Goal: Task Accomplishment & Management: Complete application form

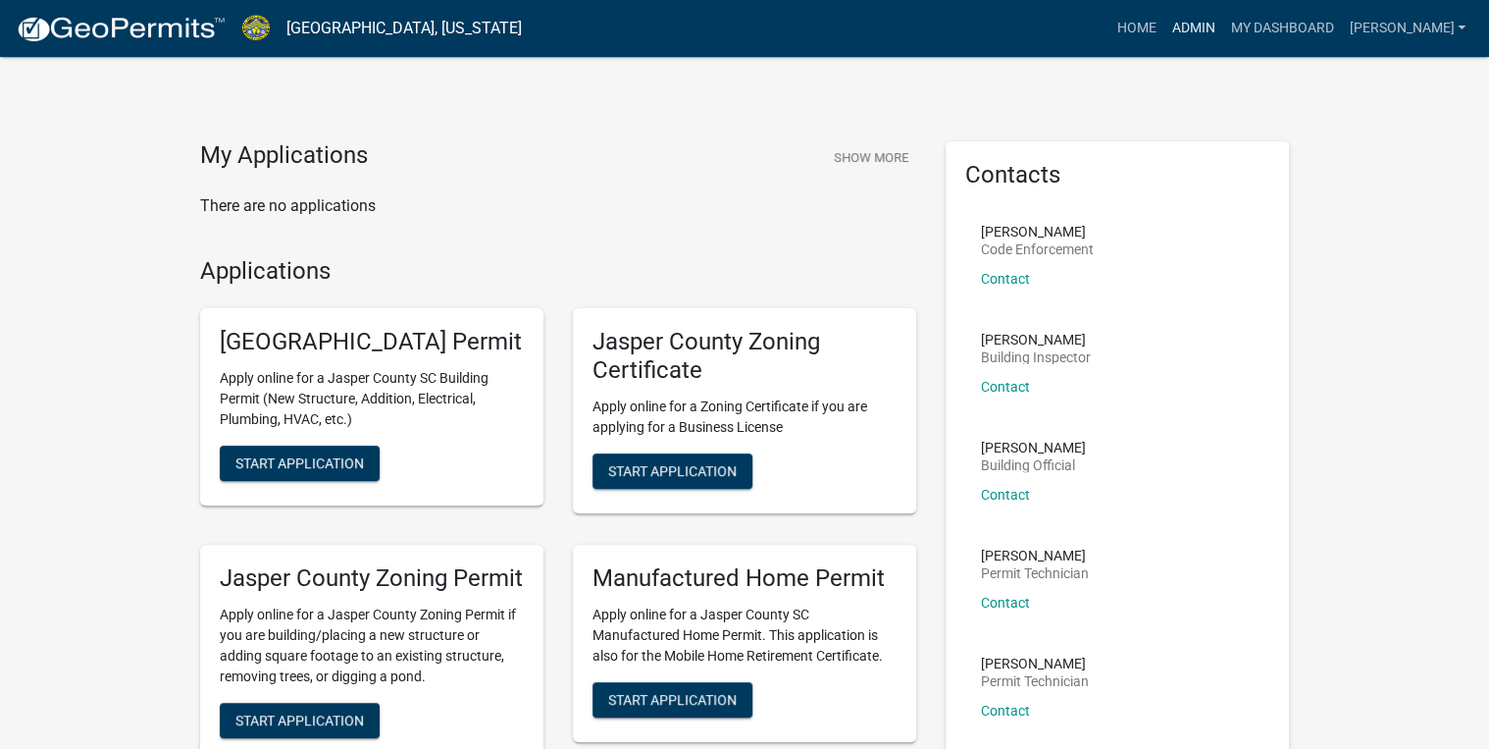
click at [1222, 27] on link "Admin" at bounding box center [1193, 28] width 59 height 37
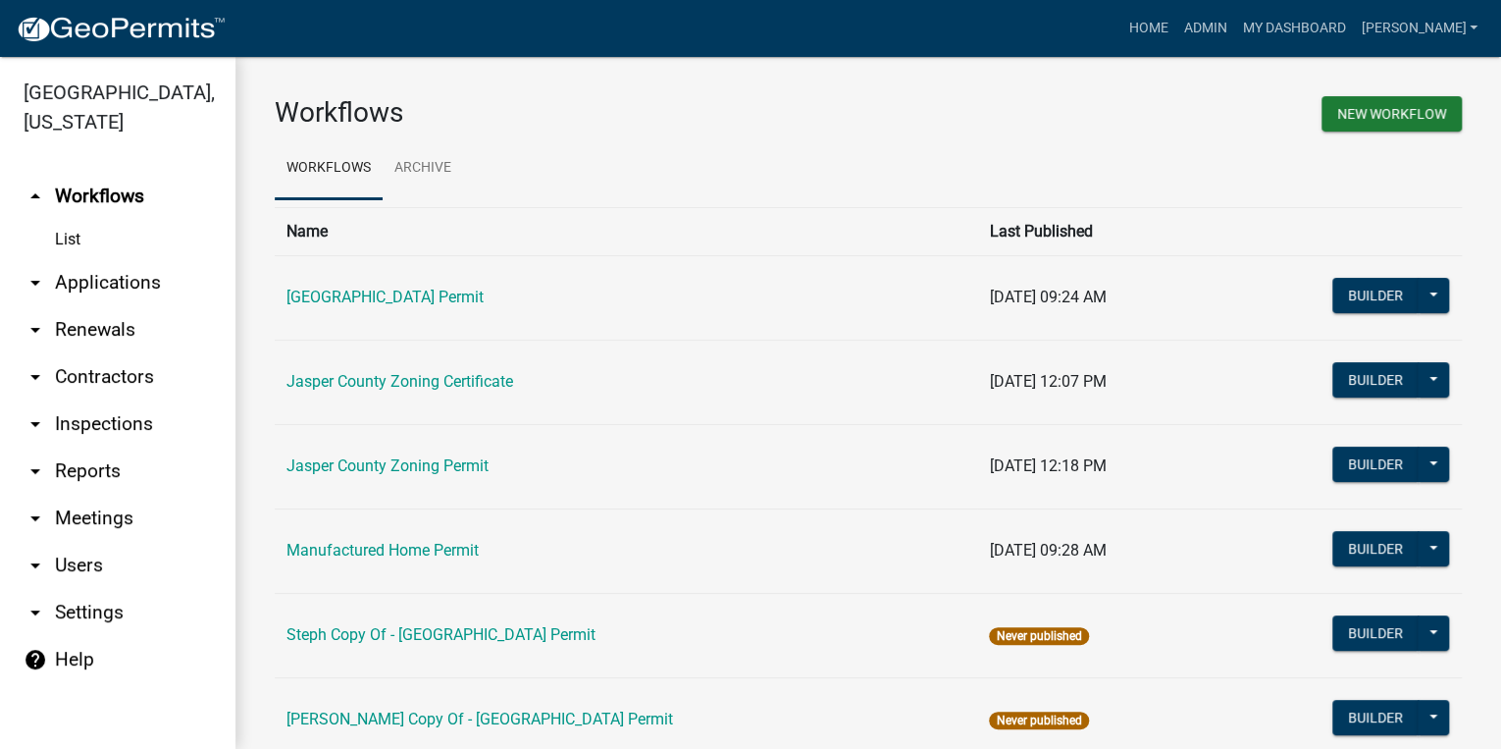
click at [114, 270] on link "arrow_drop_down Applications" at bounding box center [117, 282] width 235 height 47
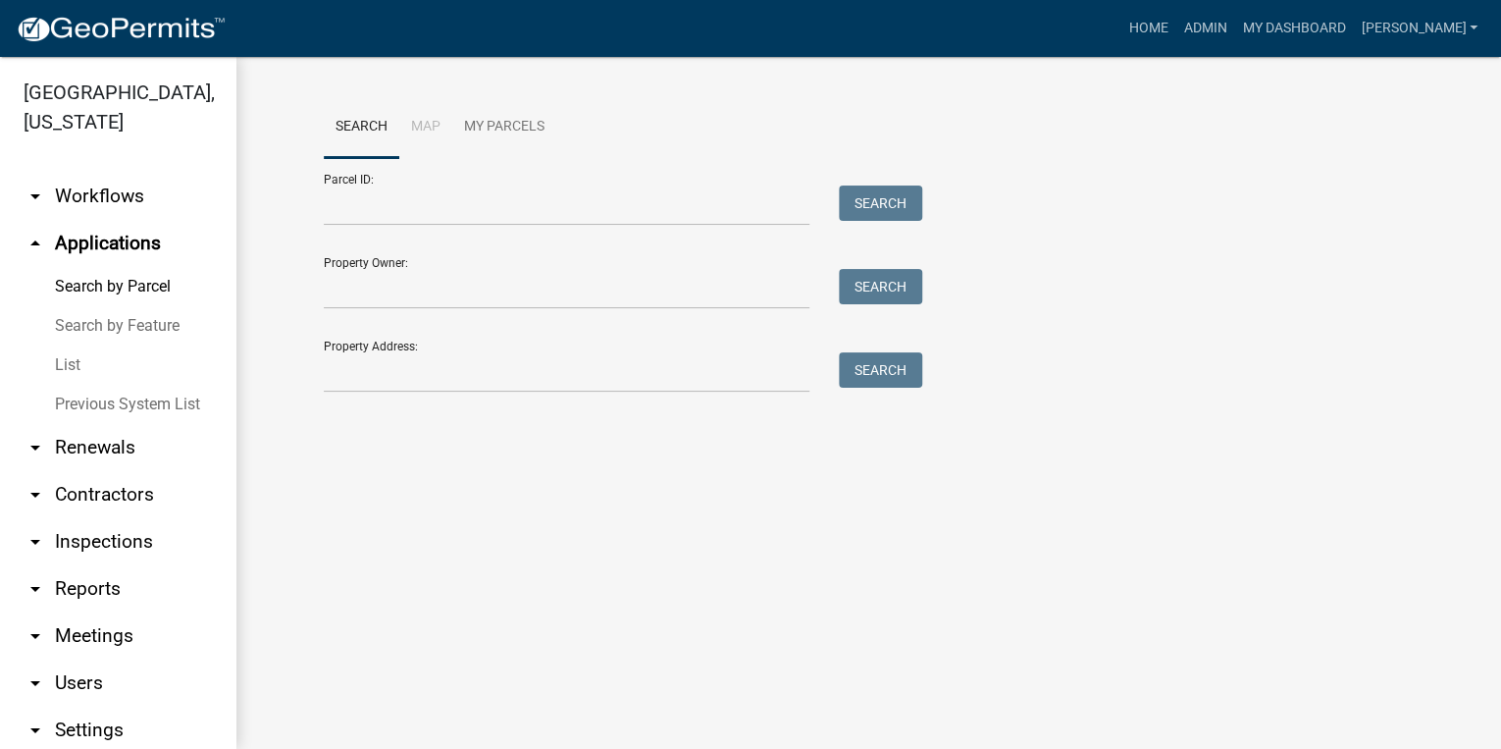
click at [63, 376] on link "List" at bounding box center [117, 364] width 235 height 39
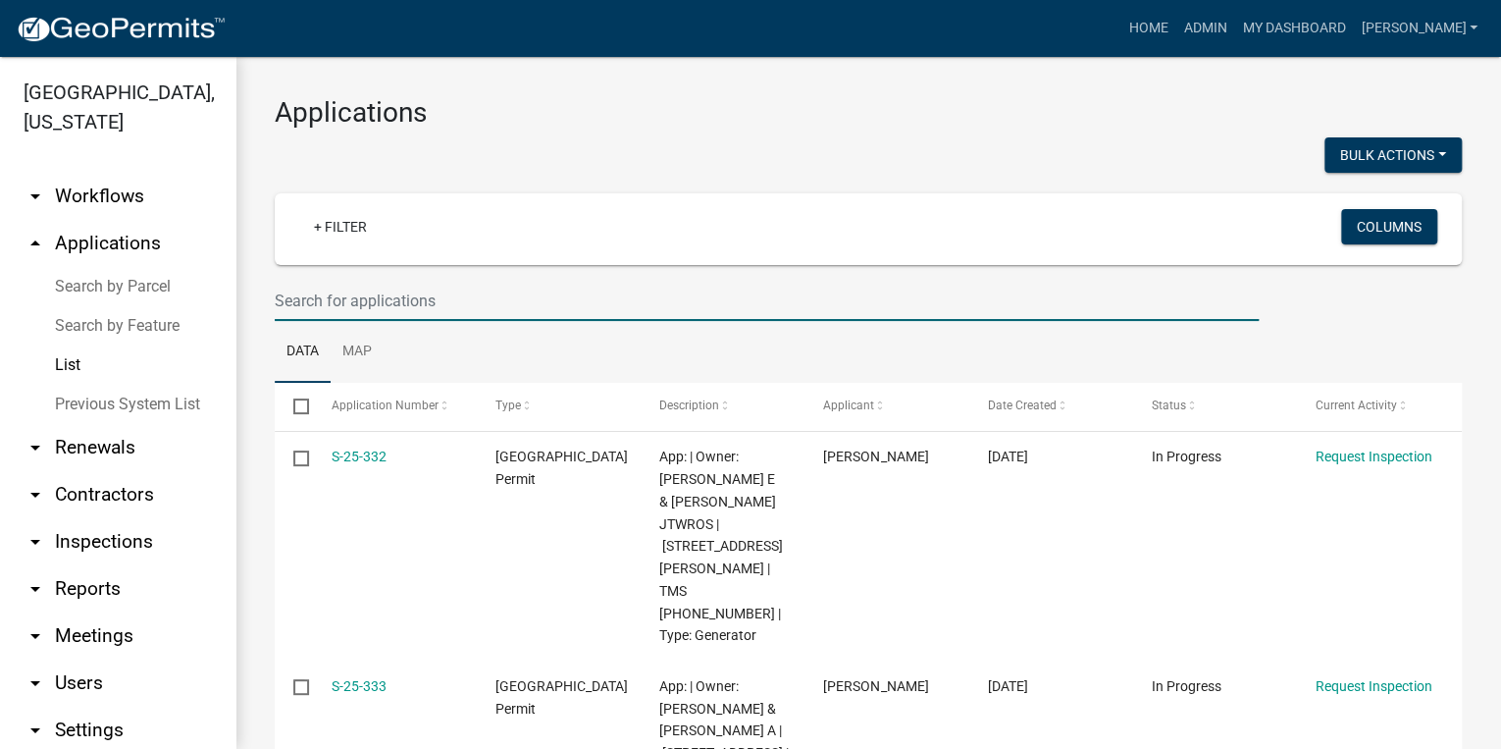
click at [297, 299] on input "text" at bounding box center [767, 301] width 984 height 40
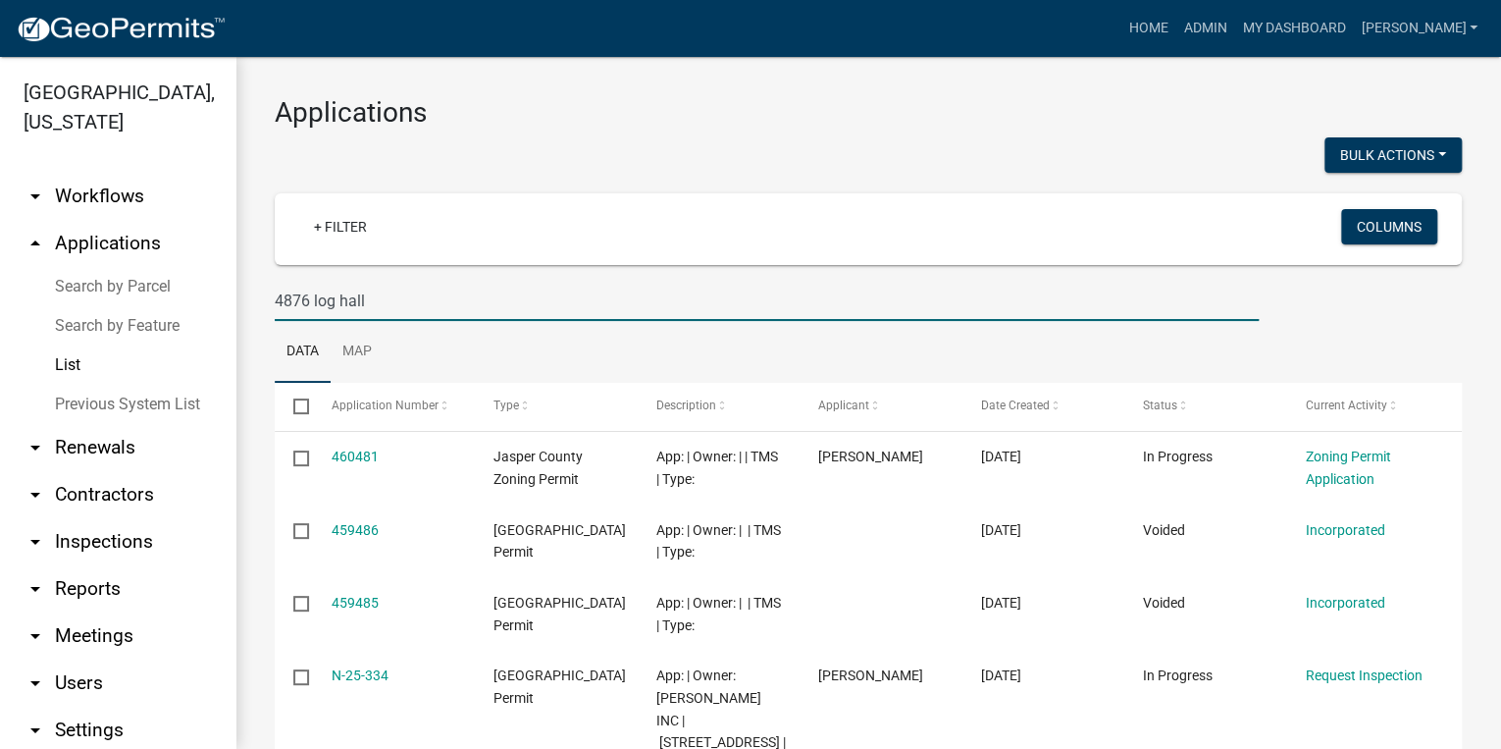
type input "4876 log hall"
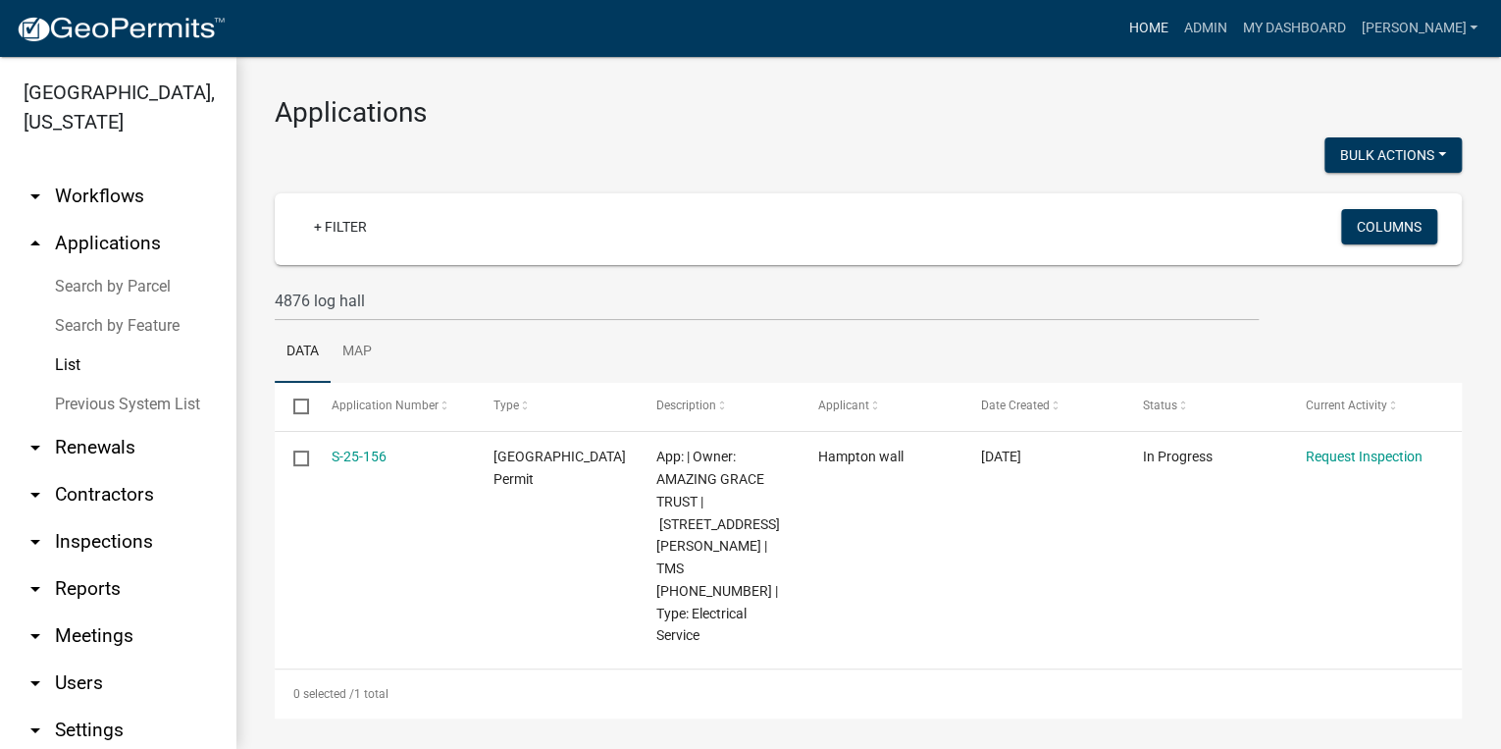
click at [1175, 26] on link "Home" at bounding box center [1147, 28] width 55 height 37
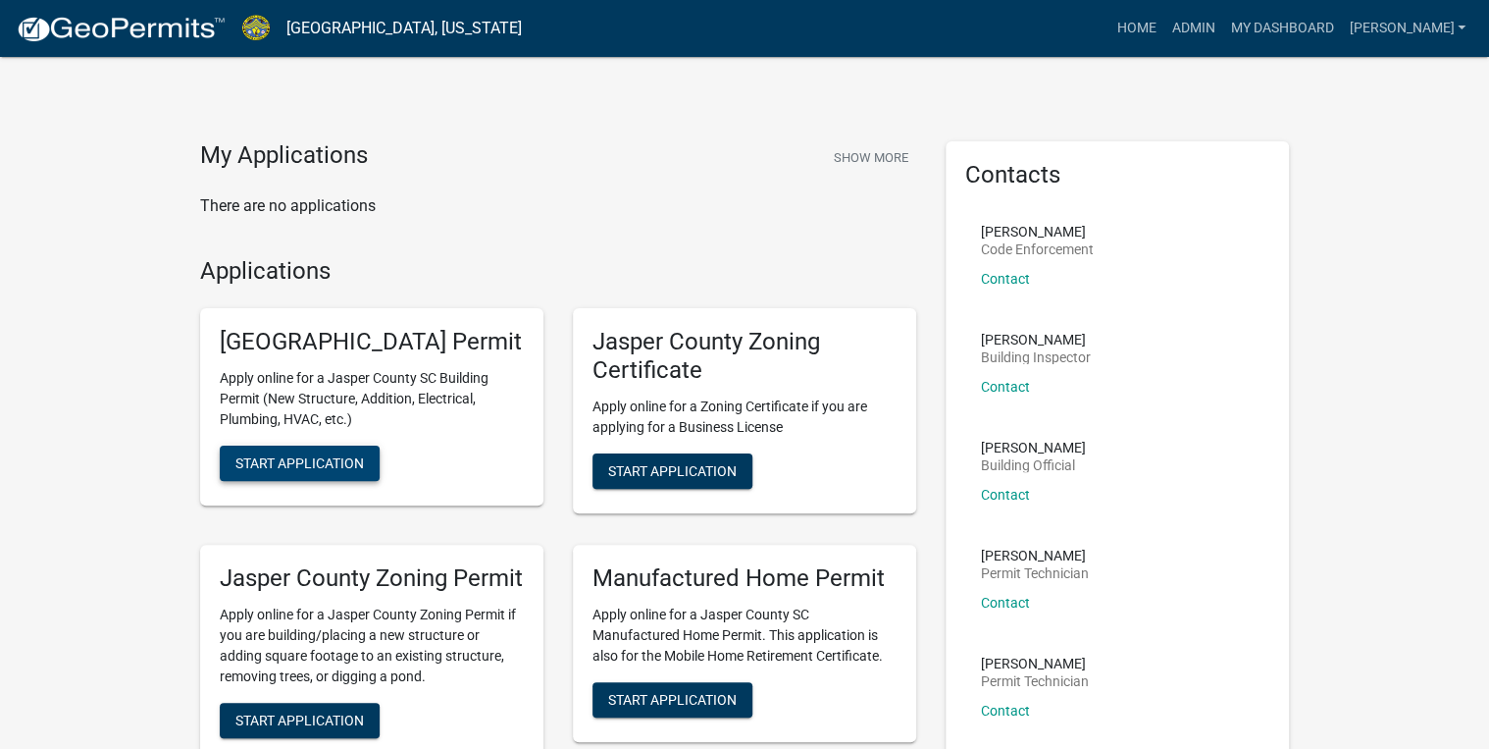
click at [337, 471] on span "Start Application" at bounding box center [299, 463] width 129 height 16
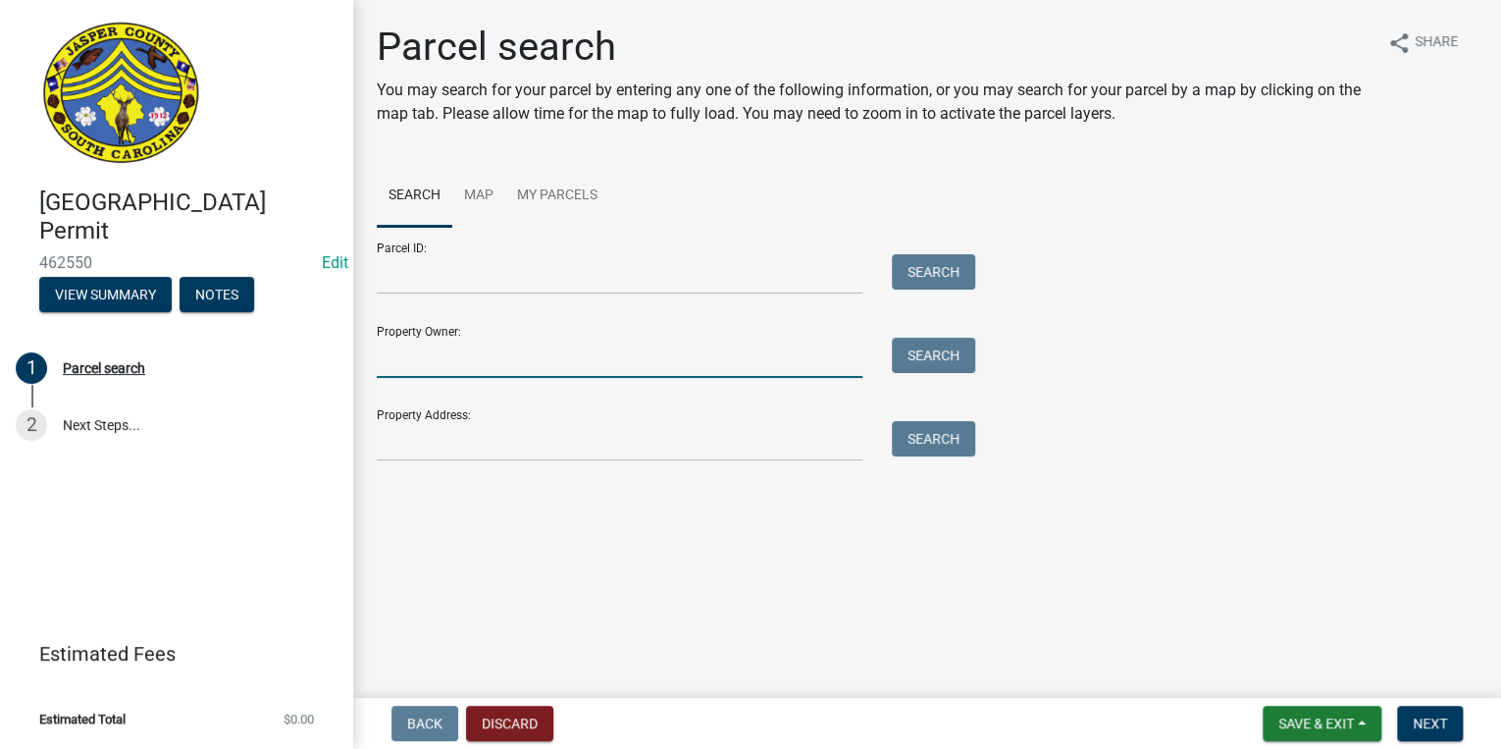
click at [482, 369] on input "Property Owner:" at bounding box center [620, 357] width 486 height 40
click at [494, 276] on input "Parcel ID:" at bounding box center [620, 274] width 486 height 40
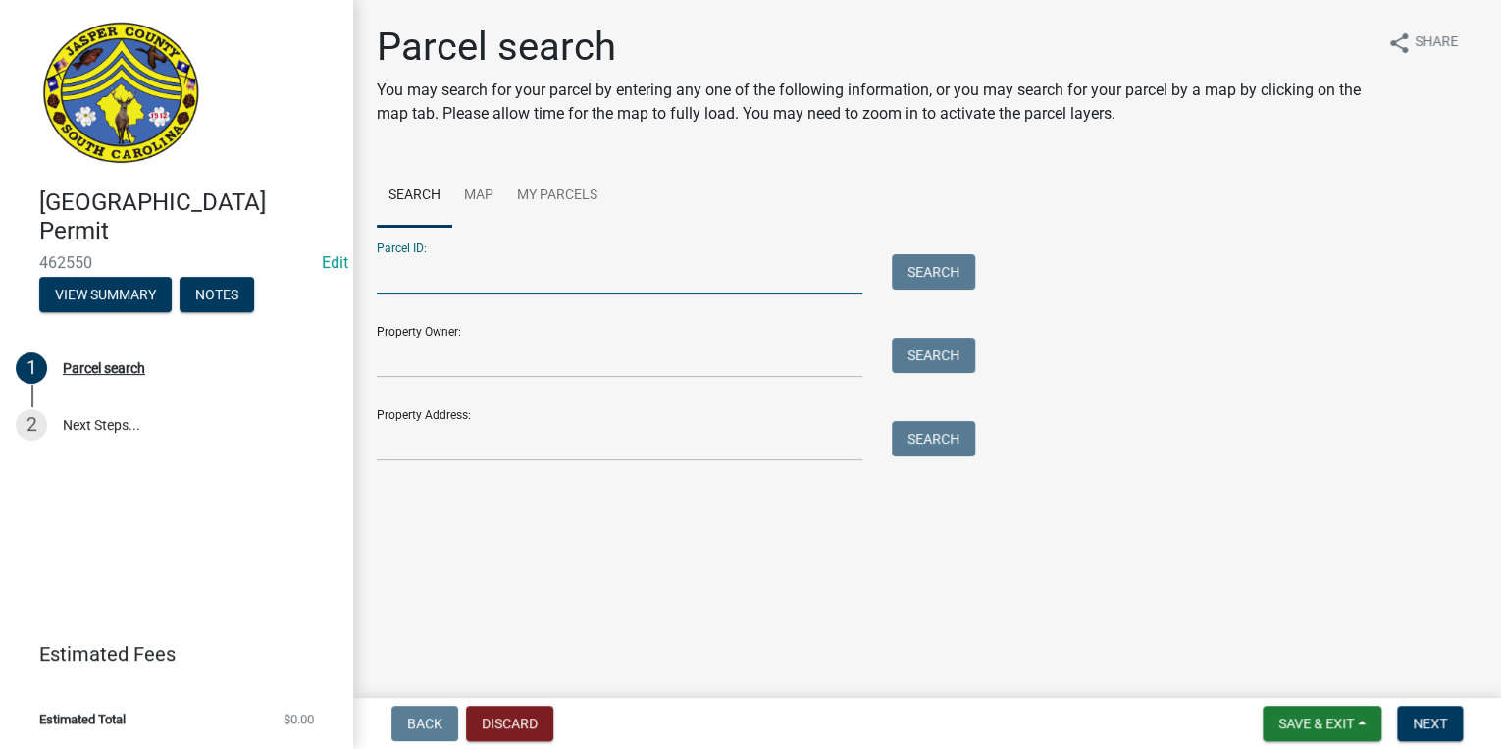
click at [383, 380] on form "Parcel ID: Search Property Owner: Search Property Address: Search" at bounding box center [671, 344] width 589 height 234
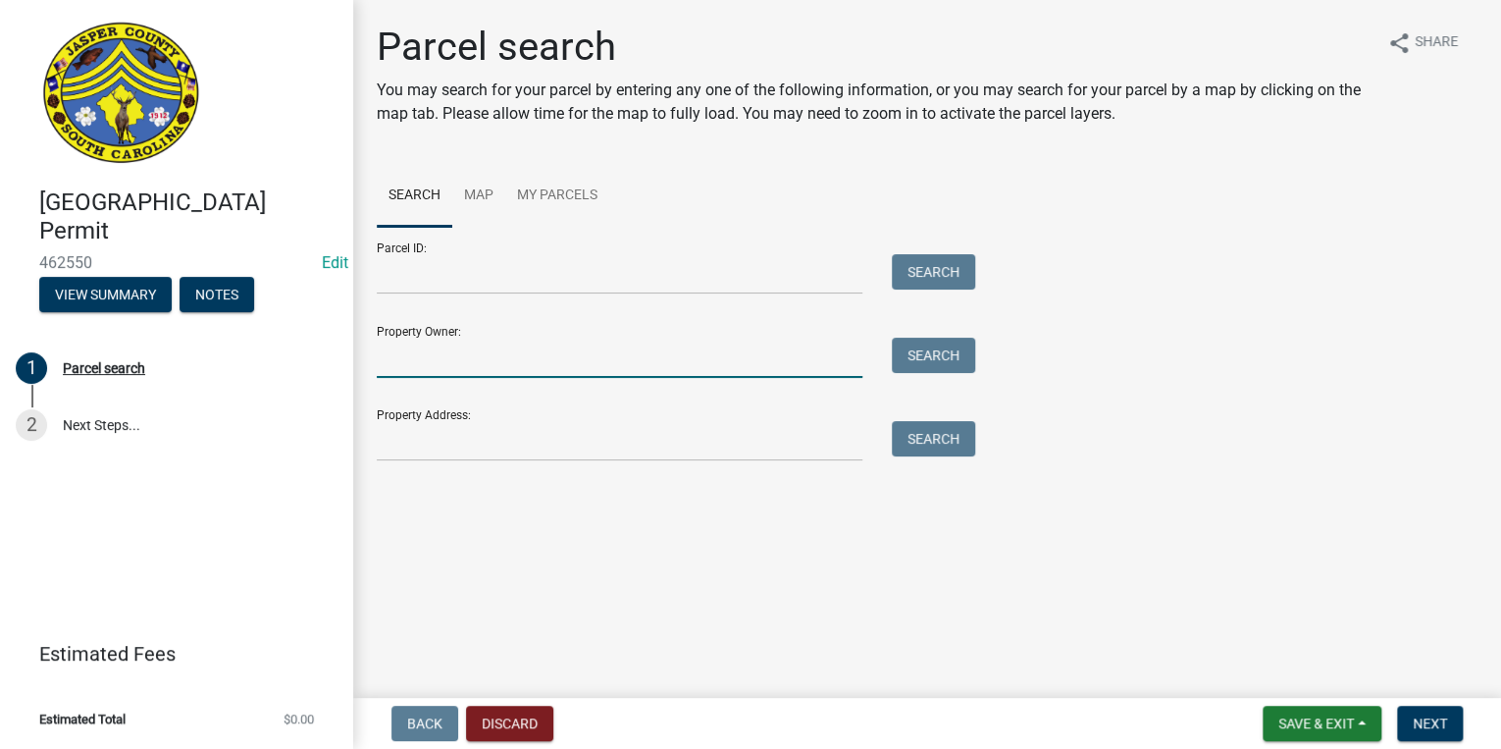
click at [388, 357] on input "Property Owner:" at bounding box center [620, 357] width 486 height 40
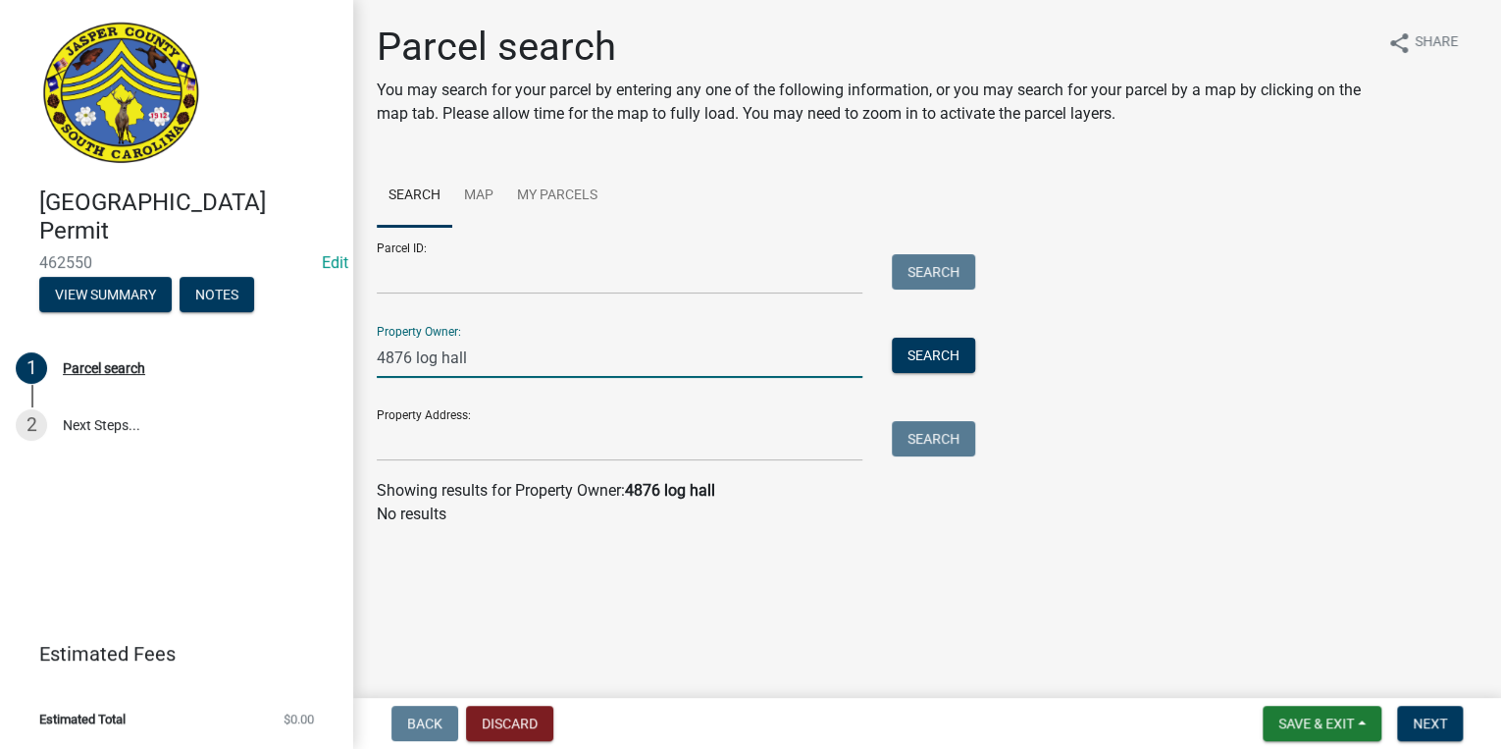
click at [542, 352] on input "4876 log hall" at bounding box center [620, 357] width 486 height 40
drag, startPoint x: 510, startPoint y: 352, endPoint x: 330, endPoint y: 338, distance: 181.0
click at [330, 338] on div "Jasper County Building Permit 462550 Edit View Summary Notes 1 Parcel search 2 …" at bounding box center [750, 374] width 1501 height 749
type input "4876 log hall rd"
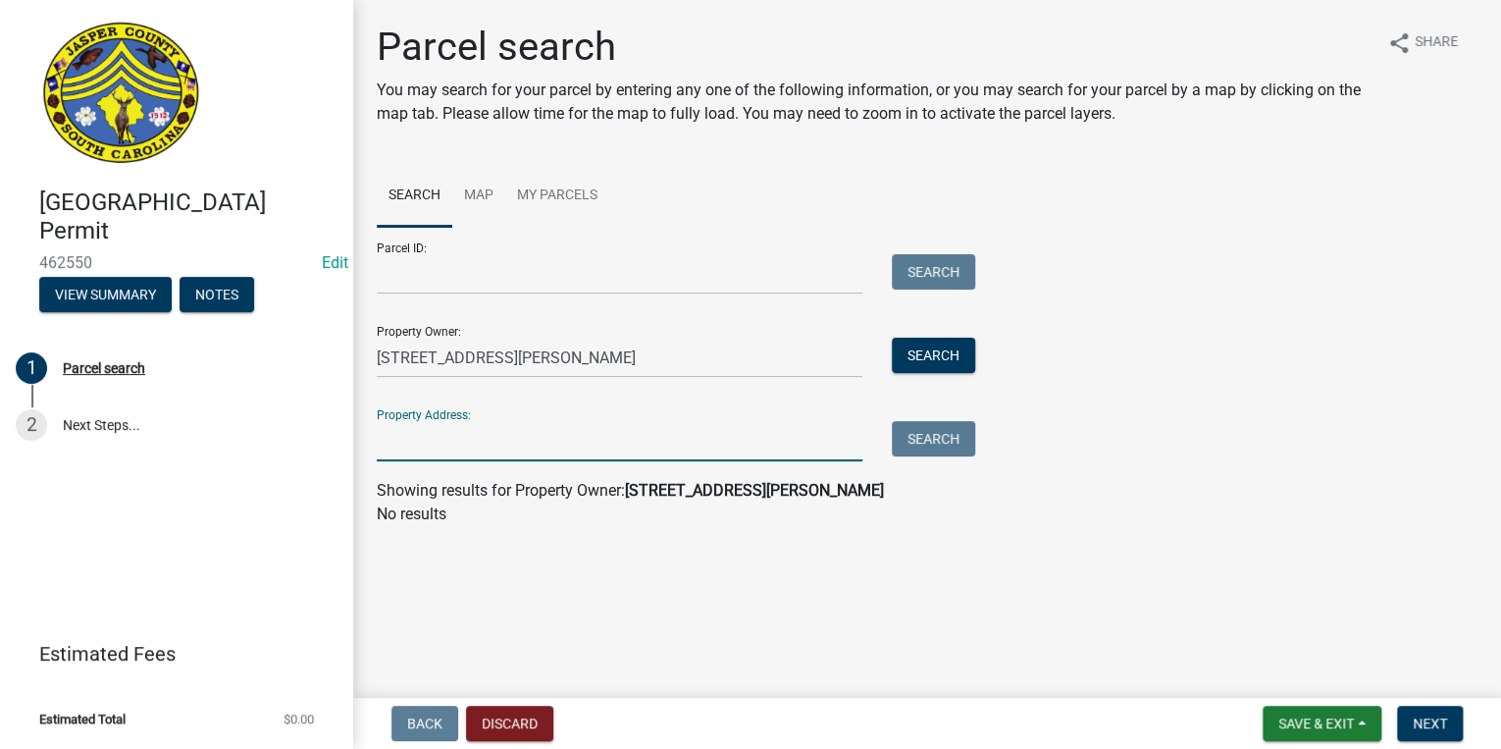
click at [530, 440] on input "Property Address:" at bounding box center [620, 441] width 486 height 40
paste input "4876 log hall rd"
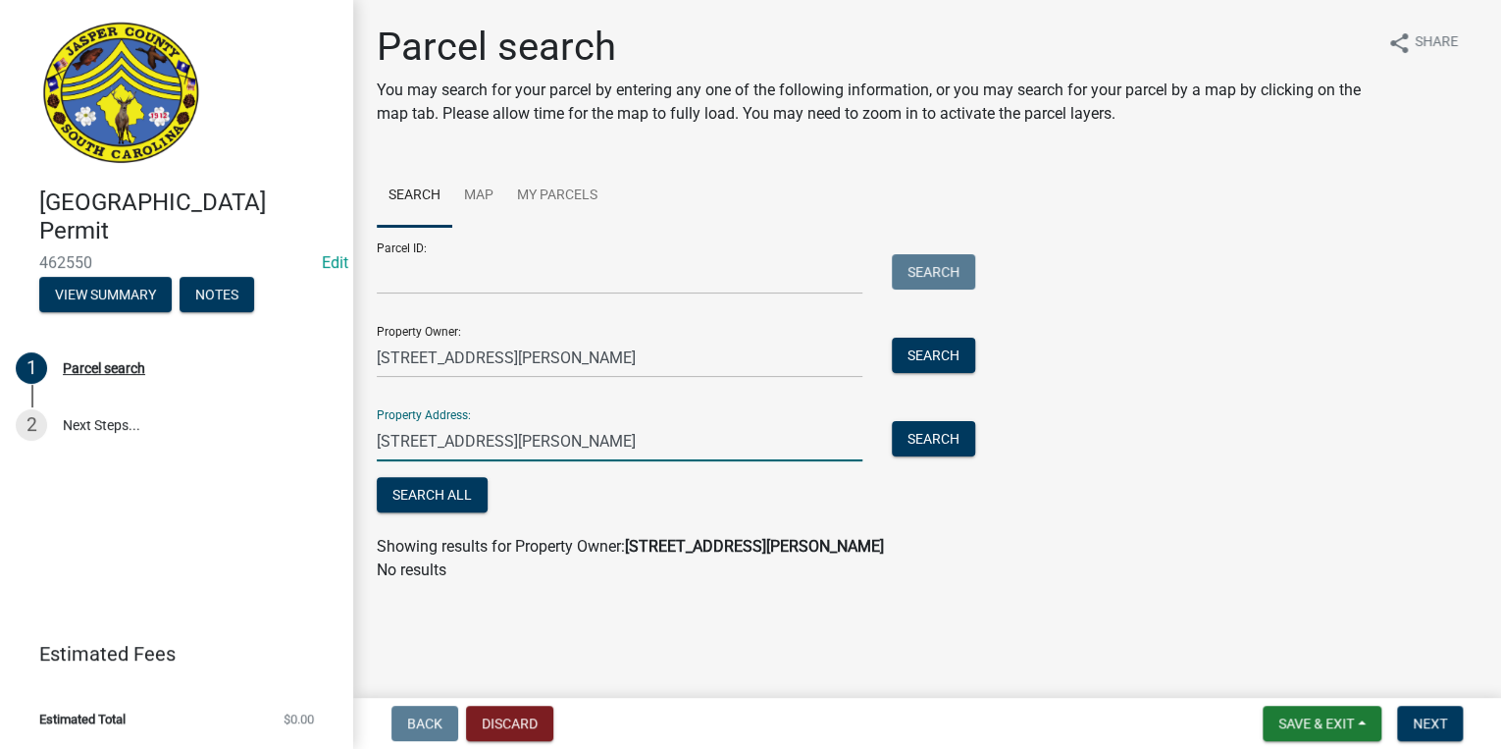
type input "4876 log hall rd"
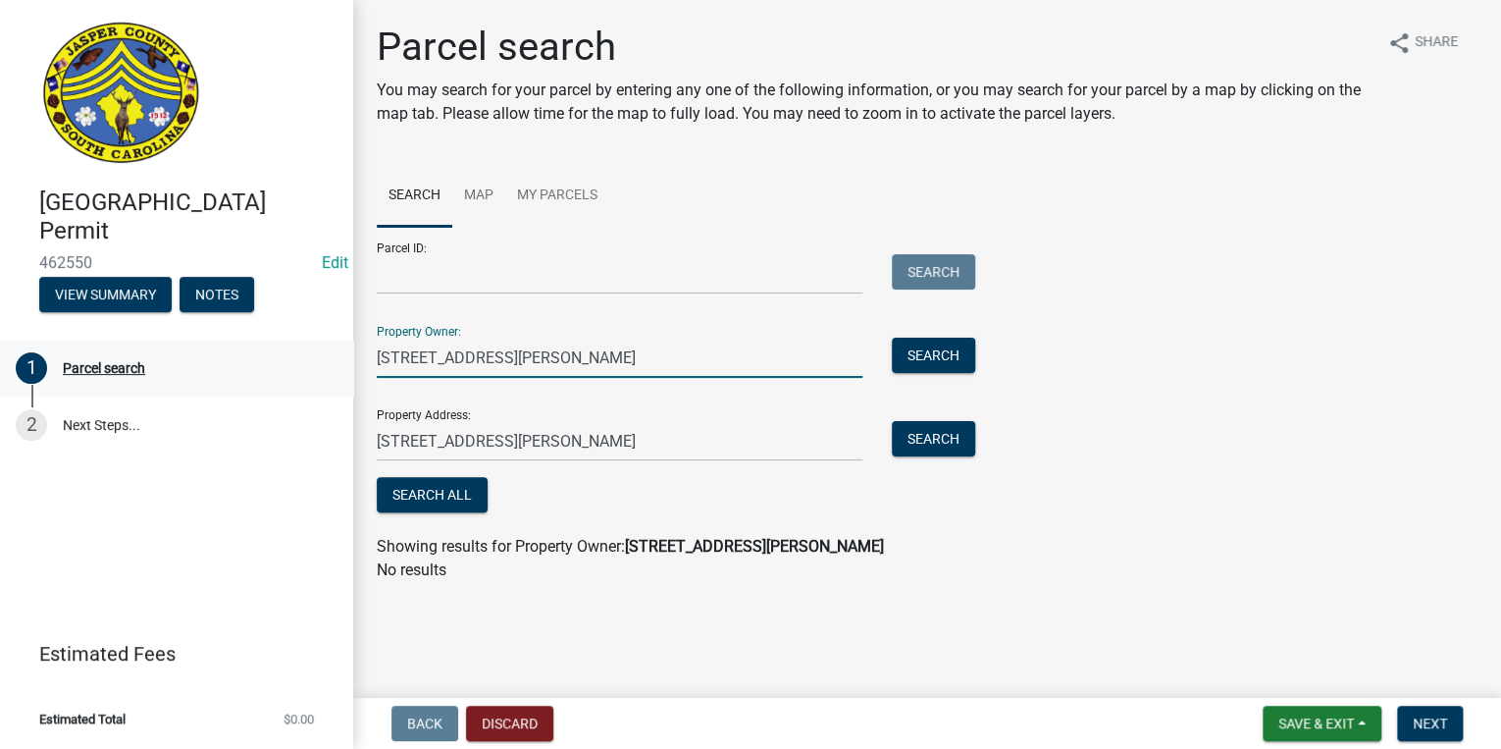
drag, startPoint x: 608, startPoint y: 360, endPoint x: 118, endPoint y: 341, distance: 490.9
click at [118, 341] on div "Jasper County Building Permit 462550 Edit View Summary Notes 1 Parcel search 2 …" at bounding box center [750, 374] width 1501 height 749
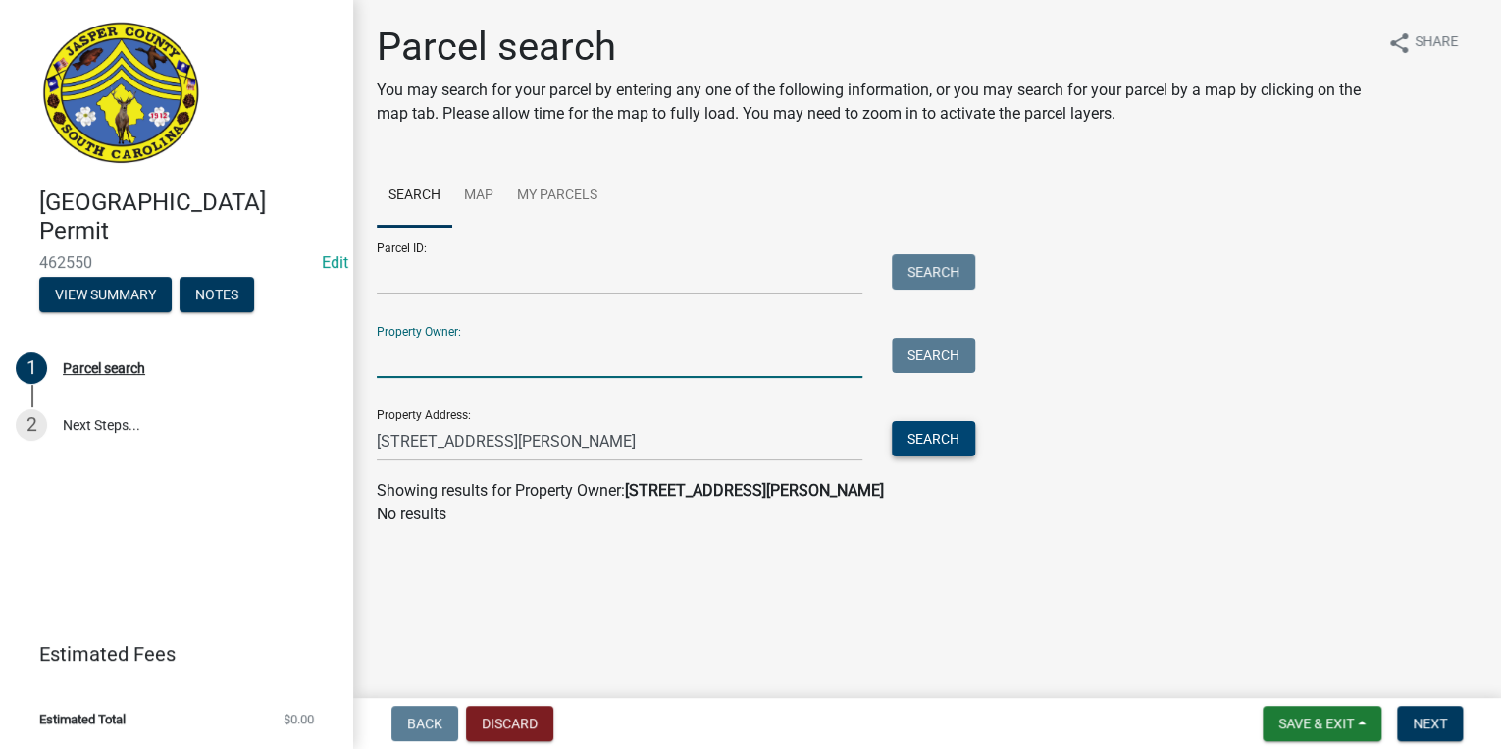
click at [933, 437] on button "Search" at bounding box center [933, 438] width 83 height 35
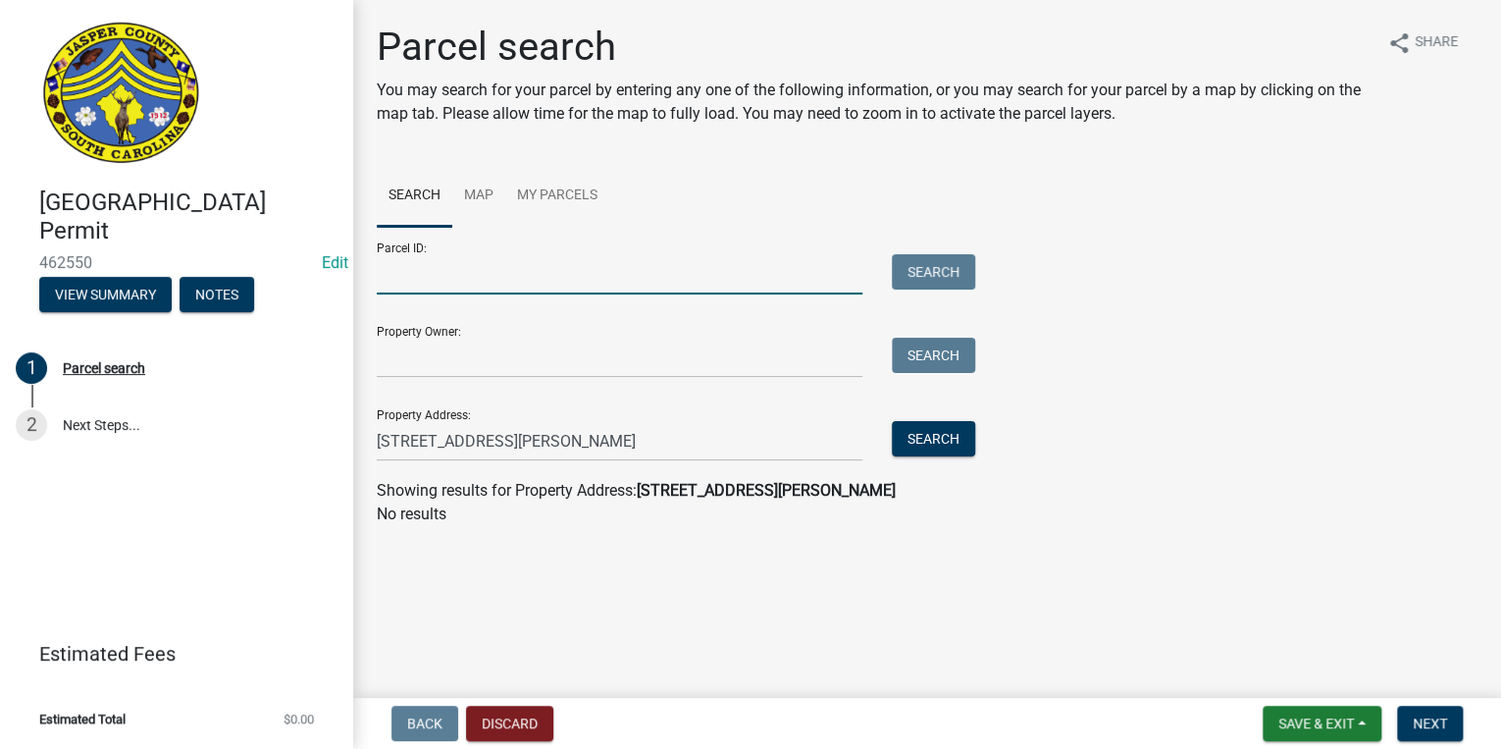
click at [471, 275] on input "Parcel ID:" at bounding box center [620, 274] width 486 height 40
paste input "060-00-05-003"
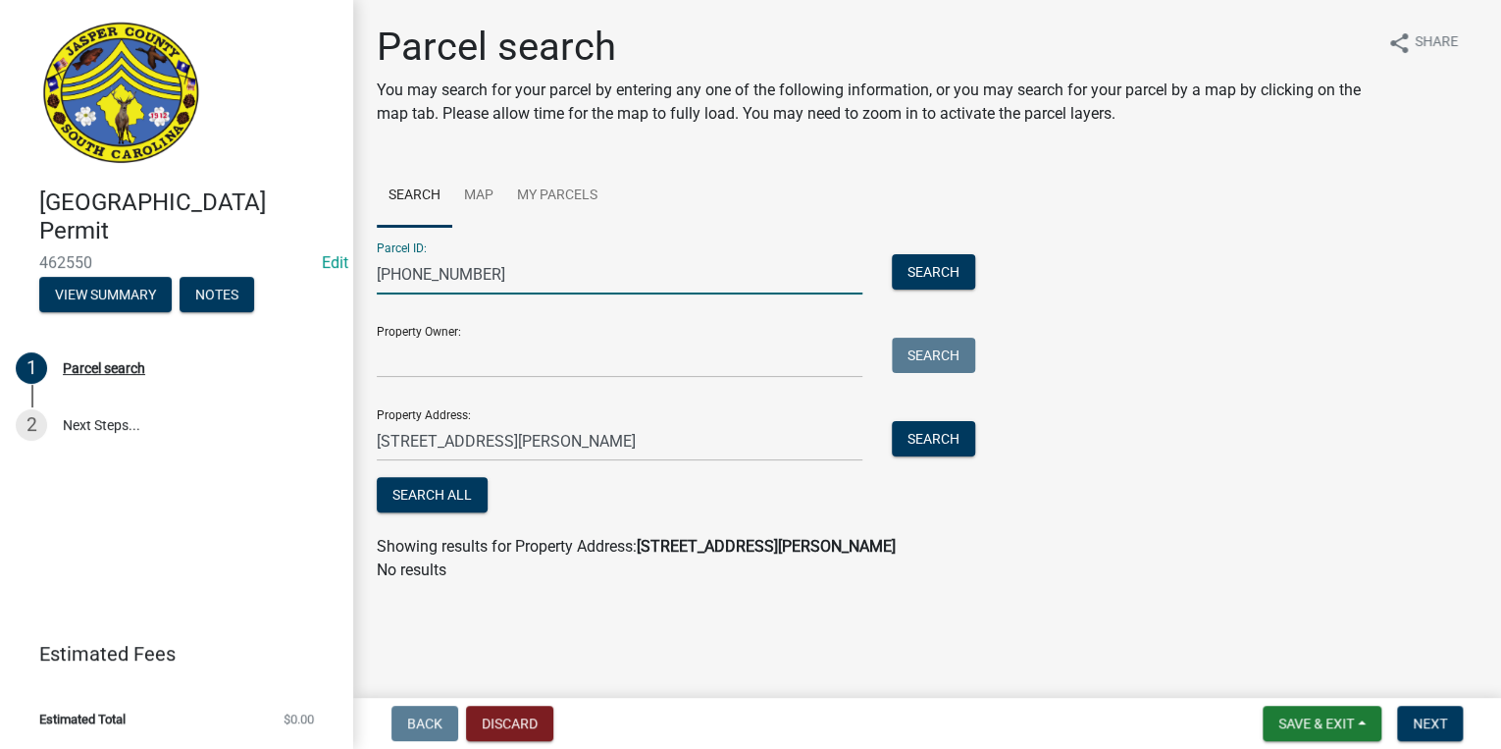
drag, startPoint x: 404, startPoint y: 279, endPoint x: 303, endPoint y: 274, distance: 101.2
click at [303, 274] on div "Jasper County Building Permit 462550 Edit View Summary Notes 1 Parcel search 2 …" at bounding box center [750, 374] width 1501 height 749
type input "060-00-05-003"
drag, startPoint x: 513, startPoint y: 436, endPoint x: 341, endPoint y: 432, distance: 171.7
click at [341, 432] on div "Jasper County Building Permit 462550 Edit View Summary Notes 1 Parcel search 2 …" at bounding box center [750, 374] width 1501 height 749
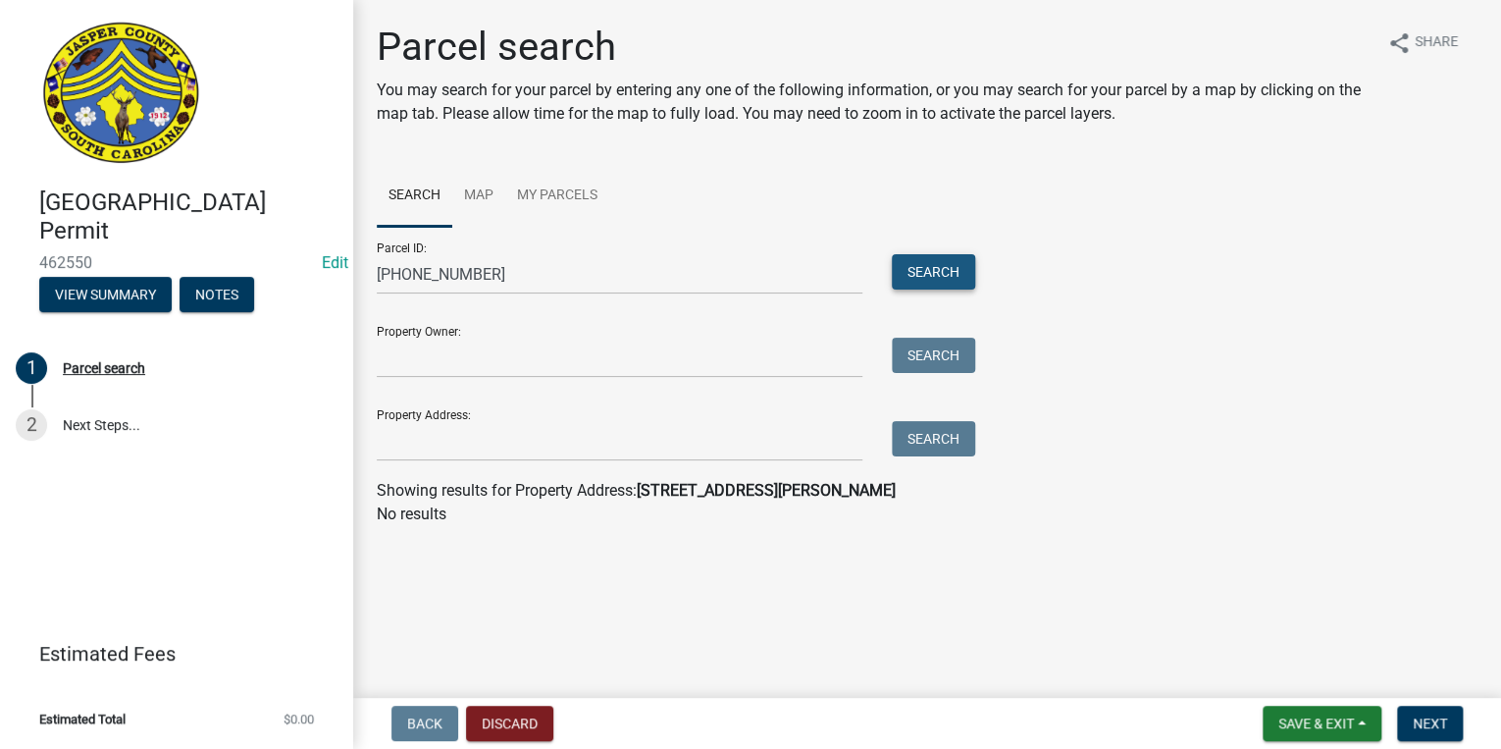
click at [951, 267] on button "Search" at bounding box center [933, 271] width 83 height 35
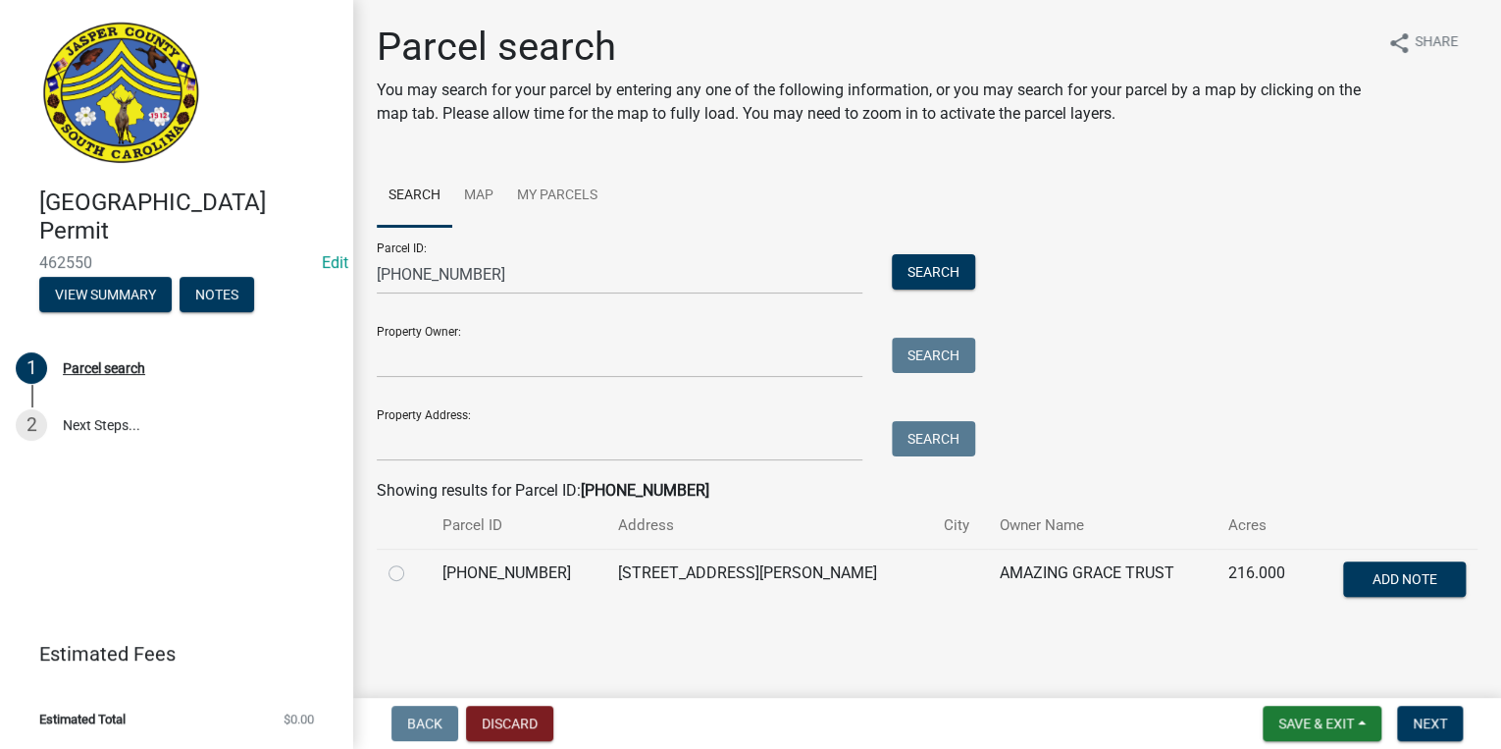
click at [412, 561] on label at bounding box center [412, 561] width 0 height 0
click at [412, 573] on input "radio" at bounding box center [418, 567] width 13 height 13
radio input "true"
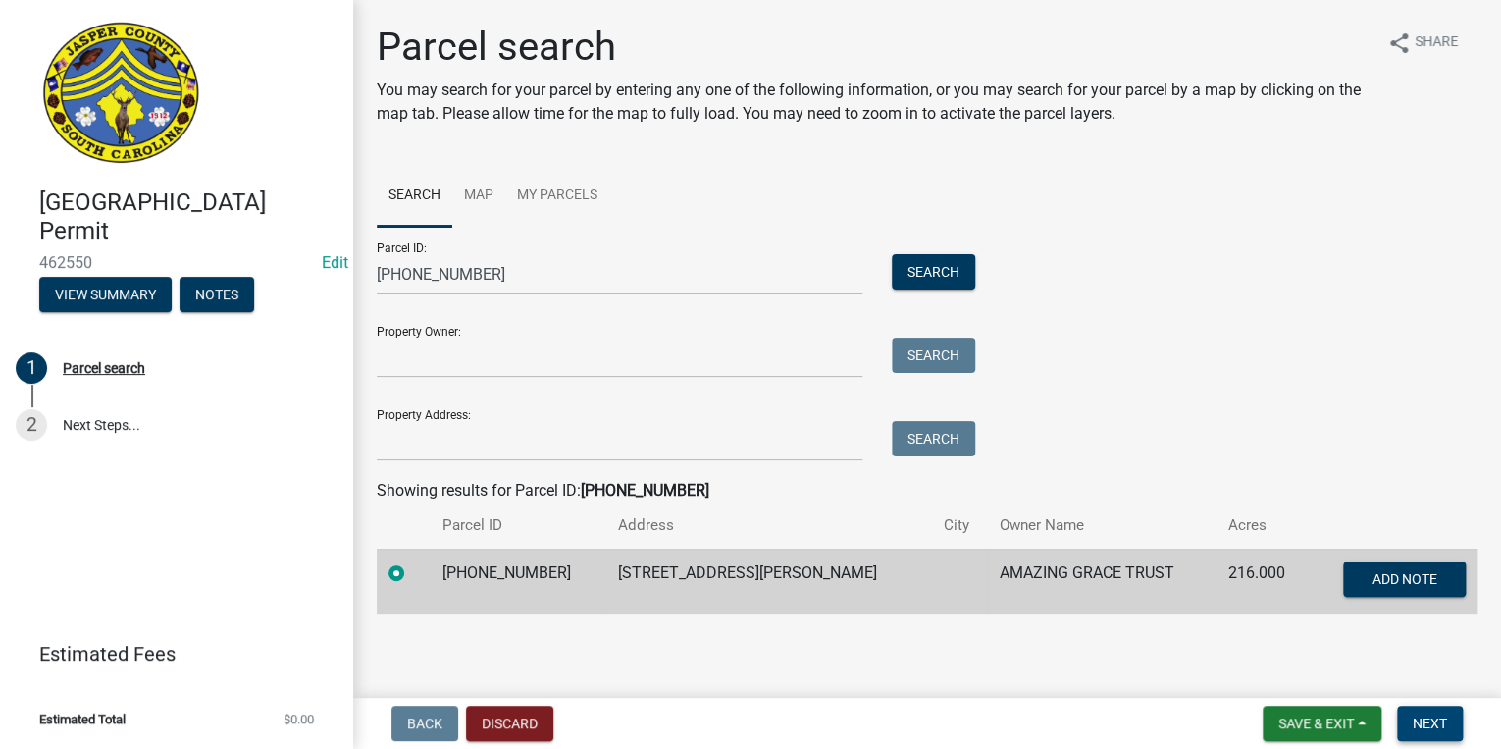
click at [1433, 723] on span "Next" at bounding box center [1430, 723] width 34 height 16
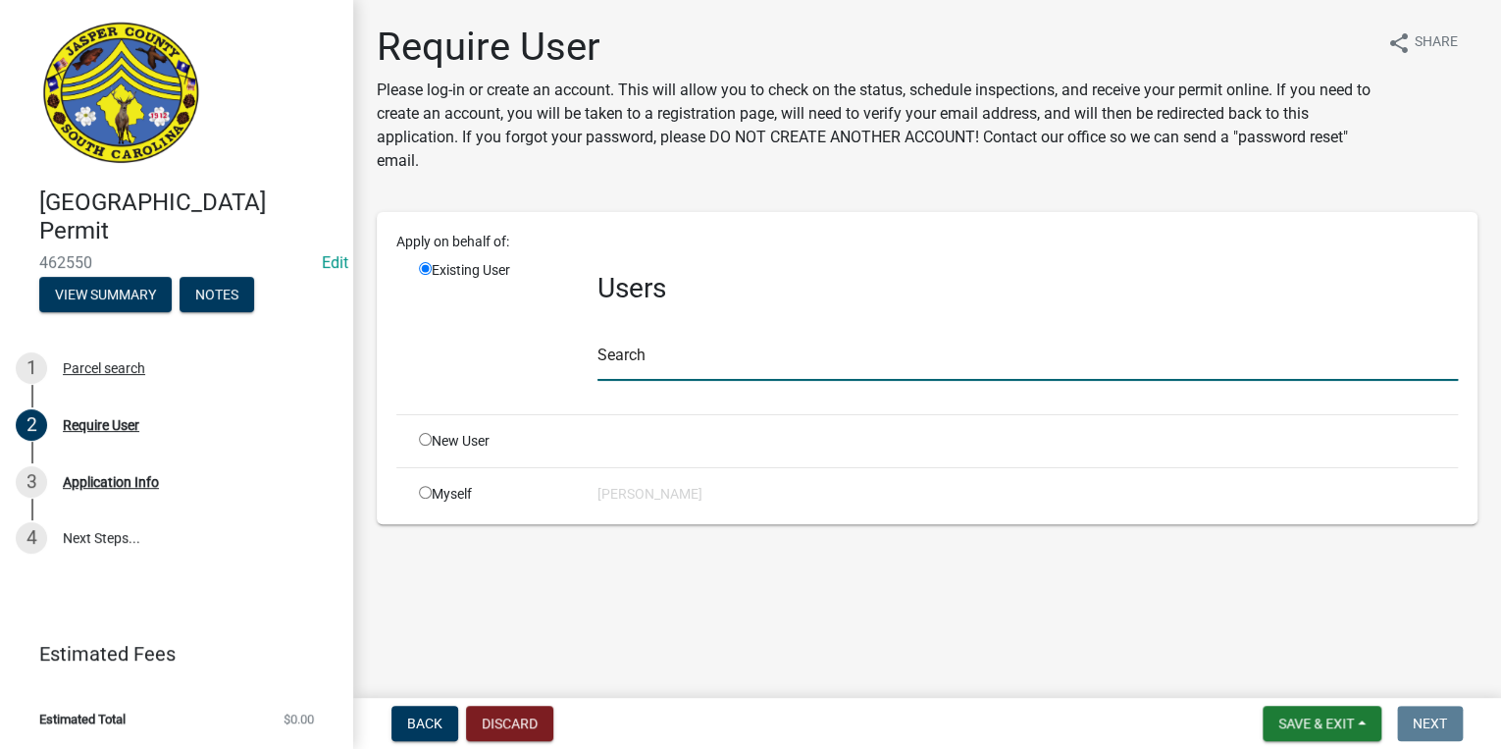
click at [611, 369] on input "text" at bounding box center [1027, 360] width 860 height 40
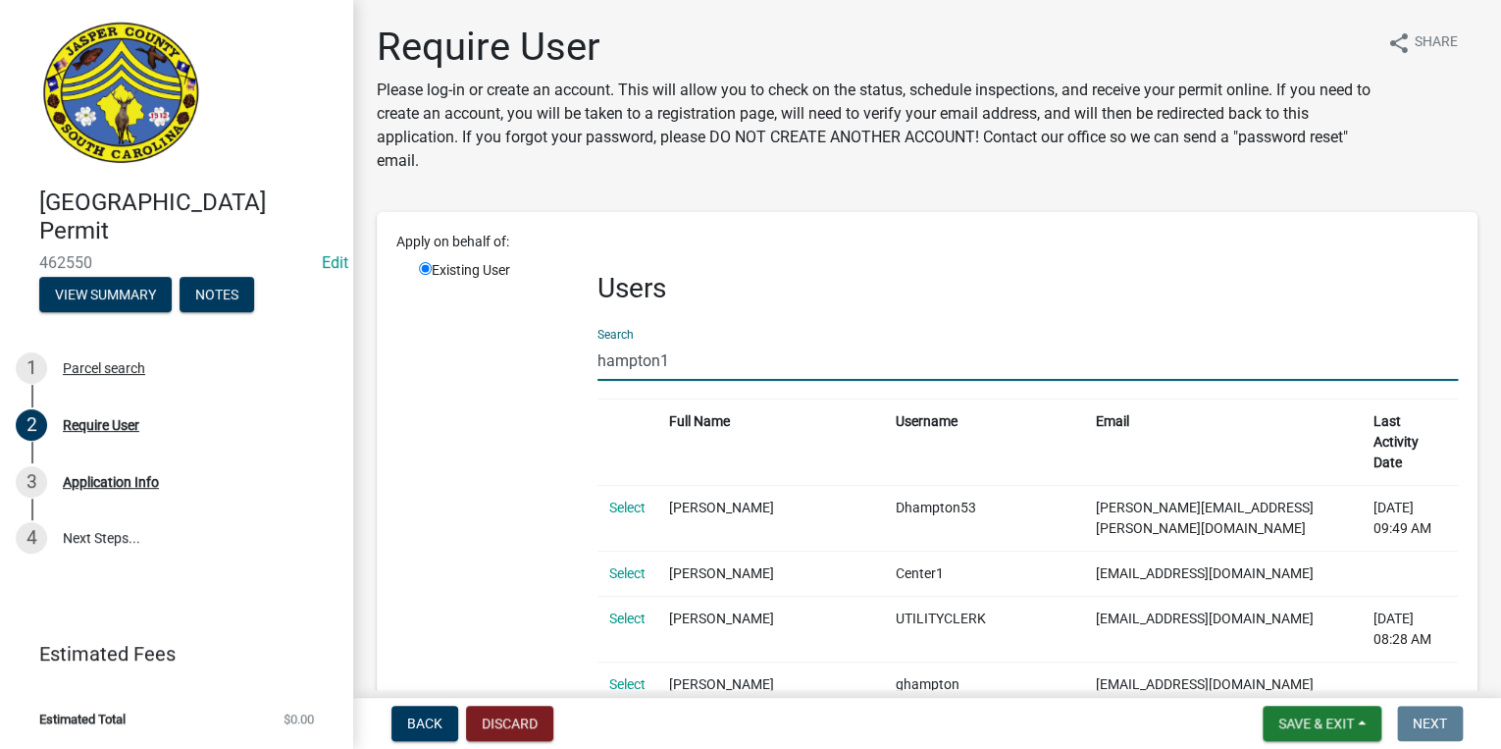
type input "hampton1"
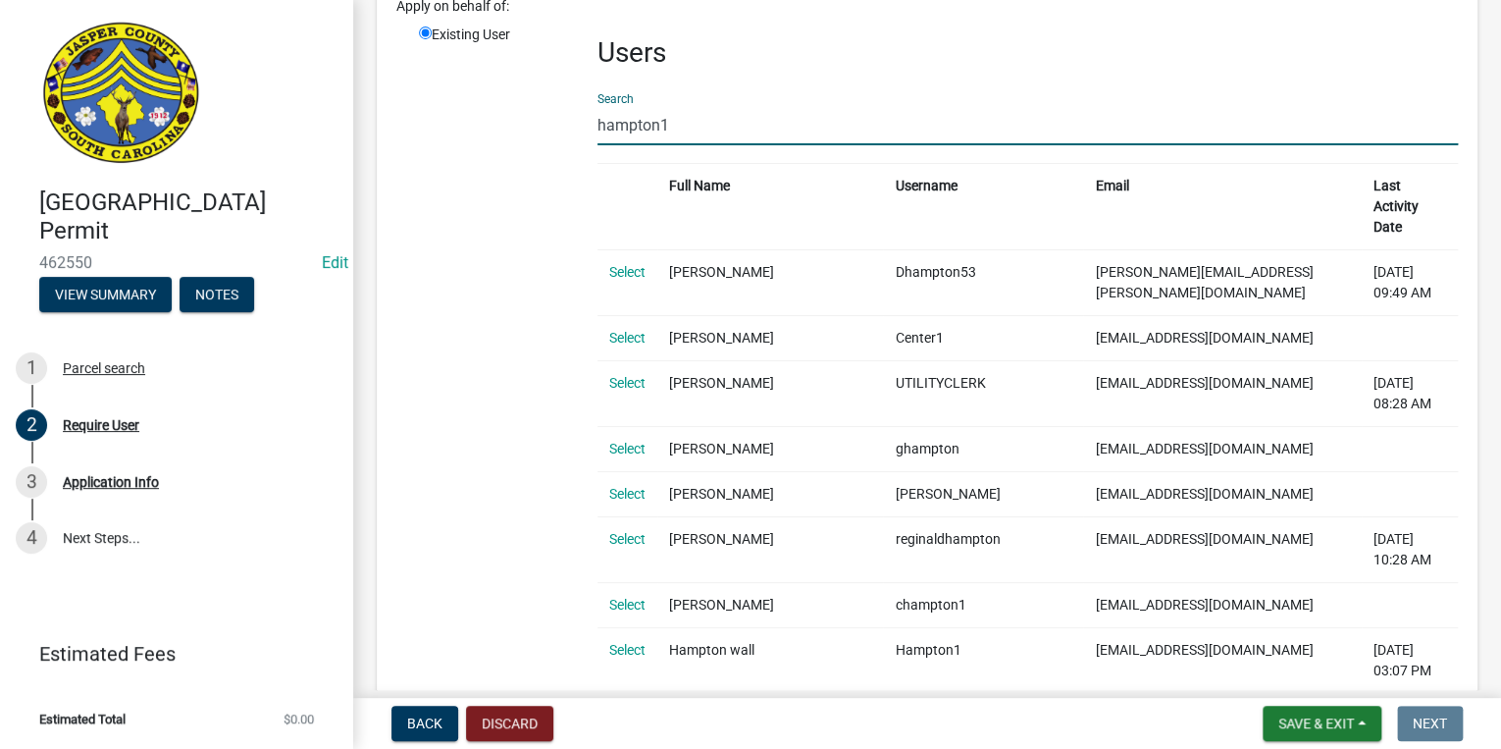
scroll to position [314, 0]
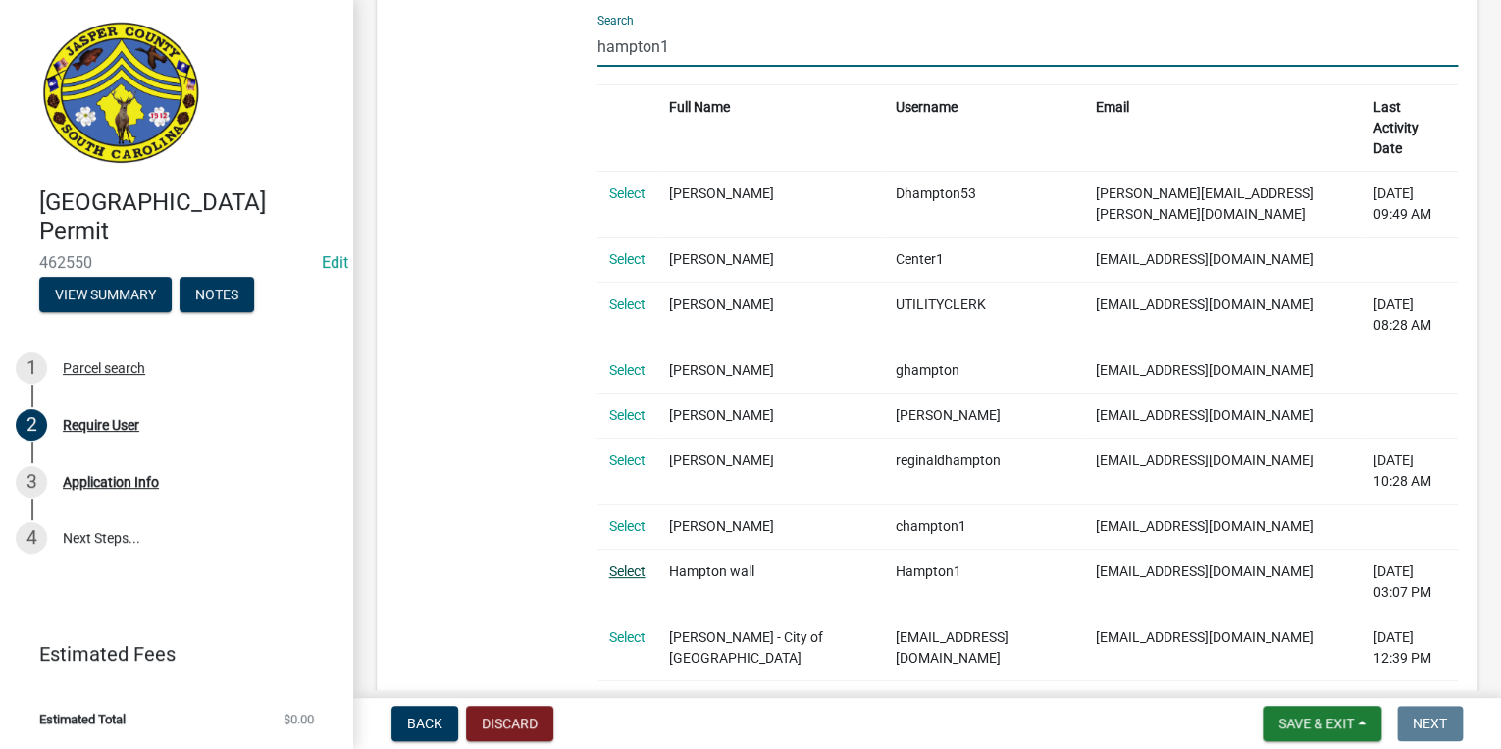
click at [625, 563] on link "Select" at bounding box center [627, 571] width 36 height 16
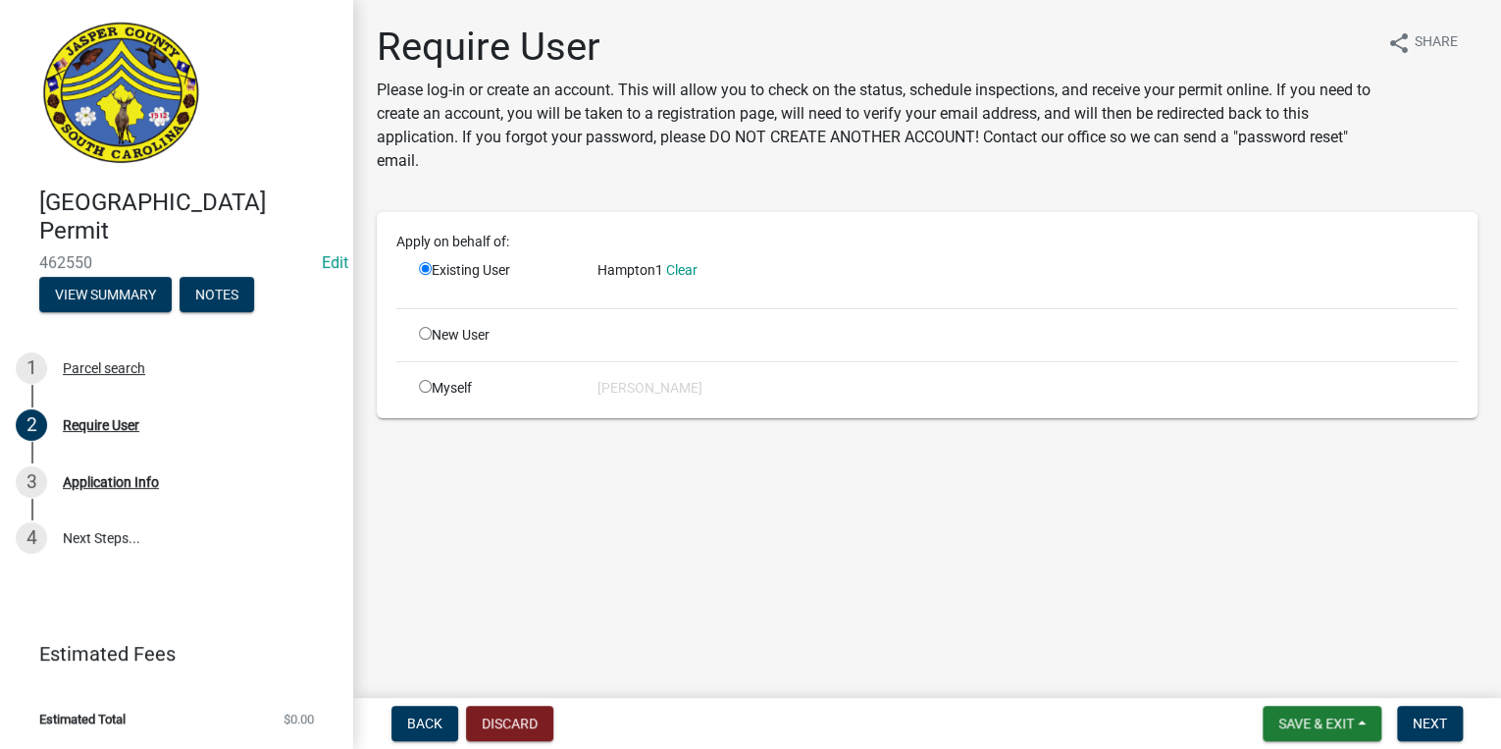
scroll to position [0, 0]
click at [1429, 717] on span "Next" at bounding box center [1430, 723] width 34 height 16
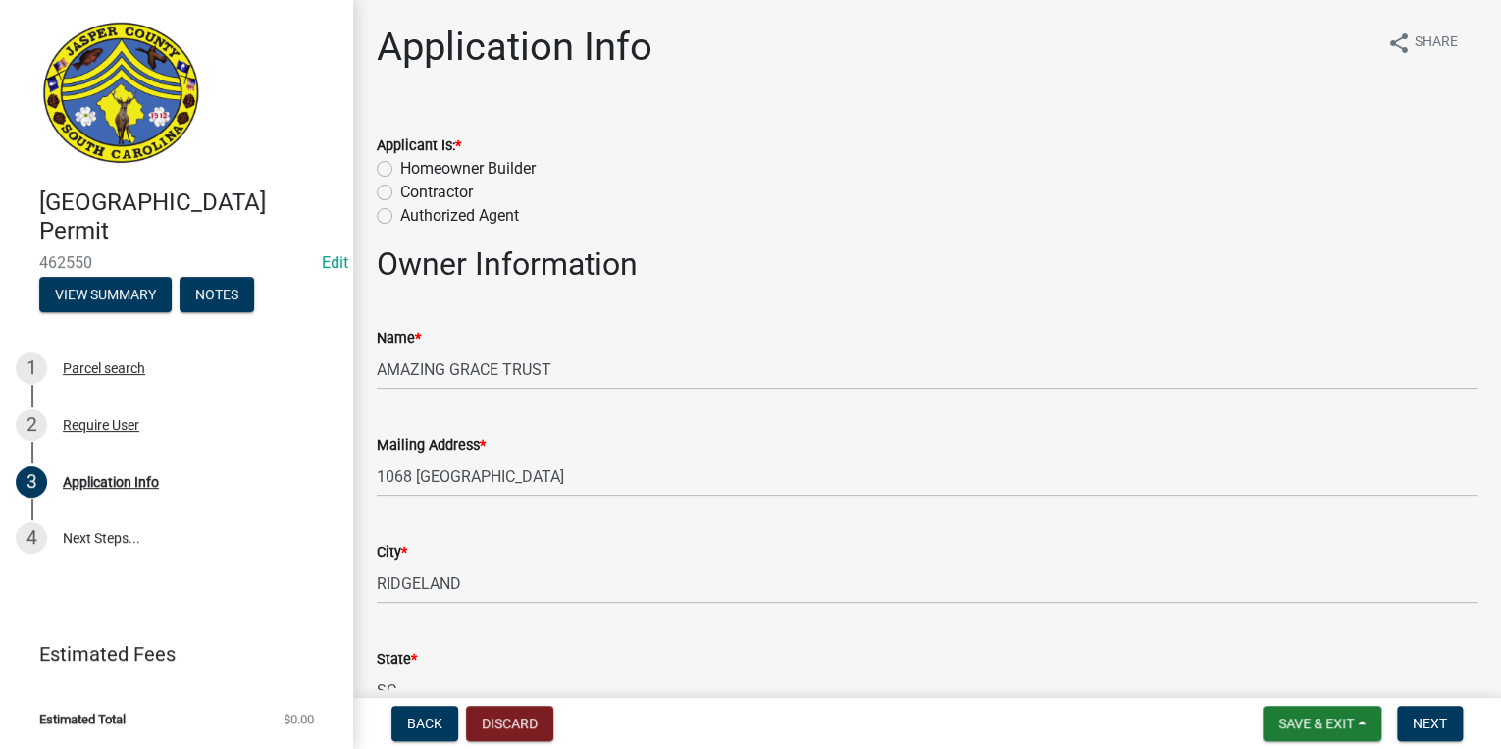
click at [400, 168] on label "Homeowner Builder" at bounding box center [467, 169] width 135 height 24
click at [400, 168] on input "Homeowner Builder" at bounding box center [406, 163] width 13 height 13
radio input "true"
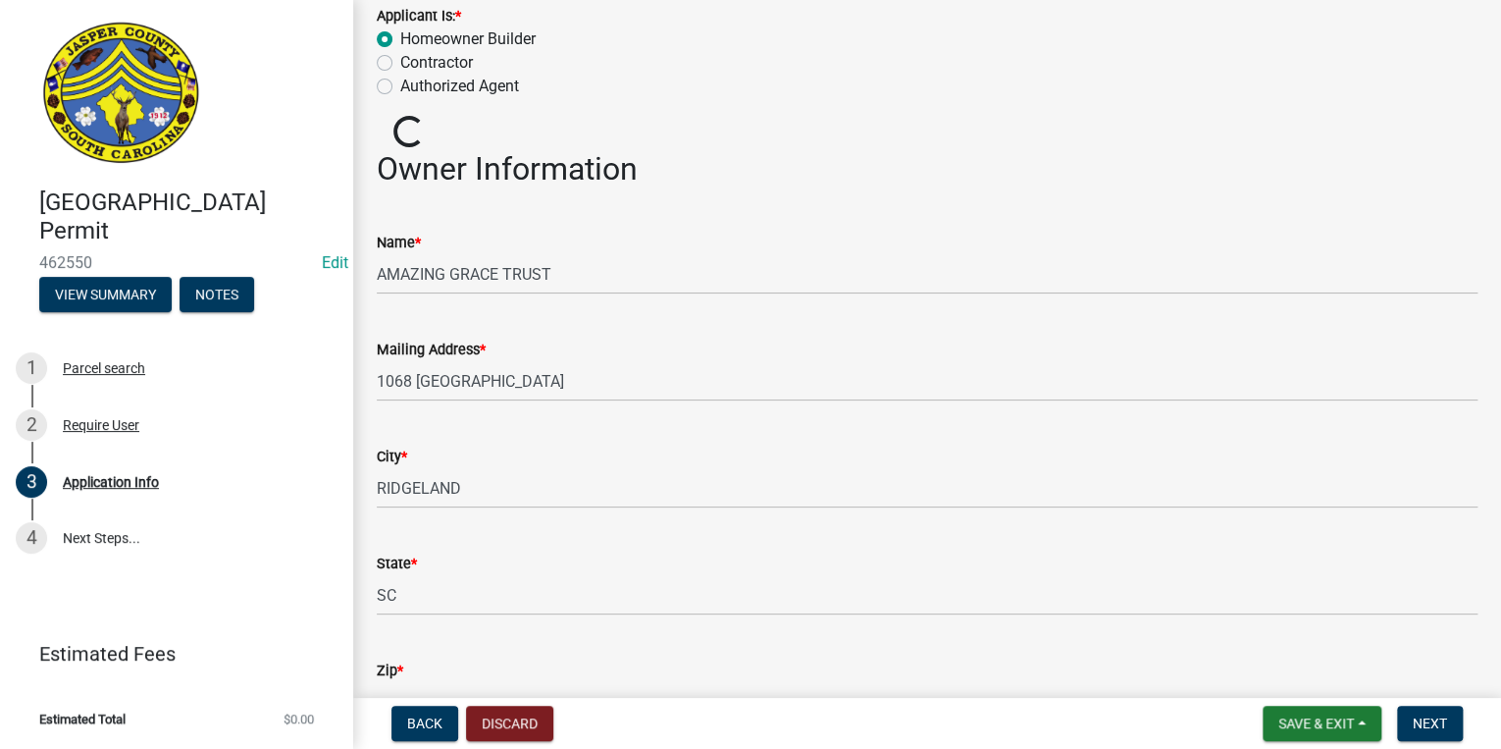
scroll to position [157, 0]
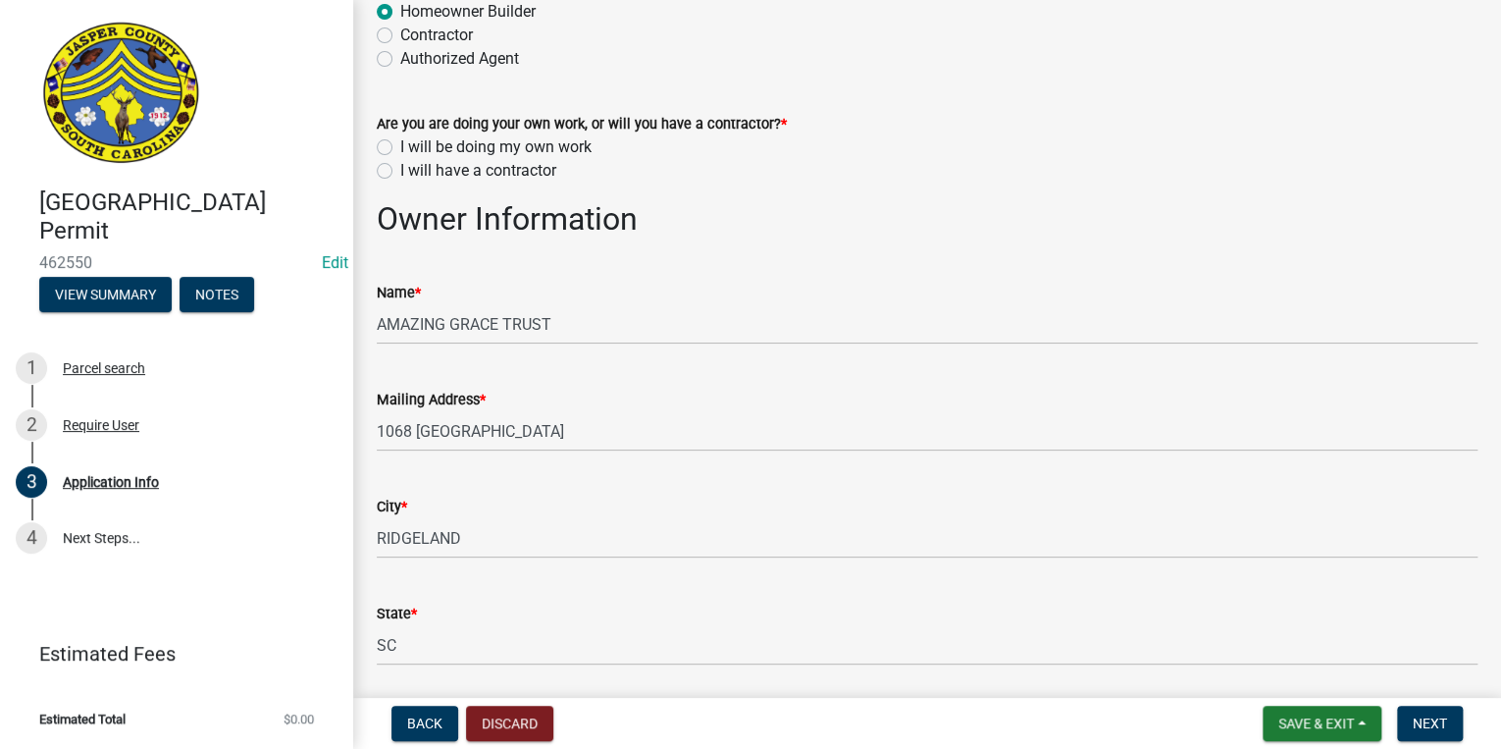
click at [400, 145] on label "I will be doing my own work" at bounding box center [495, 147] width 191 height 24
click at [400, 145] on input "I will be doing my own work" at bounding box center [406, 141] width 13 height 13
radio input "true"
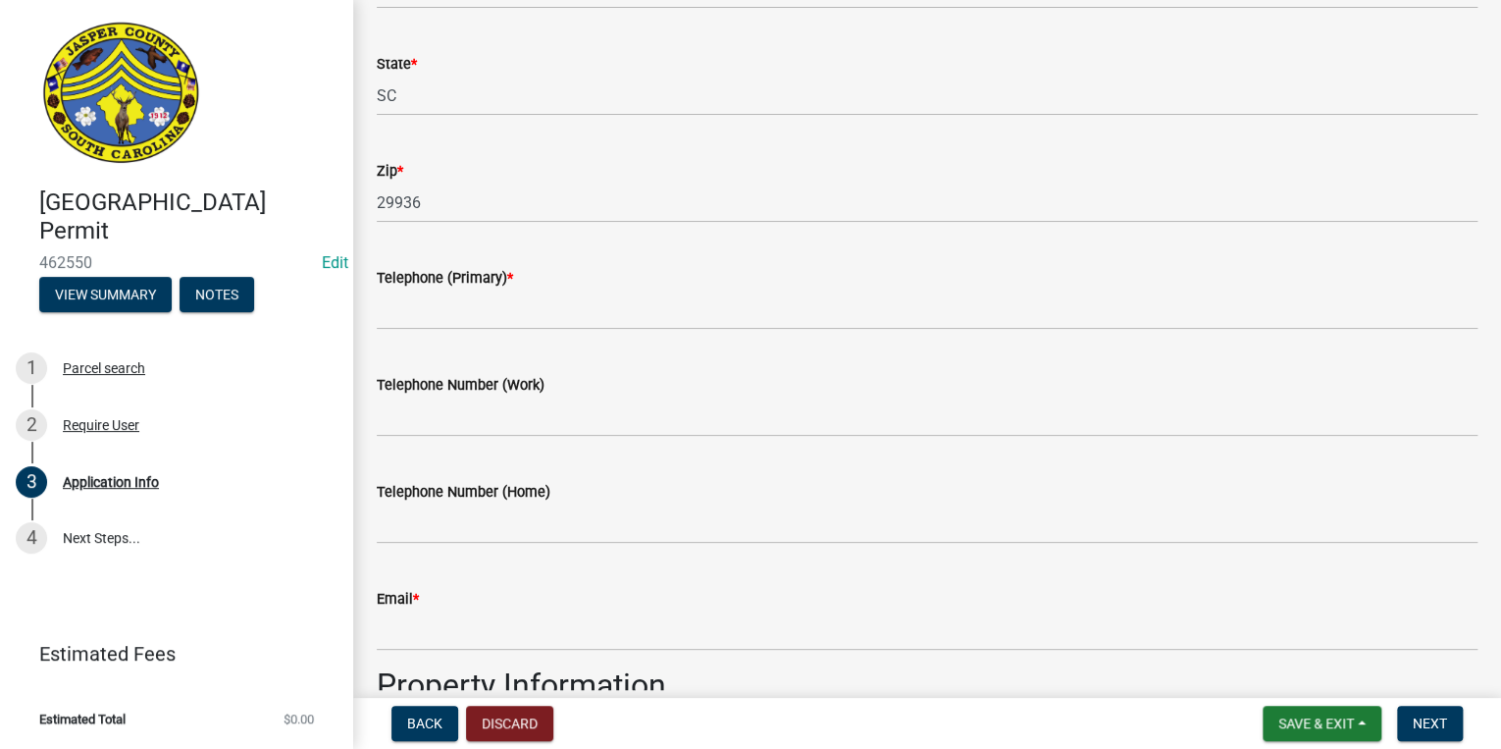
scroll to position [785, 0]
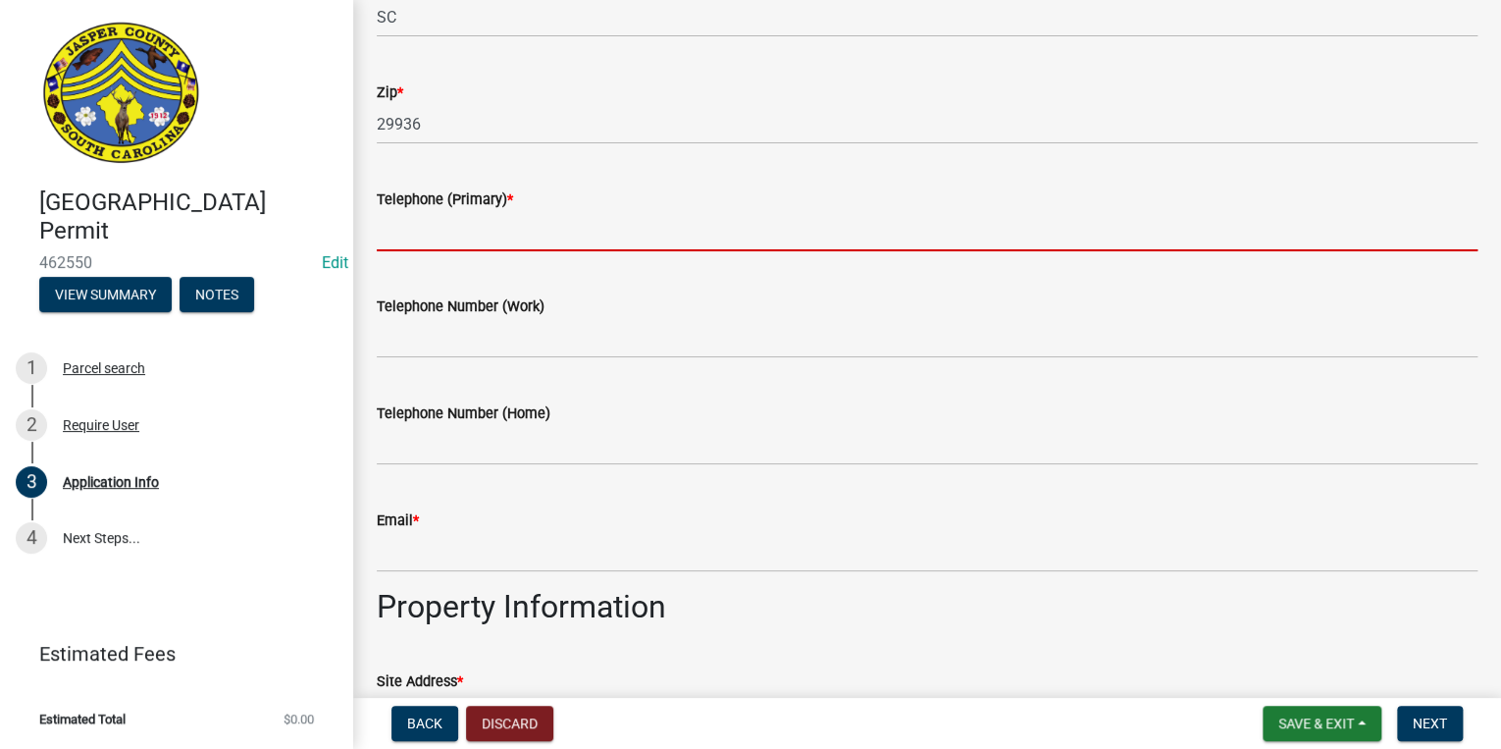
click at [500, 235] on input "Telephone (Primary) *" at bounding box center [927, 231] width 1101 height 40
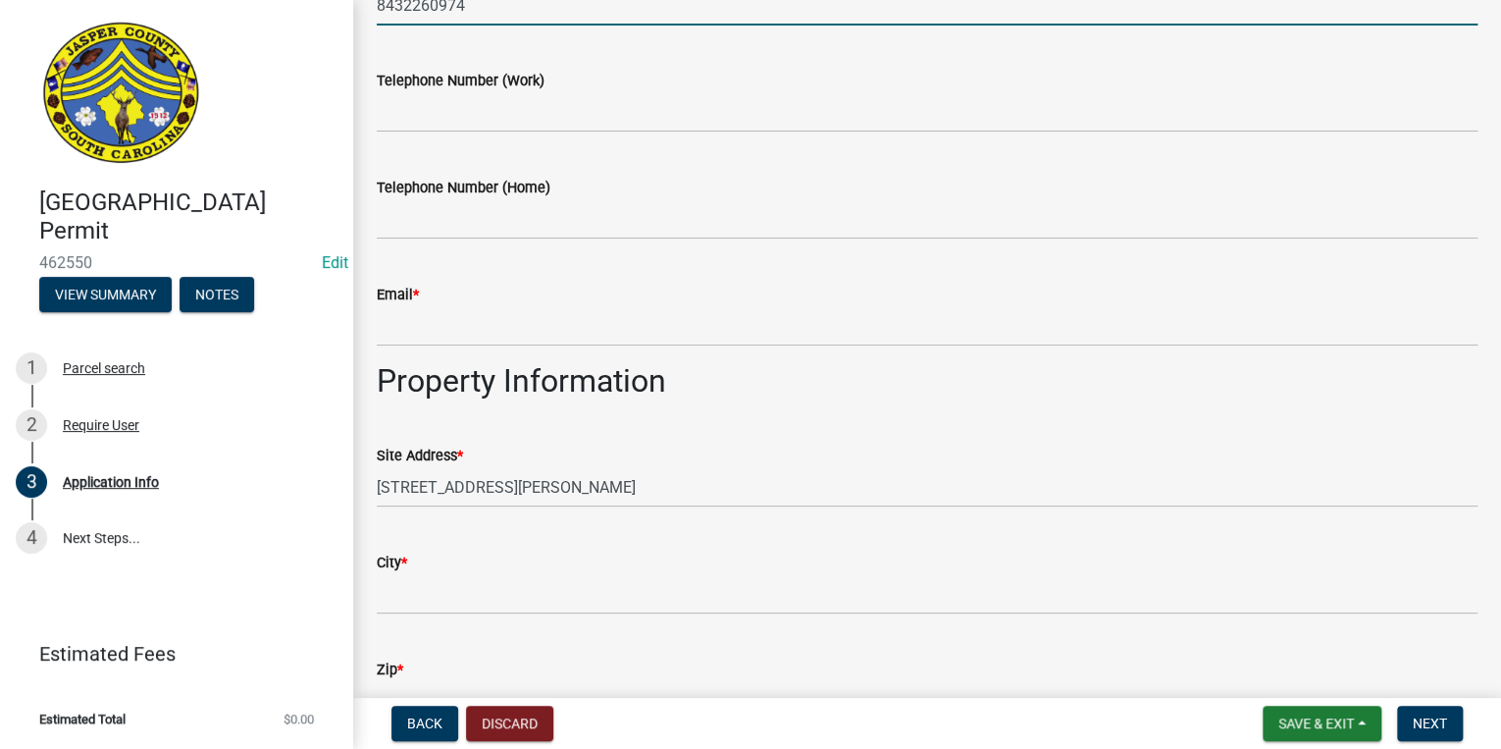
scroll to position [1020, 0]
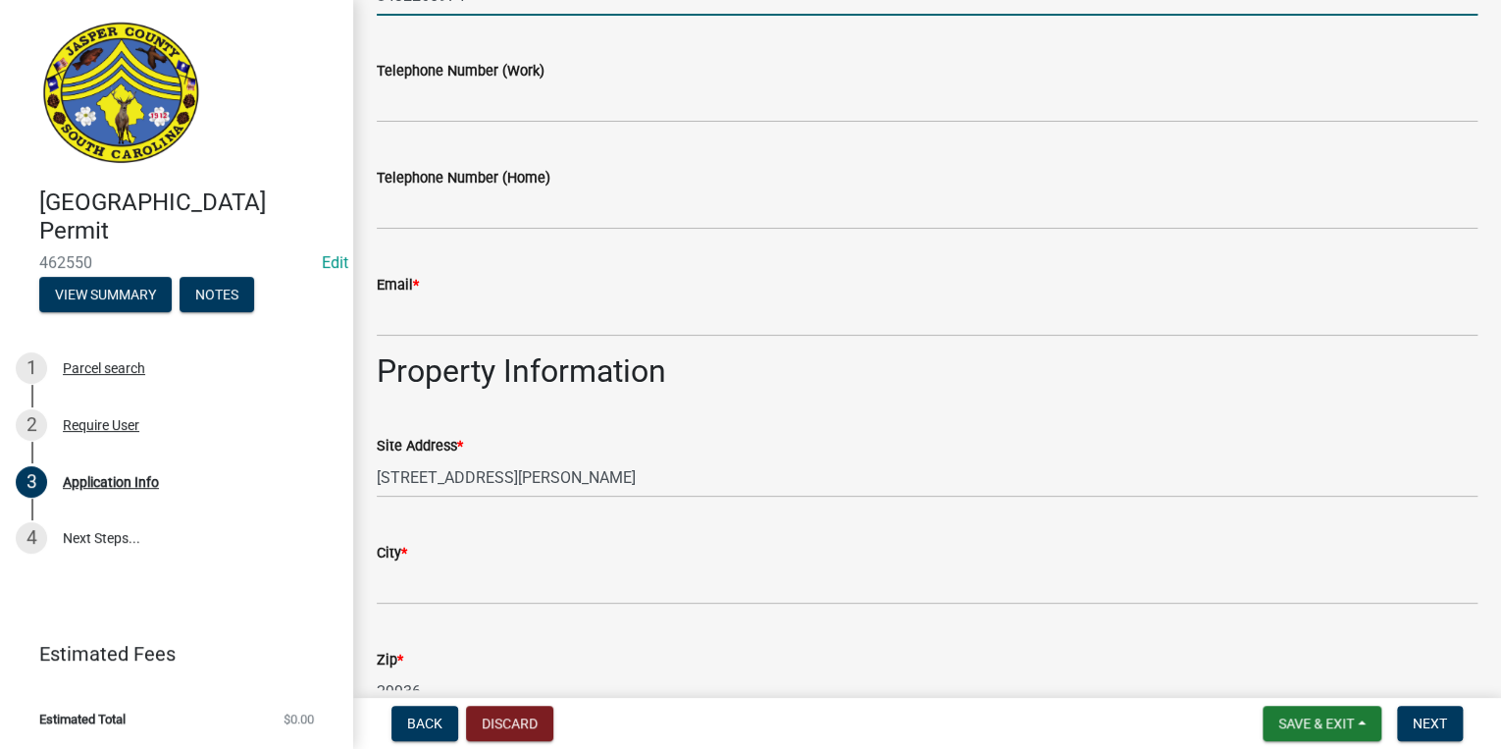
type input "8432260974"
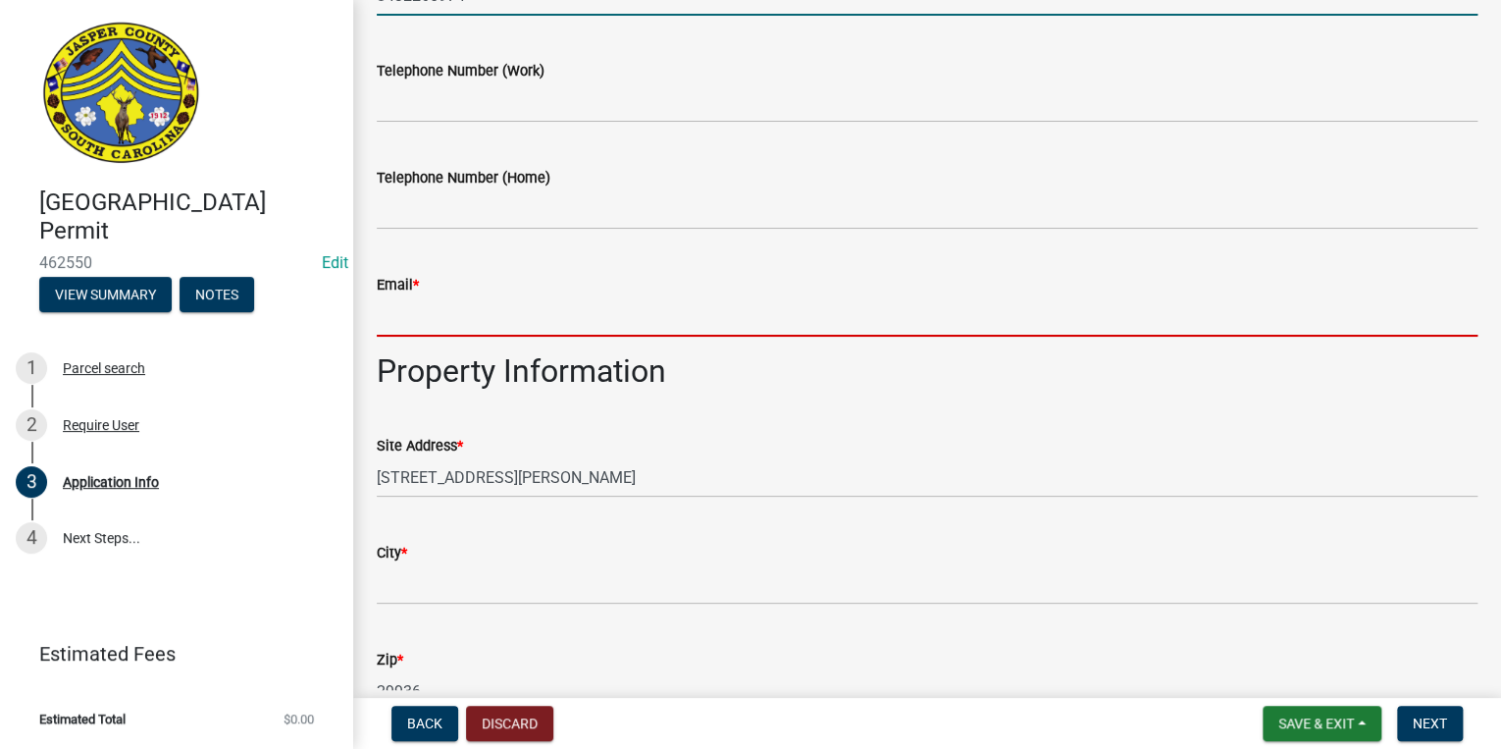
click at [440, 335] on input "Email *" at bounding box center [927, 316] width 1101 height 40
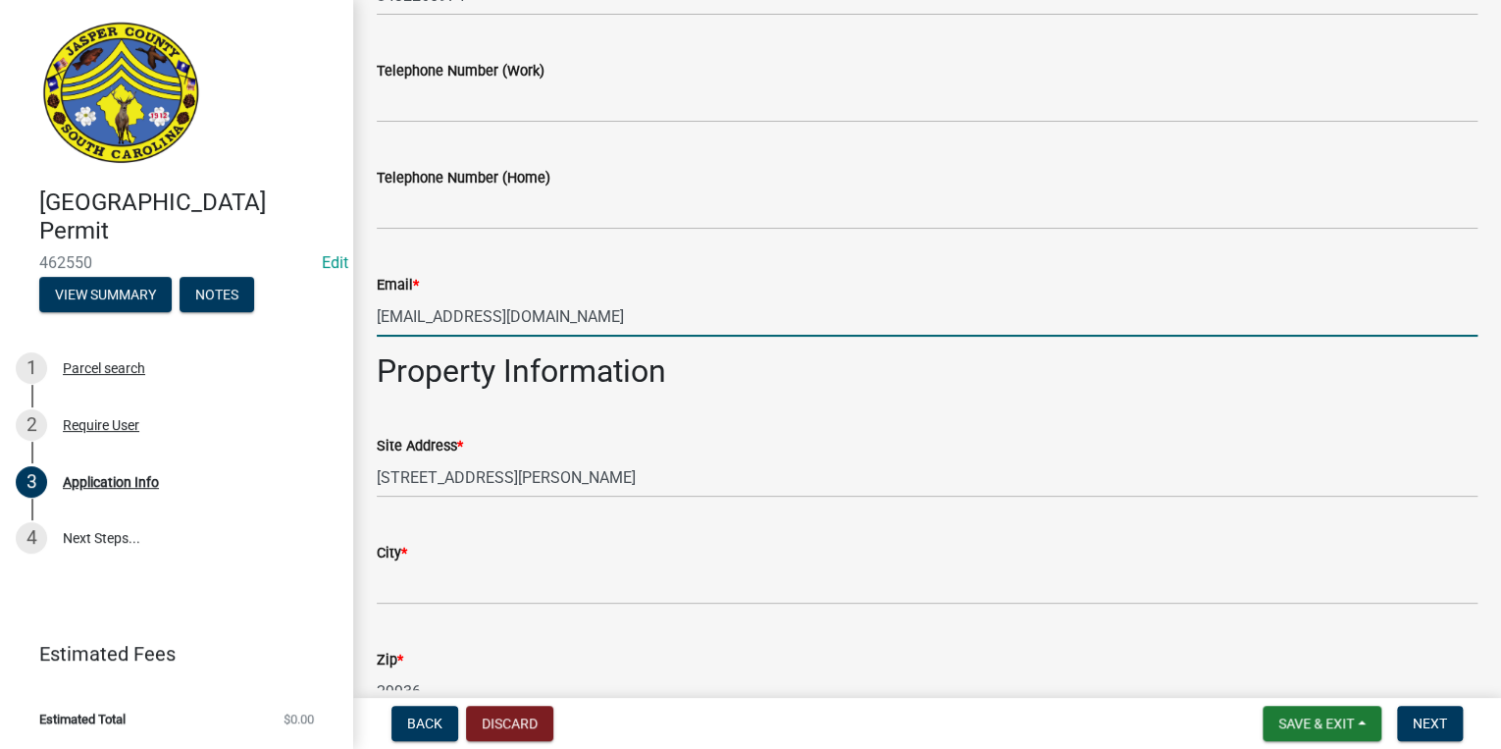
type input "hampwall@gmail.com"
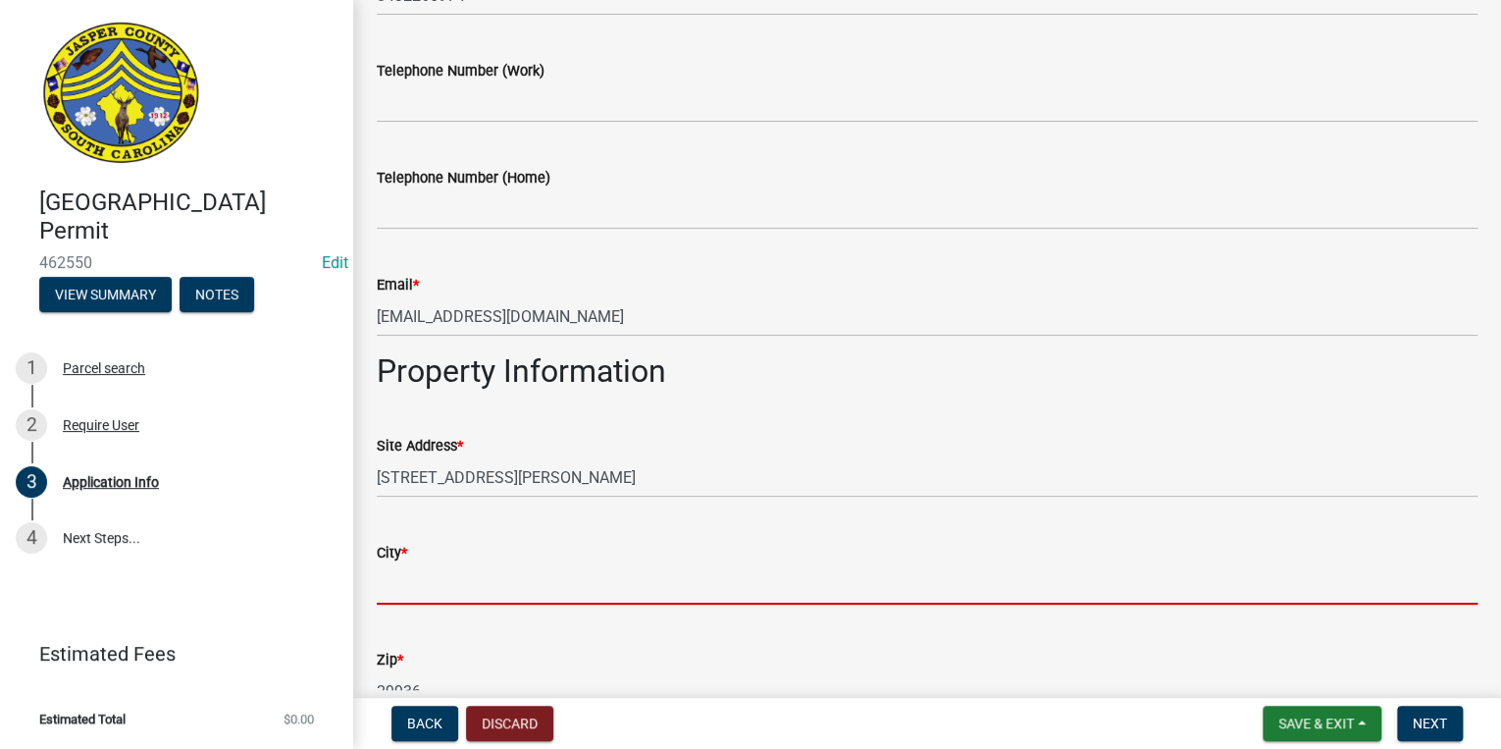
click at [414, 589] on input "City *" at bounding box center [927, 584] width 1101 height 40
type input "Ridgeland"
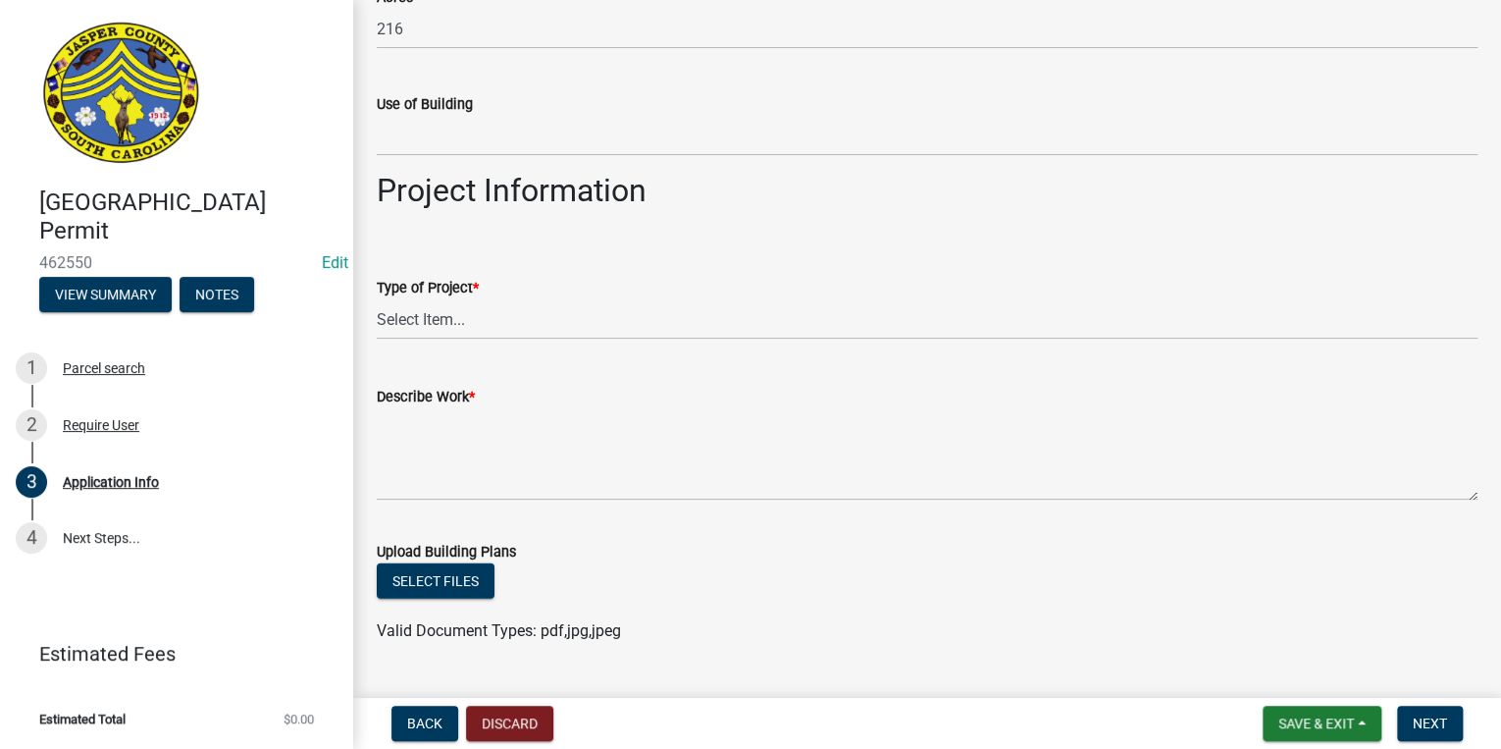
scroll to position [2041, 0]
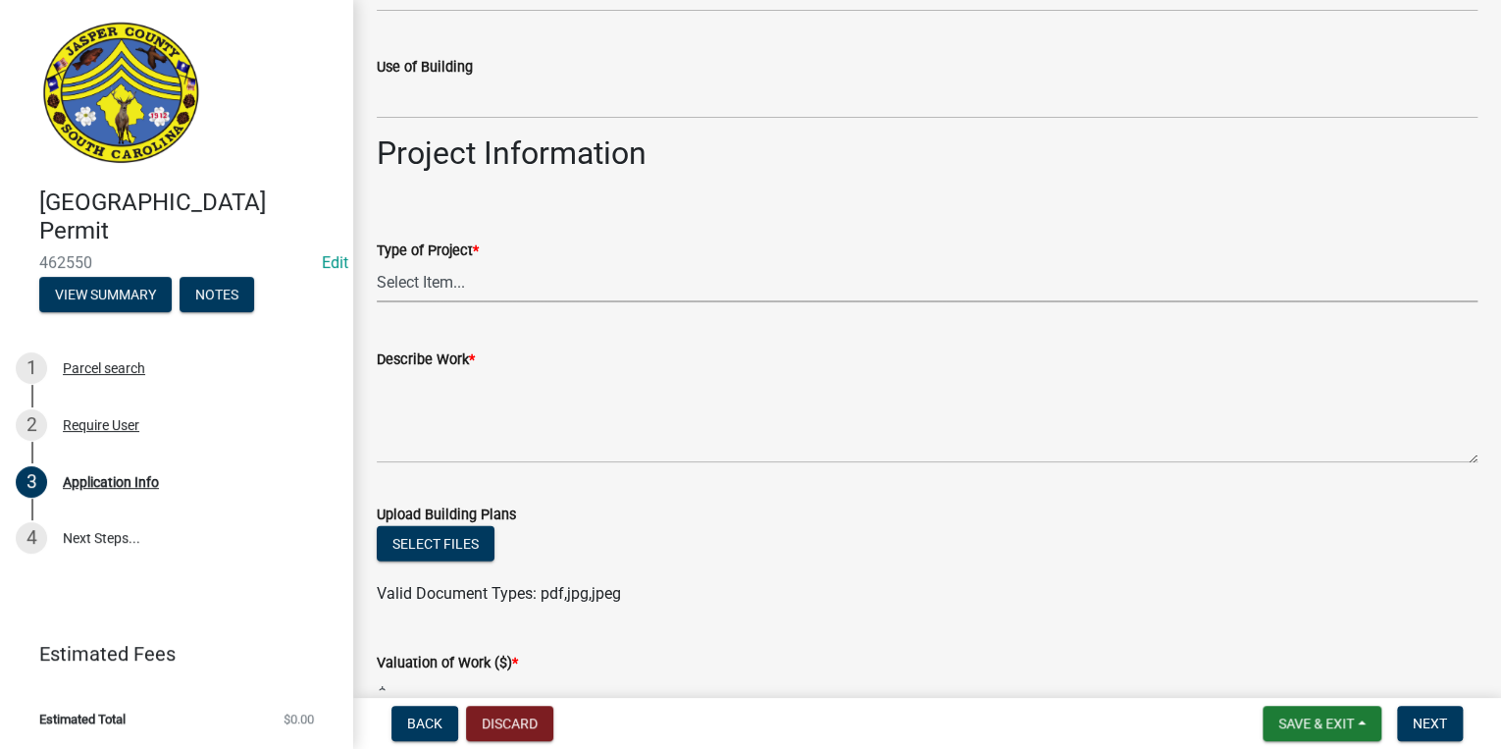
click at [431, 290] on select "Select Item... Construction Trailer/Shipping Container Residential Demolition C…" at bounding box center [927, 282] width 1101 height 40
click at [377, 262] on select "Select Item... Construction Trailer/Shipping Container Residential Demolition C…" at bounding box center [927, 282] width 1101 height 40
select select "6d5c1e33-a31a-4b32-8811-29a78b0cd51d"
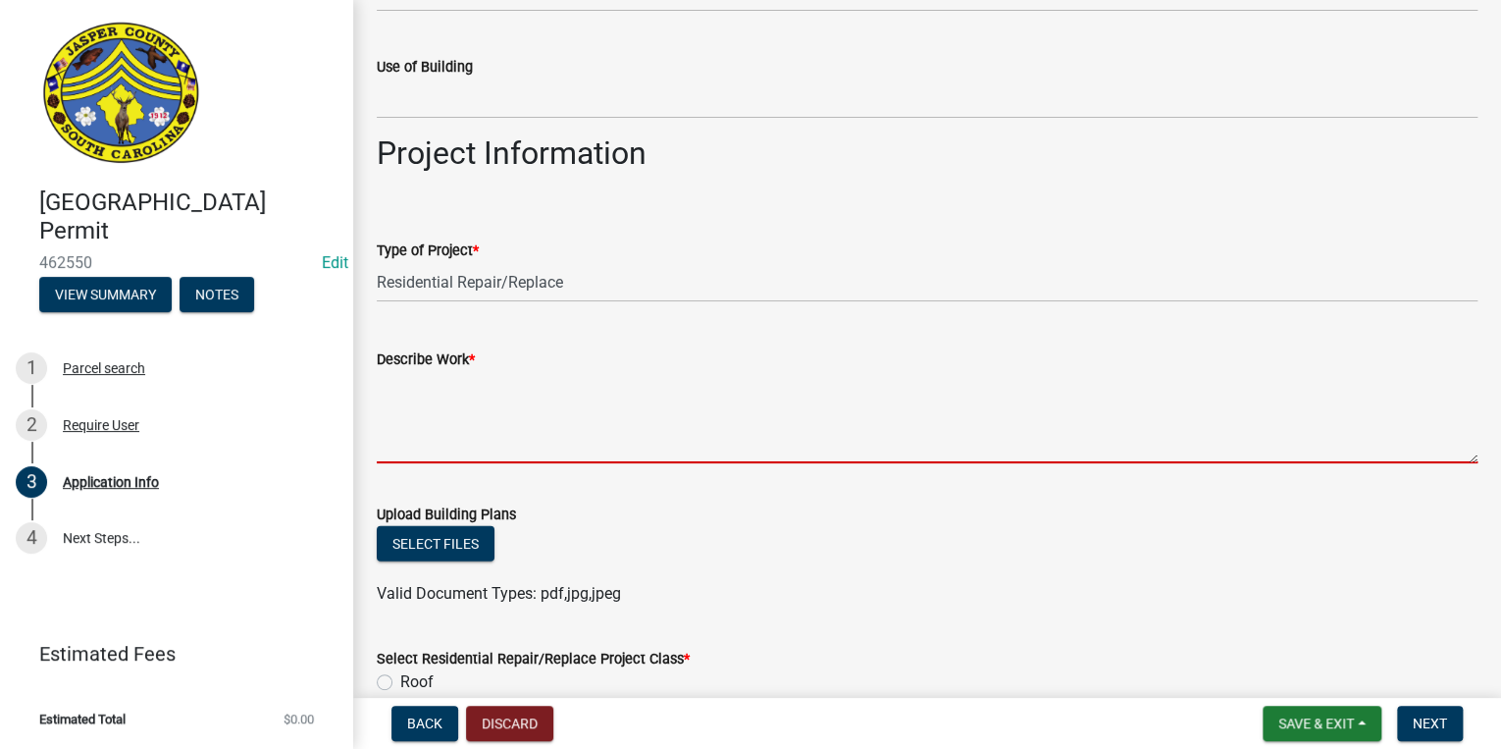
click at [443, 437] on textarea "Describe Work *" at bounding box center [927, 417] width 1101 height 92
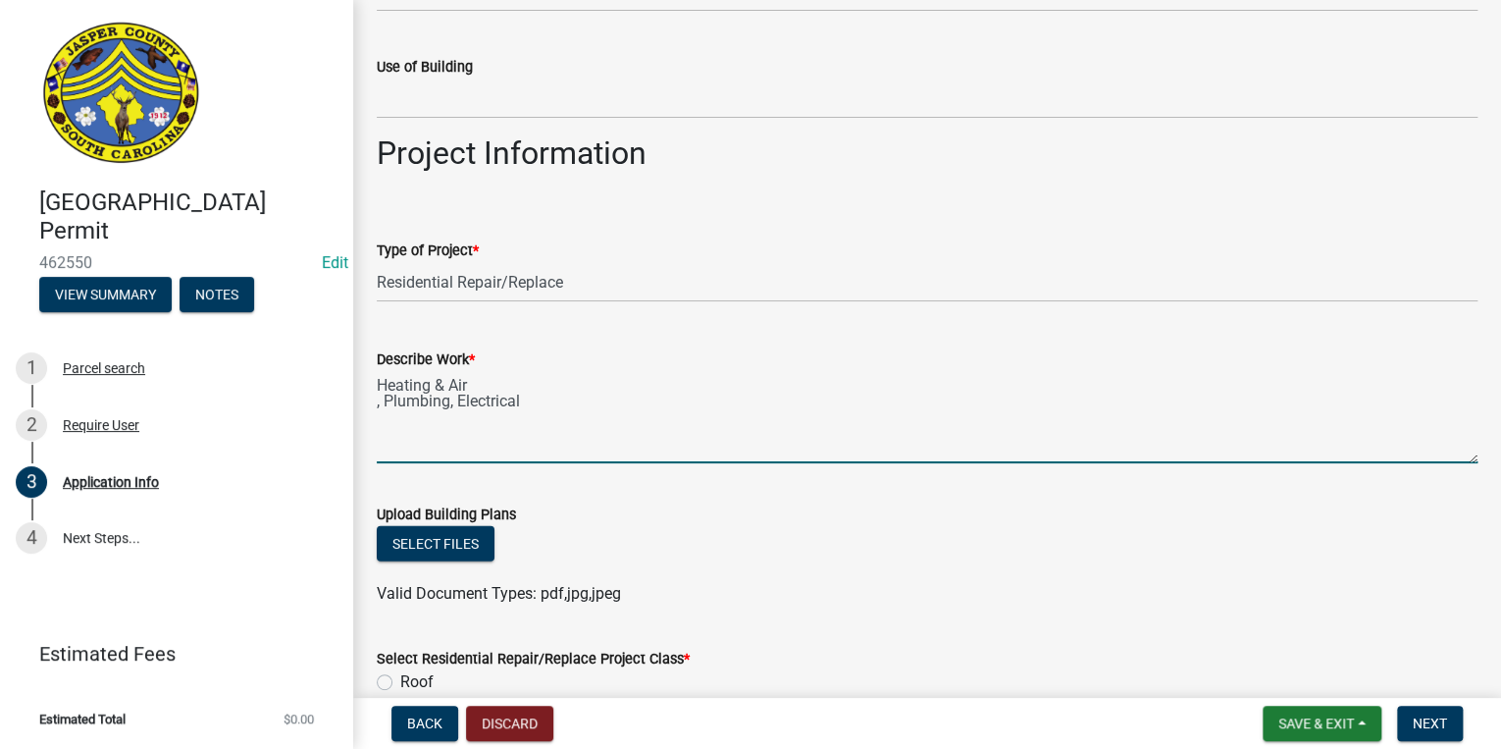
type textarea "Heating & Air , Plumbing, Electrical"
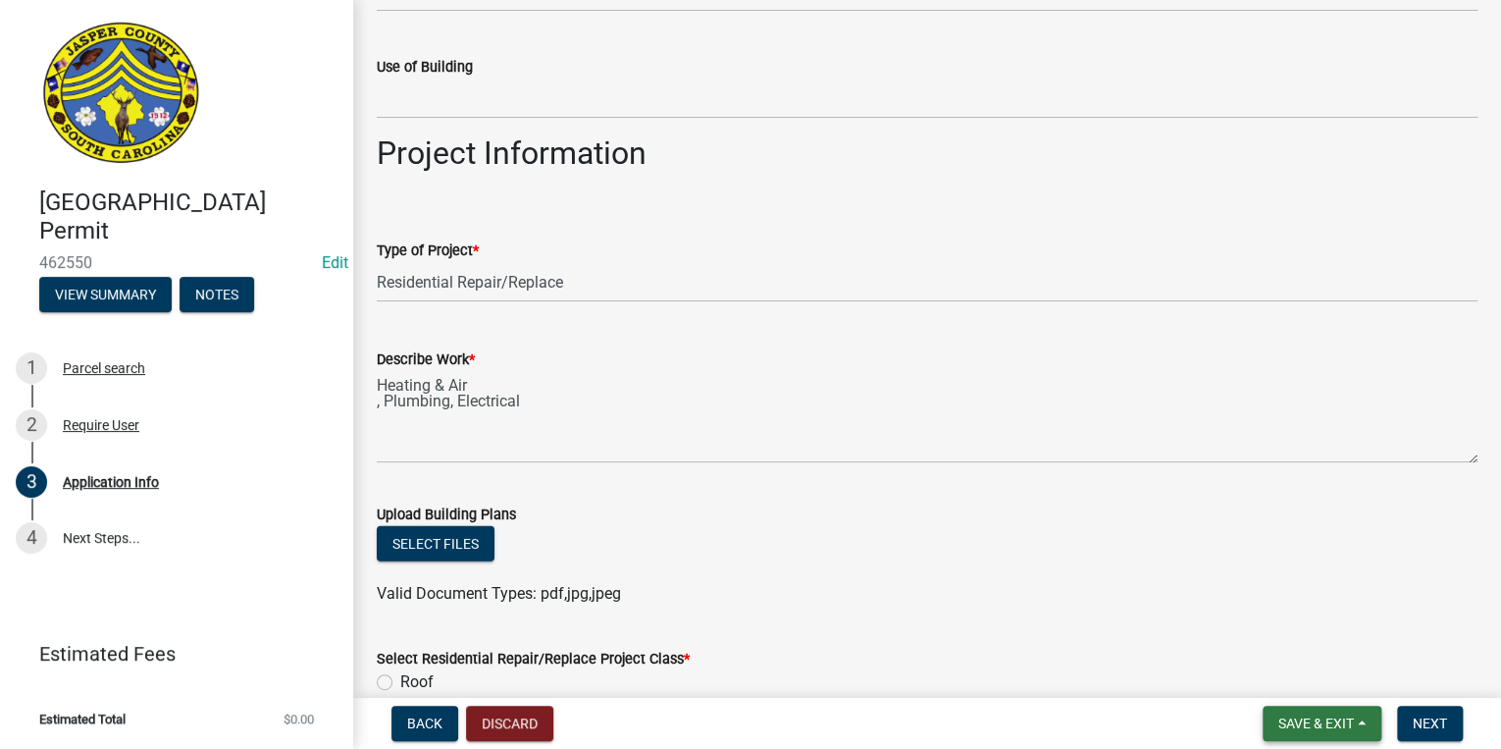
click at [1296, 729] on span "Save & Exit" at bounding box center [1316, 723] width 76 height 16
click at [1286, 640] on button "Save" at bounding box center [1302, 624] width 157 height 47
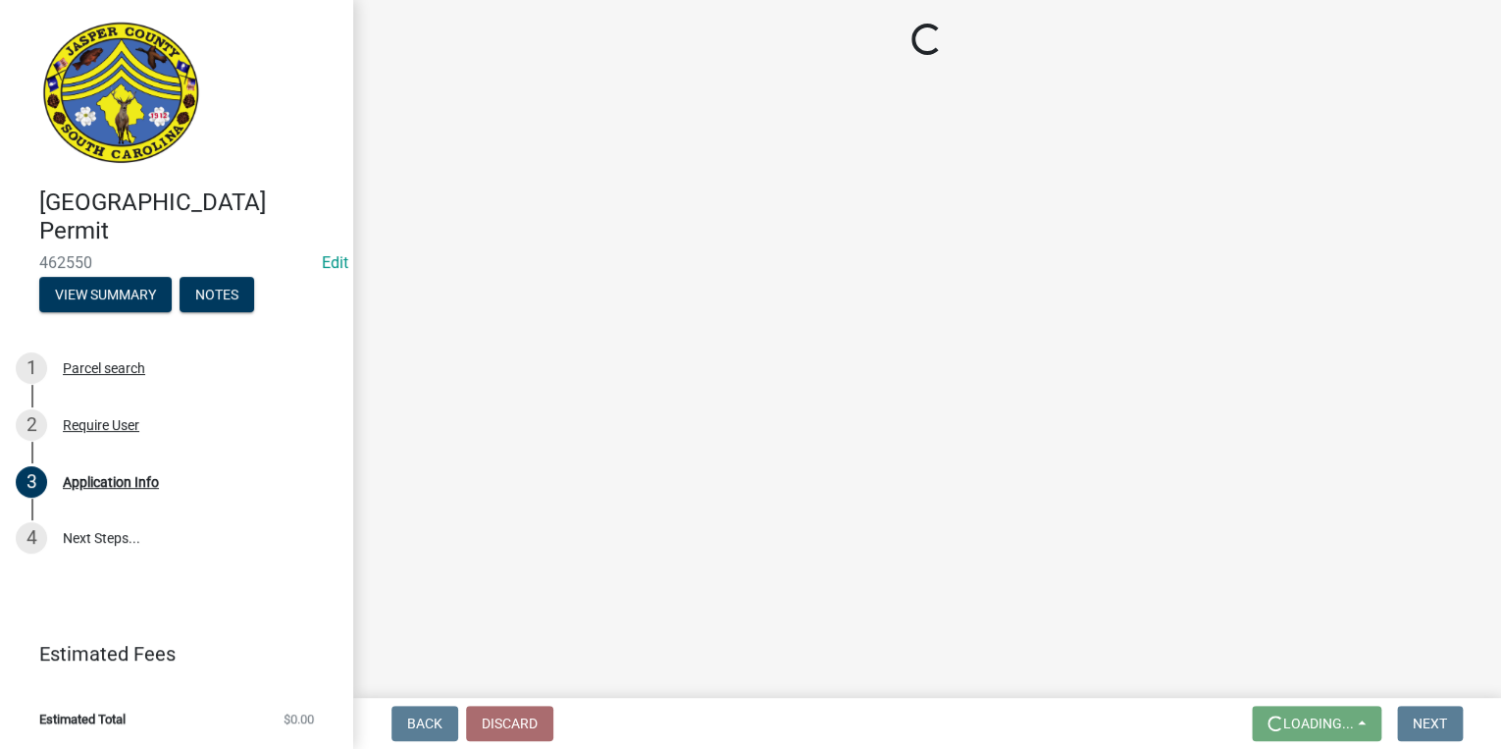
scroll to position [0, 0]
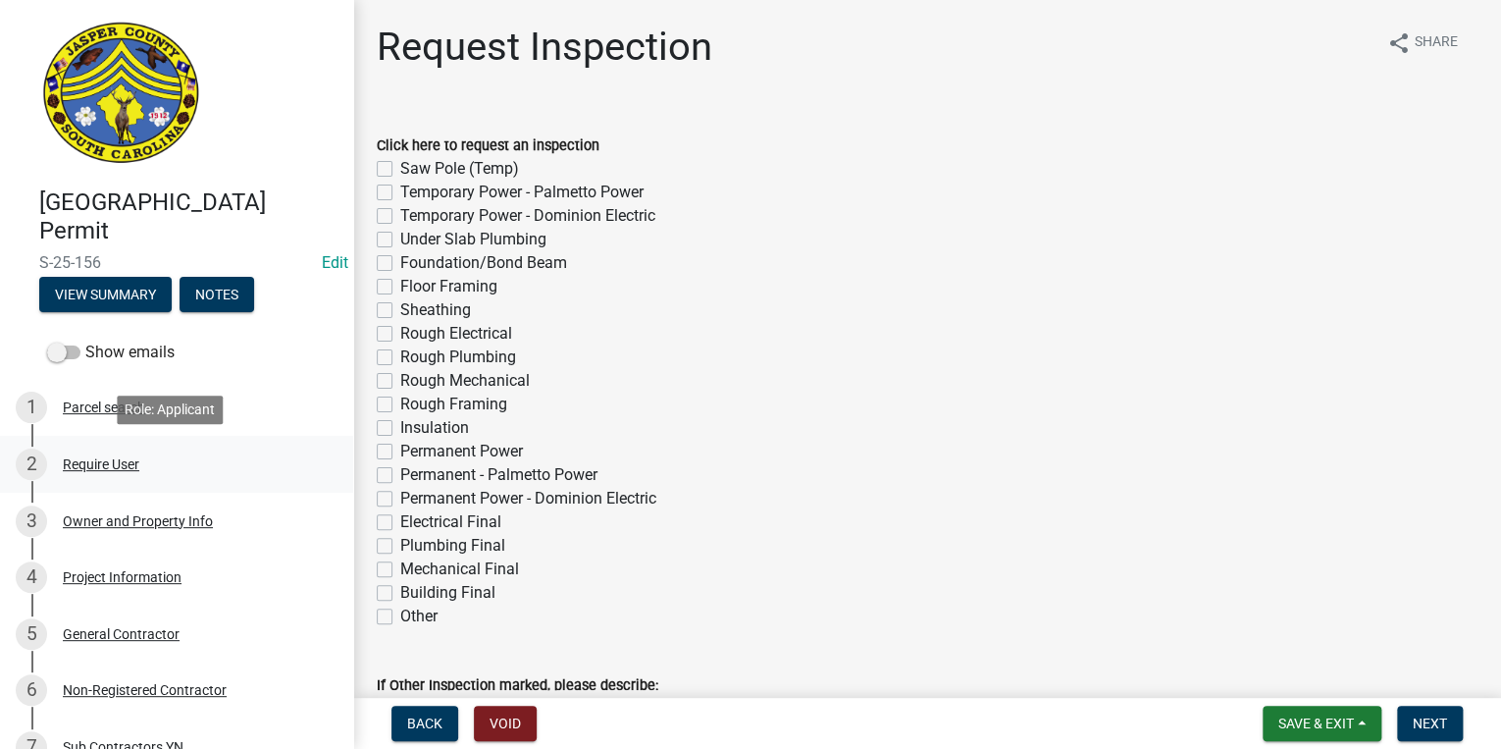
click at [118, 487] on link "2 Require User" at bounding box center [176, 464] width 353 height 57
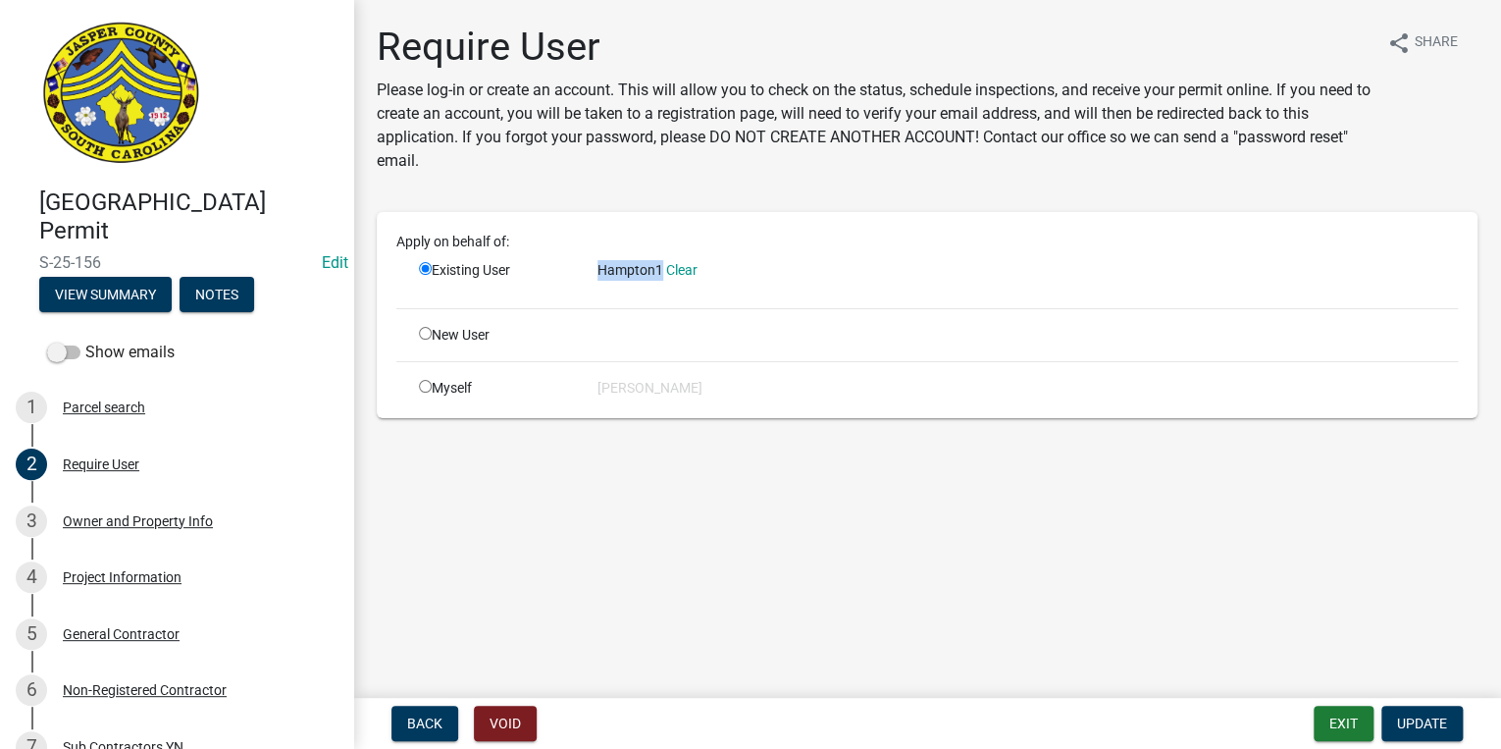
drag, startPoint x: 595, startPoint y: 270, endPoint x: 658, endPoint y: 281, distance: 63.7
click at [658, 281] on div "Hampton1 Clear" at bounding box center [1028, 276] width 890 height 32
copy span "Hampton1"
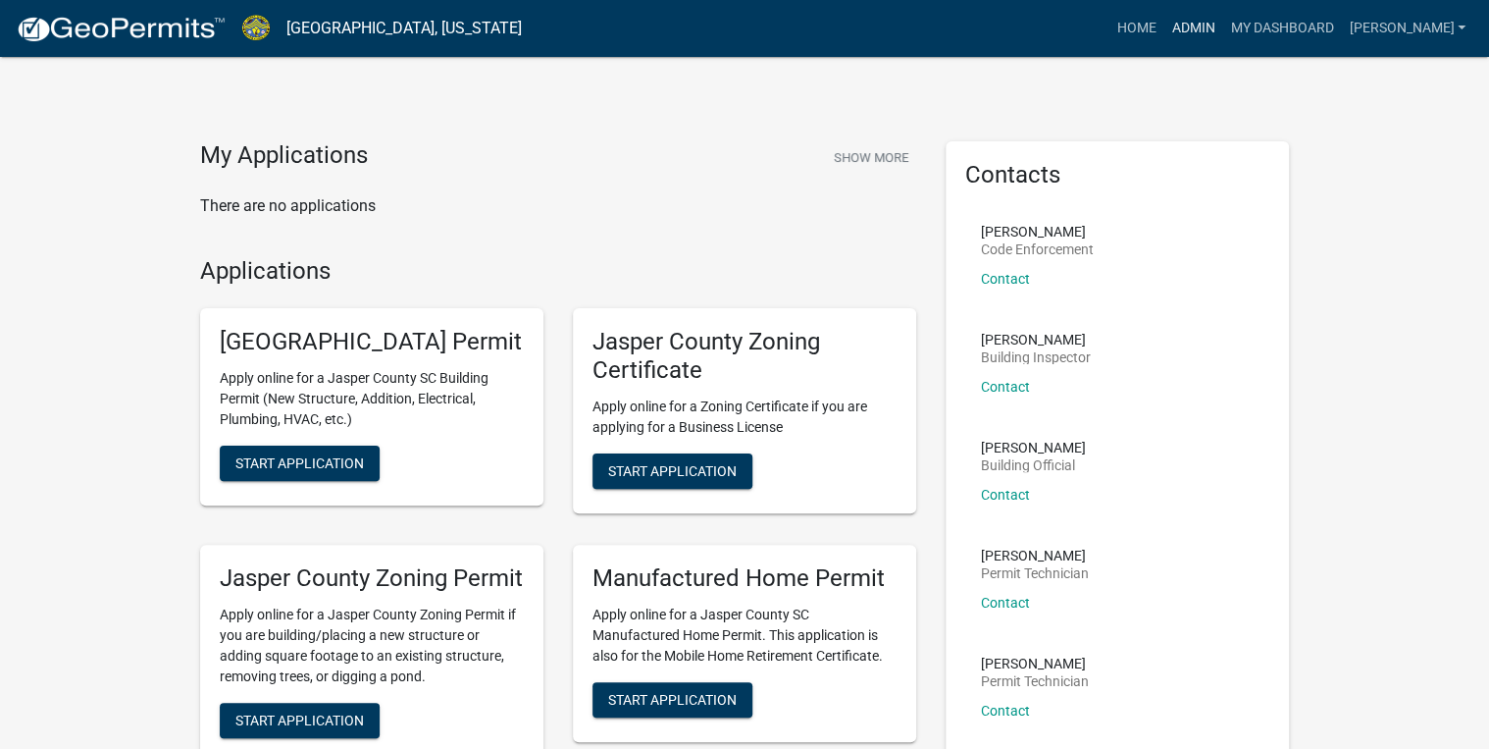
click at [1222, 28] on link "Admin" at bounding box center [1193, 28] width 59 height 37
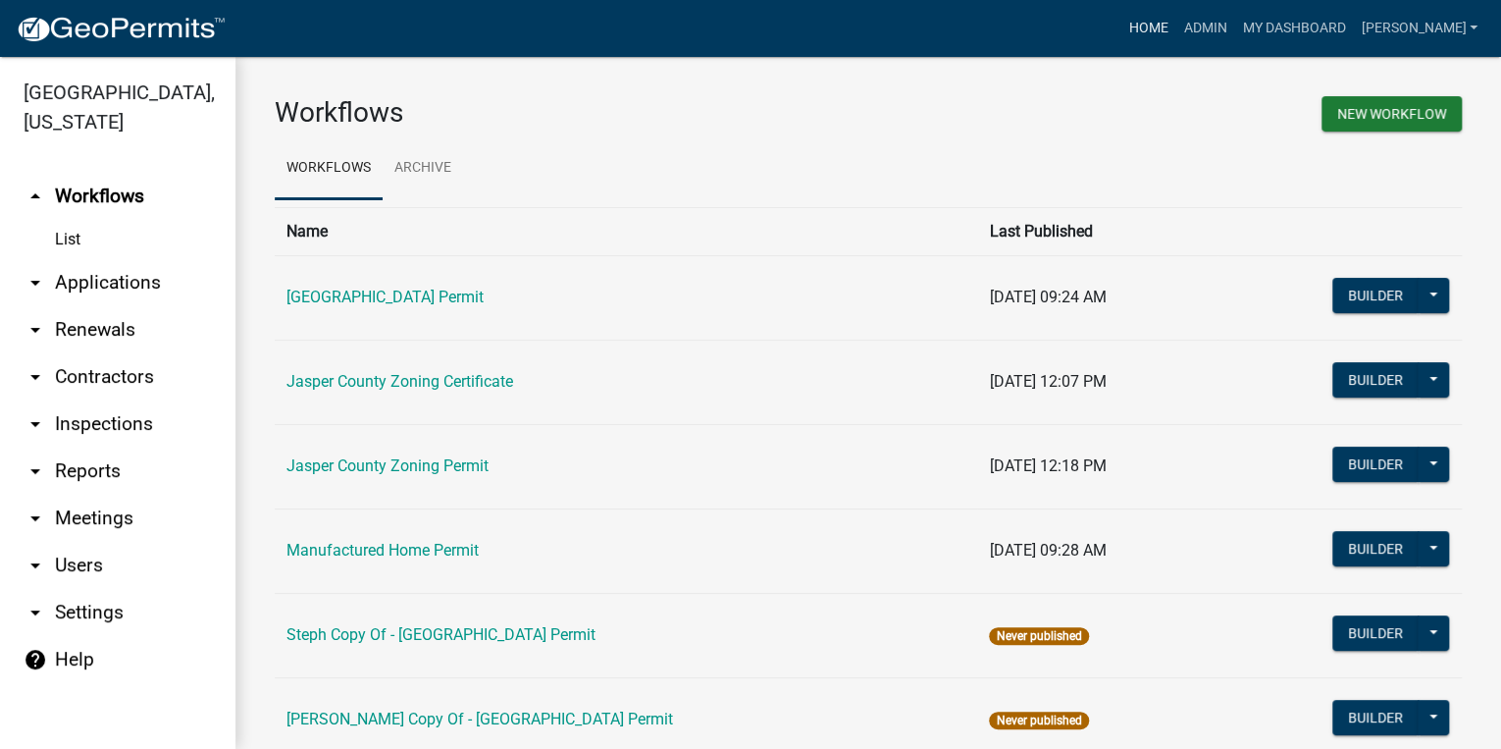
click at [1175, 20] on link "Home" at bounding box center [1147, 28] width 55 height 37
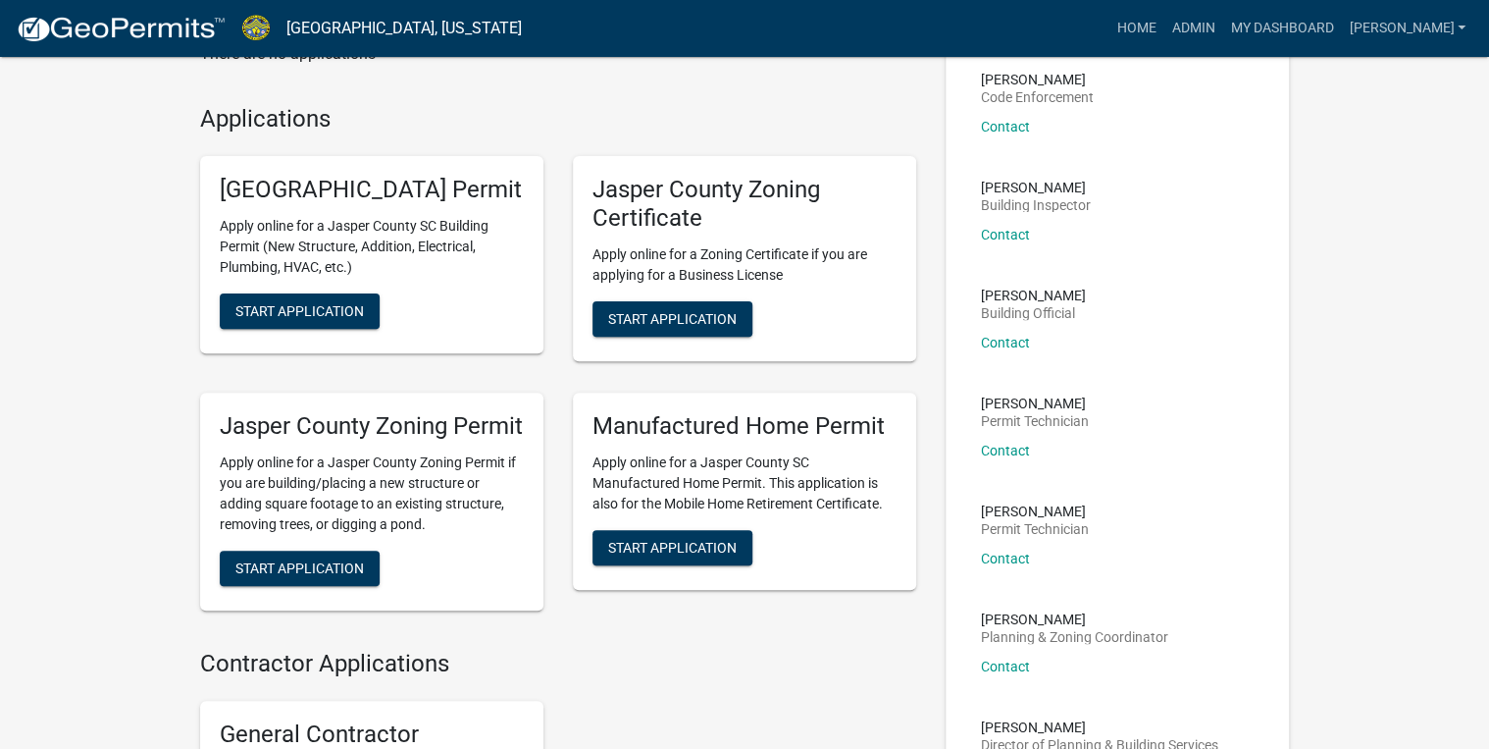
scroll to position [157, 0]
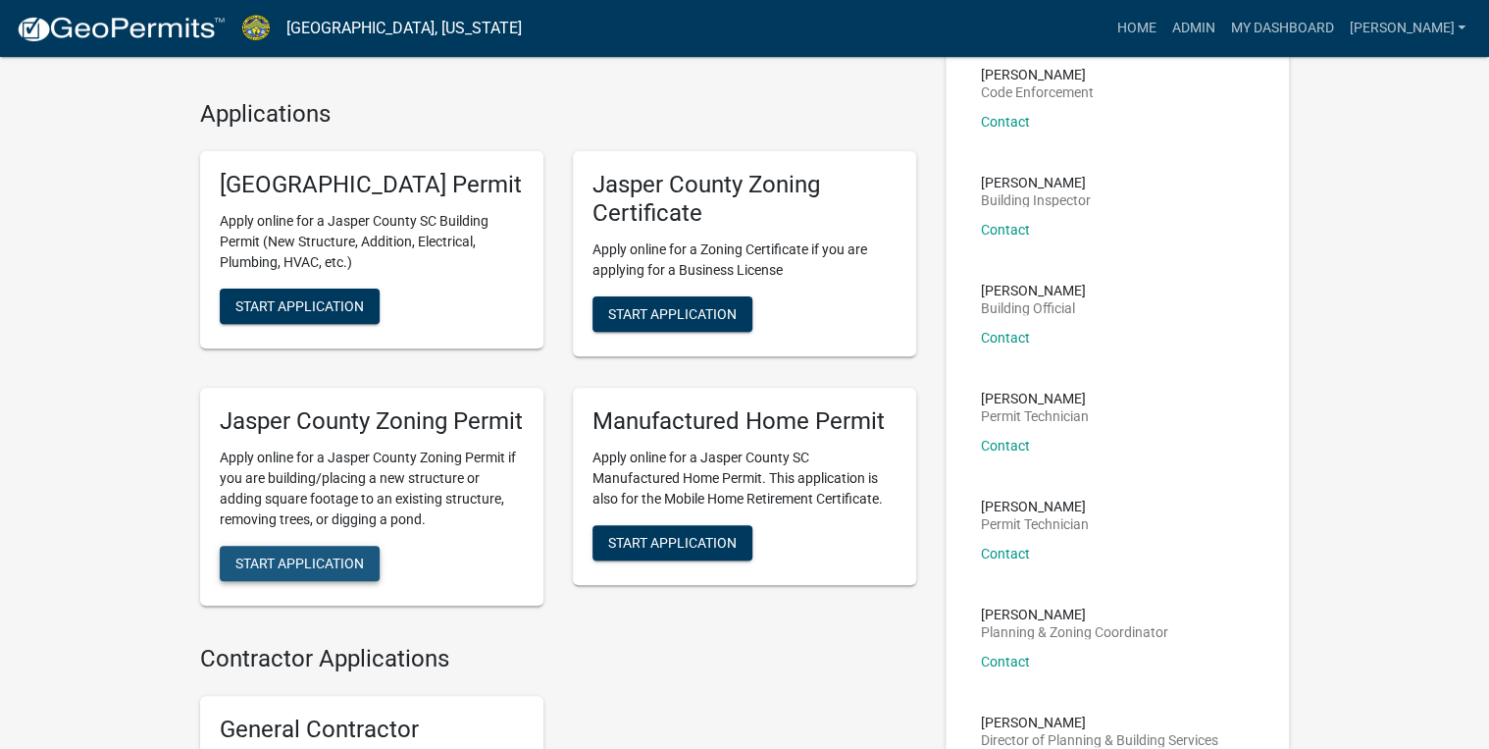
click at [310, 570] on span "Start Application" at bounding box center [299, 562] width 129 height 16
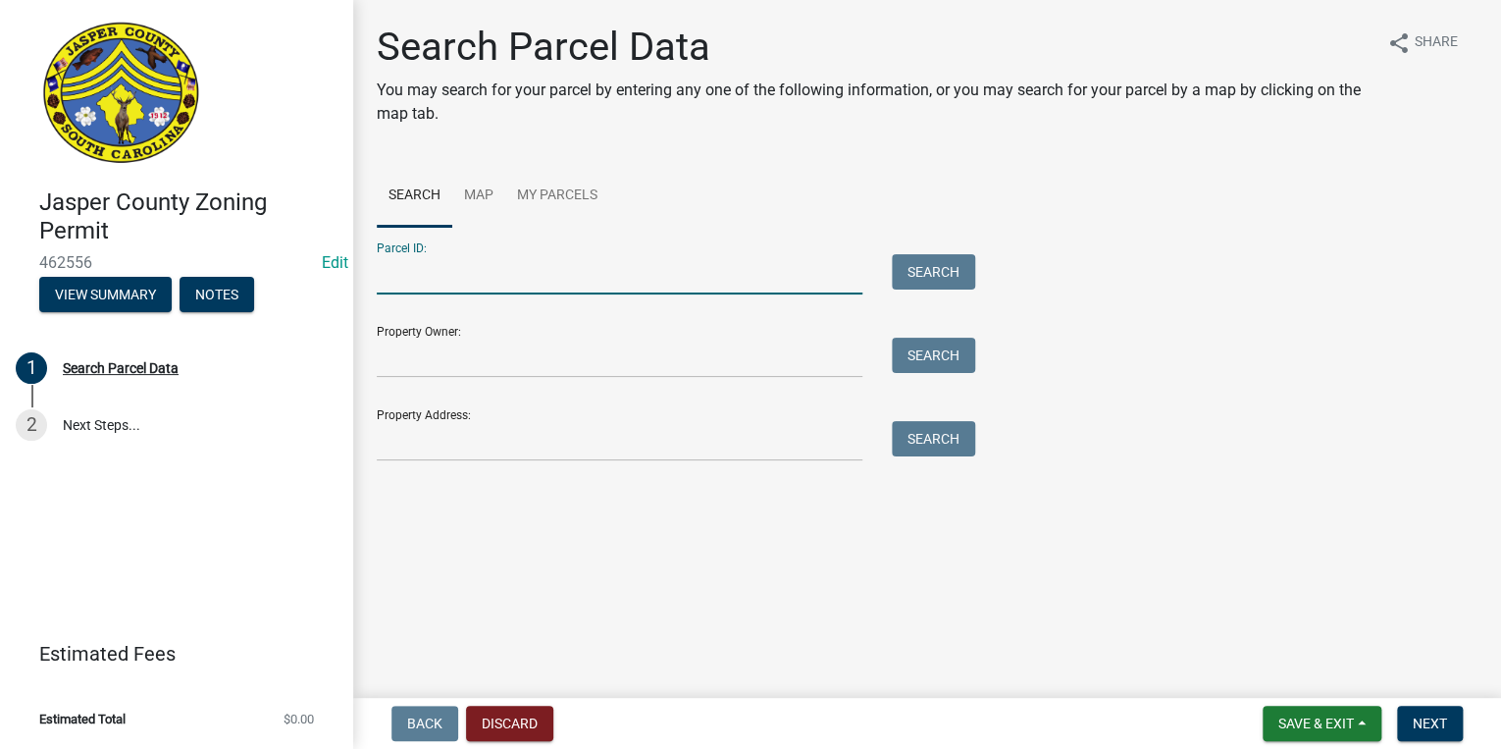
click at [457, 278] on input "Parcel ID:" at bounding box center [620, 274] width 486 height 40
click at [392, 361] on input "Property Owner:" at bounding box center [620, 357] width 486 height 40
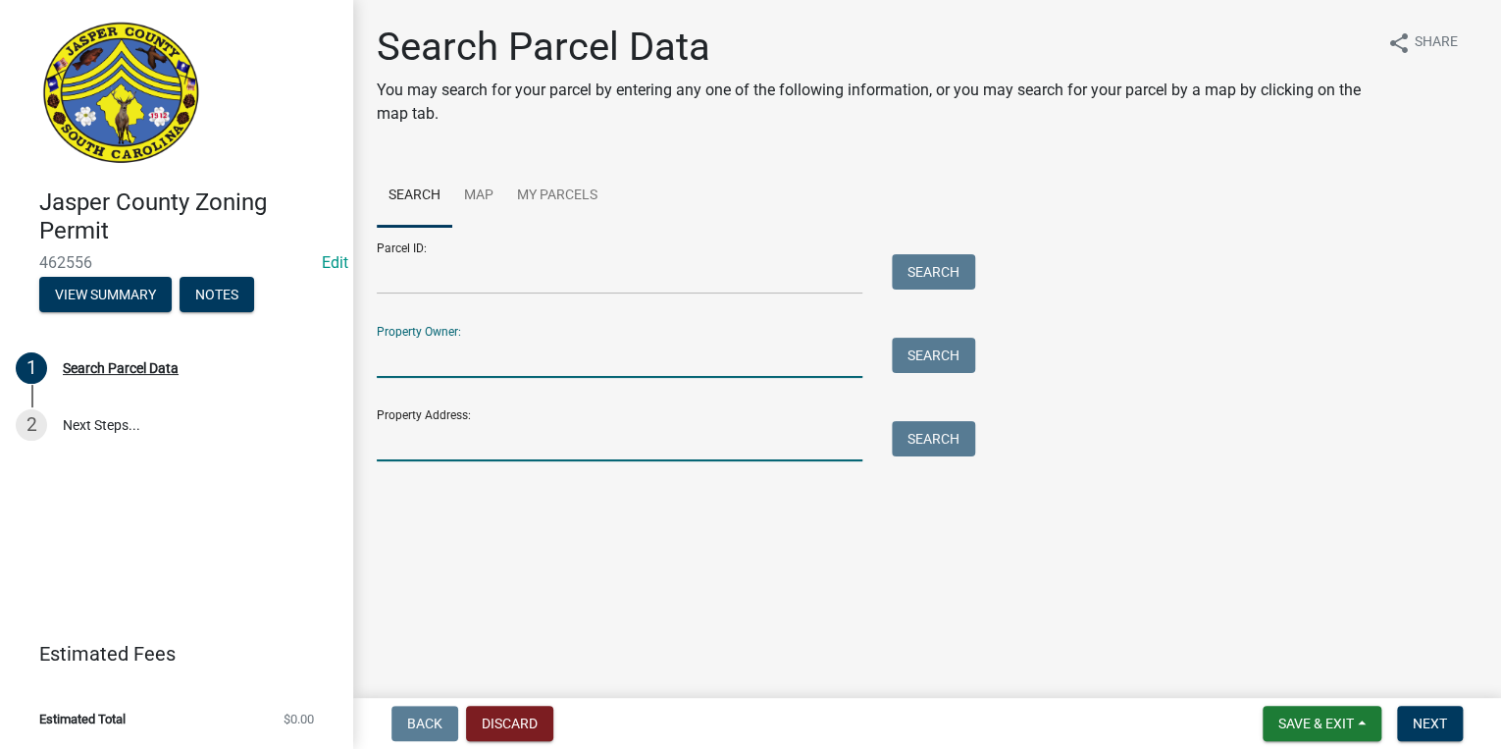
click at [385, 428] on input "Property Address:" at bounding box center [620, 441] width 486 height 40
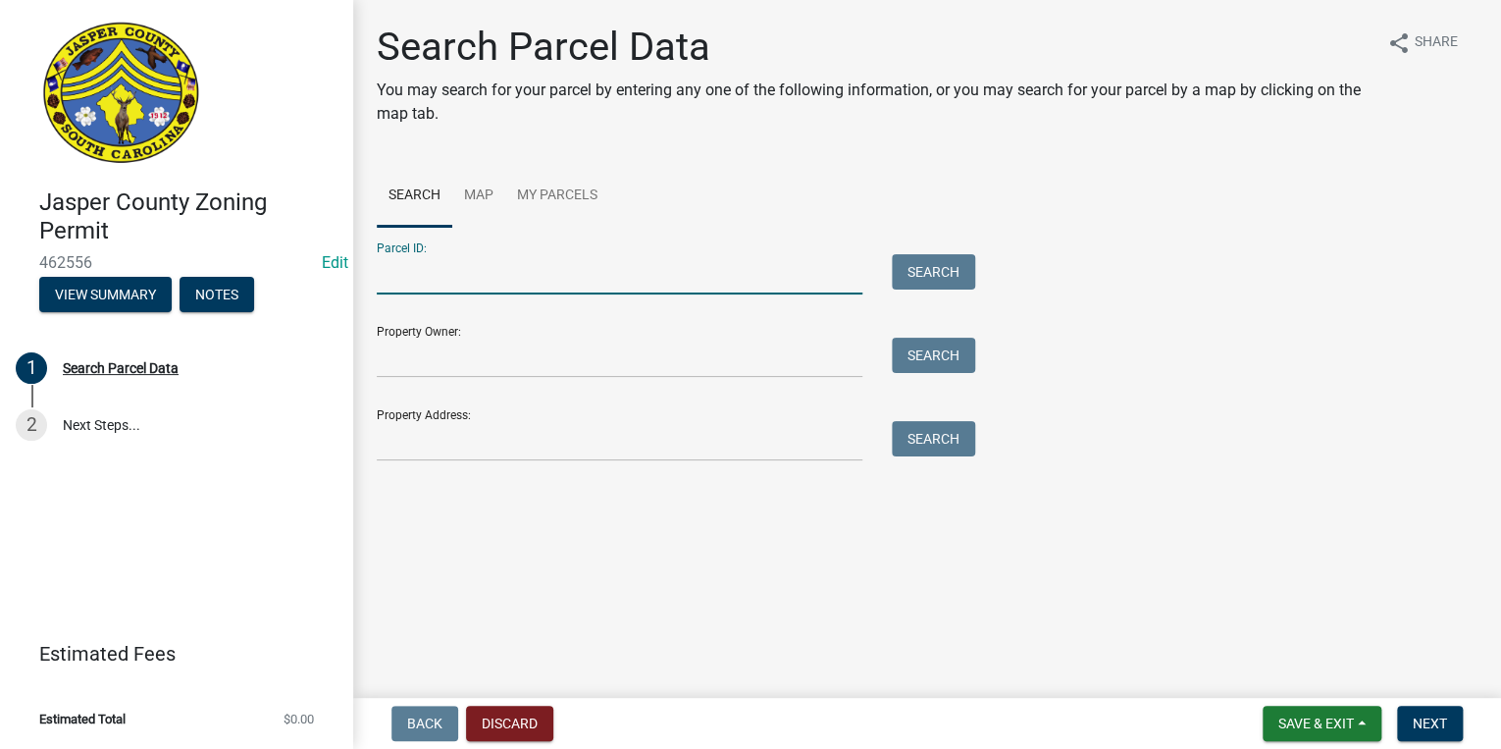
drag, startPoint x: 385, startPoint y: 443, endPoint x: 397, endPoint y: 274, distance: 170.2
click at [397, 274] on input "Parcel ID:" at bounding box center [620, 274] width 486 height 40
paste input "060-00-05-003"
drag, startPoint x: 405, startPoint y: 275, endPoint x: 233, endPoint y: 275, distance: 172.7
click at [233, 275] on div "Jasper County Zoning Permit 462556 Edit View Summary Notes 1 Search Parcel Data…" at bounding box center [750, 374] width 1501 height 749
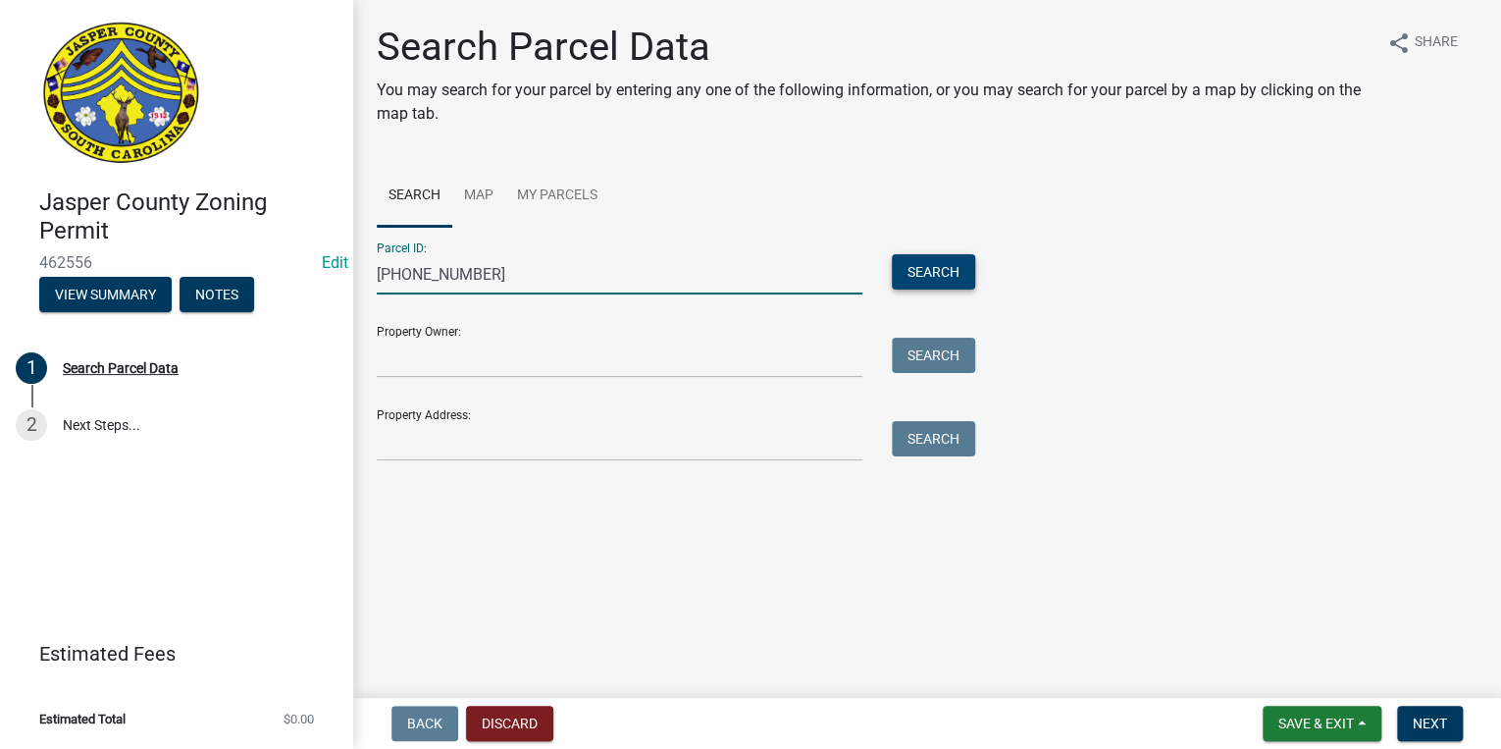
type input "060-00-05-003"
click at [930, 279] on button "Search" at bounding box center [933, 271] width 83 height 35
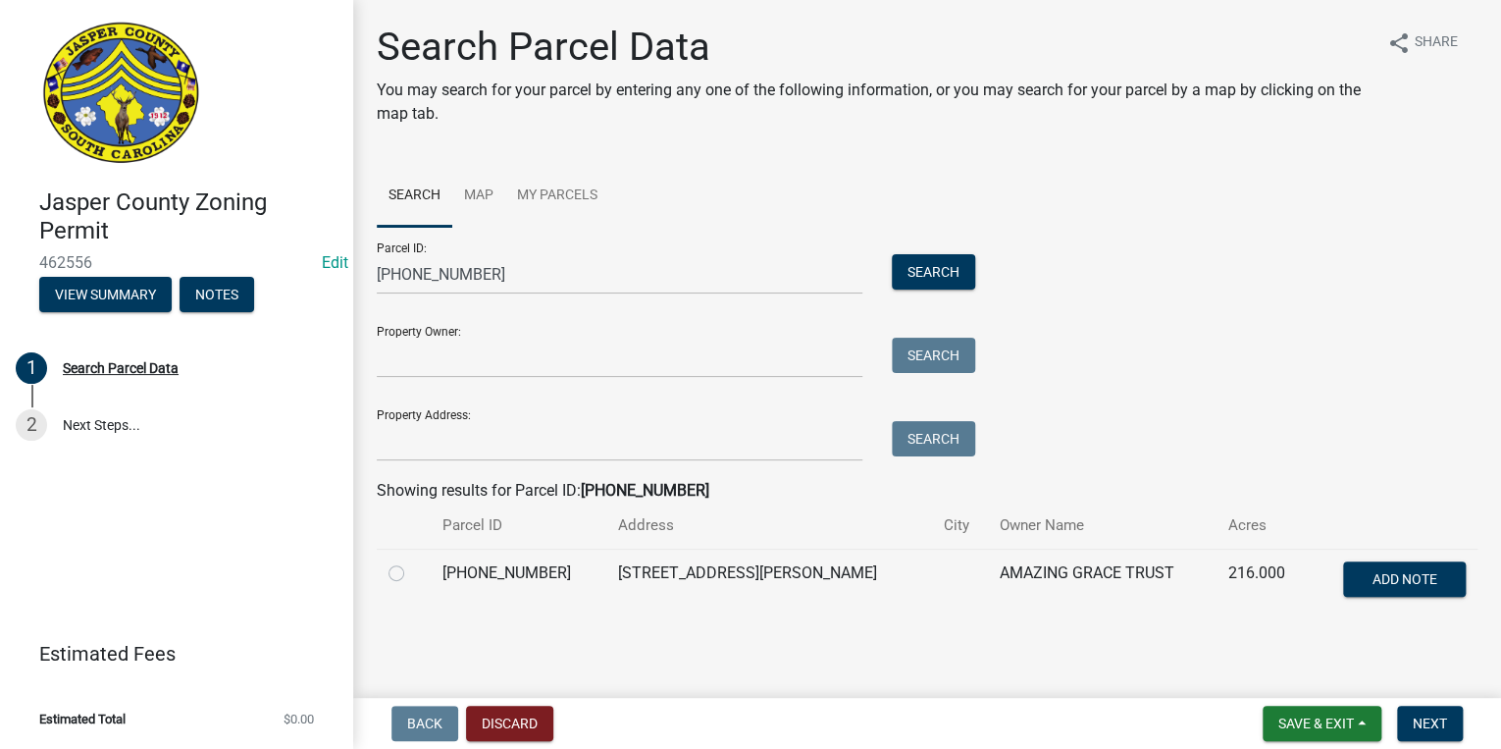
click at [412, 561] on label at bounding box center [412, 561] width 0 height 0
click at [412, 572] on input "radio" at bounding box center [418, 567] width 13 height 13
radio input "true"
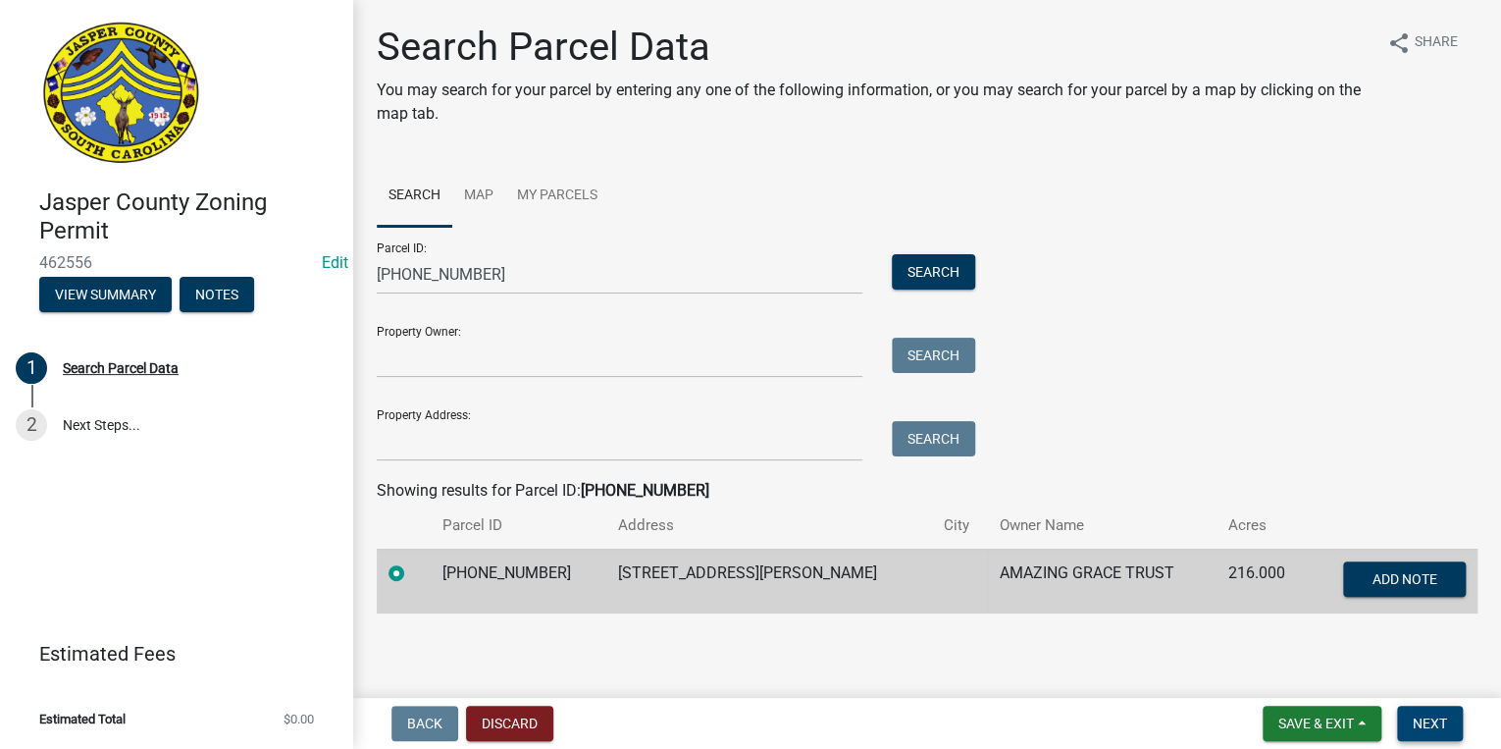
click at [1437, 730] on span "Next" at bounding box center [1430, 723] width 34 height 16
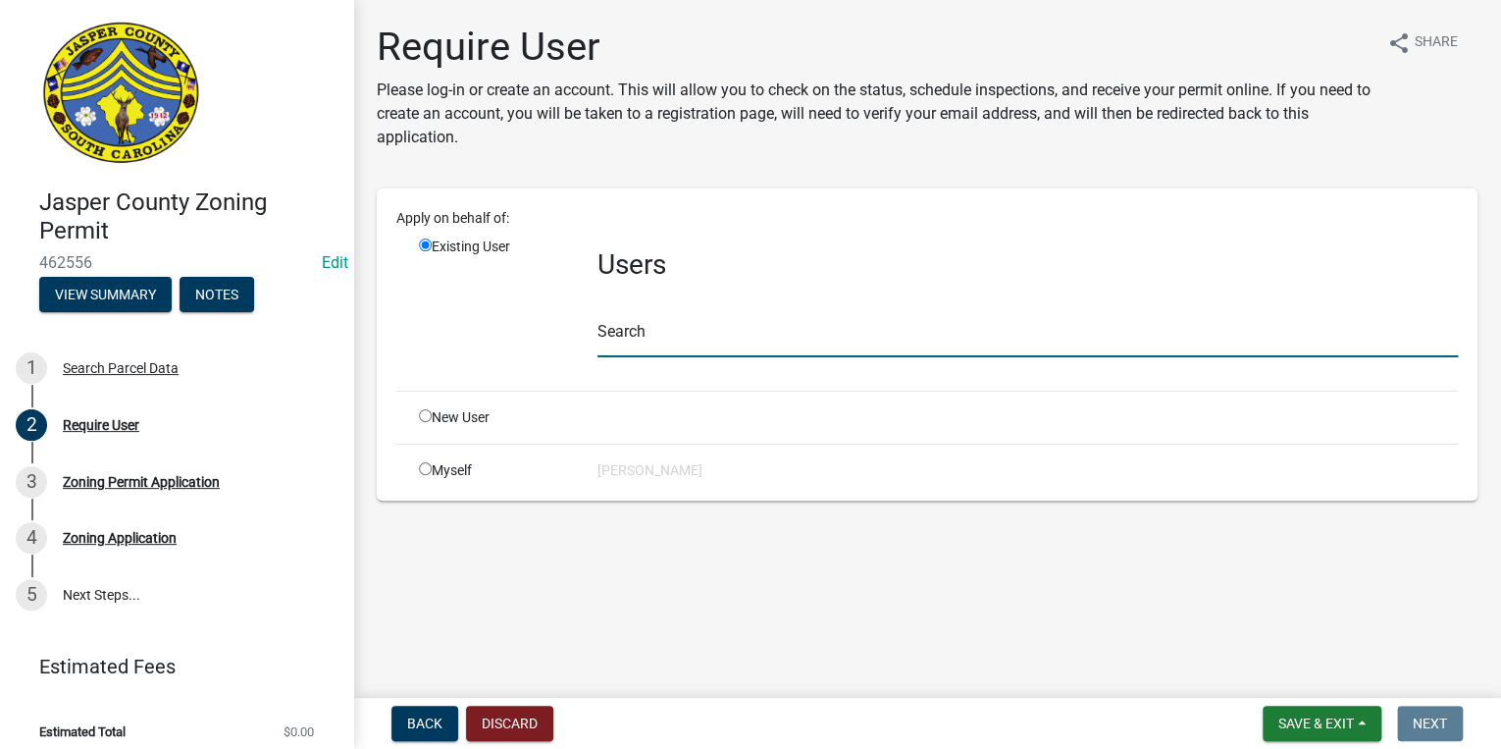
click at [672, 334] on input "text" at bounding box center [1027, 337] width 860 height 40
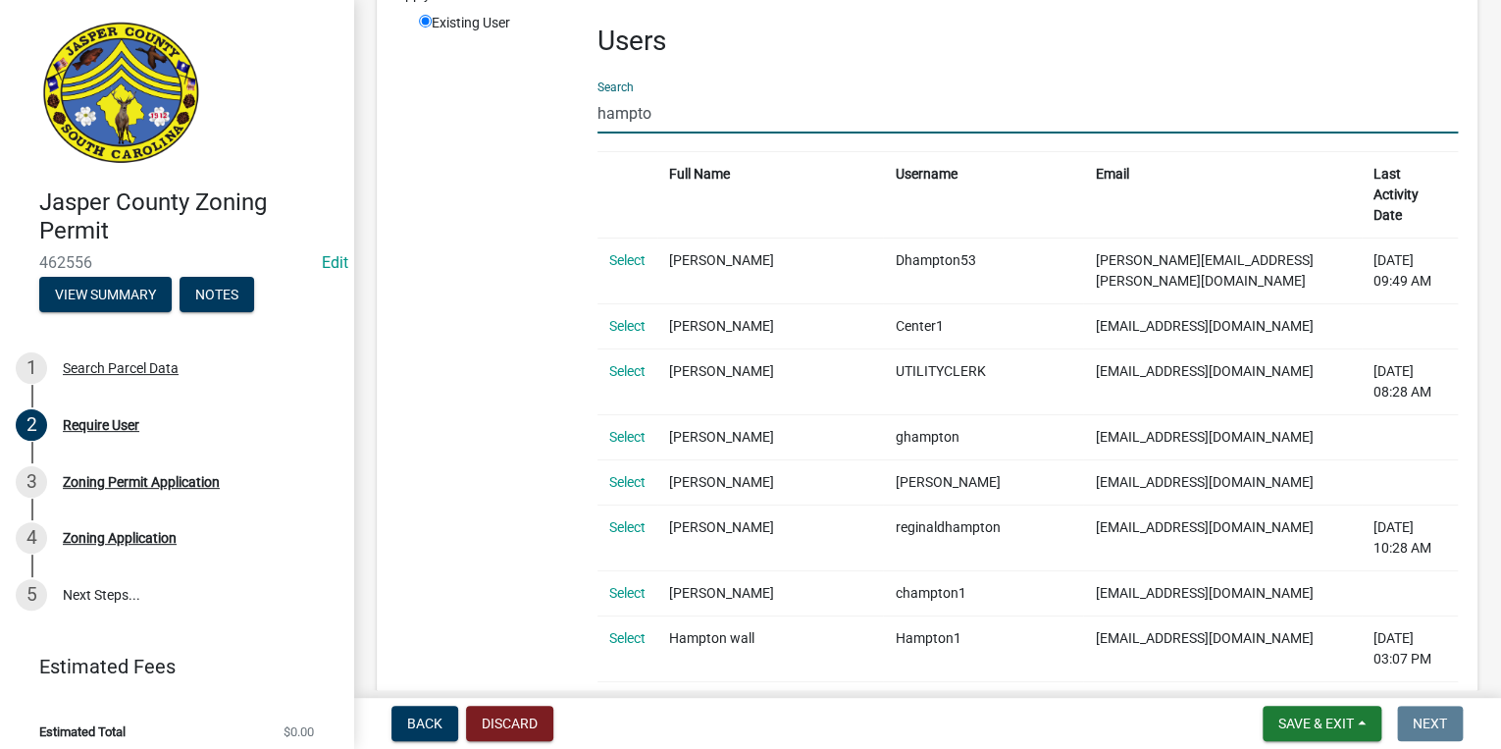
scroll to position [314, 0]
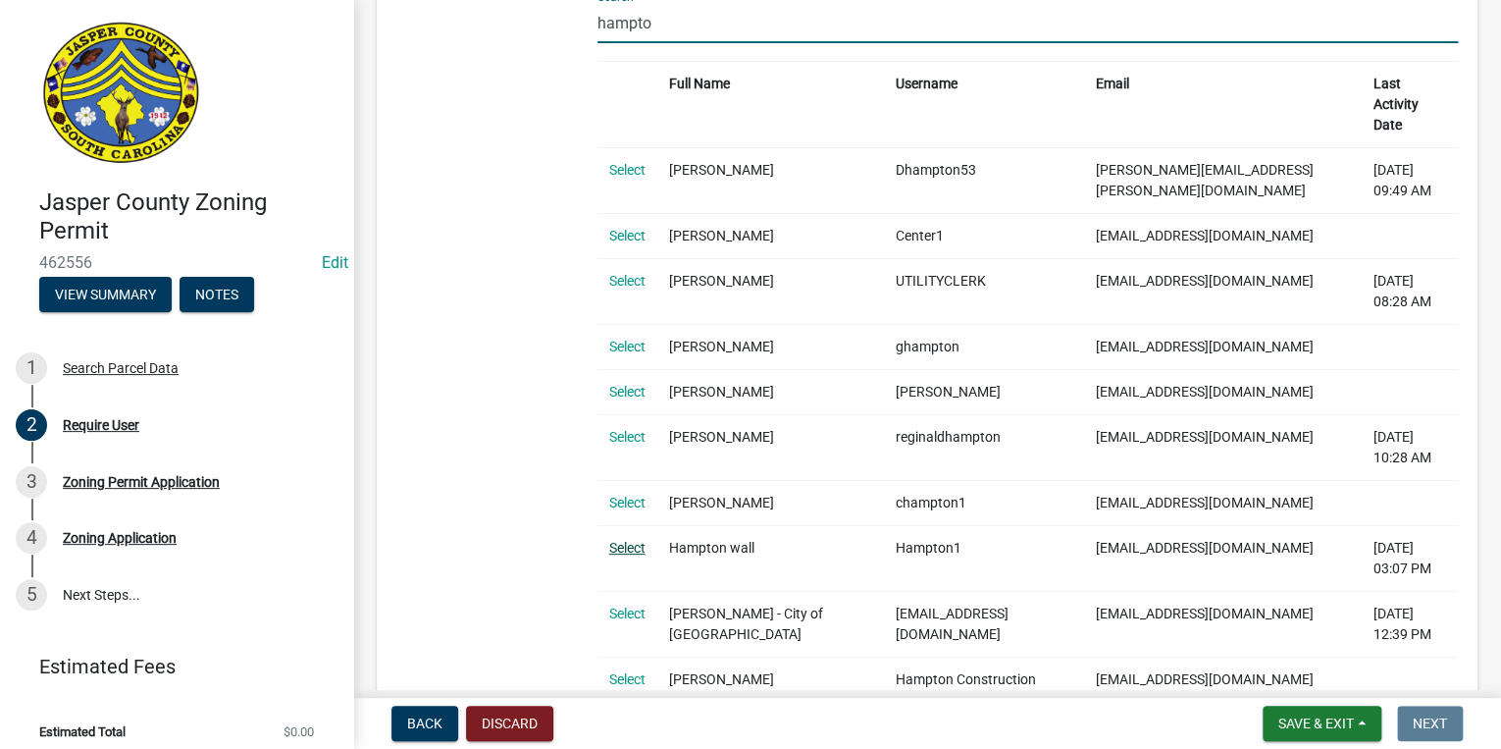
type input "hampto"
click at [612, 540] on link "Select" at bounding box center [627, 548] width 36 height 16
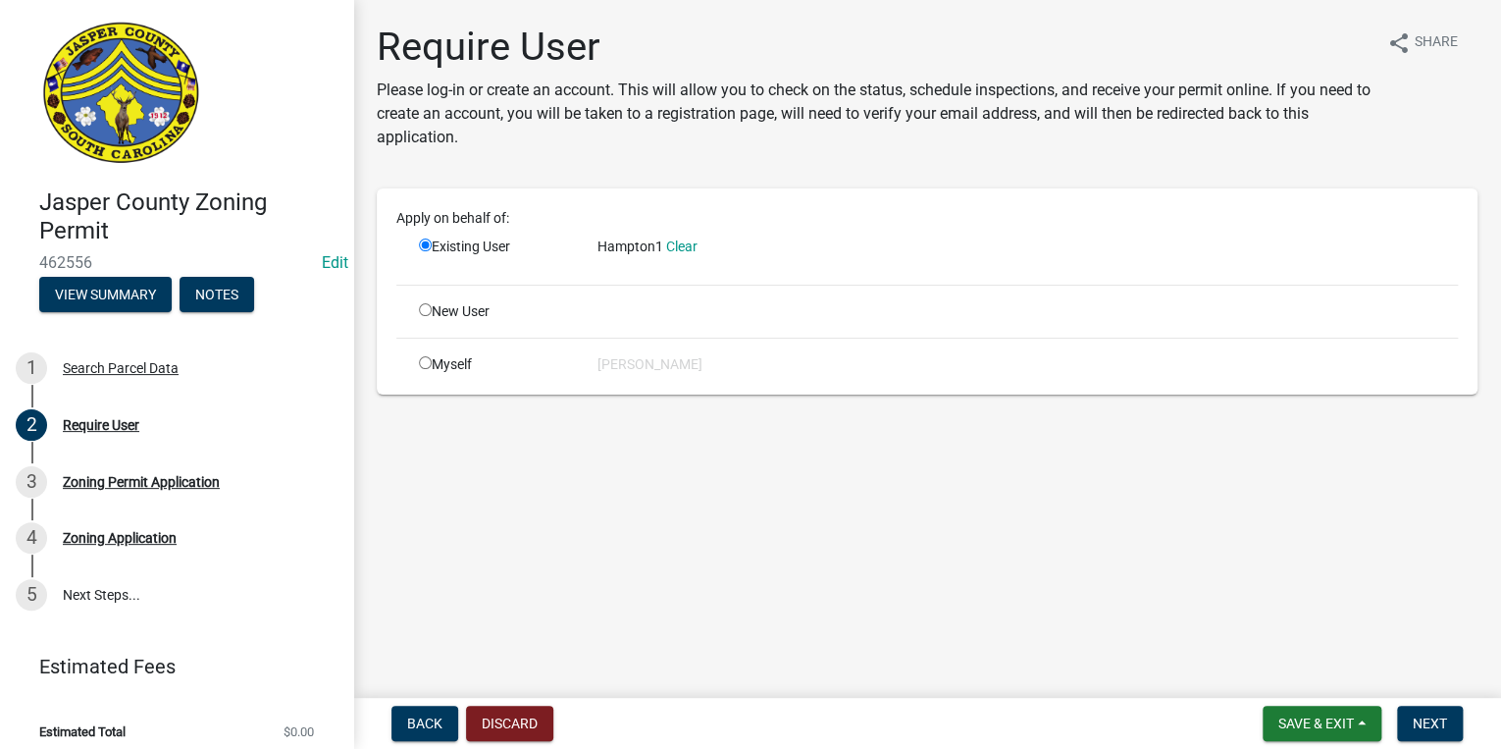
scroll to position [0, 0]
click at [1438, 725] on span "Next" at bounding box center [1430, 723] width 34 height 16
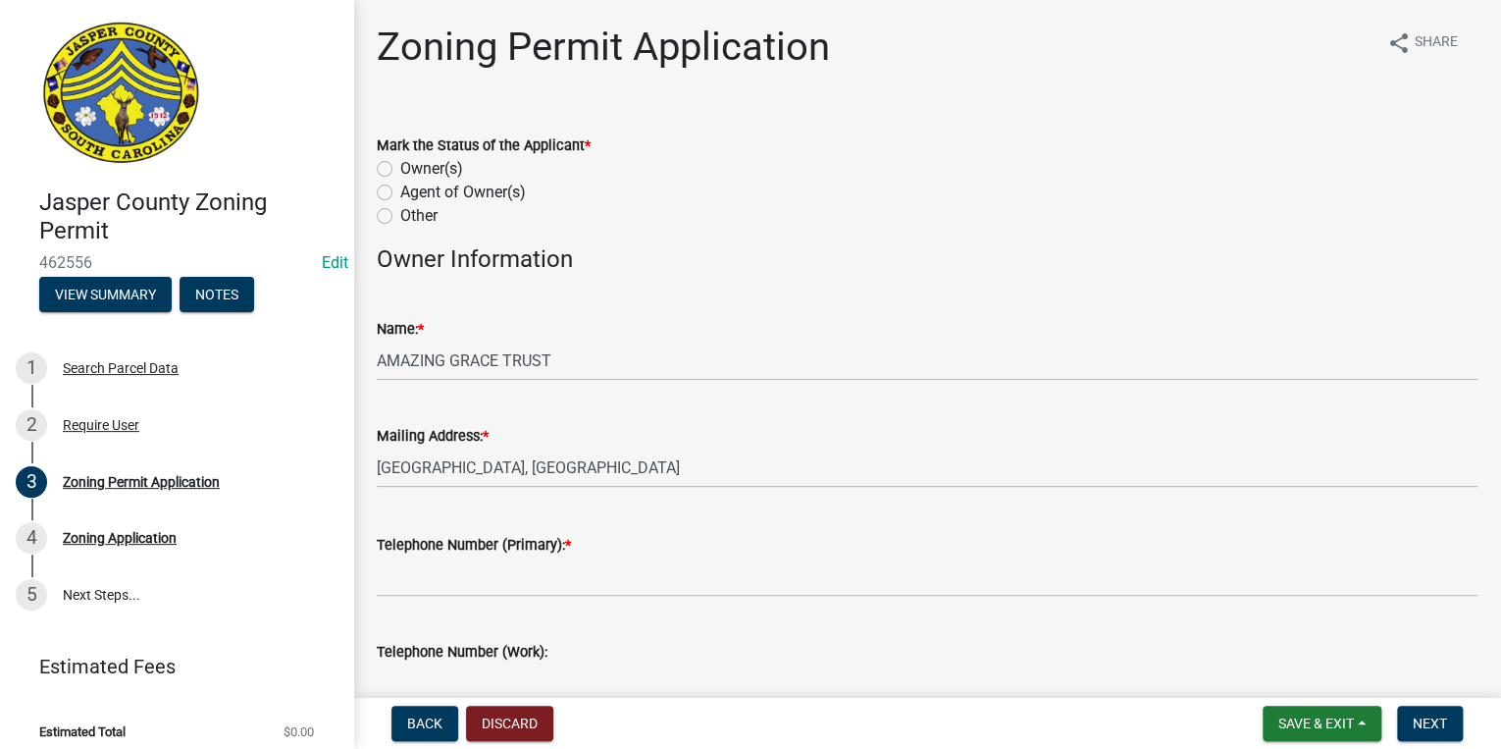
click at [400, 167] on label "Owner(s)" at bounding box center [431, 169] width 63 height 24
click at [400, 167] on input "Owner(s)" at bounding box center [406, 163] width 13 height 13
radio input "true"
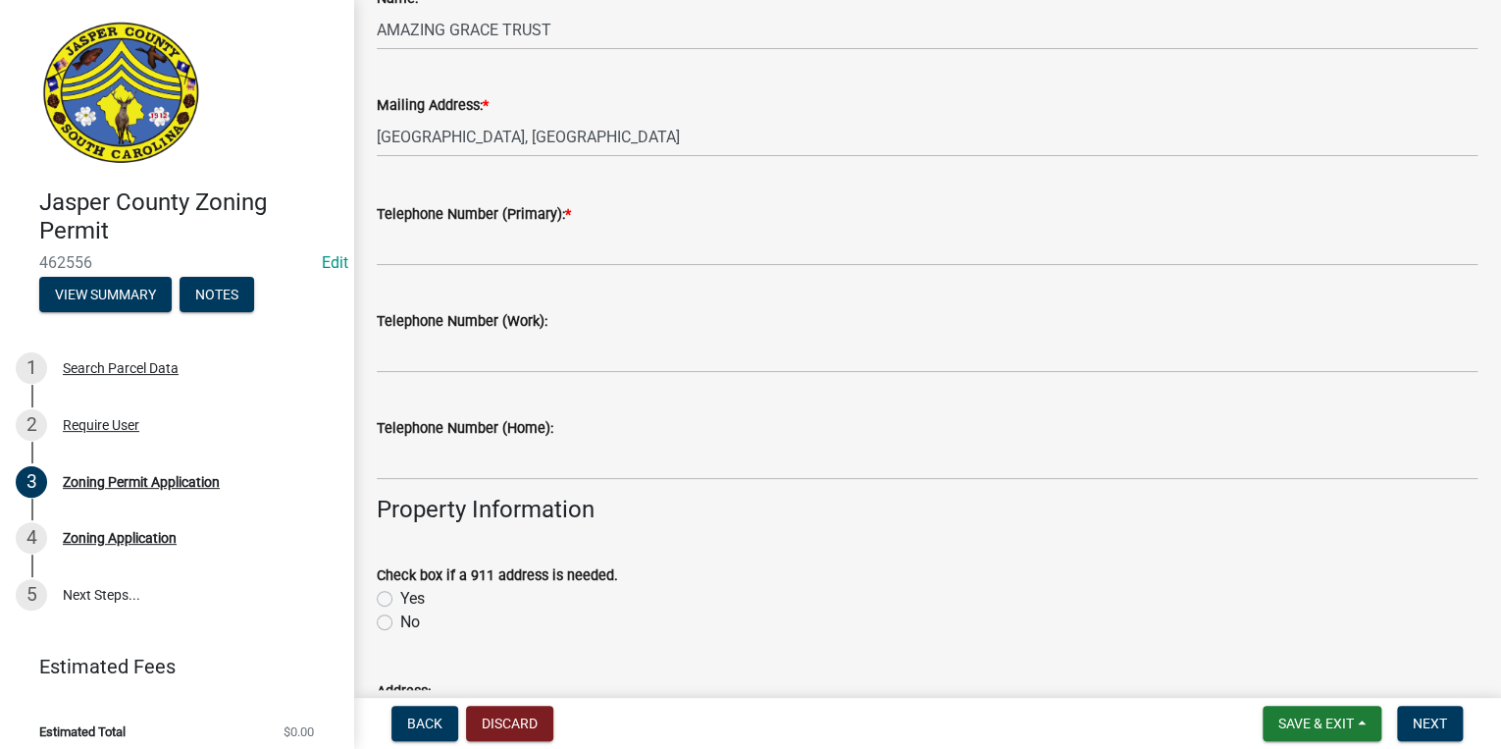
scroll to position [358, 0]
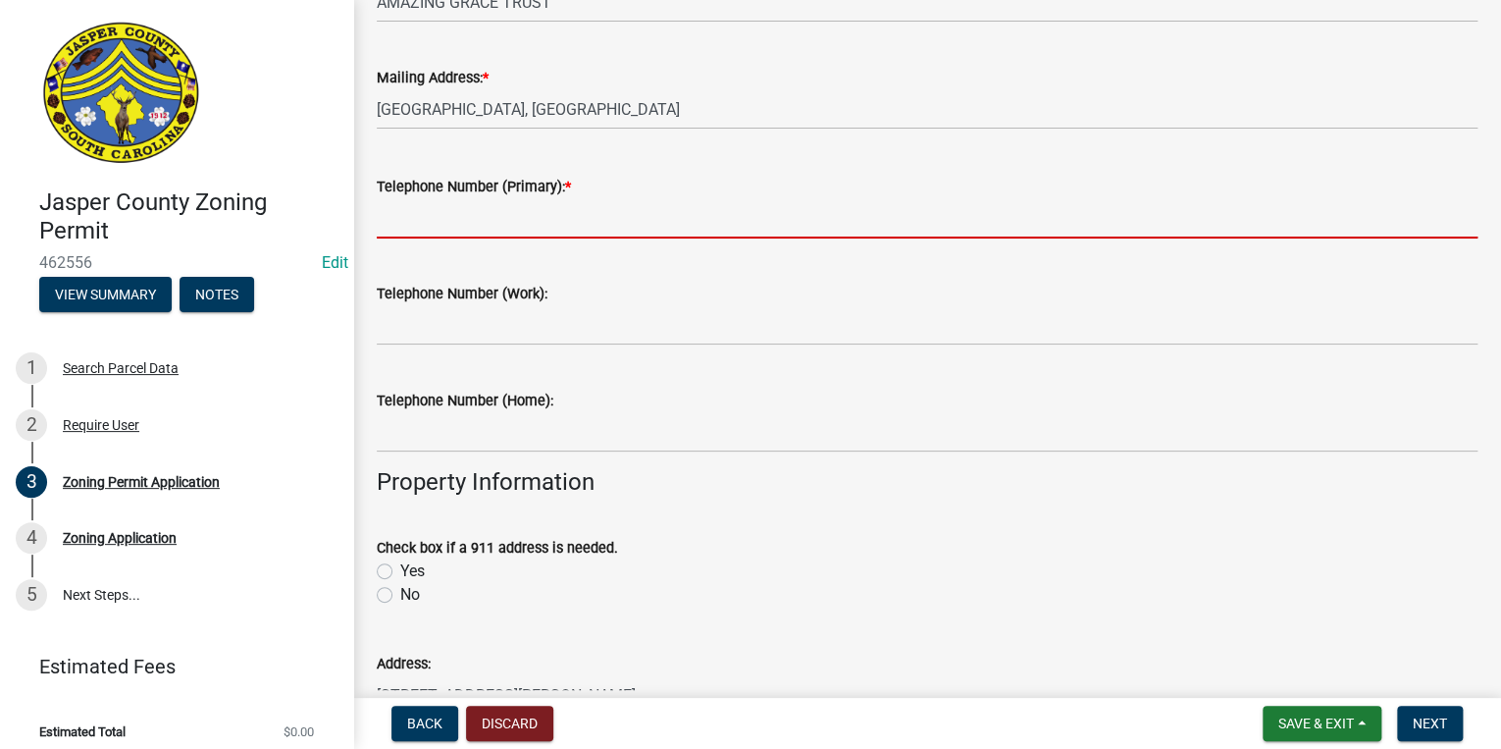
click at [469, 230] on input "Telephone Number (Primary): *" at bounding box center [927, 218] width 1101 height 40
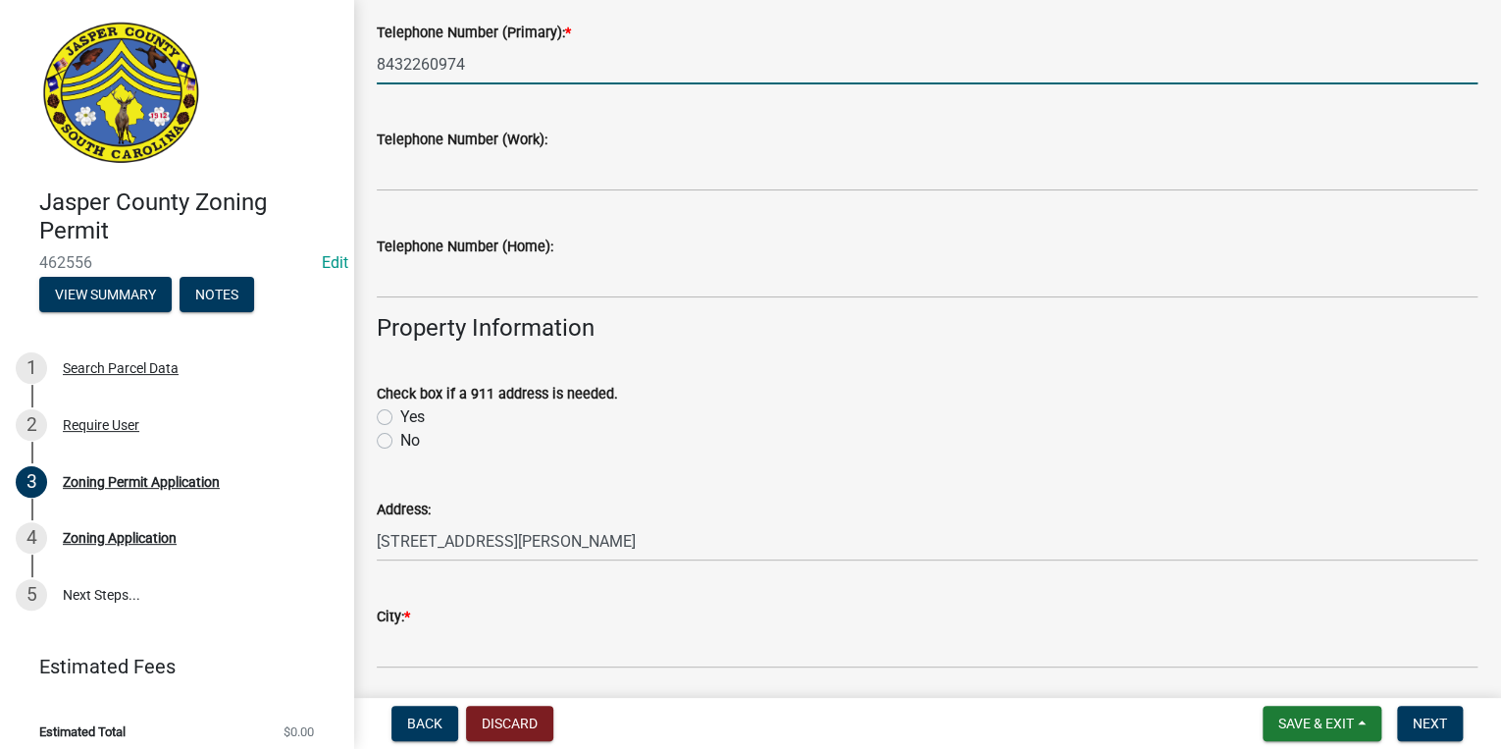
scroll to position [515, 0]
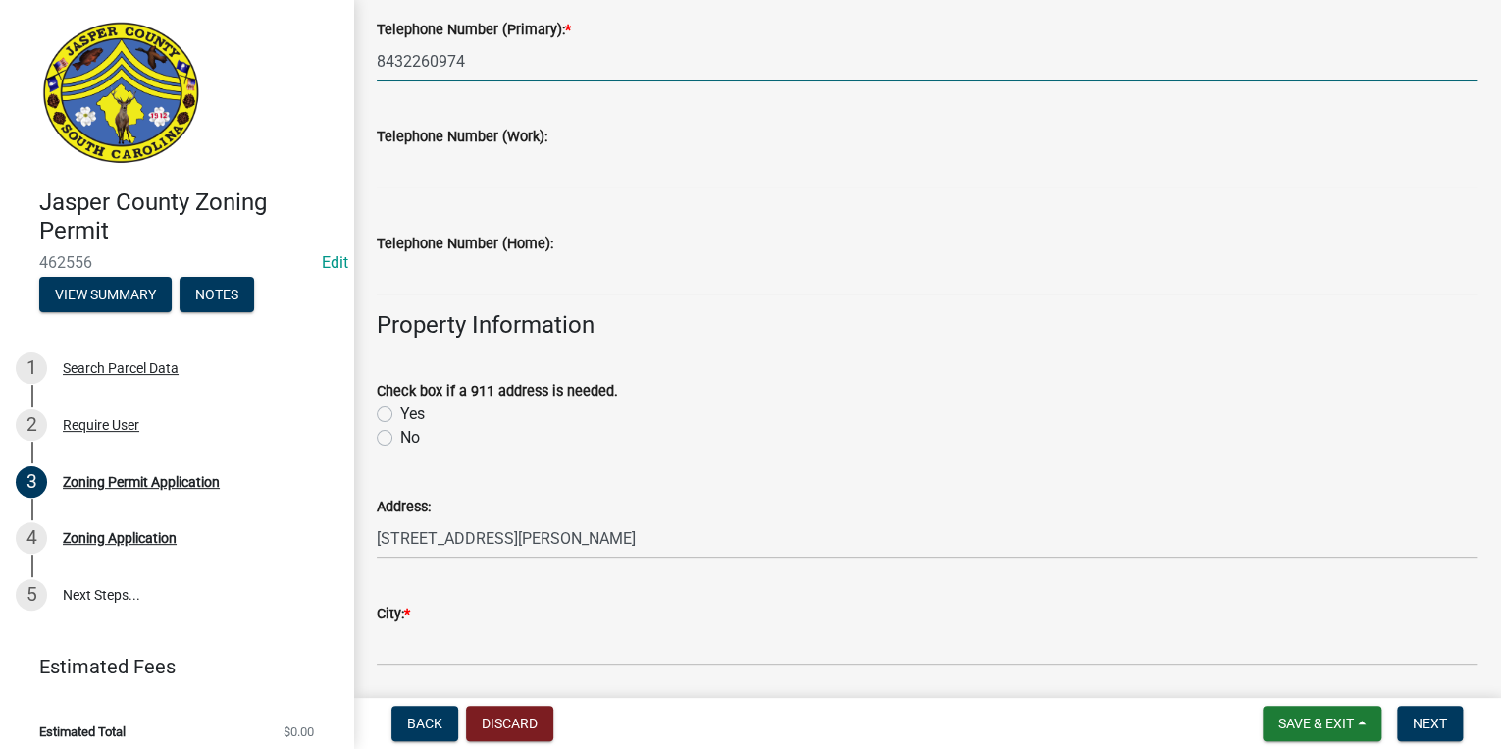
type input "8432260974"
click at [400, 437] on label "No" at bounding box center [410, 438] width 20 height 24
click at [400, 437] on input "No" at bounding box center [406, 432] width 13 height 13
radio input "true"
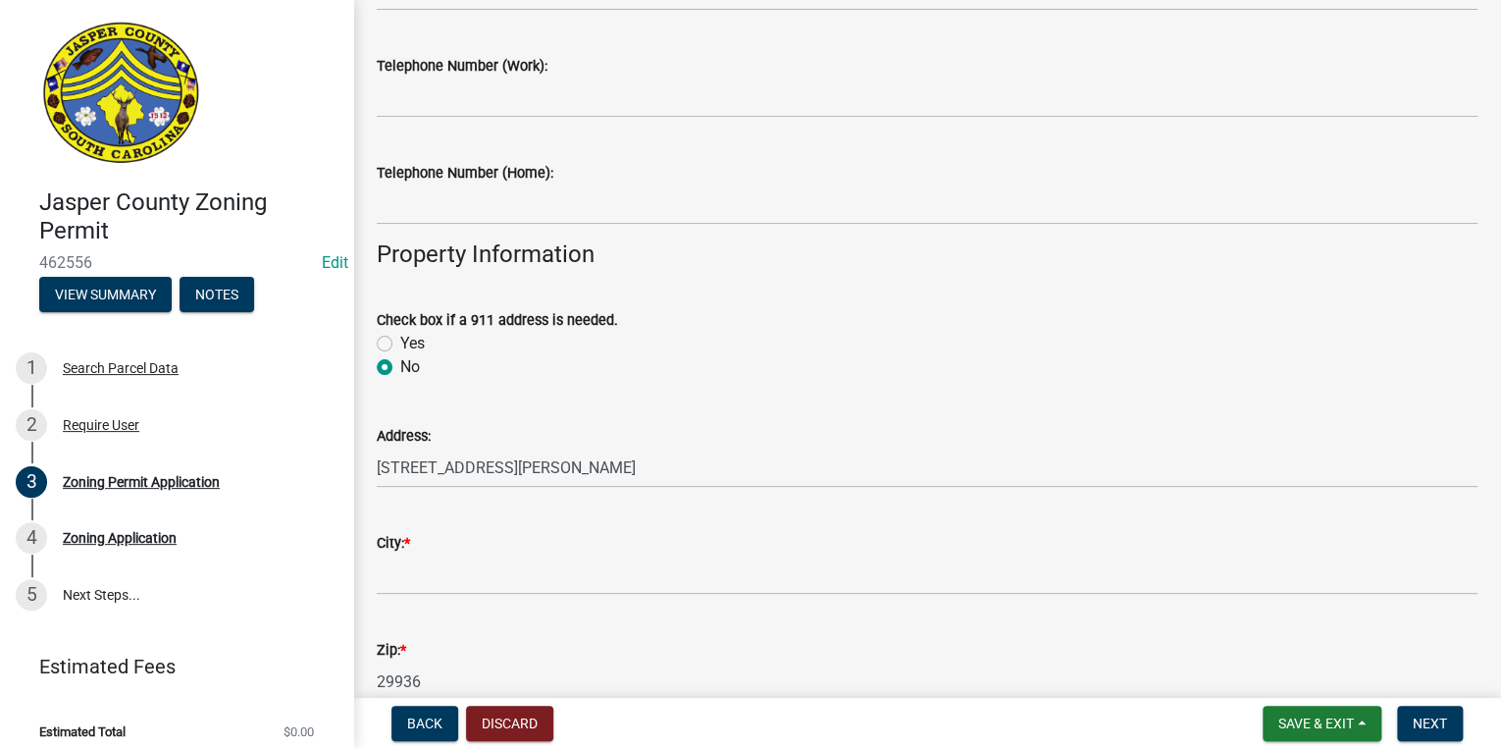
scroll to position [672, 0]
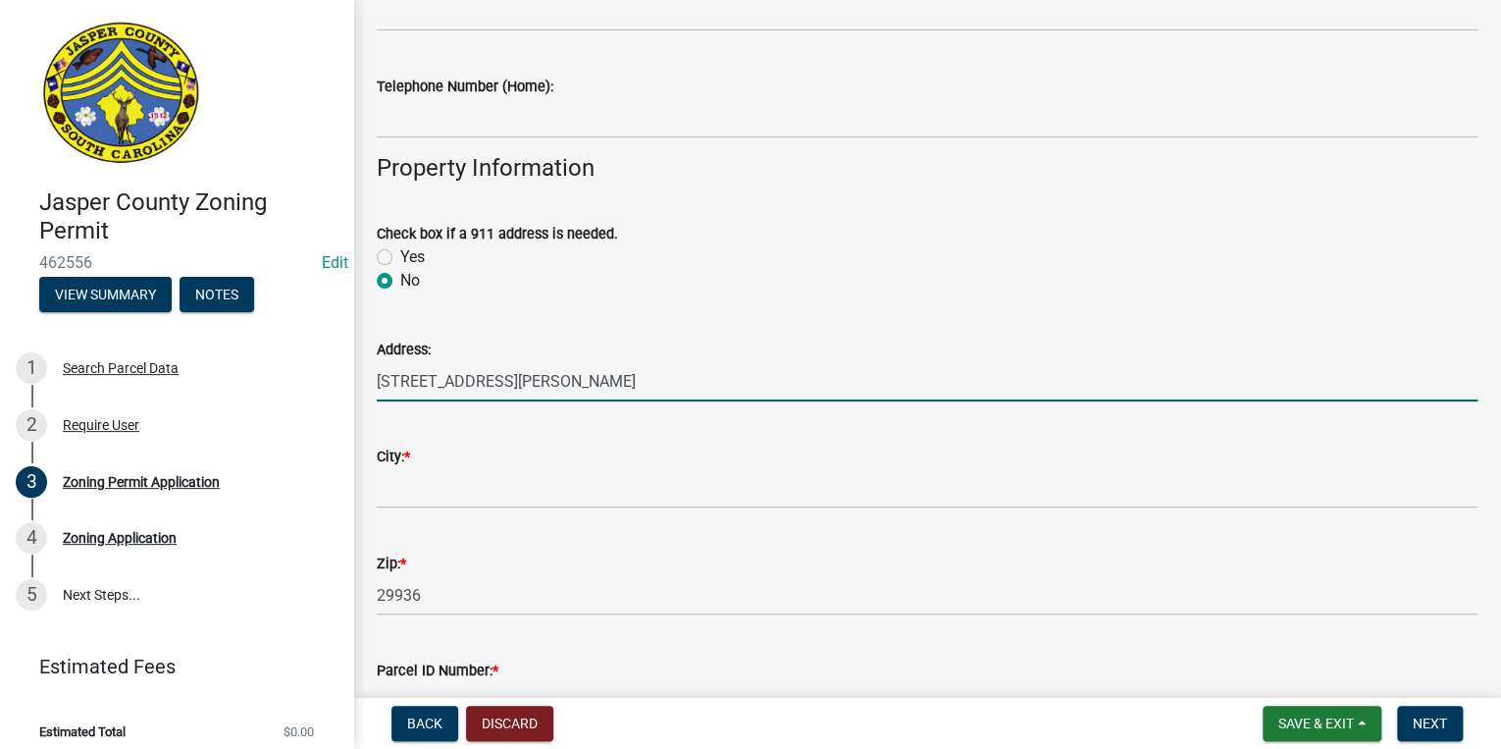
click at [406, 384] on input "4854 LOG HALL RD" at bounding box center [927, 381] width 1101 height 40
type input "4876 LOG HALL RD"
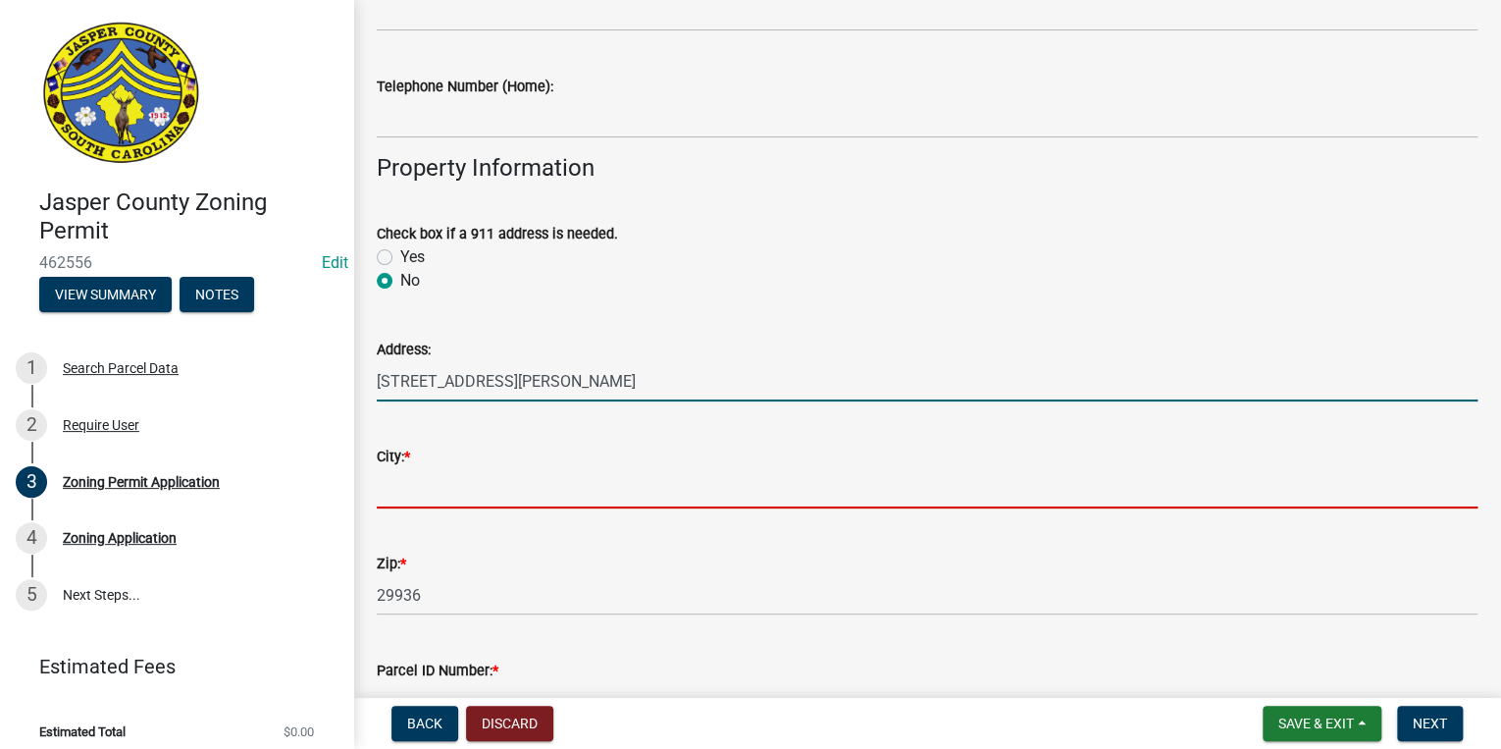
click at [388, 497] on input "City: *" at bounding box center [927, 488] width 1101 height 40
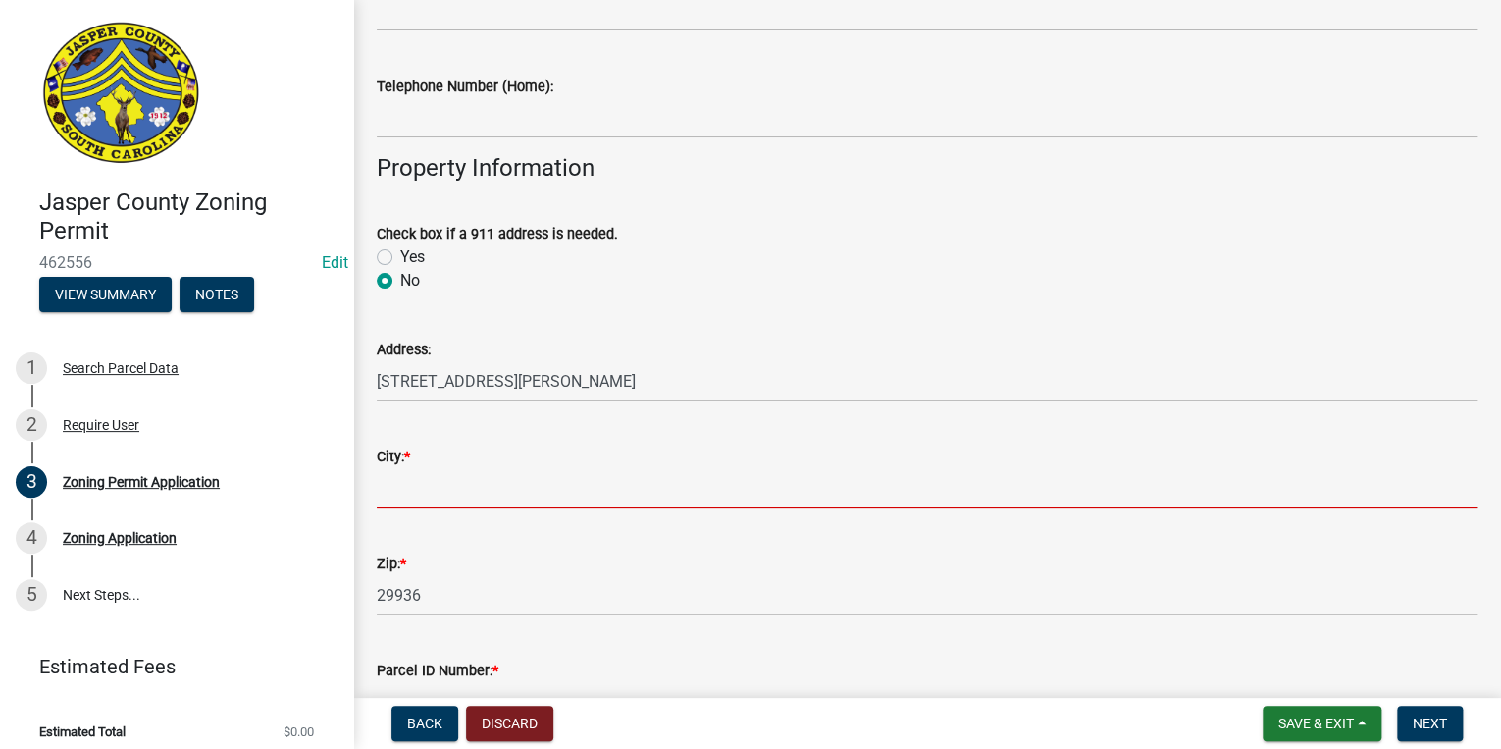
type input "ridgeland"
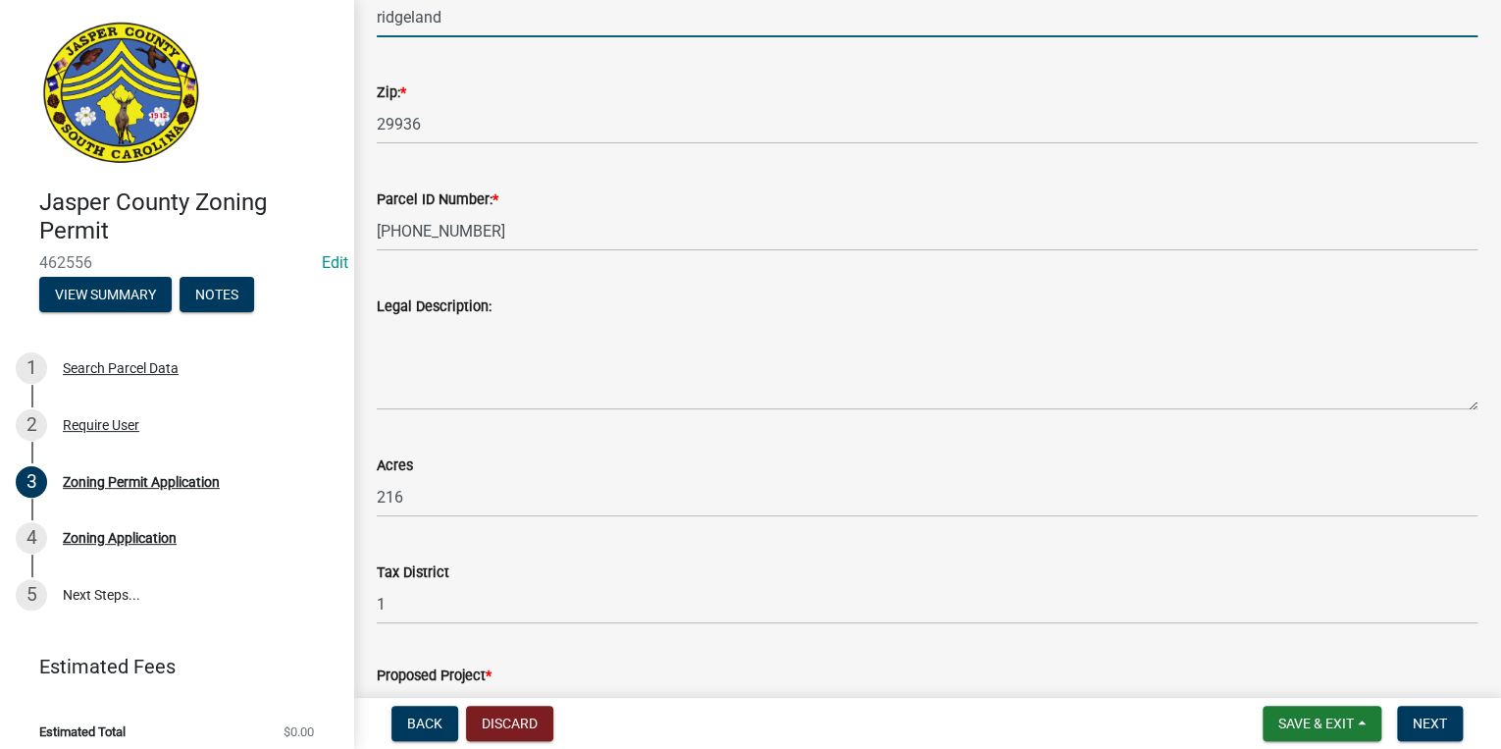
scroll to position [1457, 0]
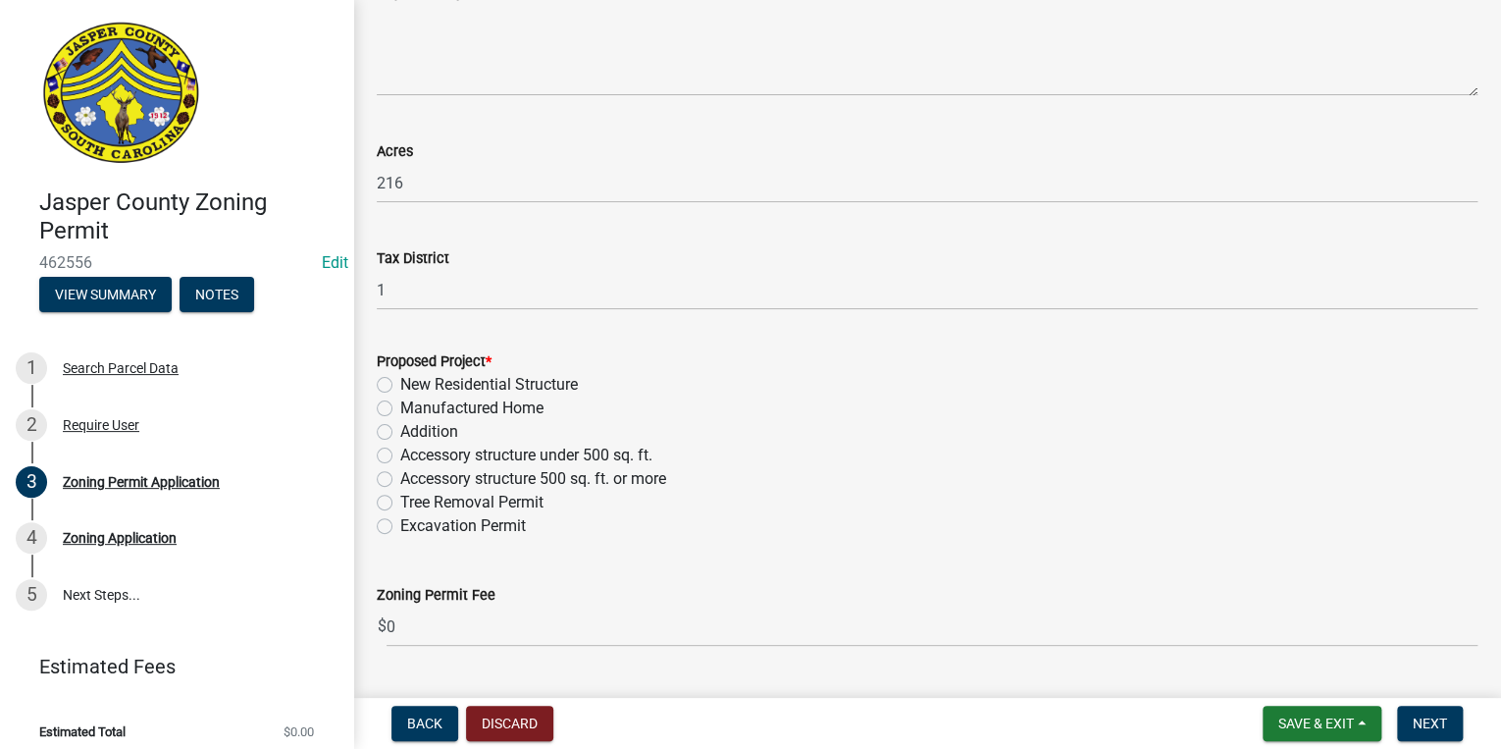
click at [400, 407] on label "Manufactured Home" at bounding box center [471, 408] width 143 height 24
click at [400, 407] on input "Manufactured Home" at bounding box center [406, 402] width 13 height 13
radio input "true"
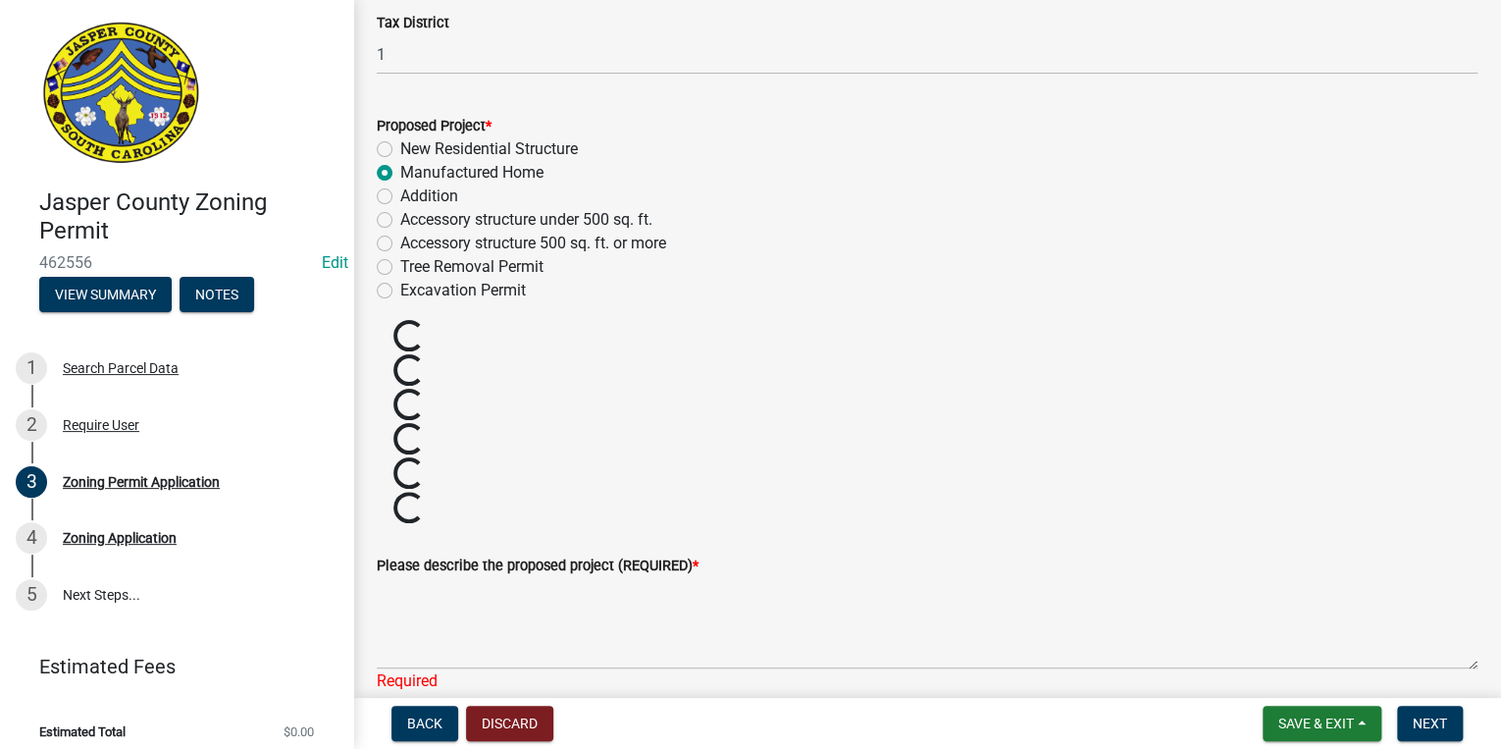
scroll to position [1928, 0]
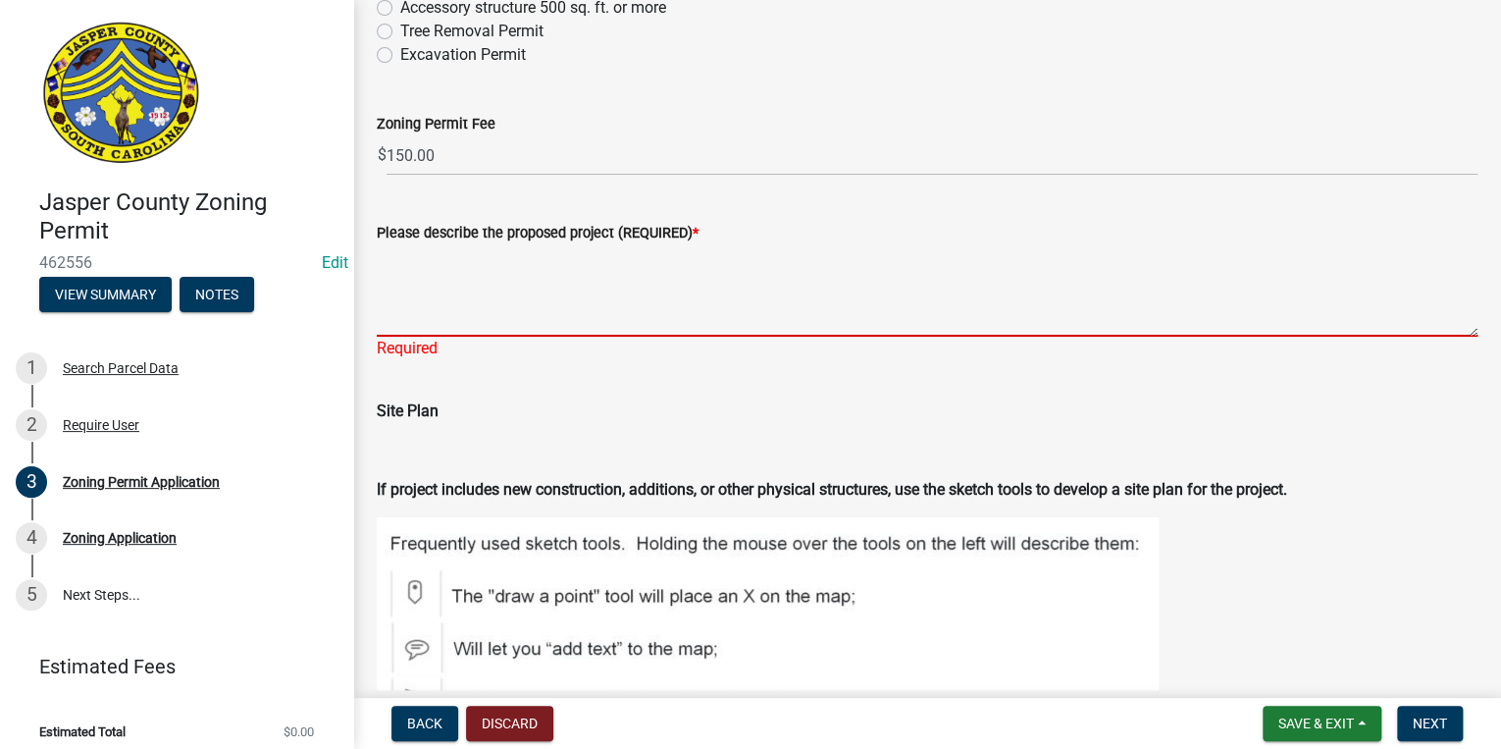
click at [478, 306] on textarea "Please describe the proposed project (REQUIRED) *" at bounding box center [927, 290] width 1101 height 92
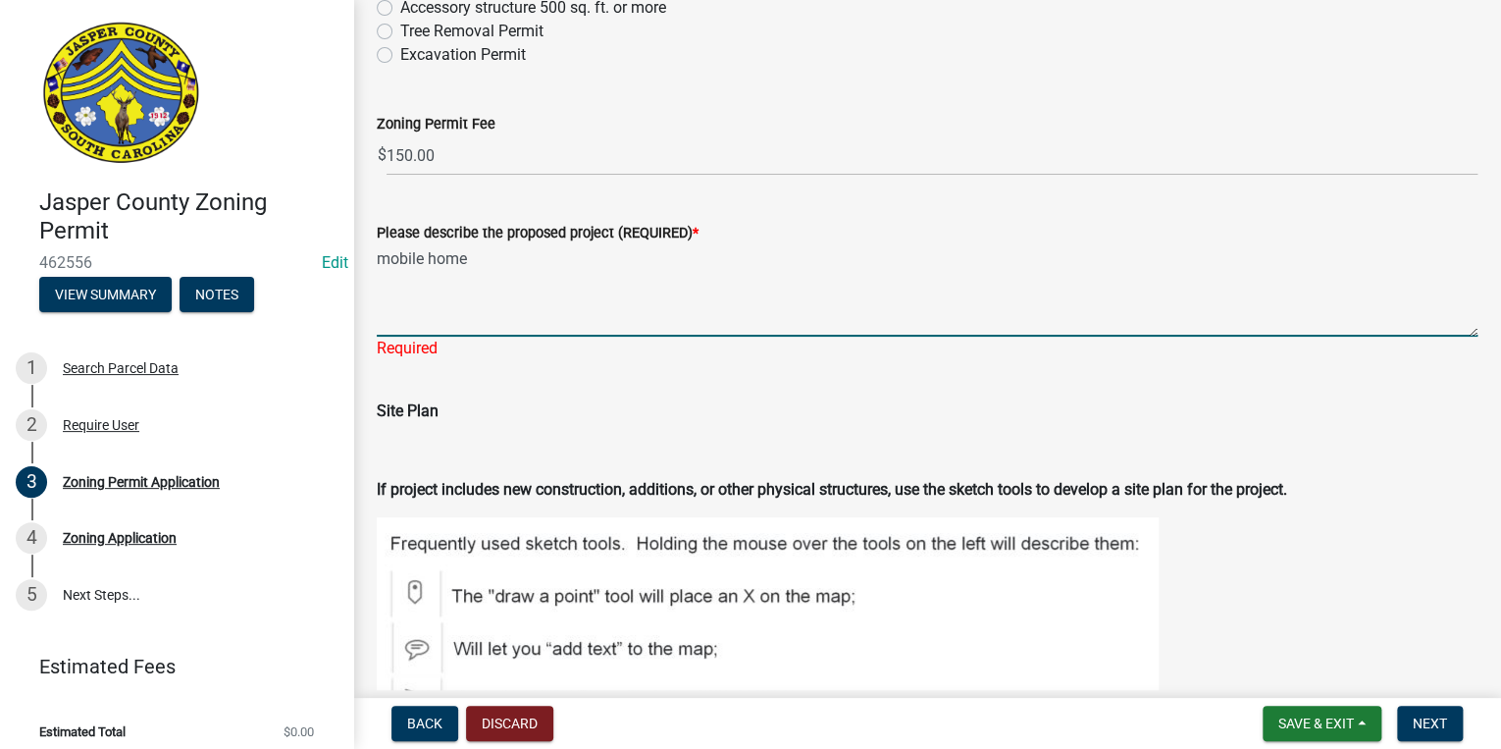
click at [378, 261] on textarea "mobile home" at bounding box center [927, 290] width 1101 height 92
click at [604, 259] on textarea "2005 mobile home" at bounding box center [927, 290] width 1101 height 92
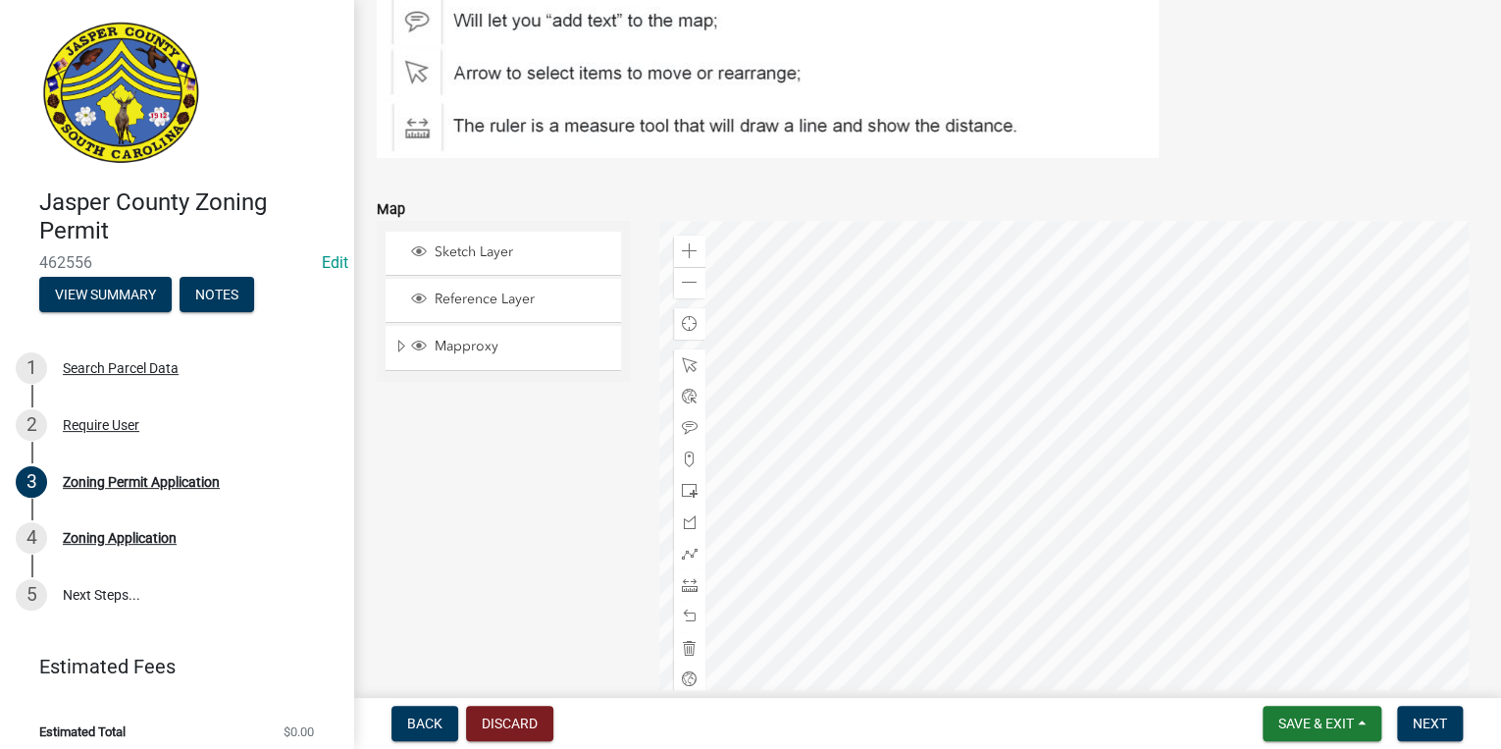
scroll to position [2634, 0]
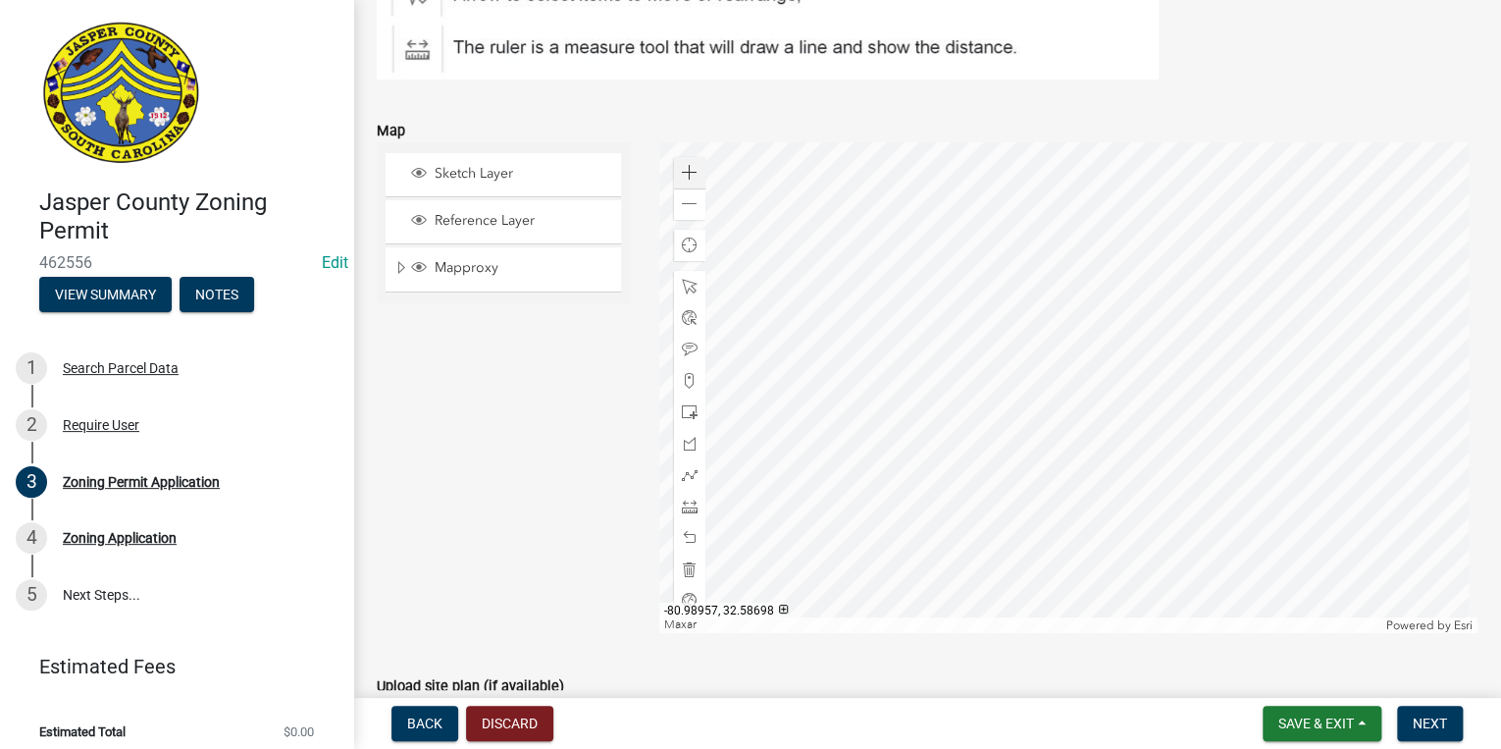
type textarea "2005 mobile home"
click at [688, 158] on div "Zoom in" at bounding box center [689, 172] width 31 height 31
click at [1287, 208] on div at bounding box center [1068, 387] width 818 height 491
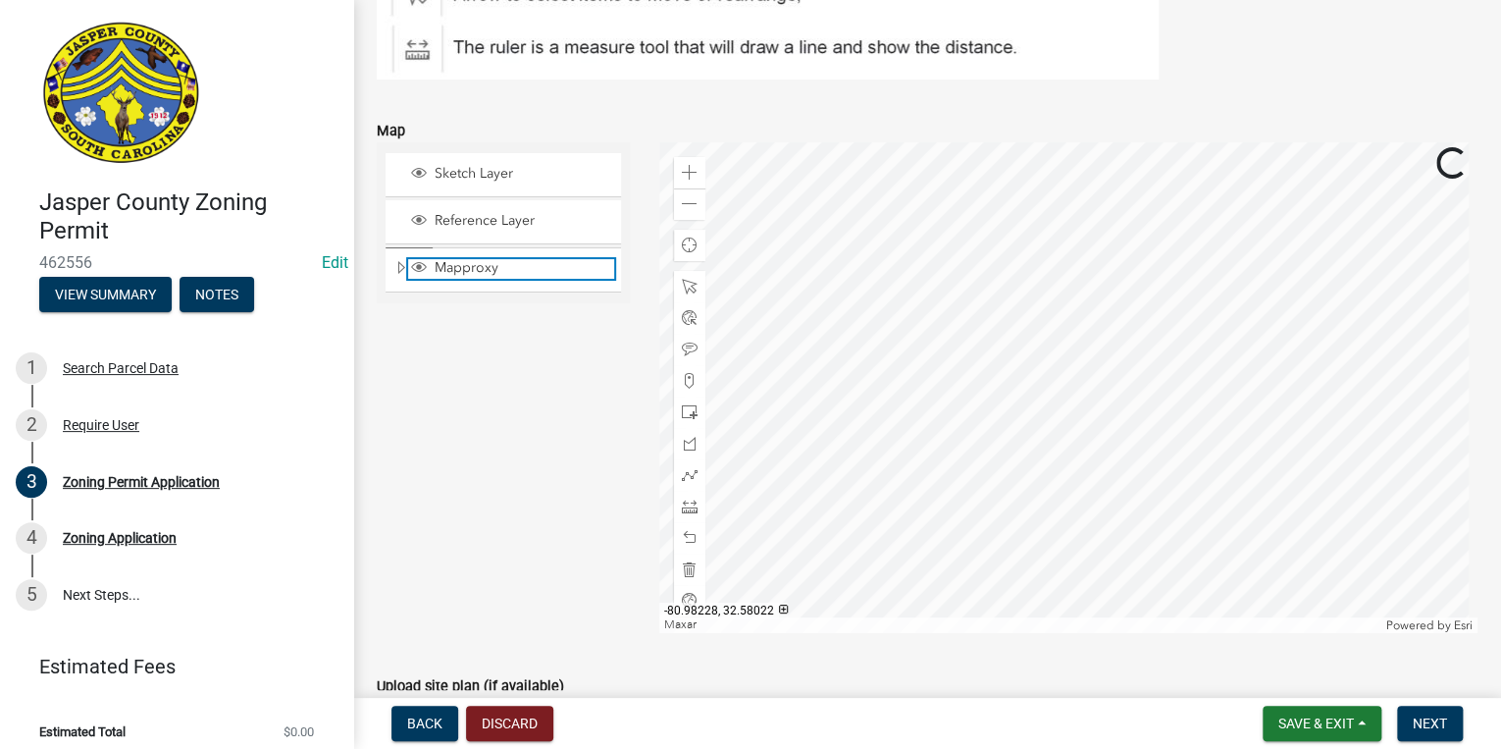
click at [471, 263] on span "Mapproxy" at bounding box center [522, 268] width 184 height 18
click at [449, 267] on span "Mapproxy" at bounding box center [522, 268] width 184 height 18
click at [400, 266] on span "Expand" at bounding box center [401, 268] width 16 height 19
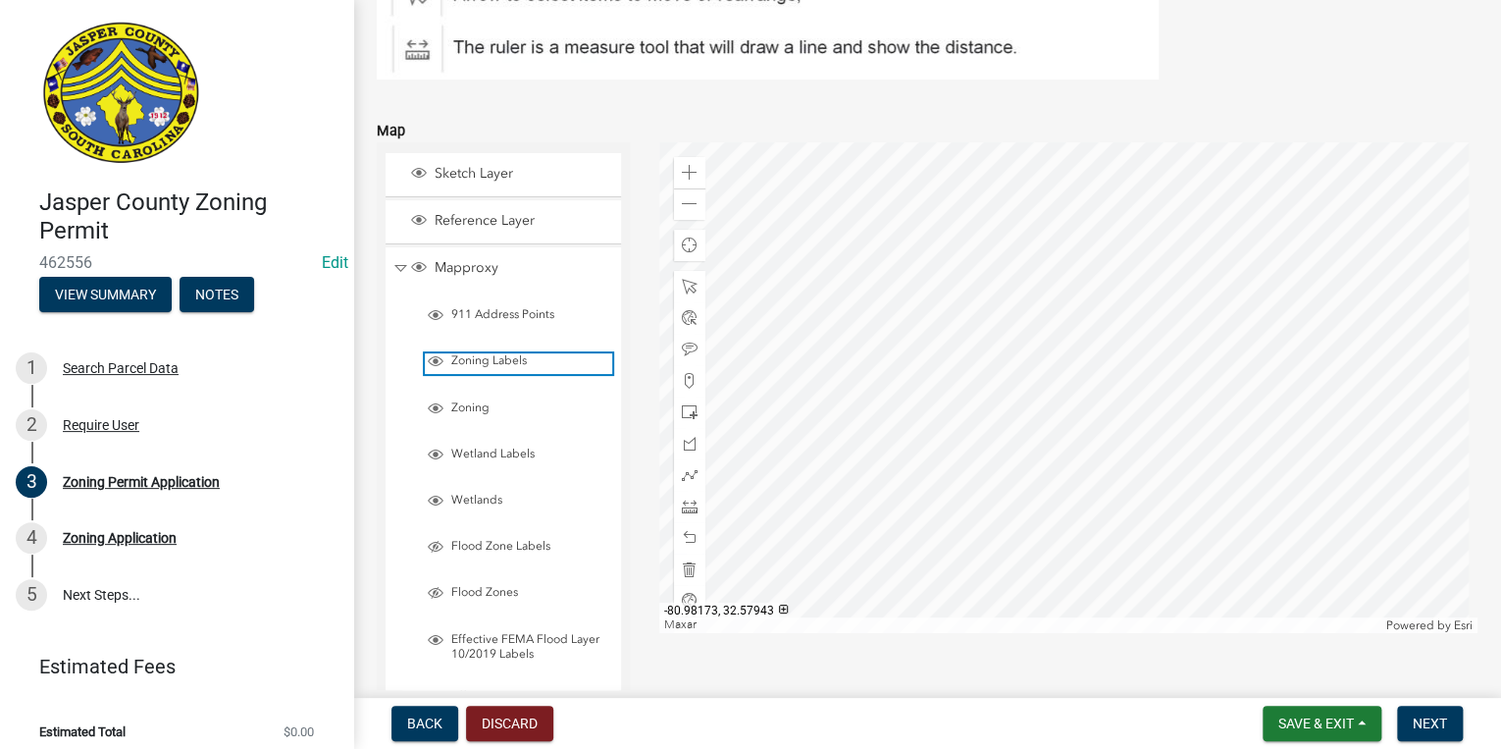
click at [471, 361] on span "Zoning Labels" at bounding box center [529, 361] width 166 height 16
click at [470, 394] on div "Zoning" at bounding box center [510, 409] width 217 height 43
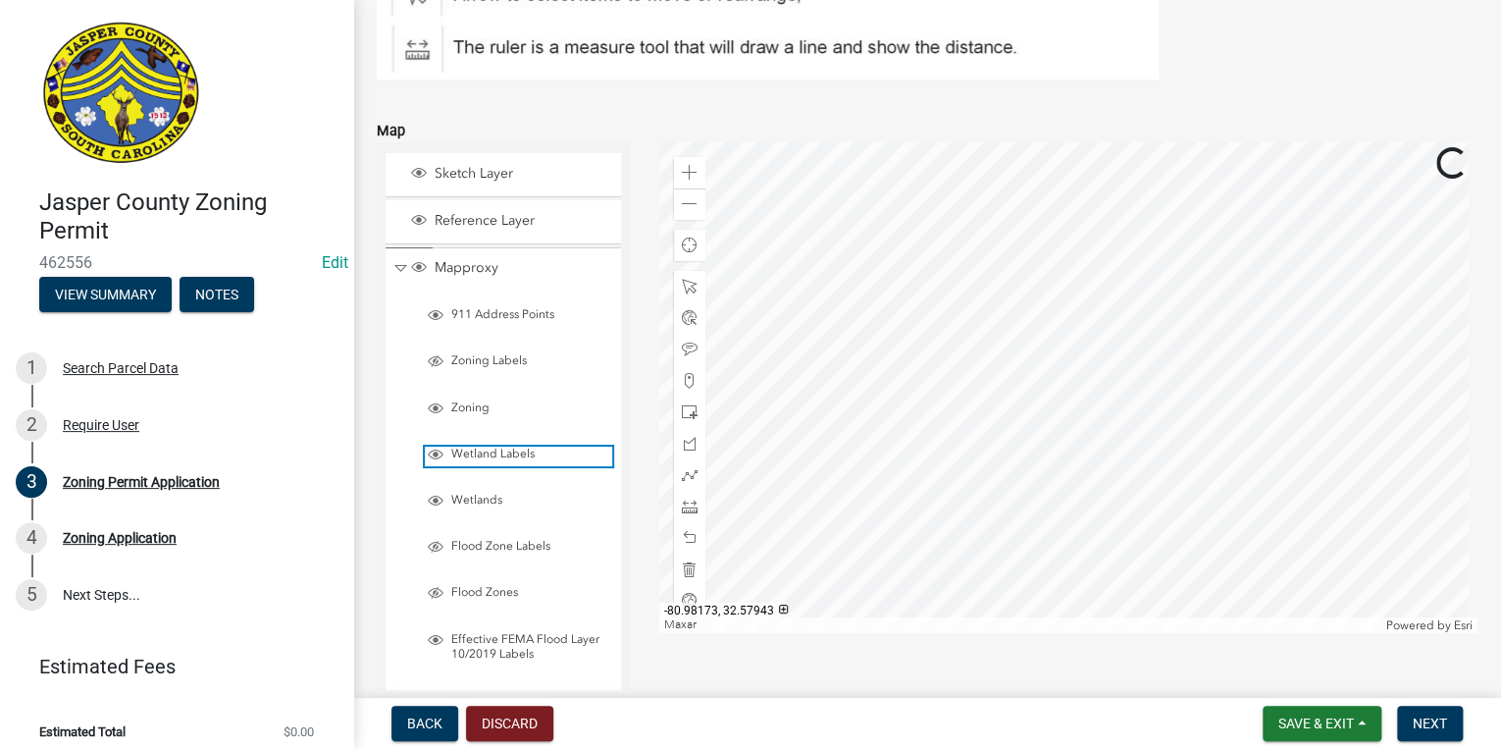
click at [491, 454] on span "Wetland Labels" at bounding box center [529, 454] width 166 height 16
click at [959, 431] on div at bounding box center [1068, 387] width 818 height 491
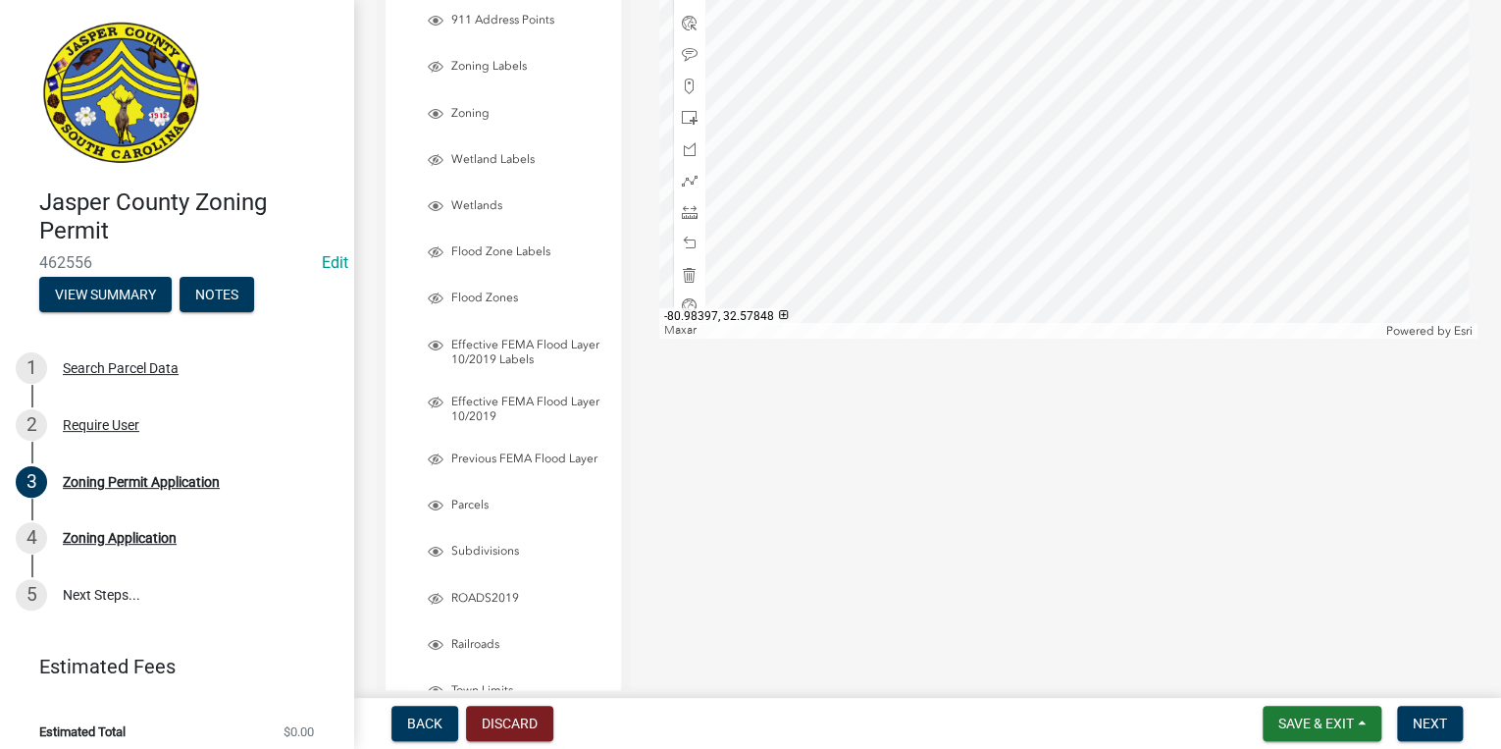
scroll to position [2846, 0]
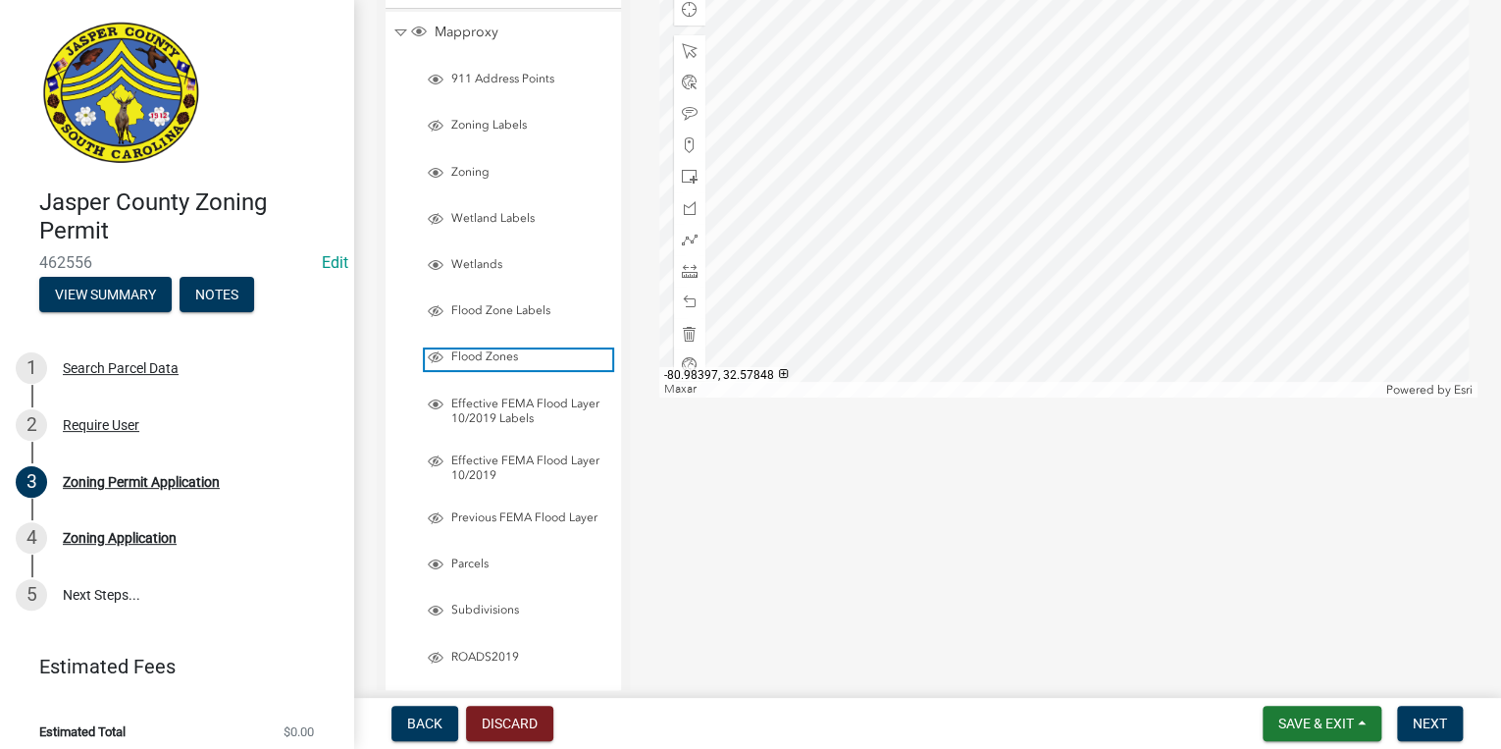
click at [477, 360] on span "Flood Zones" at bounding box center [529, 357] width 166 height 16
click at [491, 314] on span "Flood Zone Labels" at bounding box center [529, 311] width 166 height 16
click at [436, 314] on span "Layer List" at bounding box center [436, 311] width 16 height 16
click at [437, 352] on span "Layer List" at bounding box center [436, 357] width 16 height 16
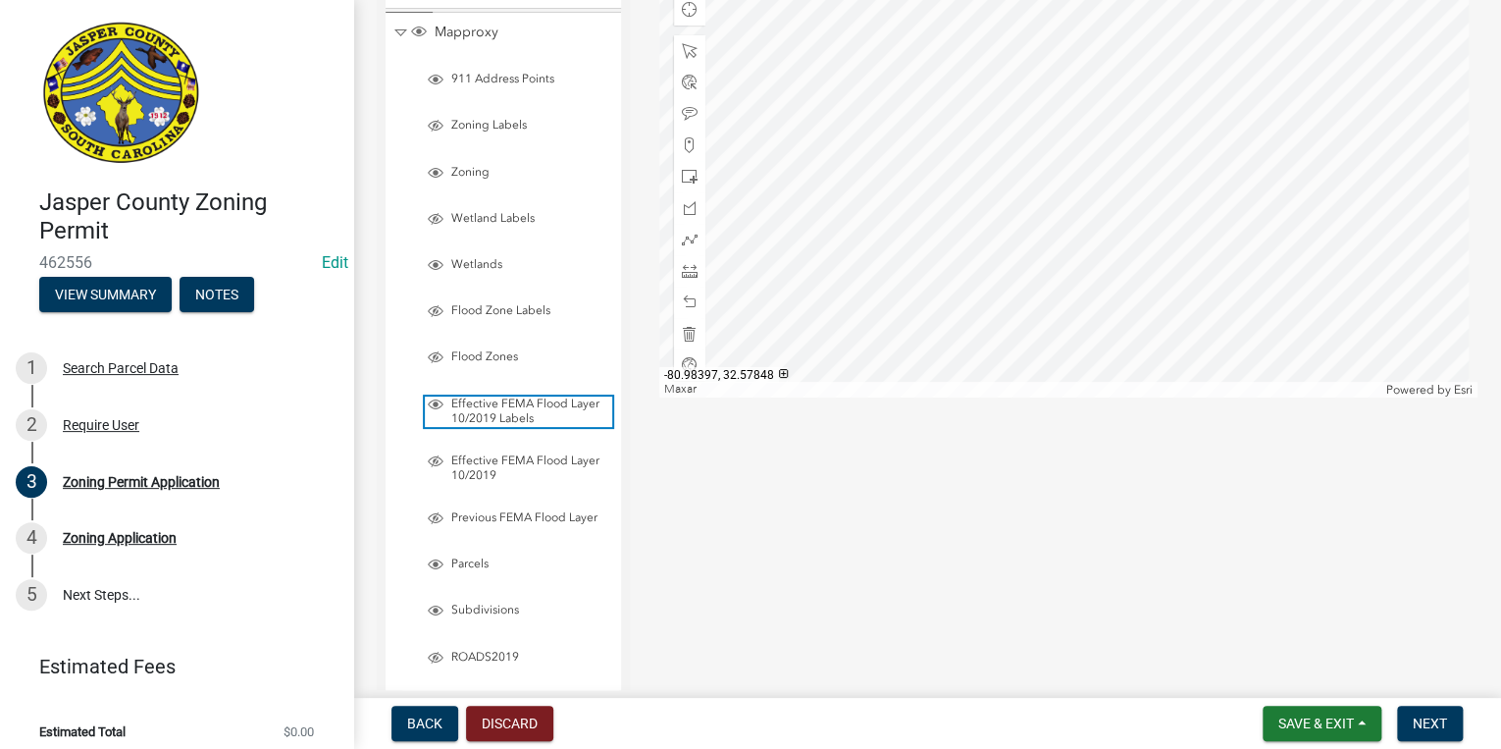
click at [431, 410] on span "Layer List" at bounding box center [436, 404] width 16 height 16
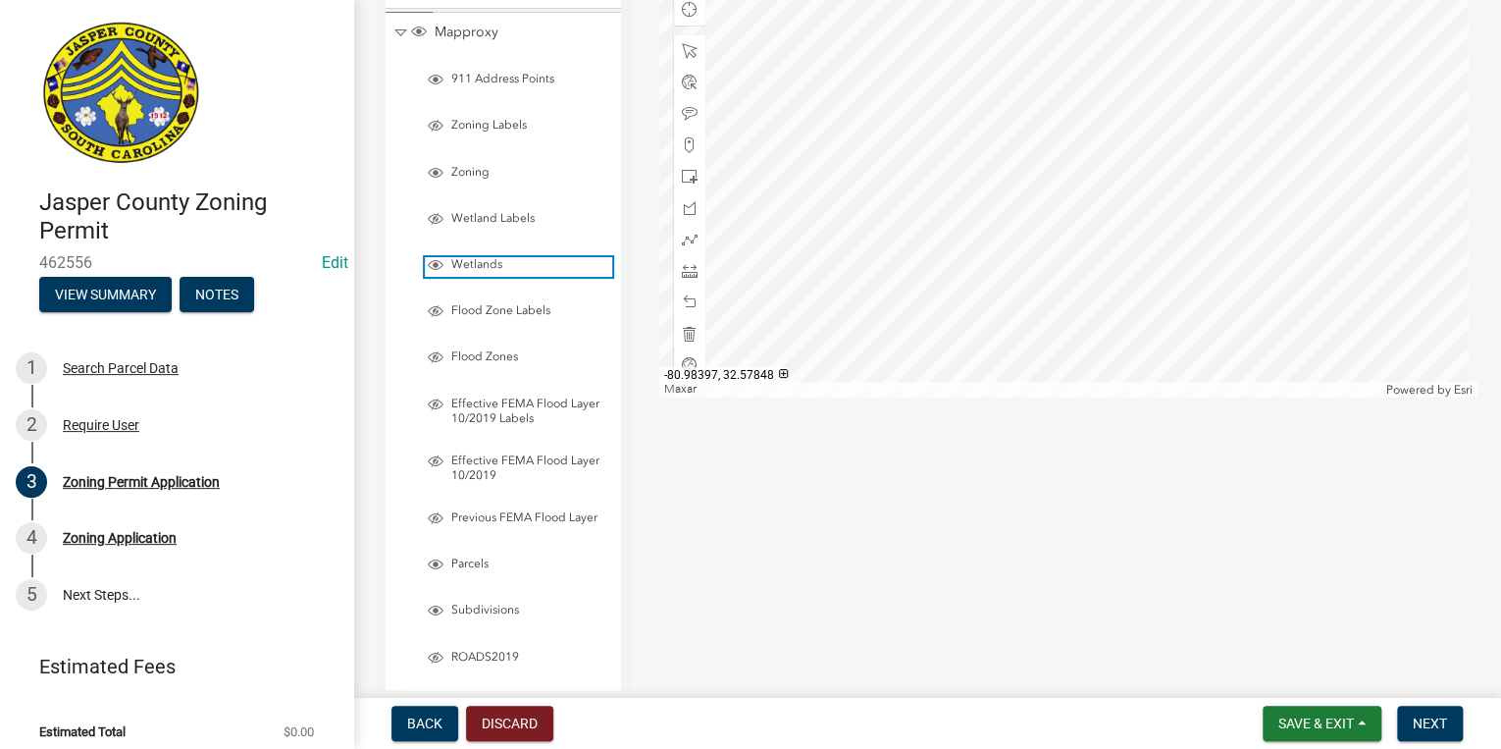
click at [434, 263] on span "Layer List" at bounding box center [436, 265] width 16 height 16
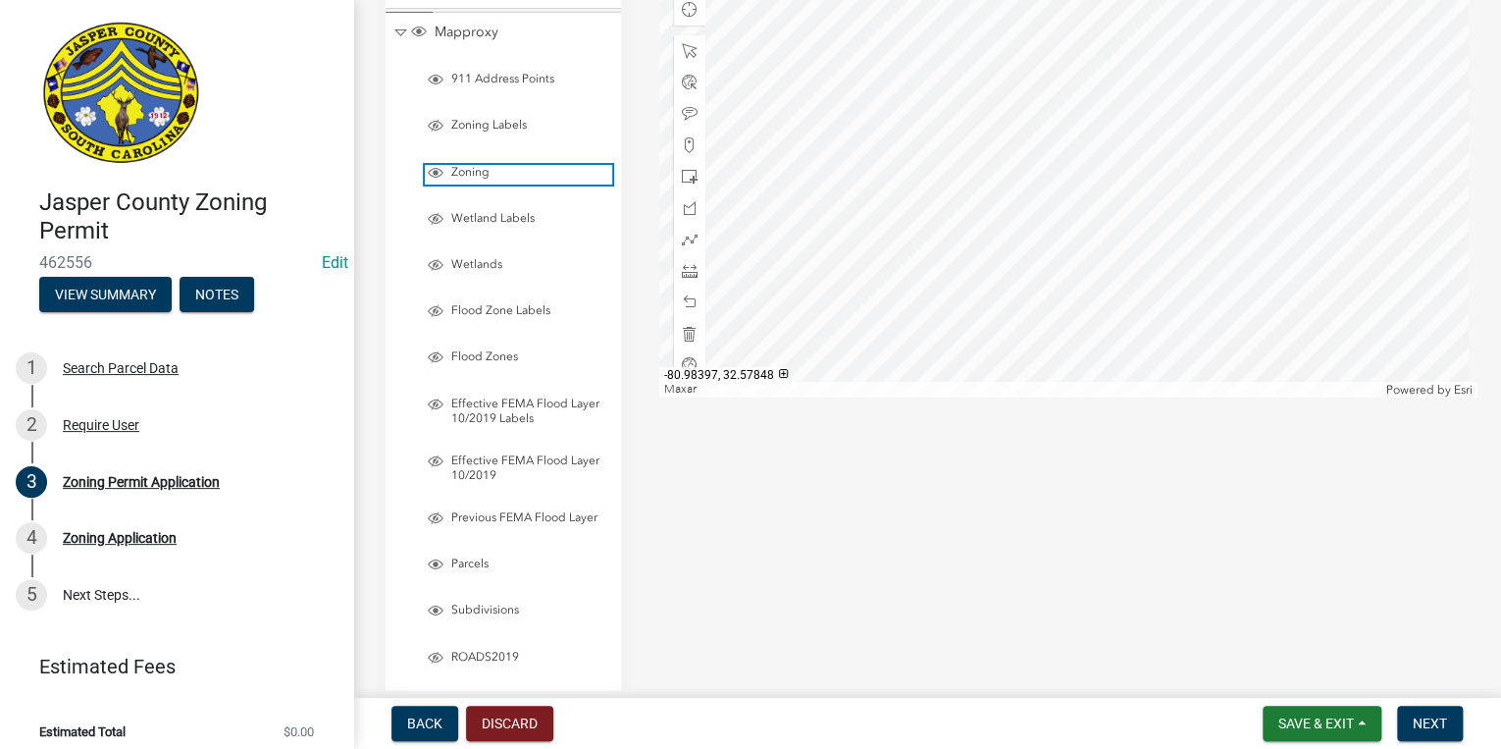
click at [435, 172] on span "Layer List" at bounding box center [436, 173] width 16 height 16
click at [1118, 171] on div at bounding box center [1068, 152] width 818 height 491
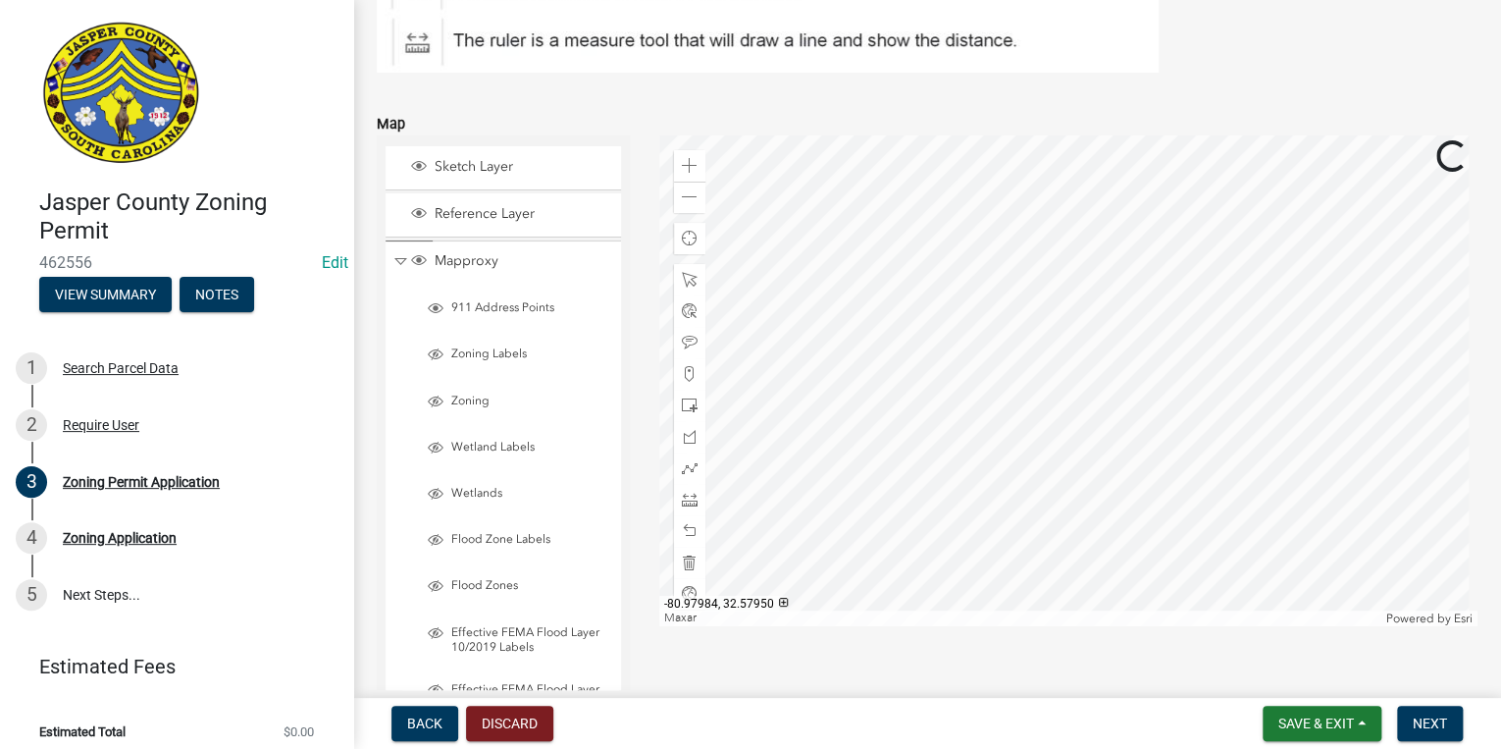
scroll to position [2611, 0]
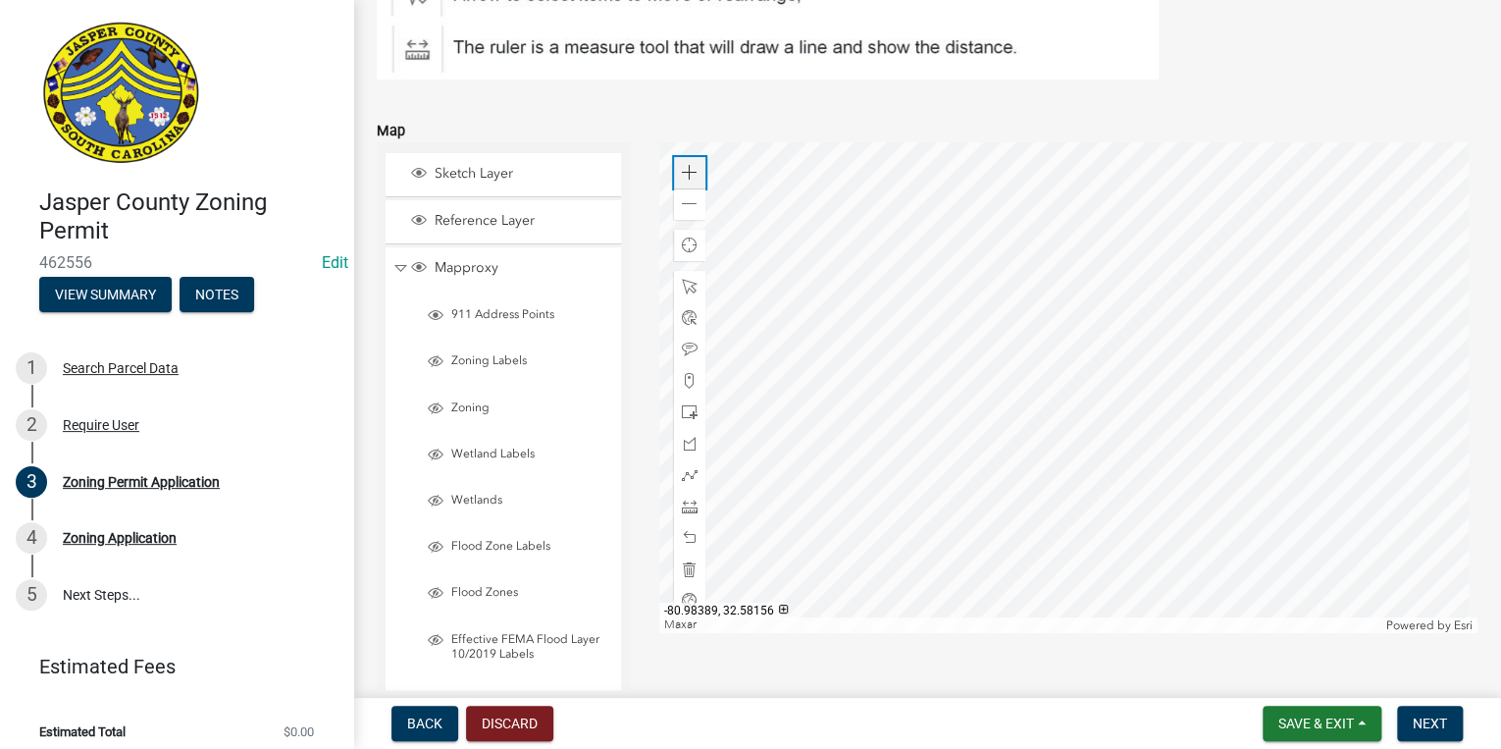
click at [683, 169] on span at bounding box center [690, 173] width 16 height 16
click at [1138, 336] on div at bounding box center [1068, 387] width 818 height 491
click at [686, 174] on span at bounding box center [690, 173] width 16 height 16
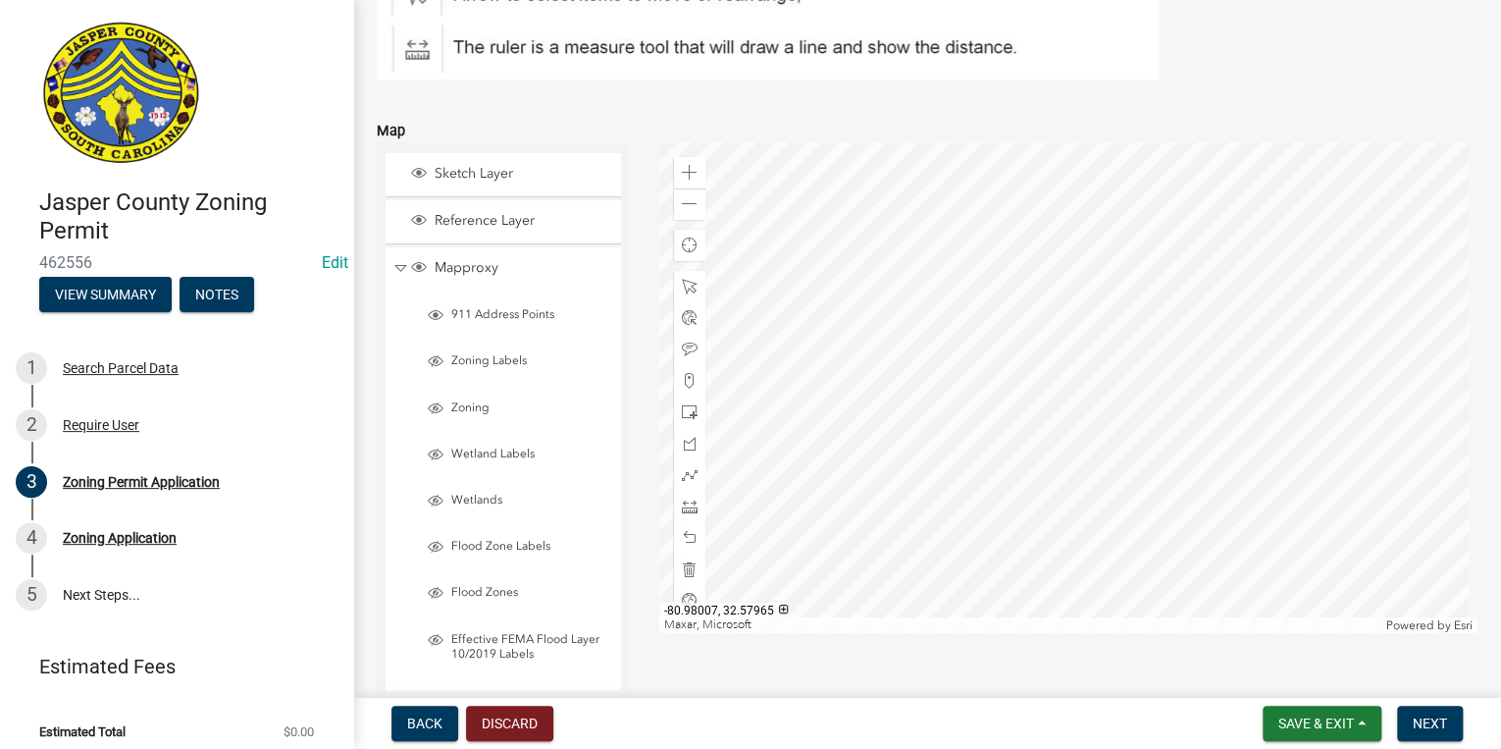
click at [1128, 270] on div at bounding box center [1068, 387] width 818 height 491
click at [1159, 358] on div at bounding box center [1068, 387] width 818 height 491
click at [685, 378] on span at bounding box center [690, 381] width 16 height 16
click at [1061, 377] on div at bounding box center [1068, 387] width 818 height 491
click at [1167, 459] on div at bounding box center [1068, 387] width 818 height 491
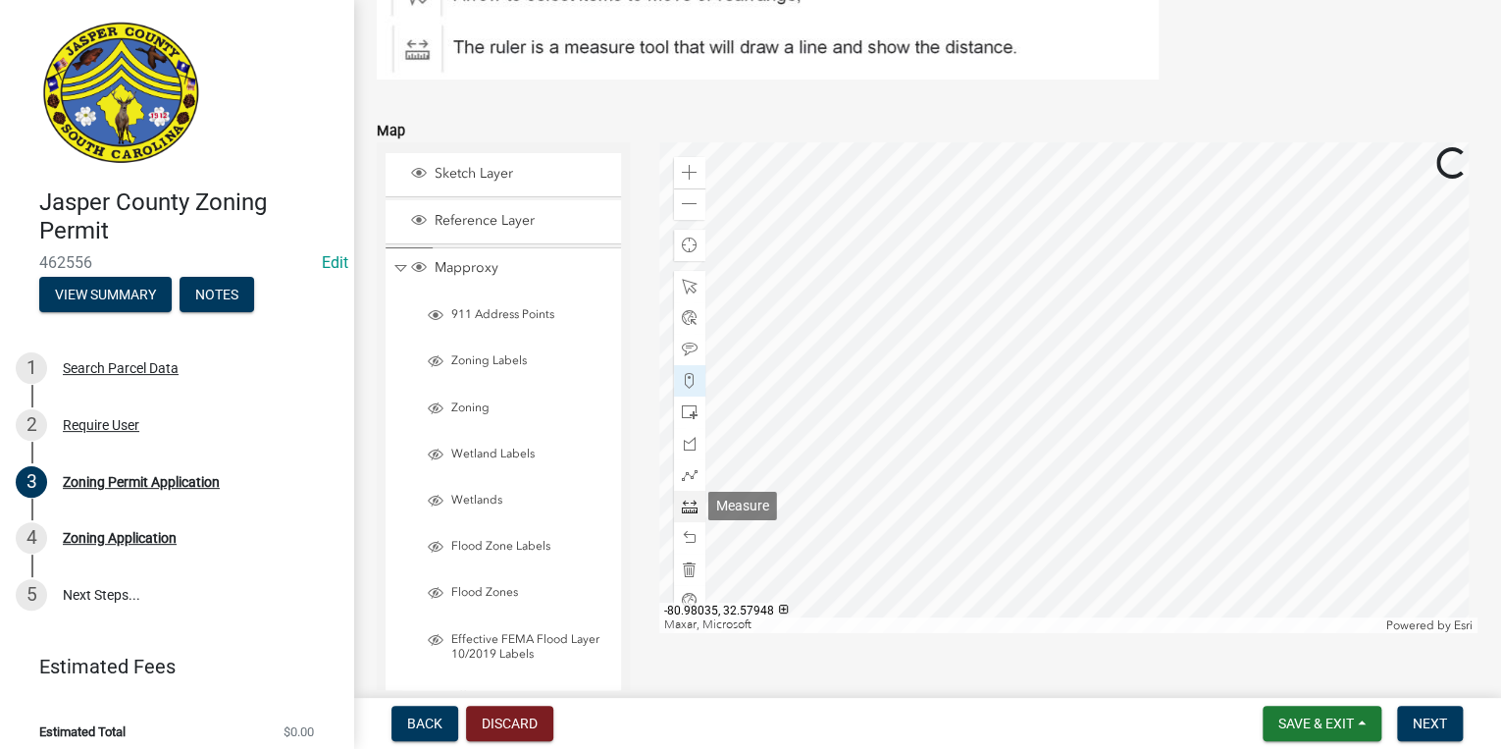
click at [682, 507] on span at bounding box center [690, 506] width 16 height 16
click at [726, 364] on div at bounding box center [1068, 387] width 818 height 491
click at [1174, 356] on div at bounding box center [1068, 387] width 818 height 491
click at [685, 205] on span at bounding box center [690, 204] width 16 height 16
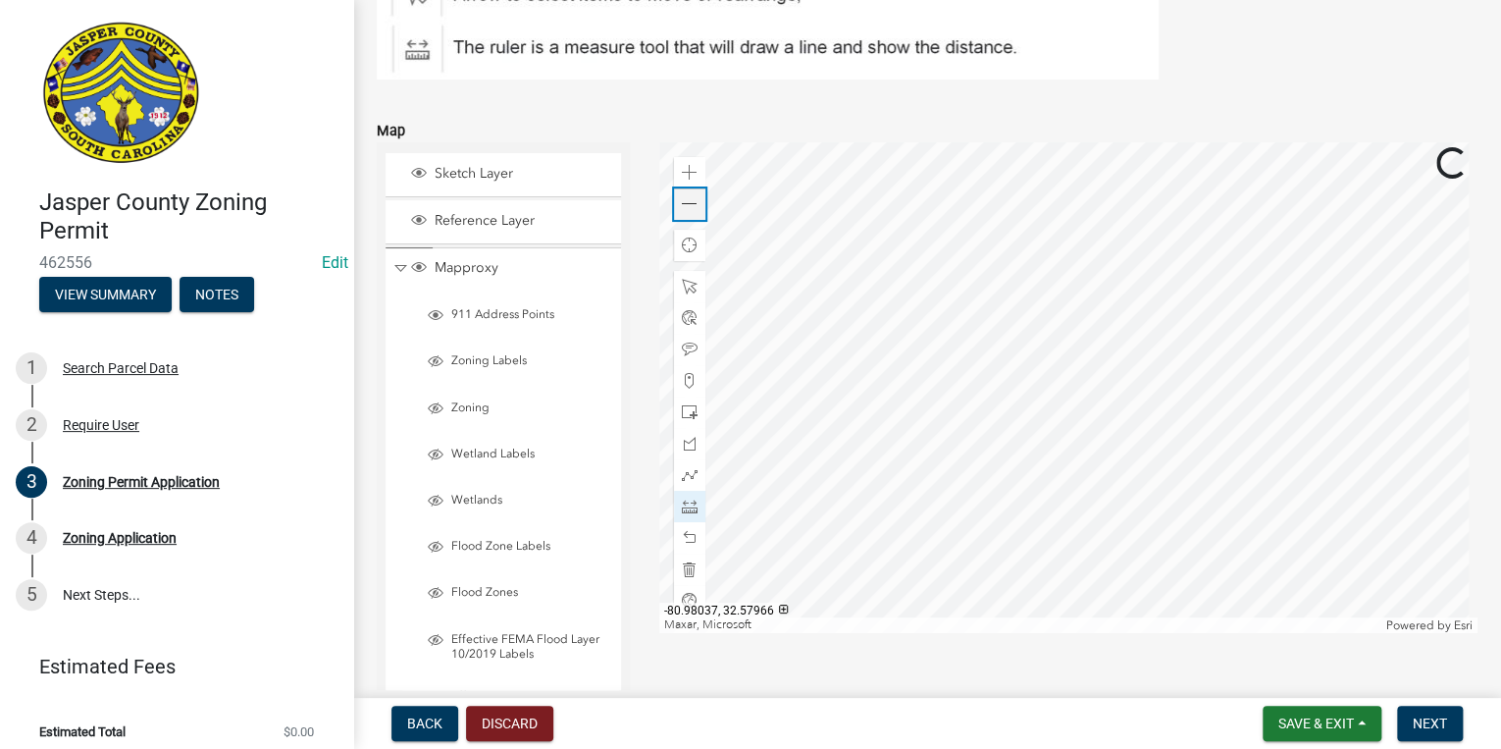
click at [685, 205] on span at bounding box center [690, 204] width 16 height 16
click at [1113, 182] on div at bounding box center [1068, 387] width 818 height 491
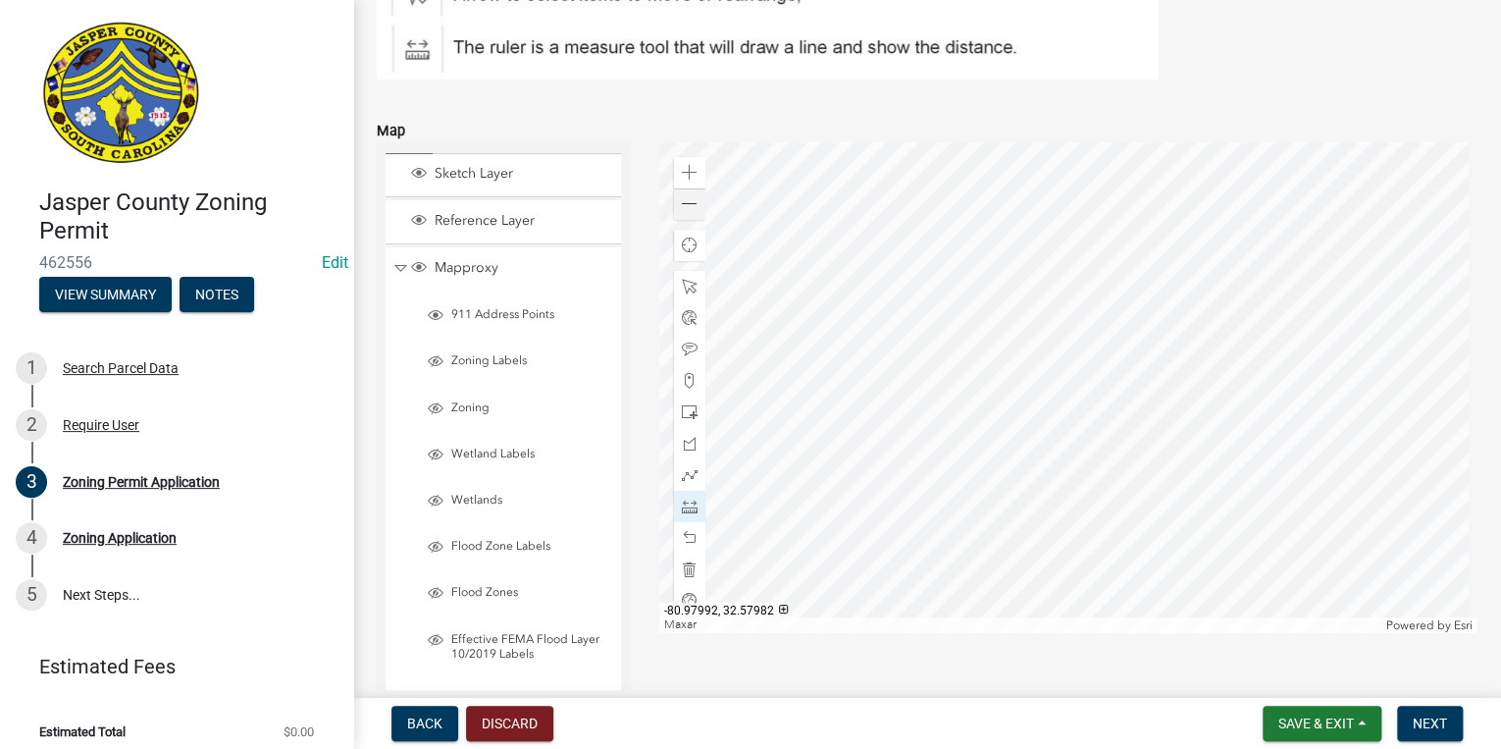
click at [1068, 372] on div at bounding box center [1068, 387] width 818 height 491
click at [1065, 398] on div at bounding box center [1068, 387] width 818 height 491
click at [1064, 459] on div at bounding box center [1068, 387] width 818 height 491
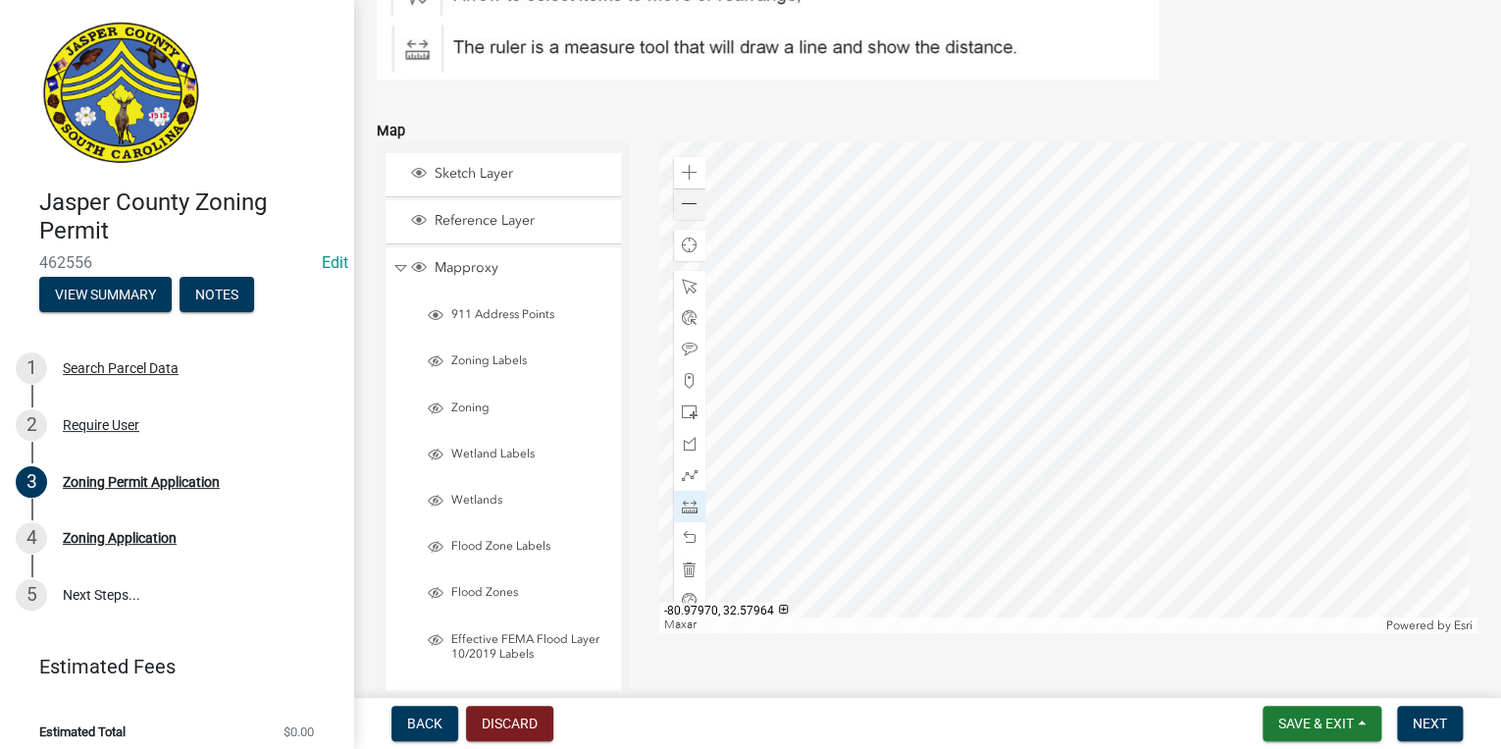
click at [1079, 381] on div at bounding box center [1068, 387] width 818 height 491
click at [1004, 355] on div at bounding box center [1068, 387] width 818 height 491
click at [1187, 365] on div at bounding box center [1068, 387] width 818 height 491
click at [1224, 443] on div at bounding box center [1068, 387] width 818 height 491
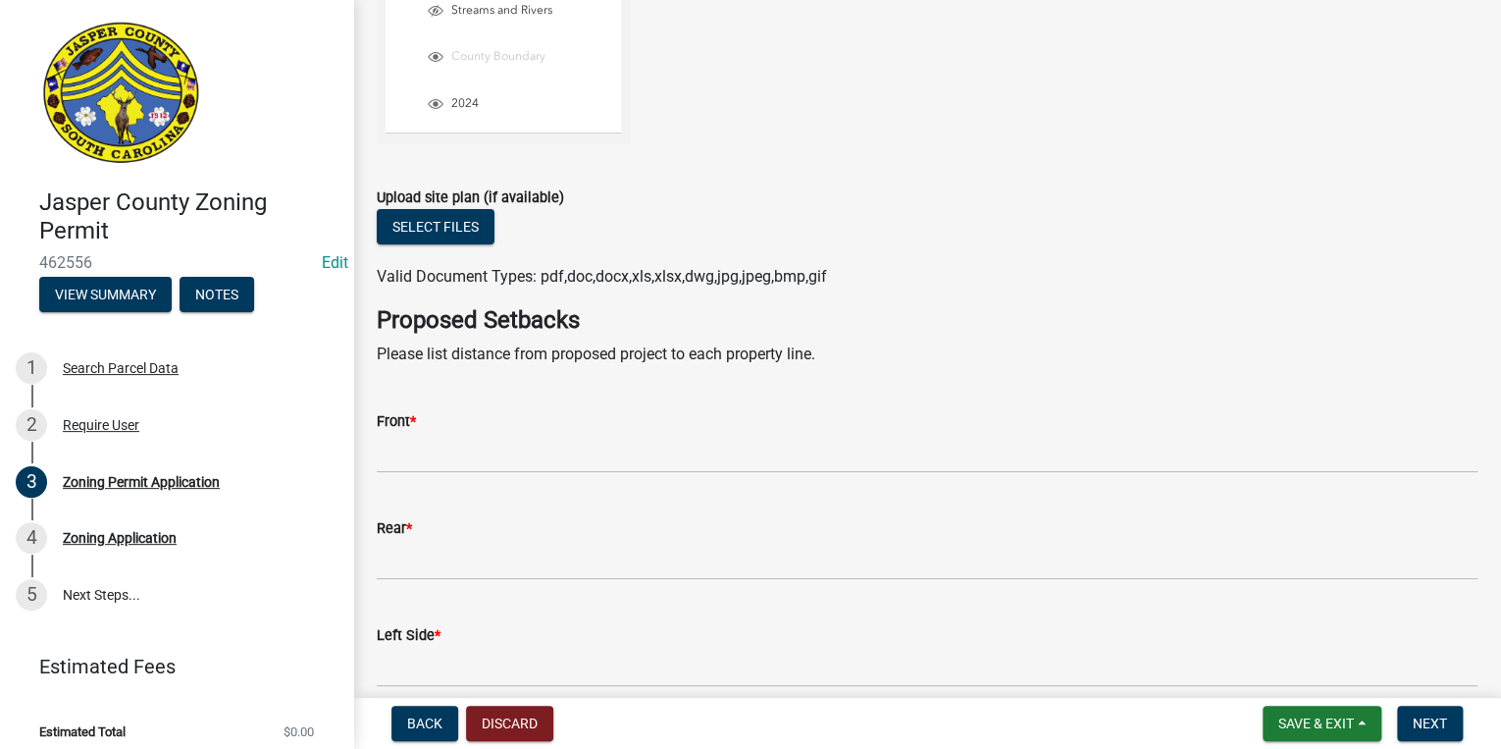
scroll to position [3788, 0]
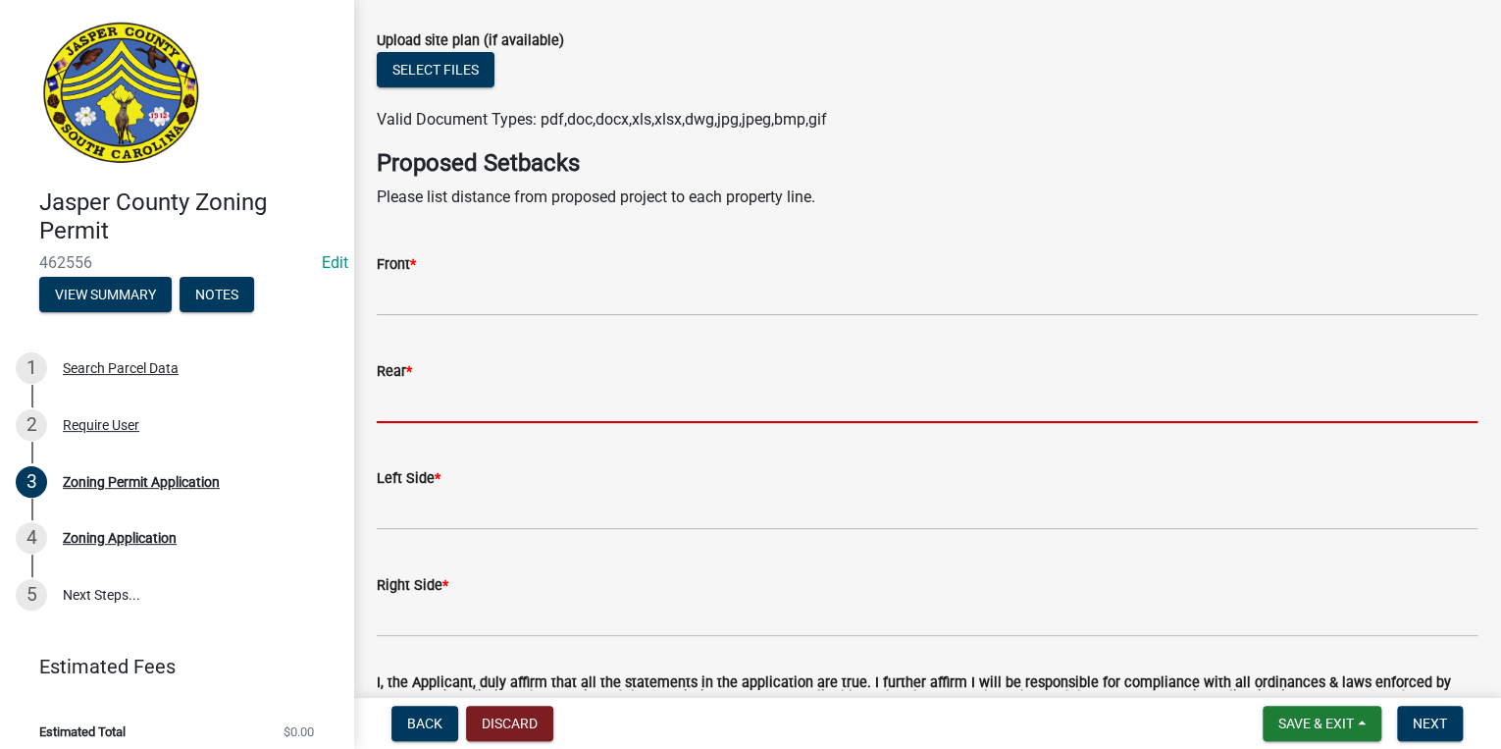
drag, startPoint x: 484, startPoint y: 408, endPoint x: 491, endPoint y: 394, distance: 15.4
click at [484, 408] on input "Rear *" at bounding box center [927, 403] width 1101 height 40
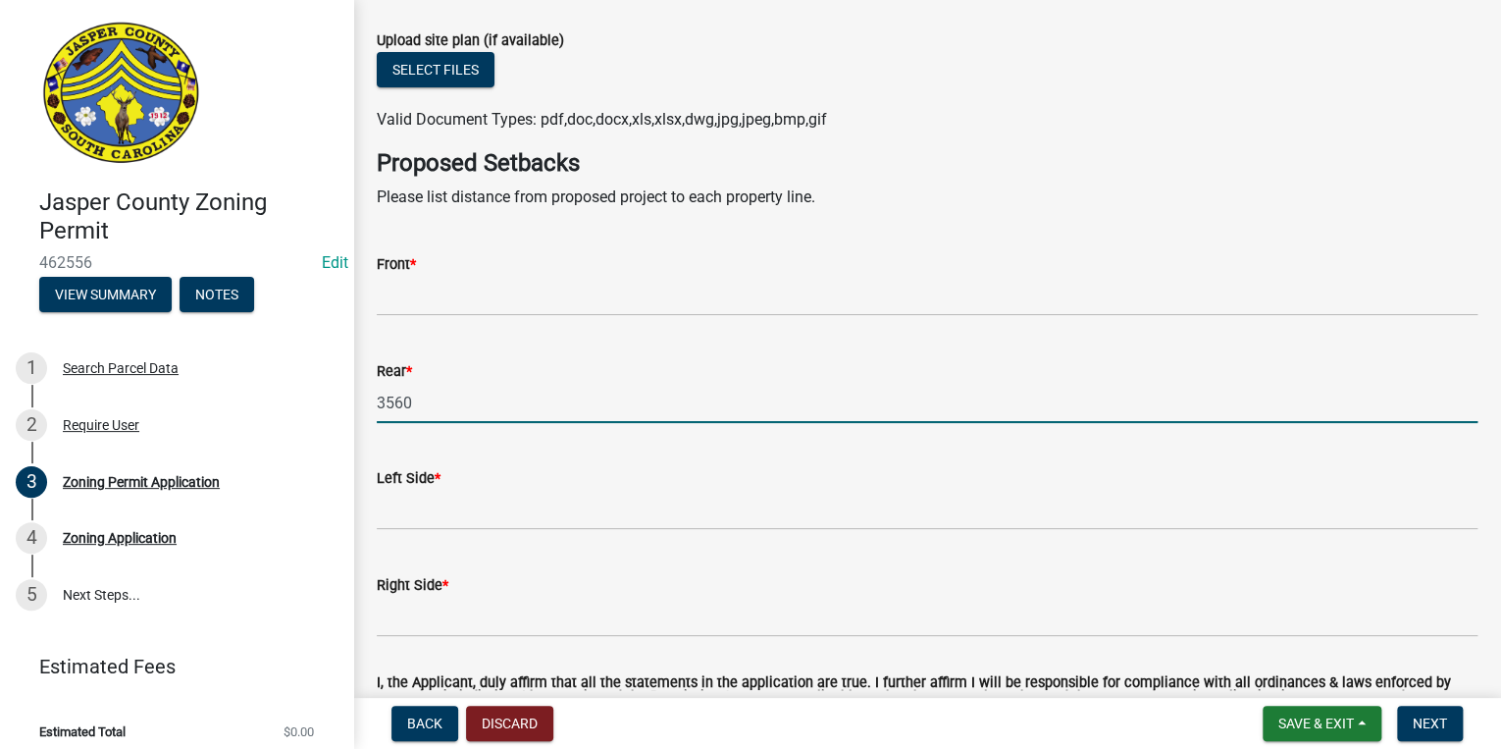
type input "3560"
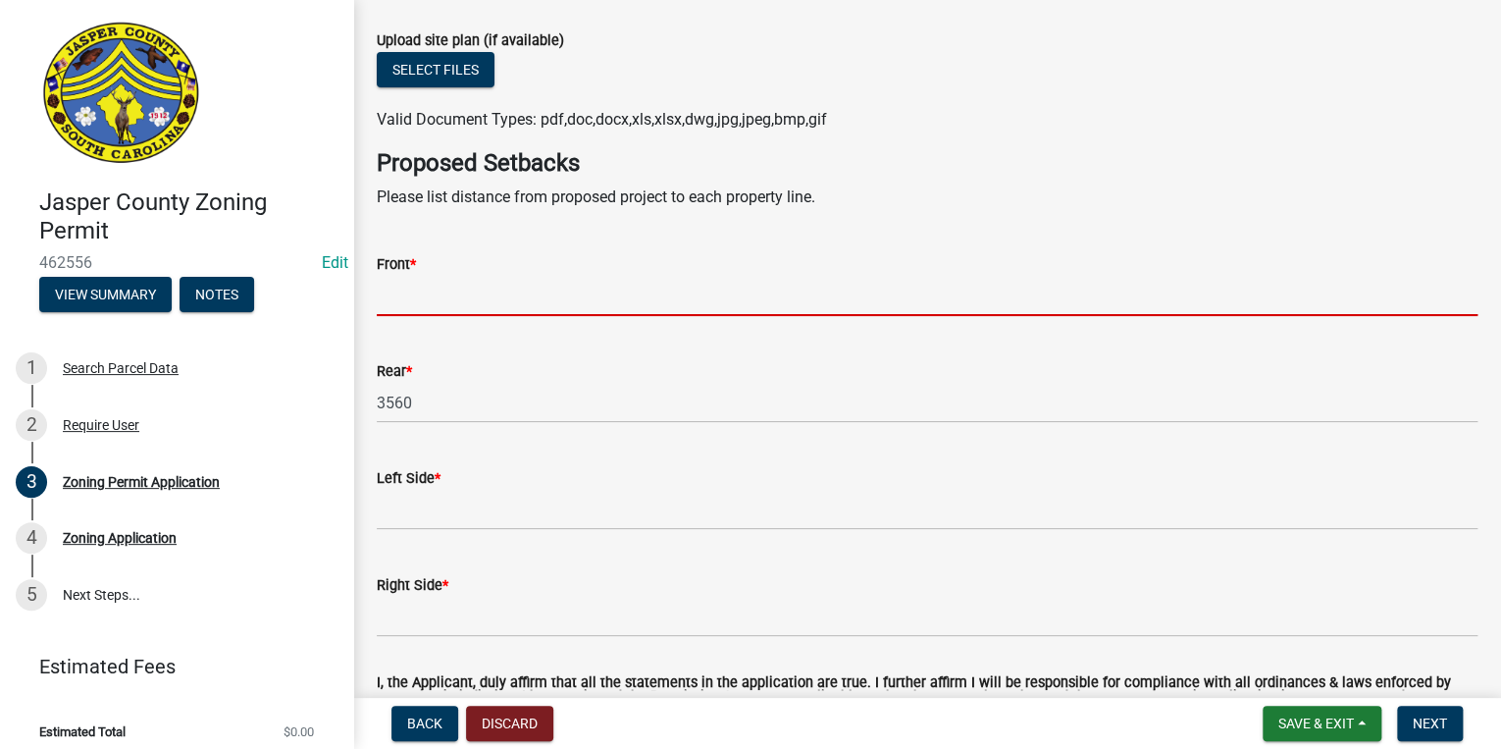
click at [545, 302] on input "Front *" at bounding box center [927, 296] width 1101 height 40
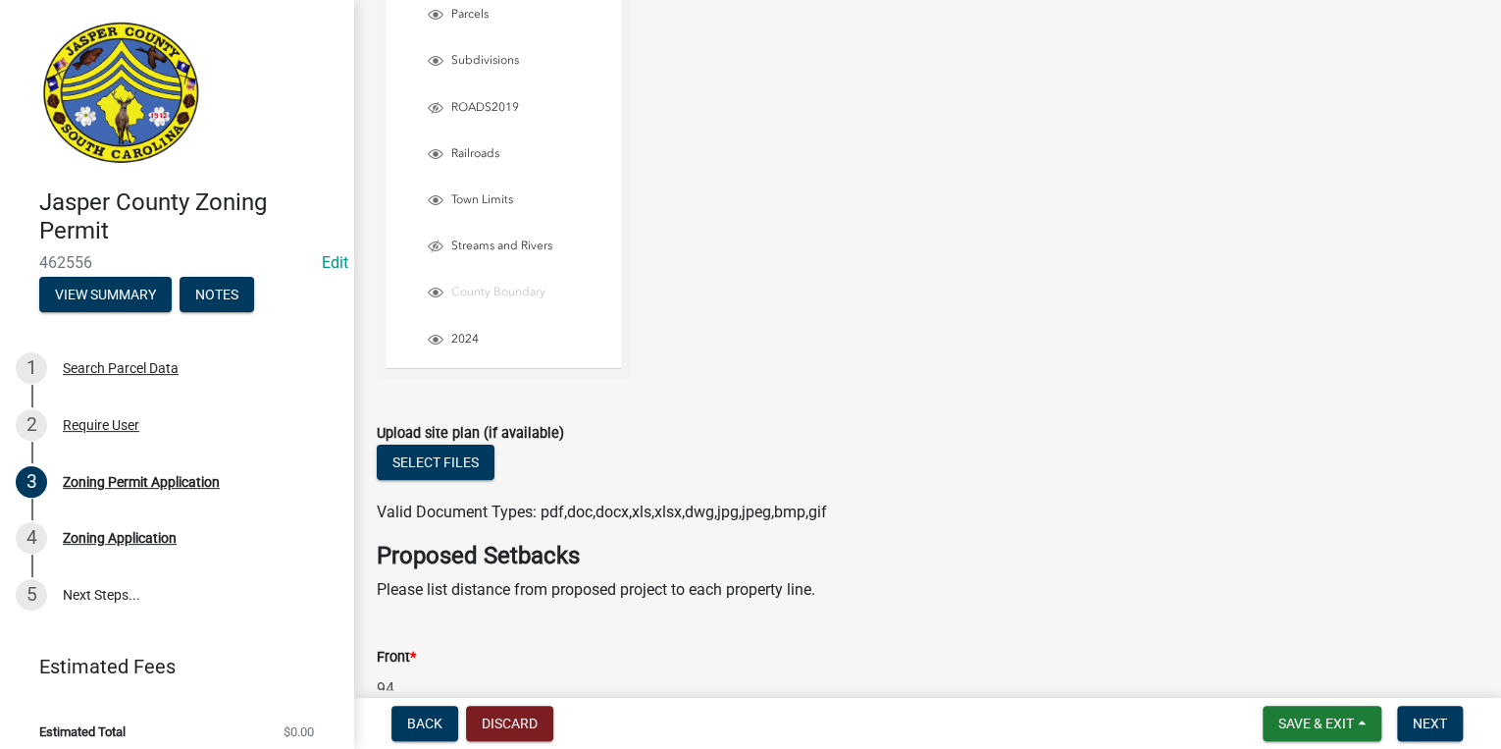
scroll to position [3709, 0]
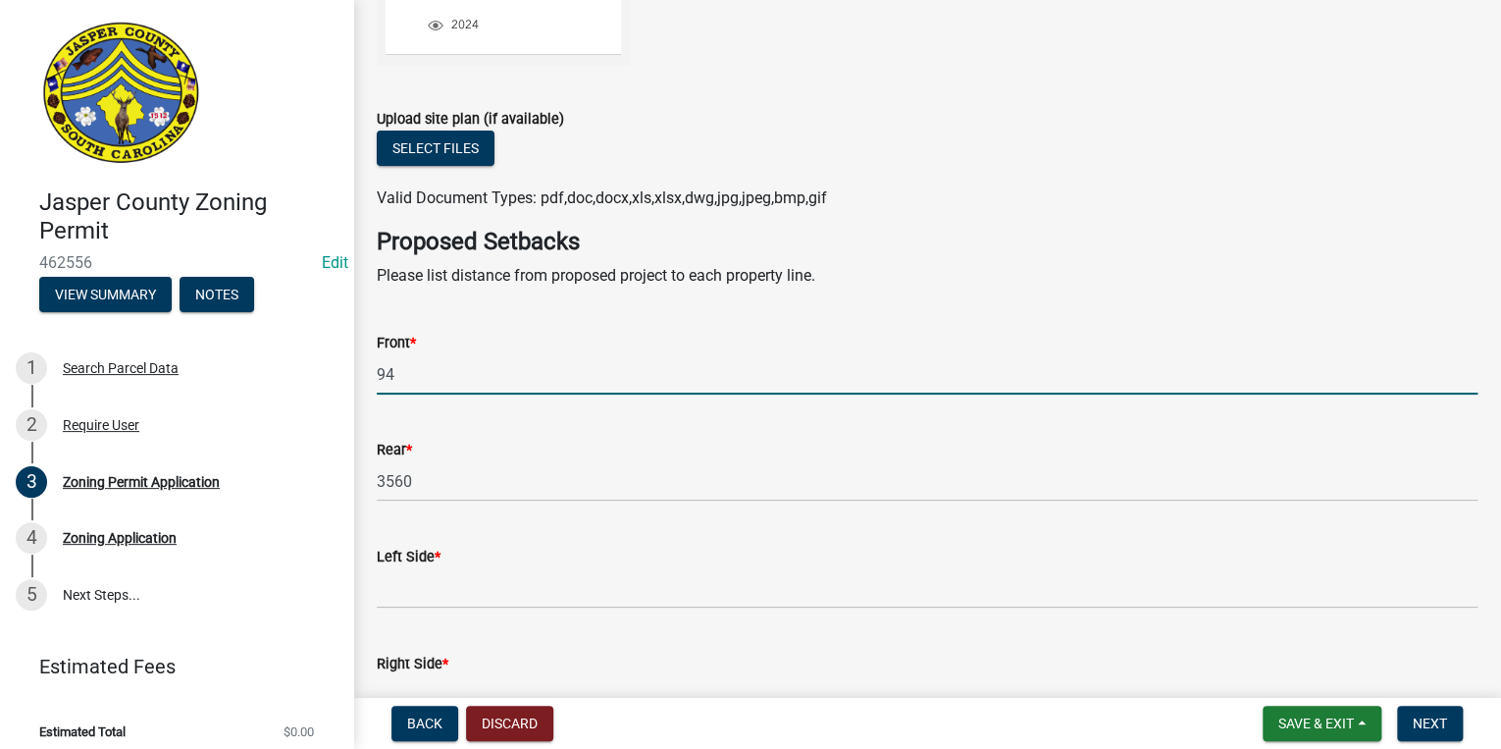
type input "94"
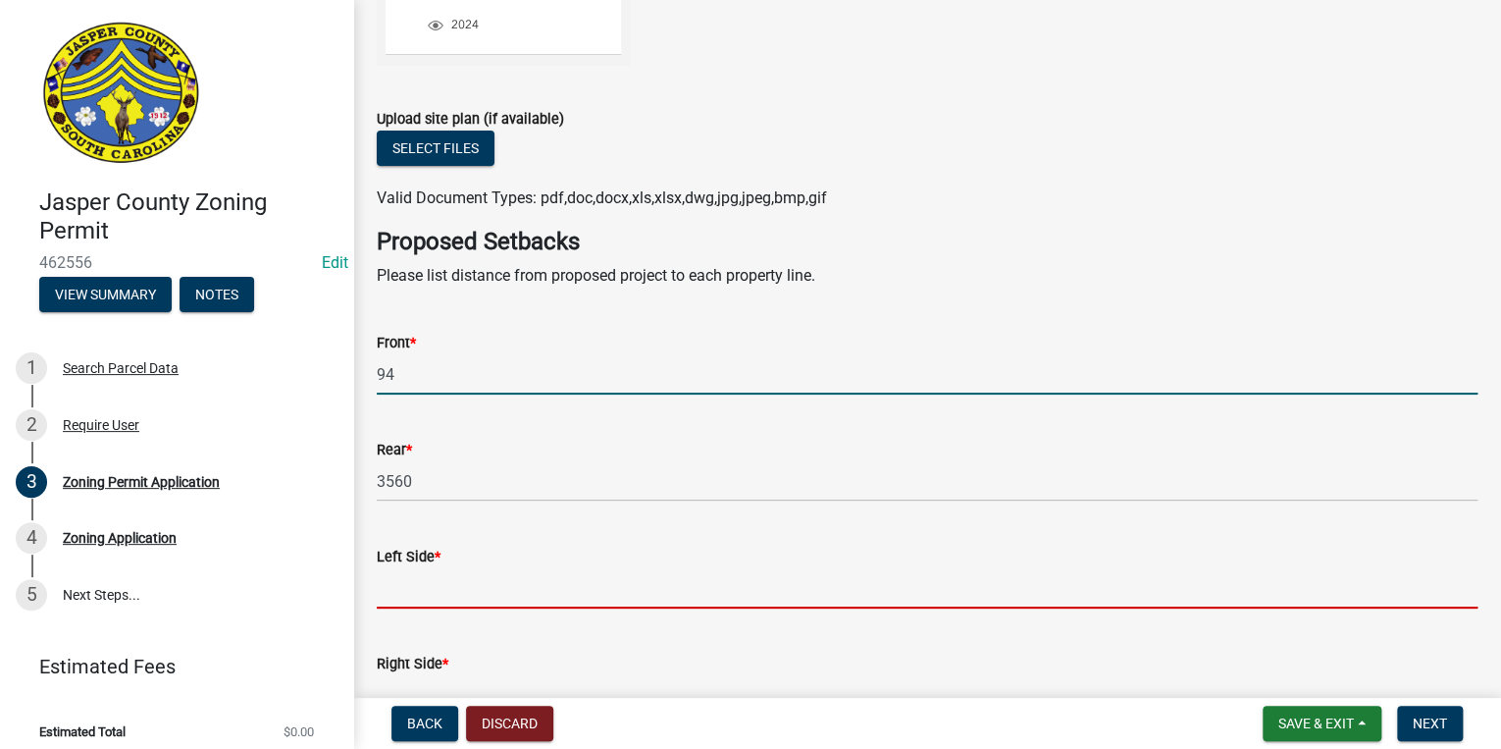
click at [525, 599] on input "Left Side *" at bounding box center [927, 588] width 1101 height 40
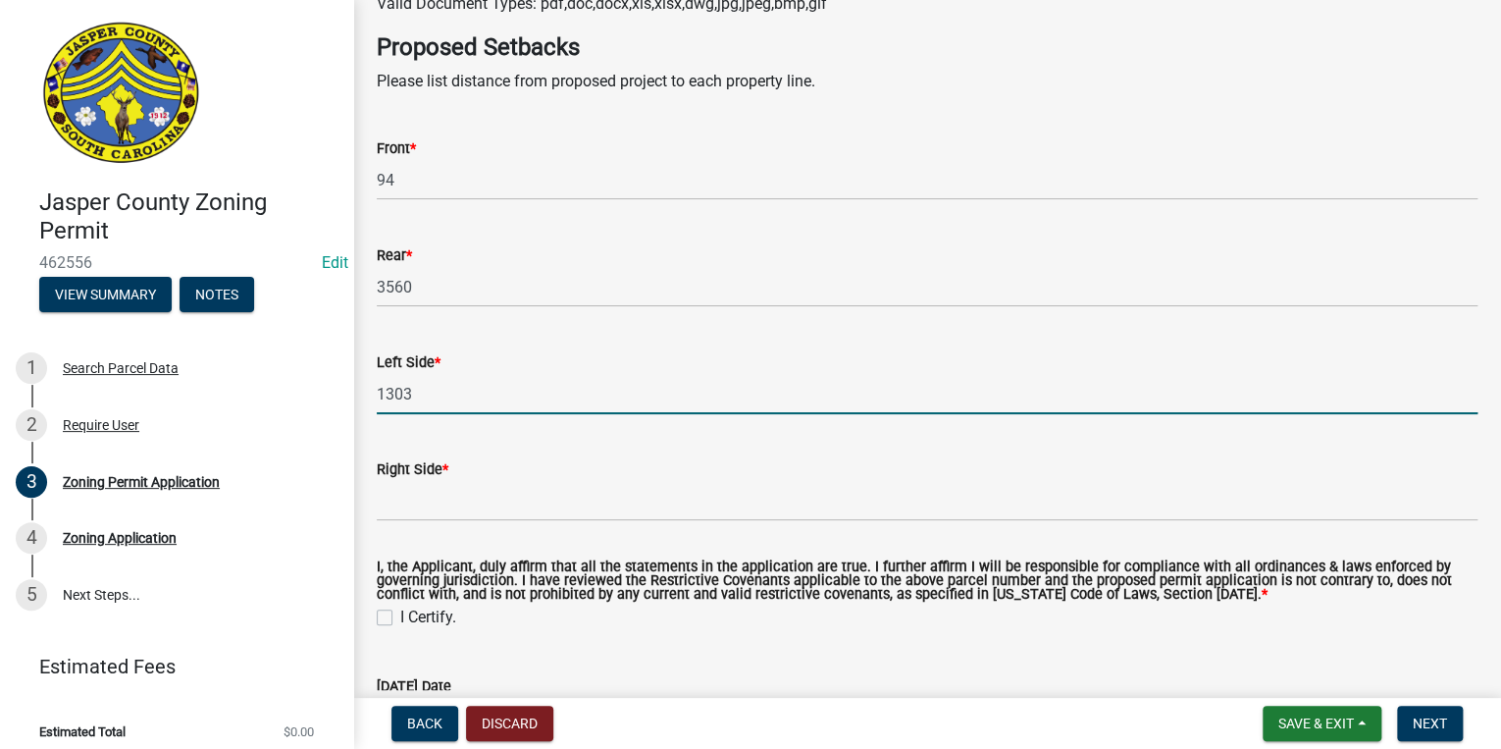
scroll to position [4023, 0]
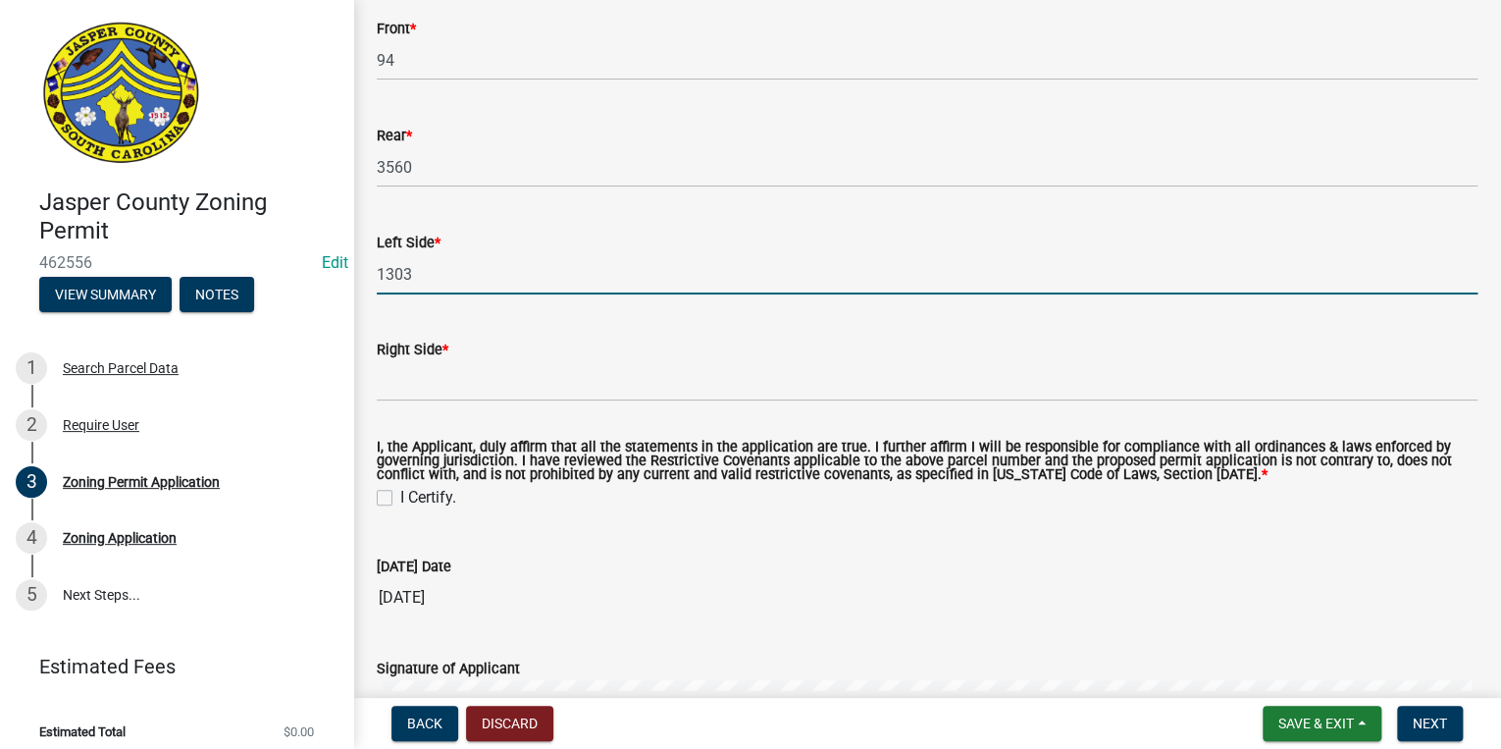
type input "1303"
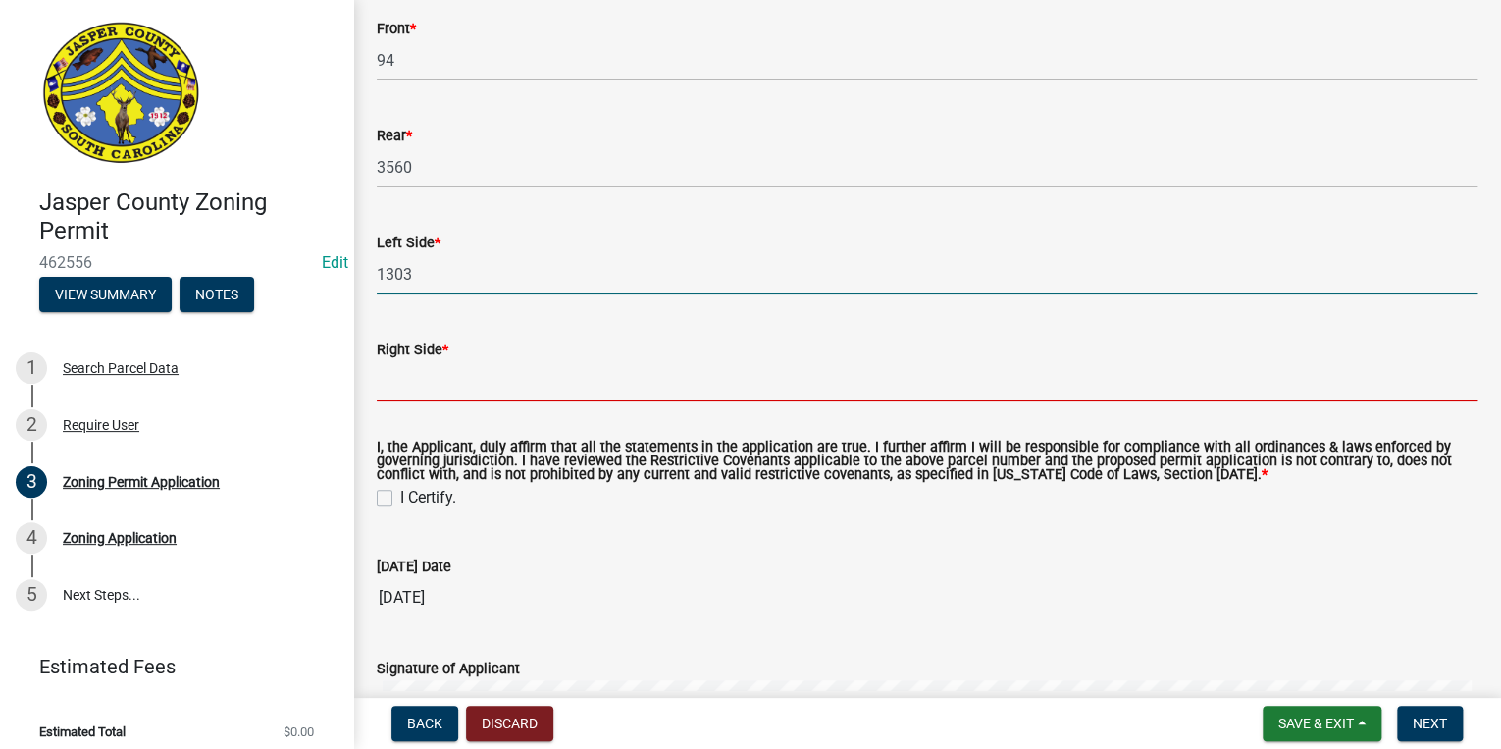
drag, startPoint x: 544, startPoint y: 389, endPoint x: 549, endPoint y: 379, distance: 11.9
click at [549, 385] on input "Right Side *" at bounding box center [927, 381] width 1101 height 40
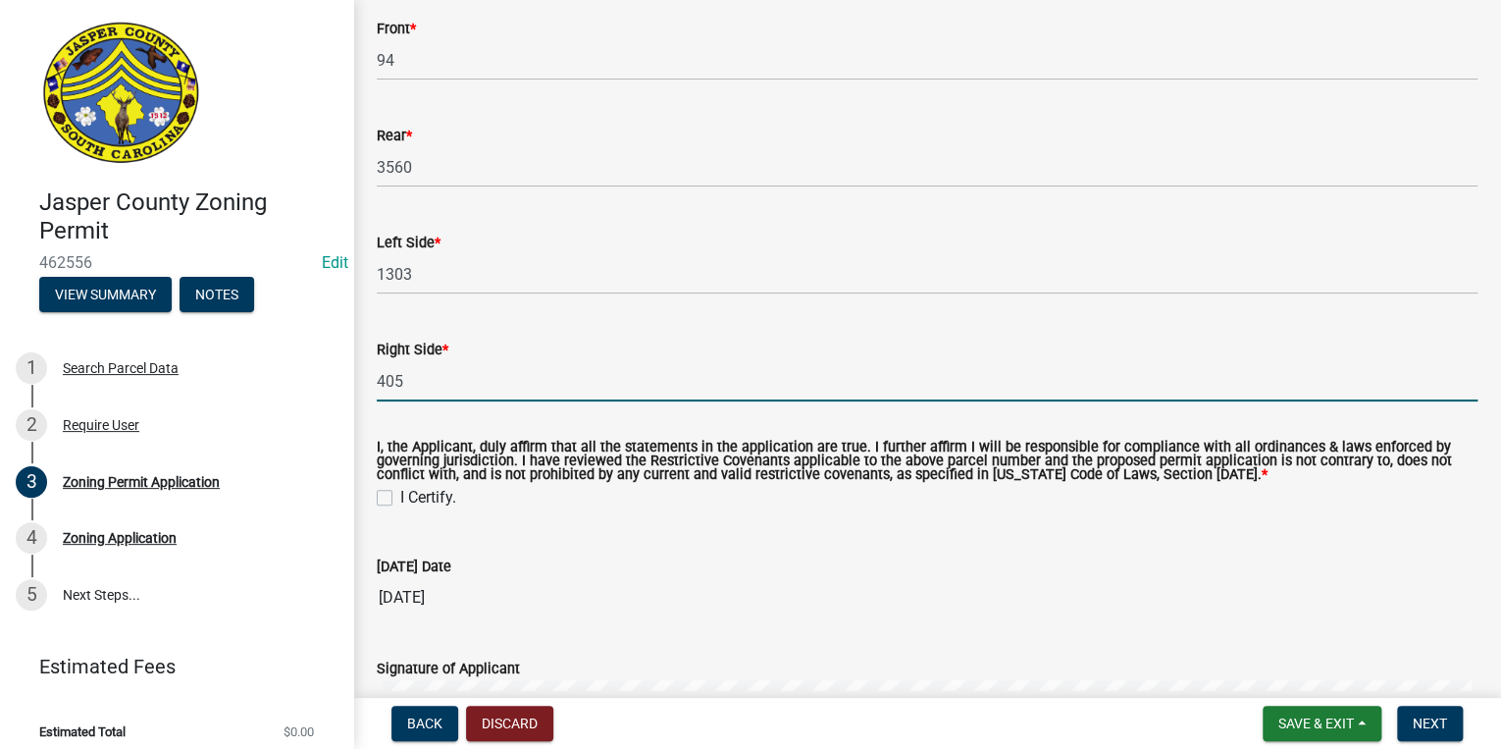
type input "405"
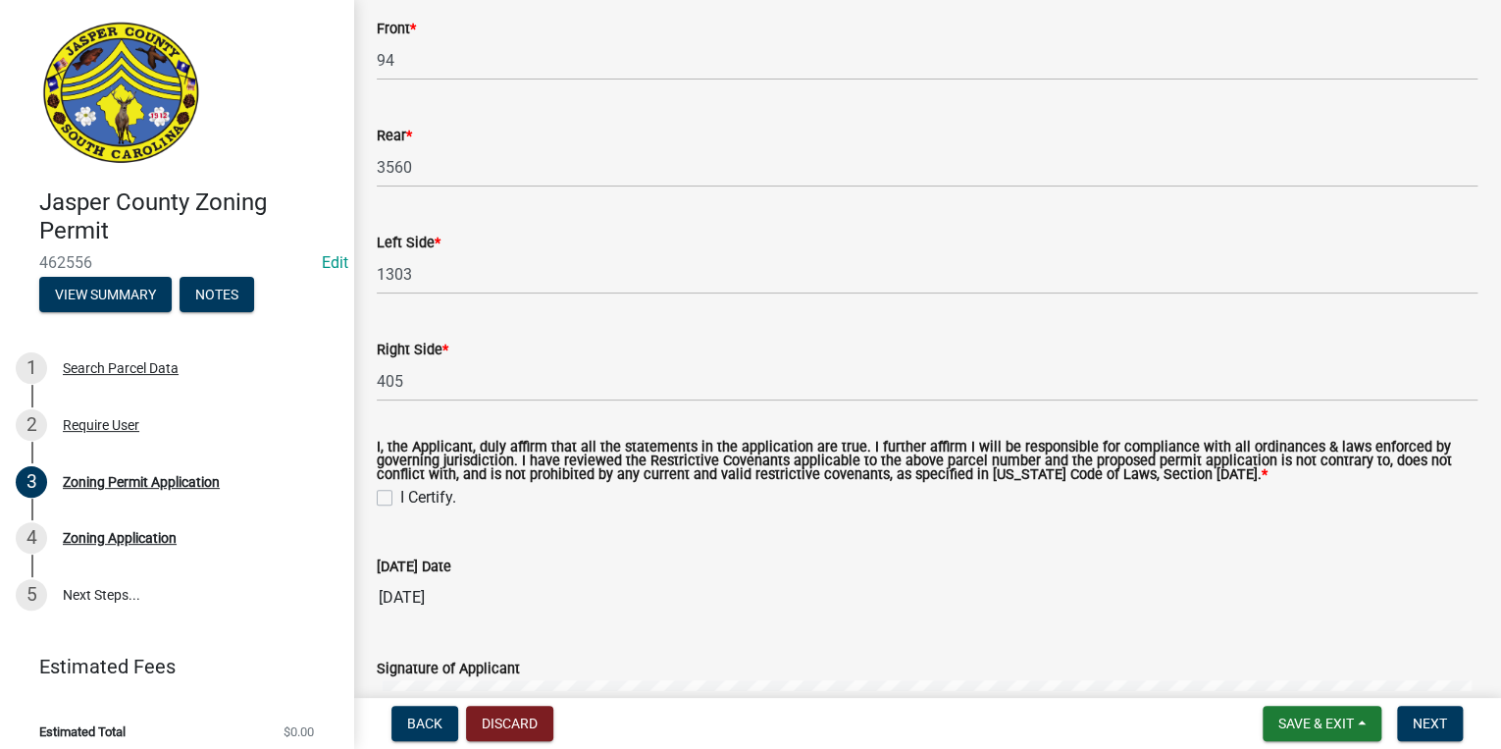
click at [400, 502] on label "I Certify." at bounding box center [428, 498] width 56 height 24
click at [400, 498] on input "I Certify." at bounding box center [406, 492] width 13 height 13
checkbox input "true"
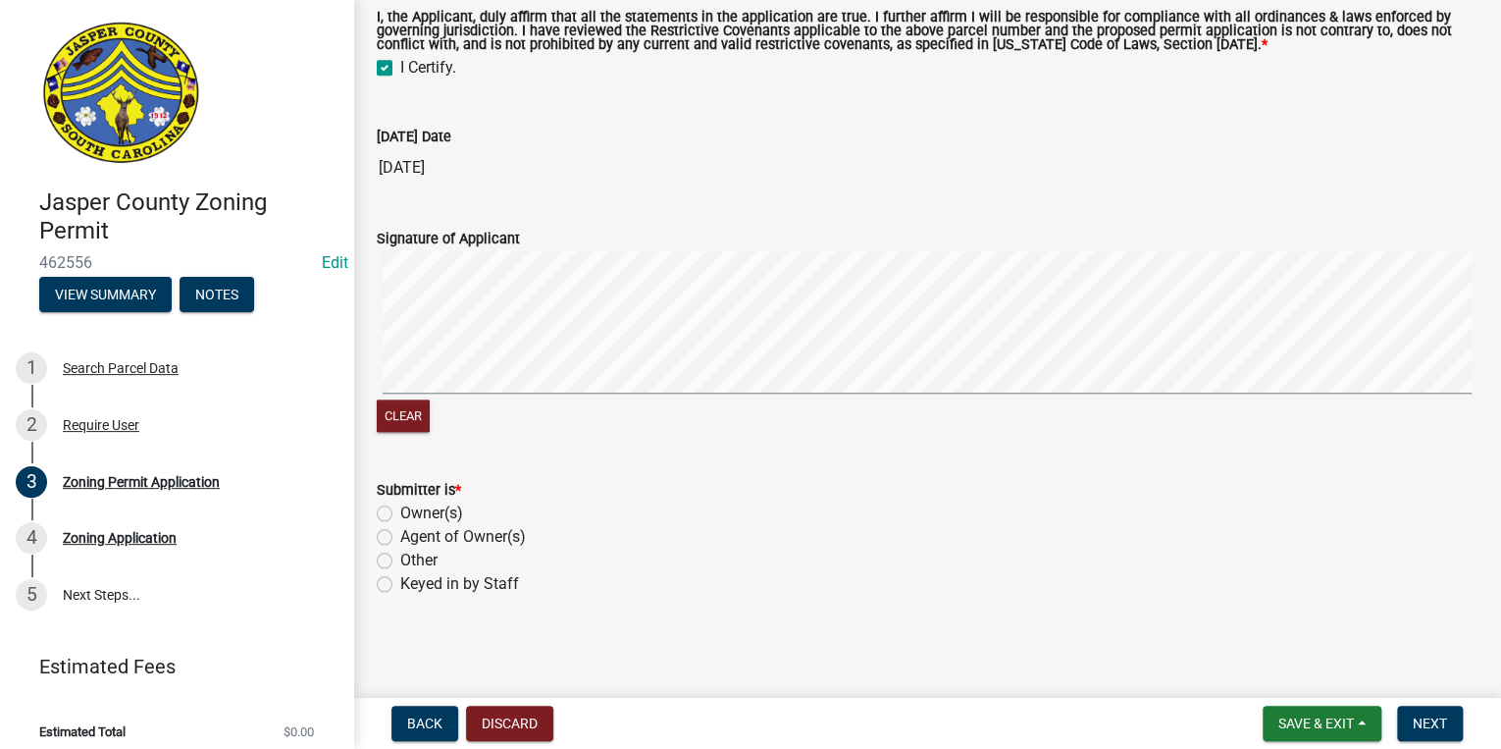
scroll to position [4457, 0]
click at [400, 513] on label "Owner(s)" at bounding box center [431, 513] width 63 height 24
click at [400, 513] on input "Owner(s)" at bounding box center [406, 507] width 13 height 13
radio input "true"
click at [400, 511] on label "Owner(s)" at bounding box center [431, 513] width 63 height 24
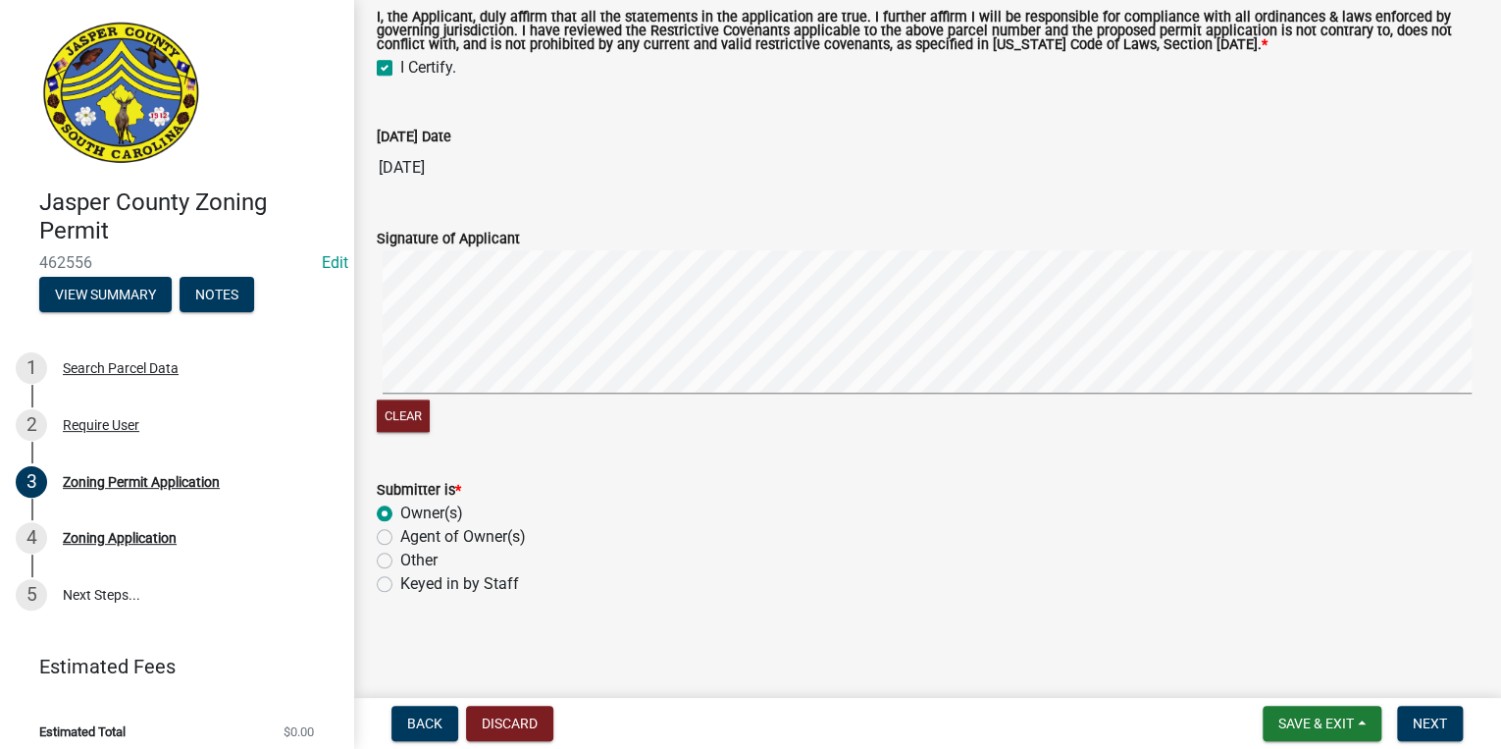
click at [400, 511] on input "Owner(s)" at bounding box center [406, 507] width 13 height 13
click at [478, 430] on div "Clear" at bounding box center [927, 342] width 1101 height 185
click at [1419, 722] on span "Next" at bounding box center [1430, 723] width 34 height 16
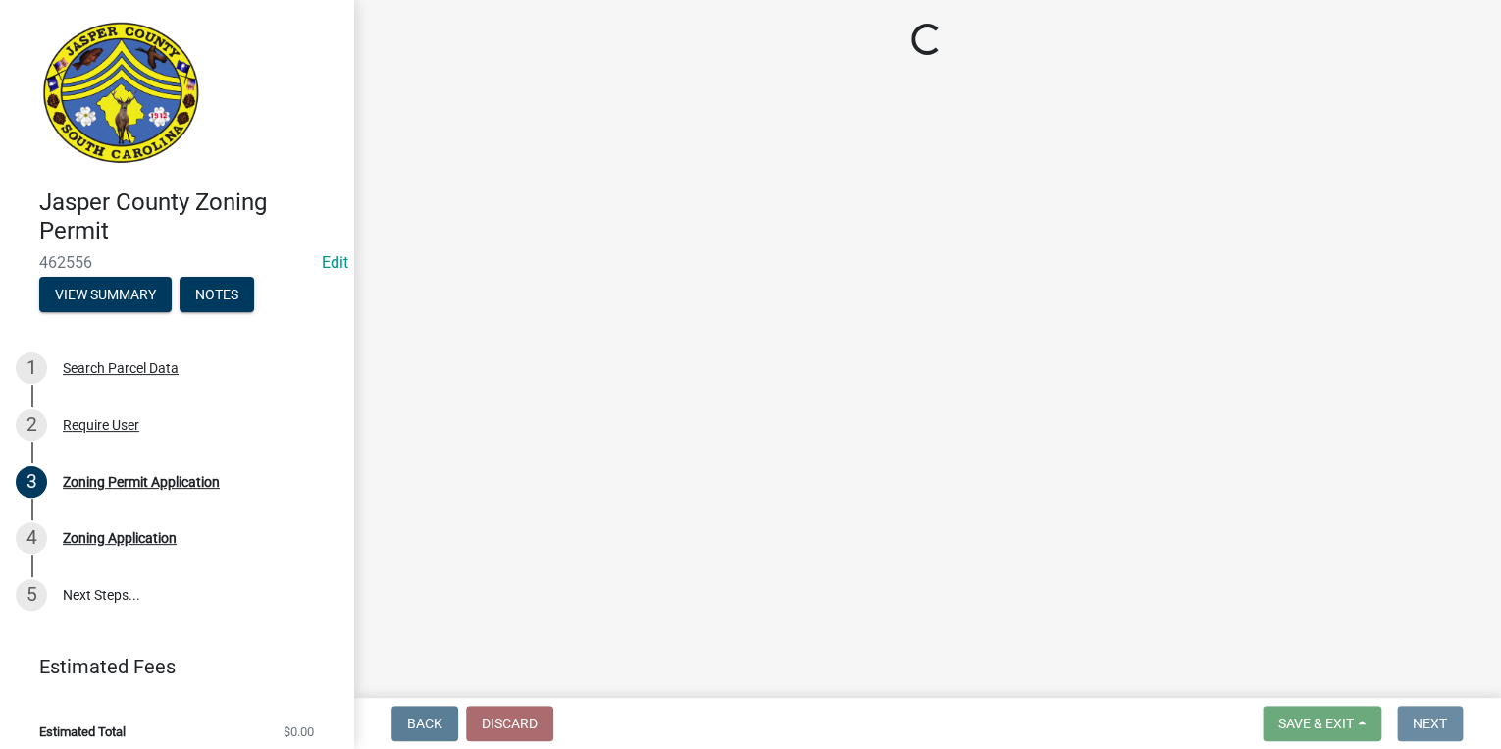
scroll to position [0, 0]
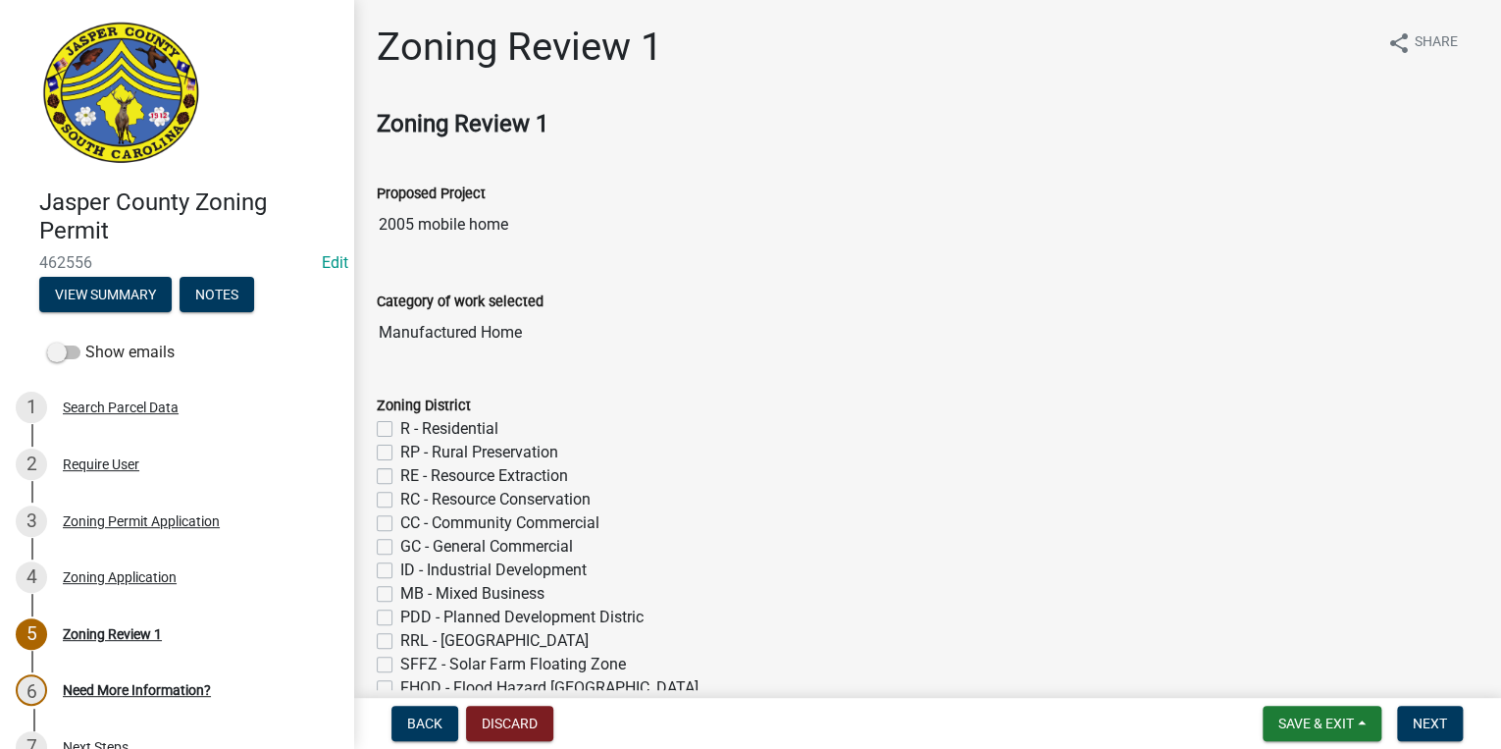
click at [400, 451] on label "RP - Rural Preservation" at bounding box center [479, 452] width 158 height 24
click at [400, 451] on input "RP - Rural Preservation" at bounding box center [406, 446] width 13 height 13
checkbox input "true"
checkbox input "false"
checkbox input "true"
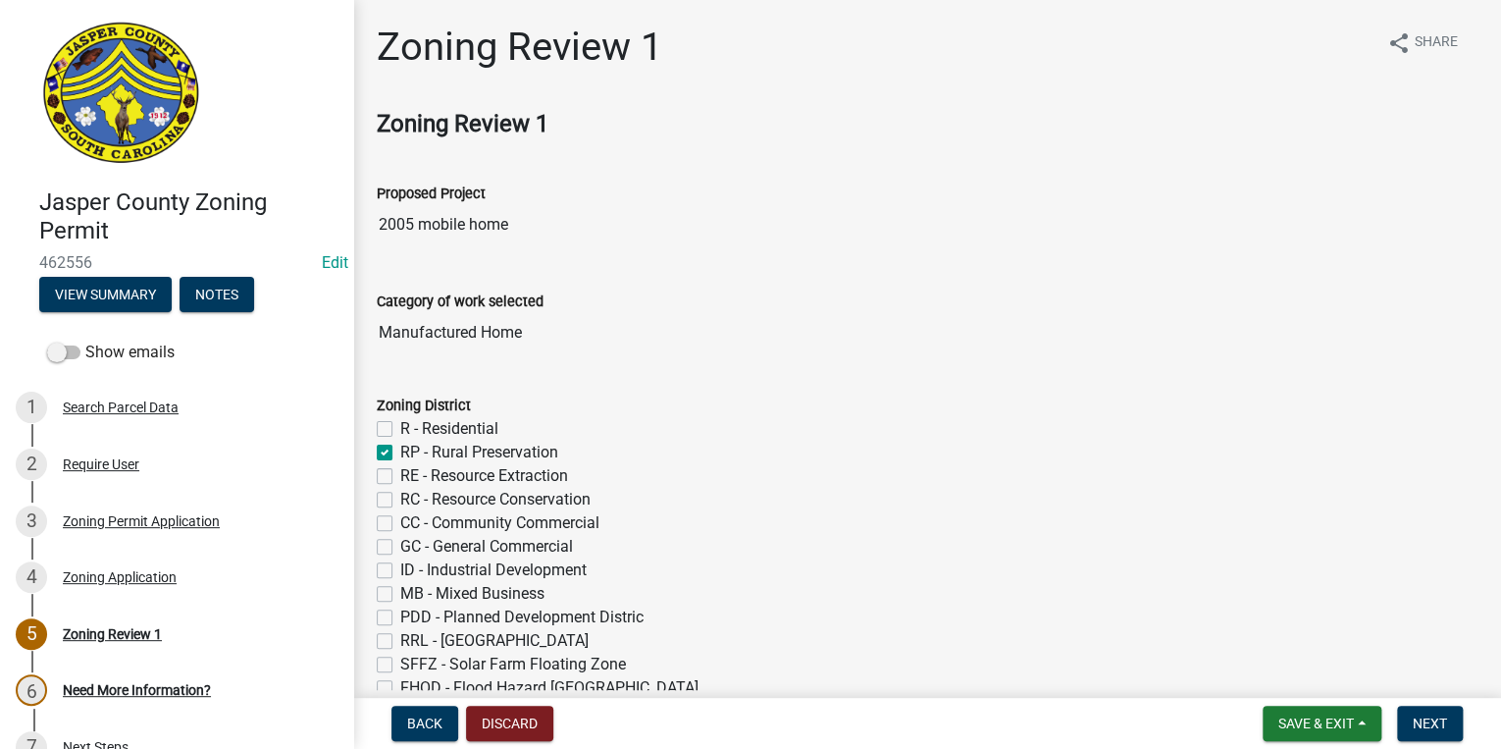
checkbox input "false"
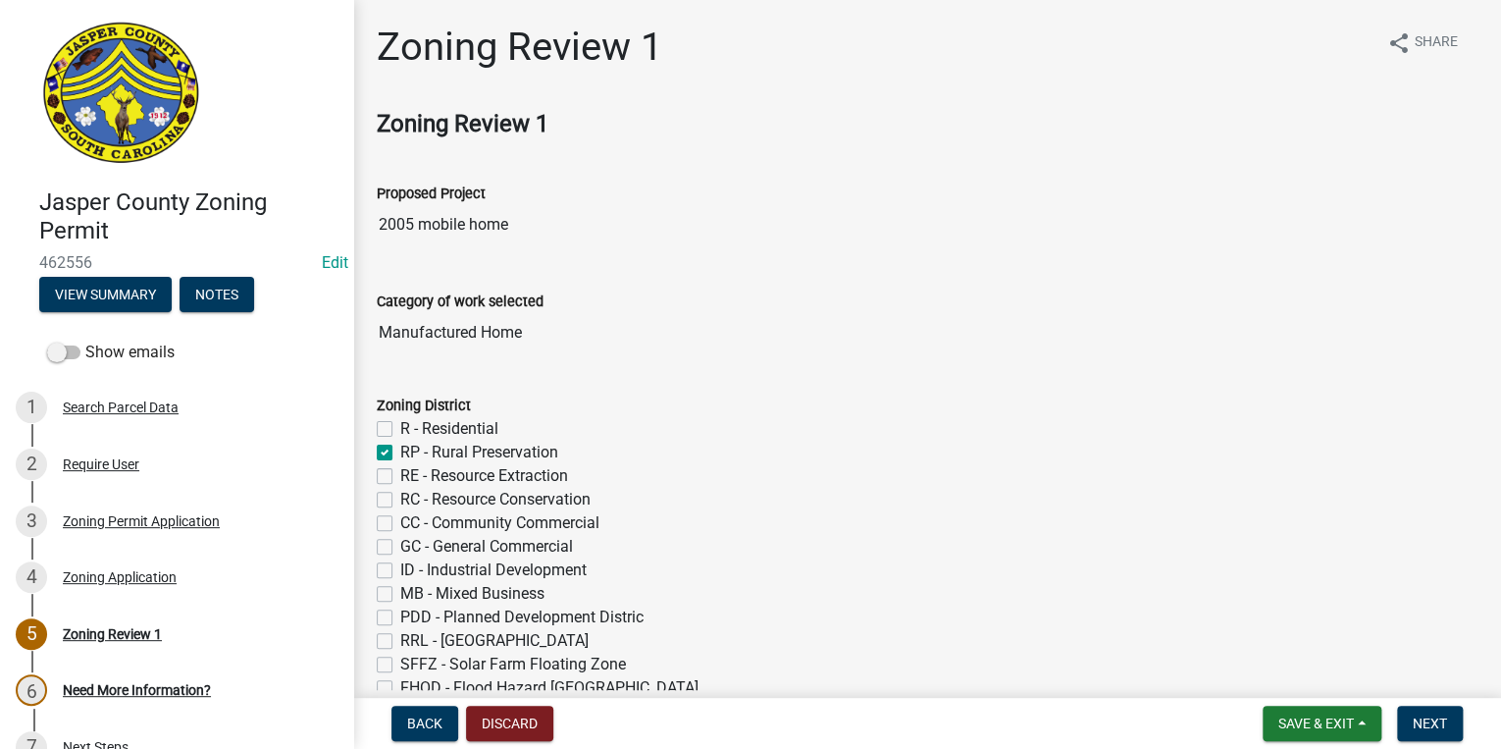
checkbox input "false"
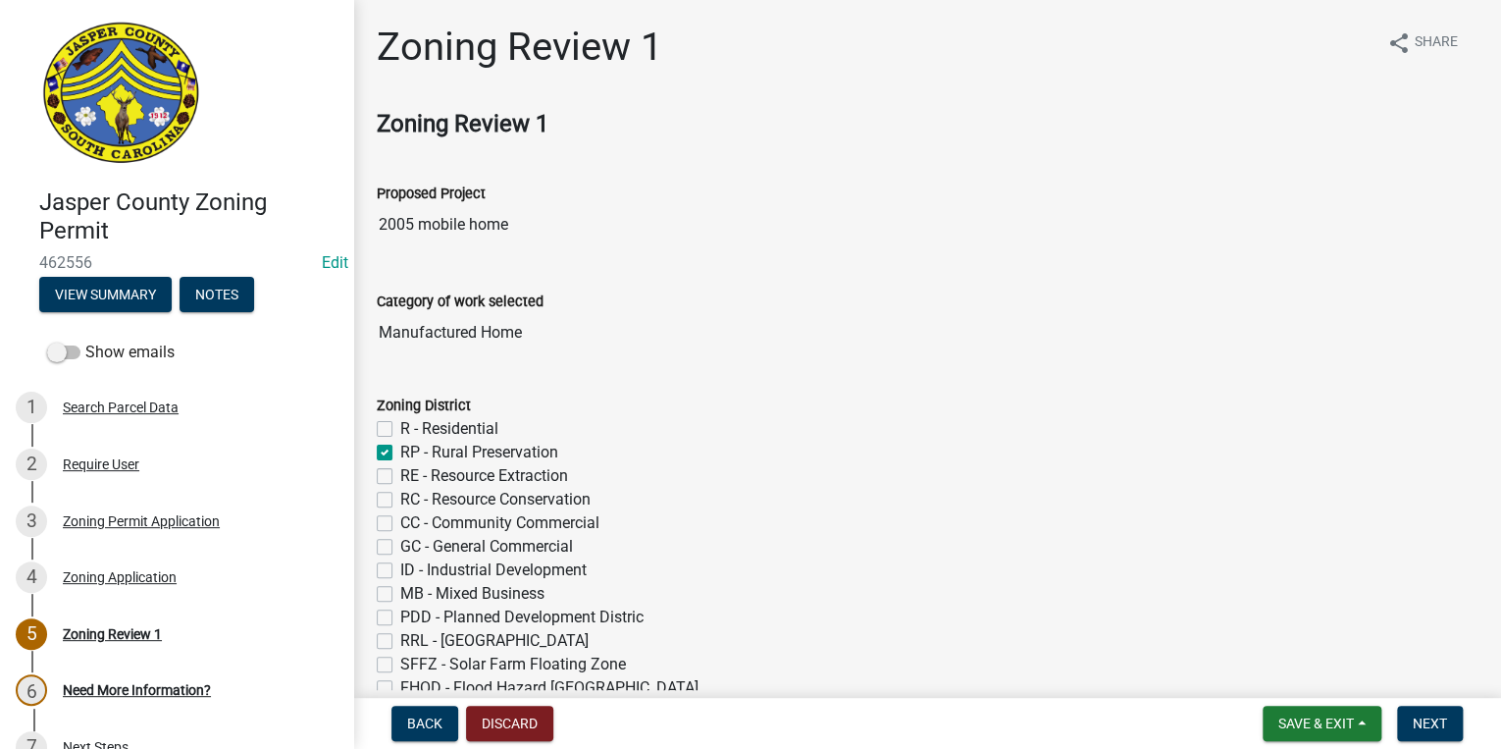
checkbox input "false"
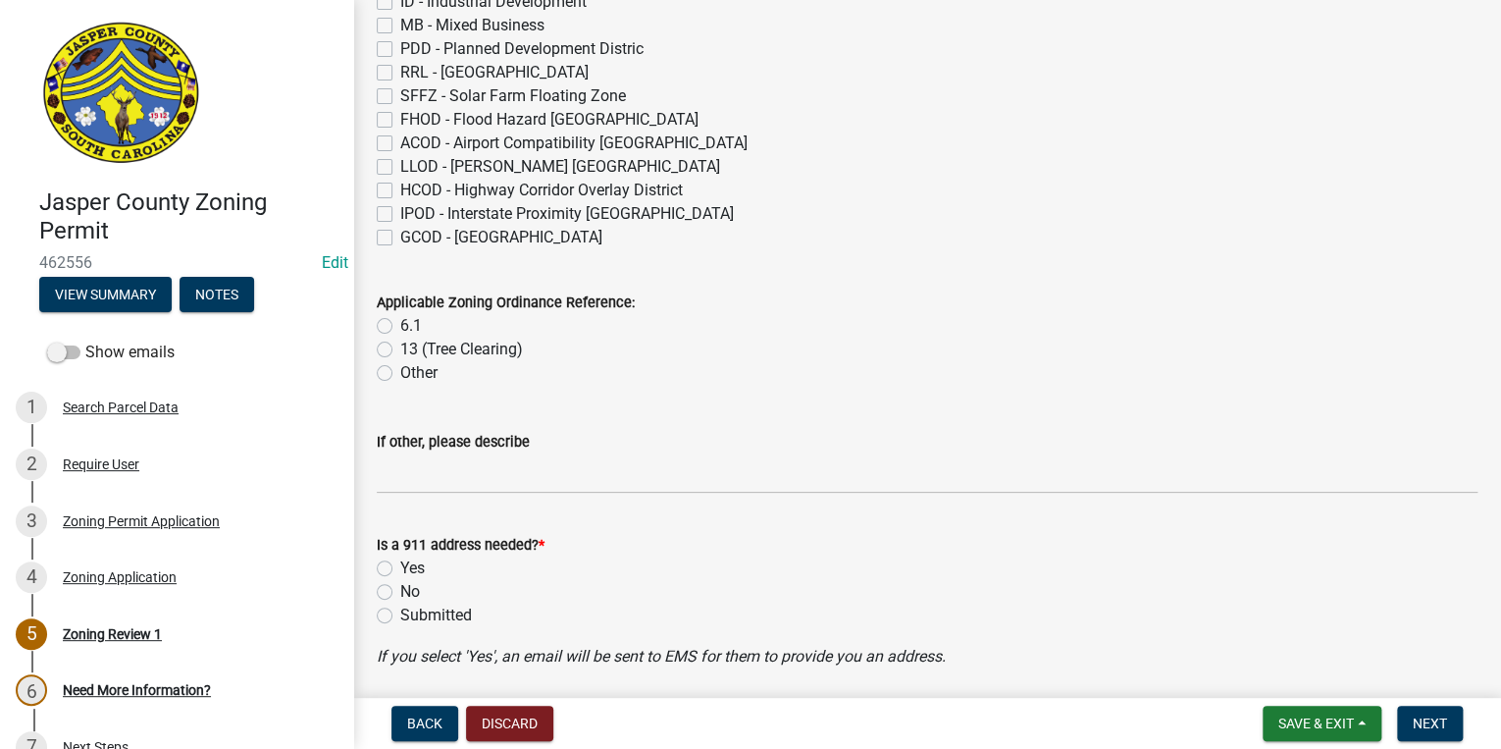
scroll to position [706, 0]
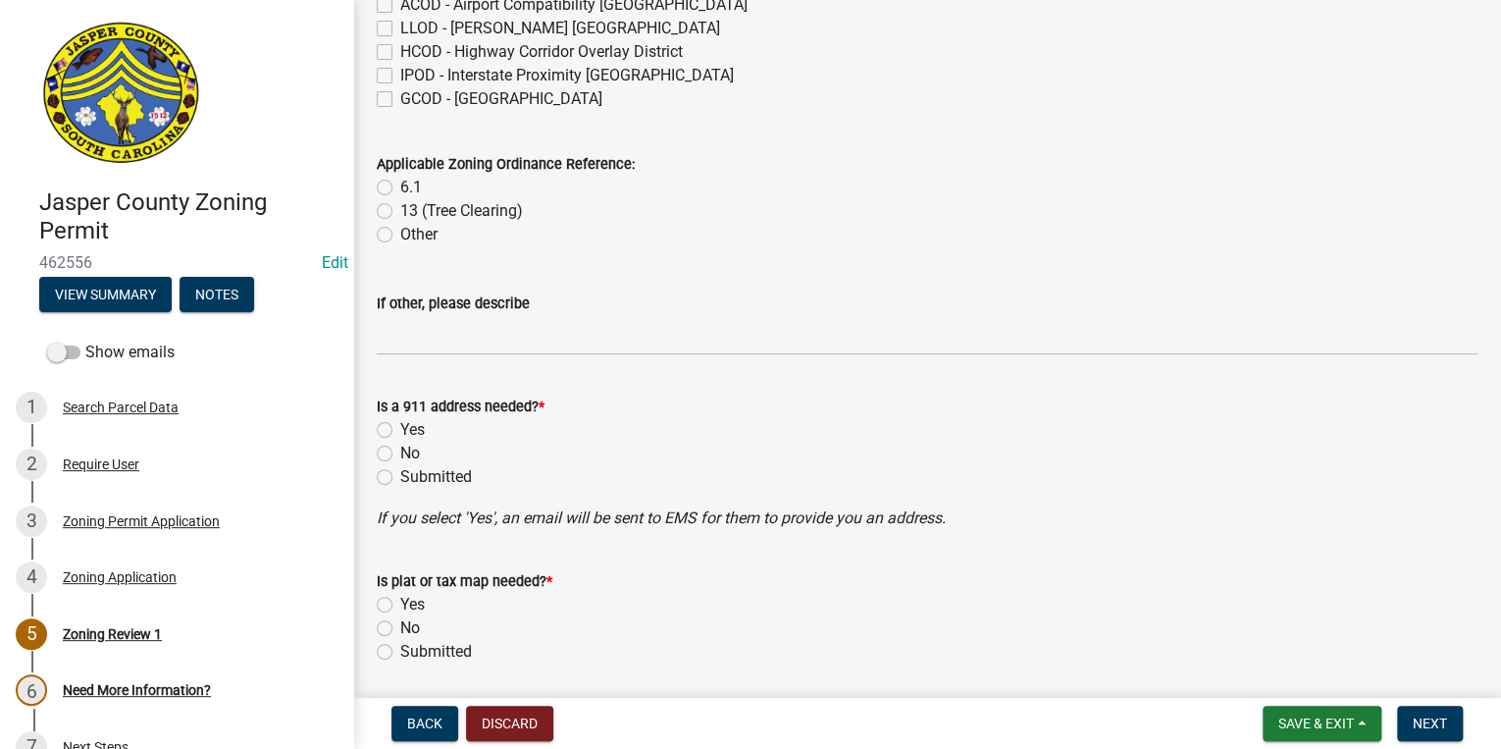
click at [400, 187] on label "6.1" at bounding box center [411, 188] width 22 height 24
click at [400, 187] on input "6.1" at bounding box center [406, 182] width 13 height 13
radio input "true"
click at [400, 448] on label "No" at bounding box center [410, 453] width 20 height 24
click at [400, 448] on input "No" at bounding box center [406, 447] width 13 height 13
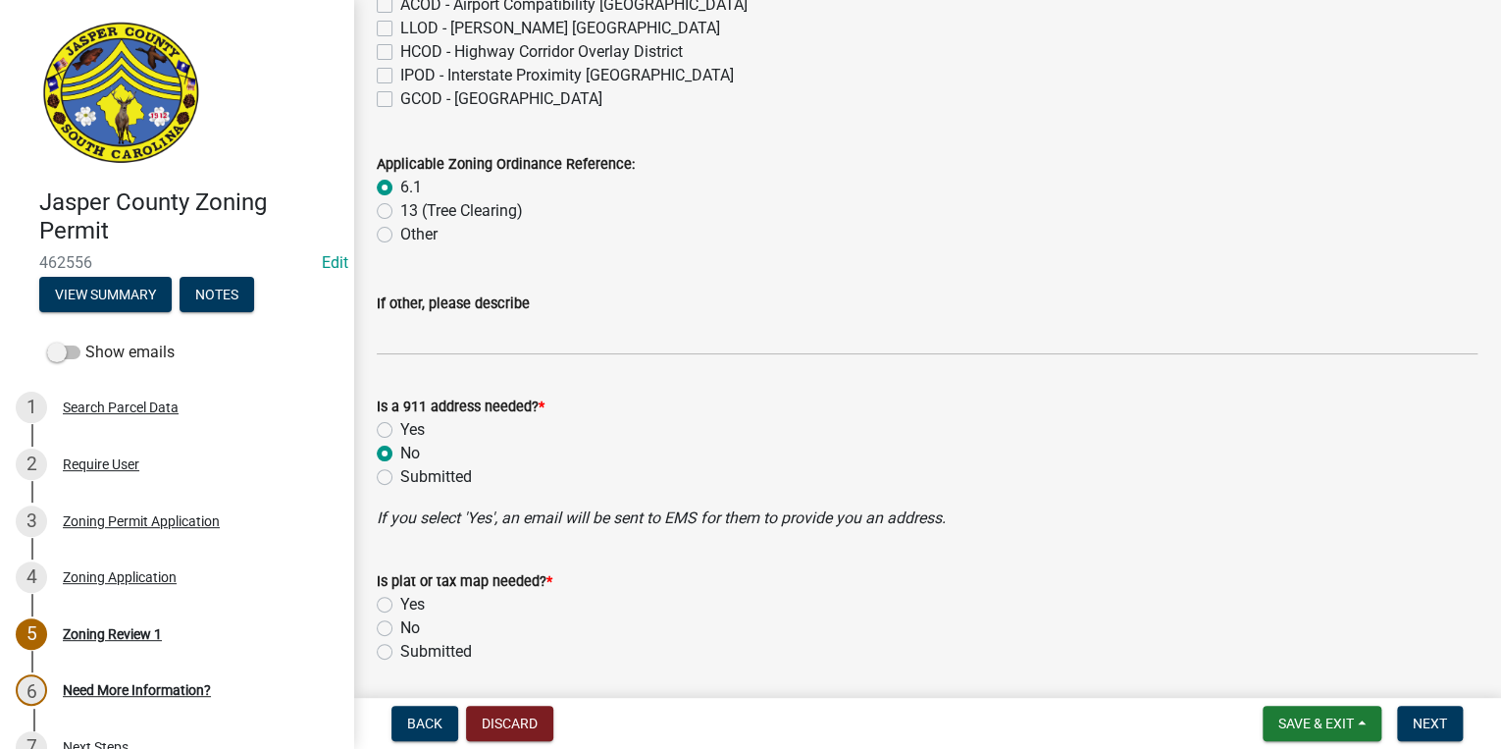
radio input "true"
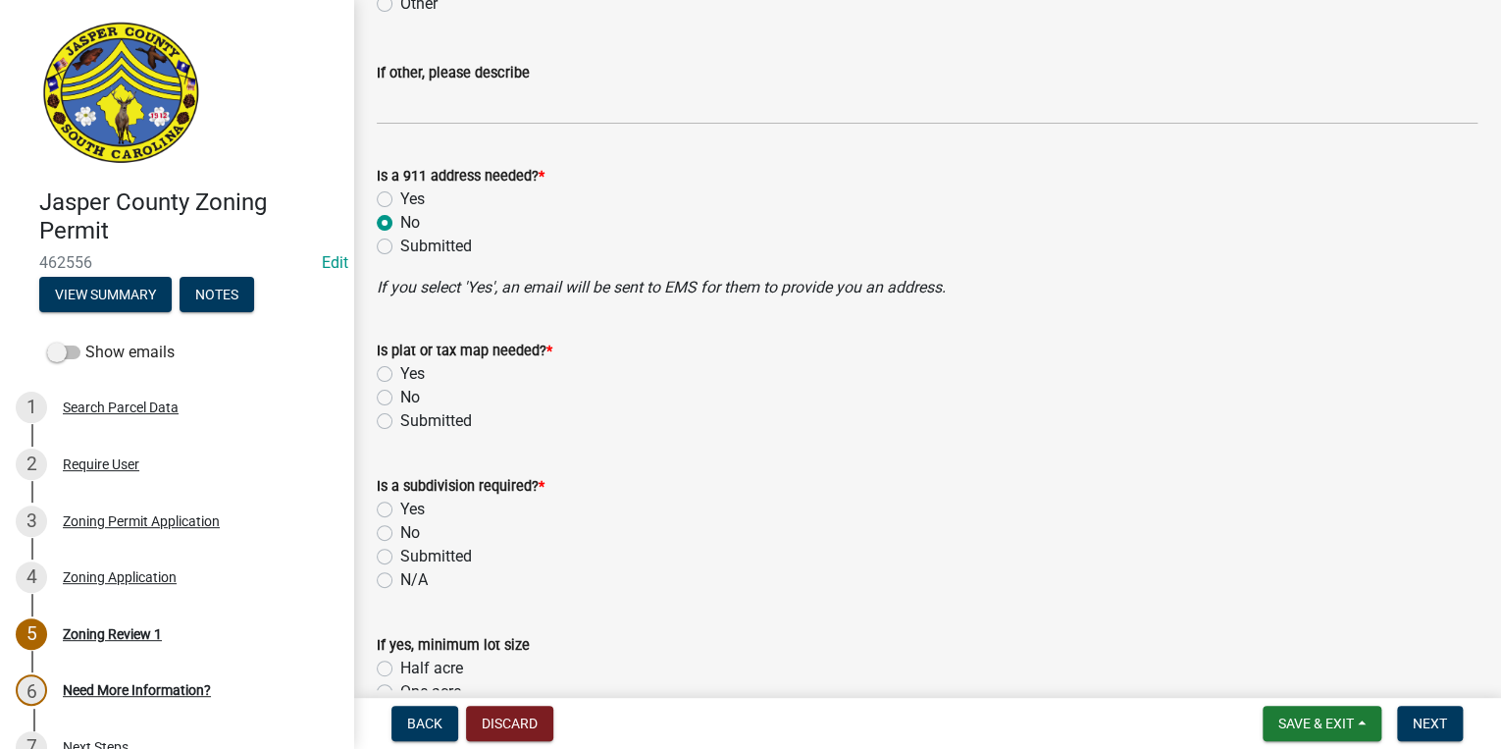
scroll to position [942, 0]
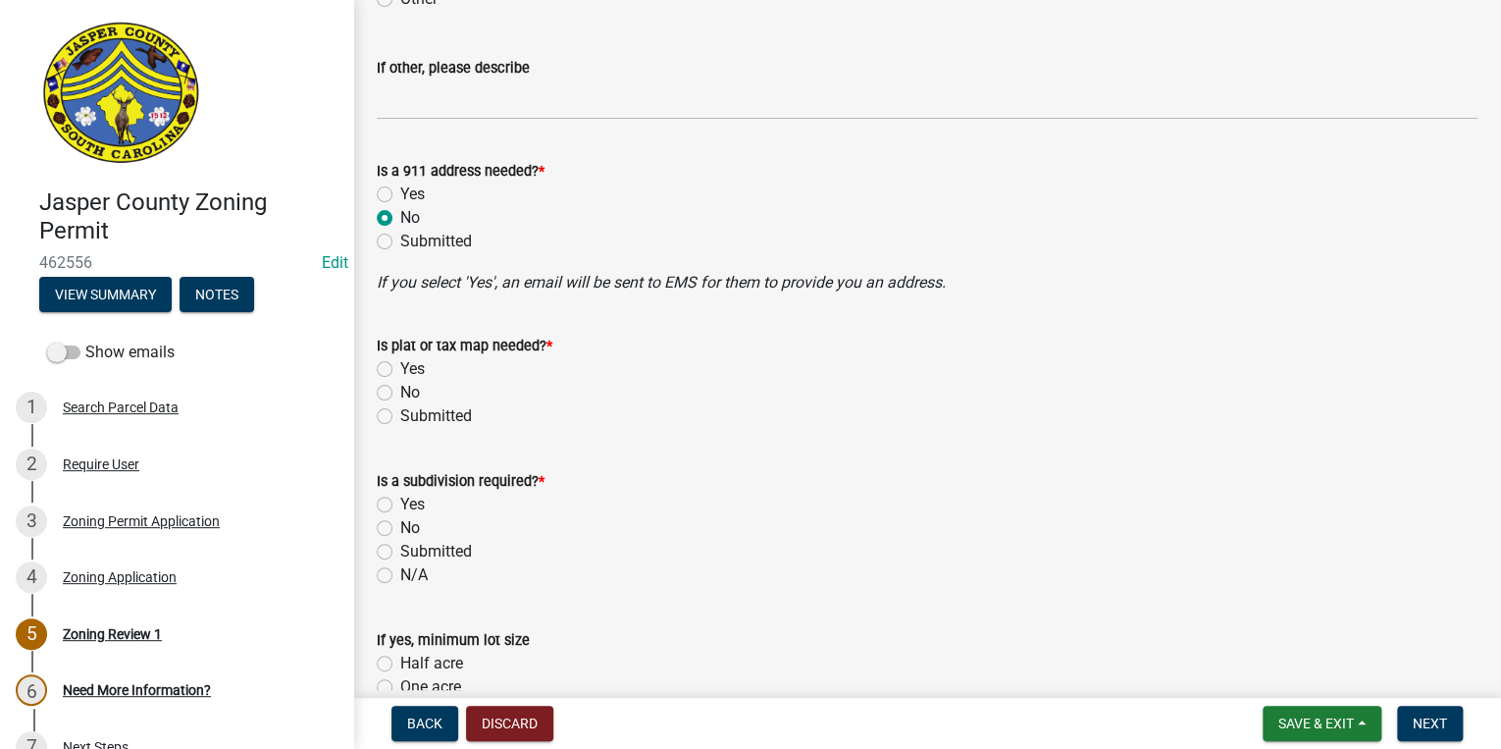
click at [400, 391] on label "No" at bounding box center [410, 393] width 20 height 24
click at [400, 391] on input "No" at bounding box center [406, 387] width 13 height 13
radio input "true"
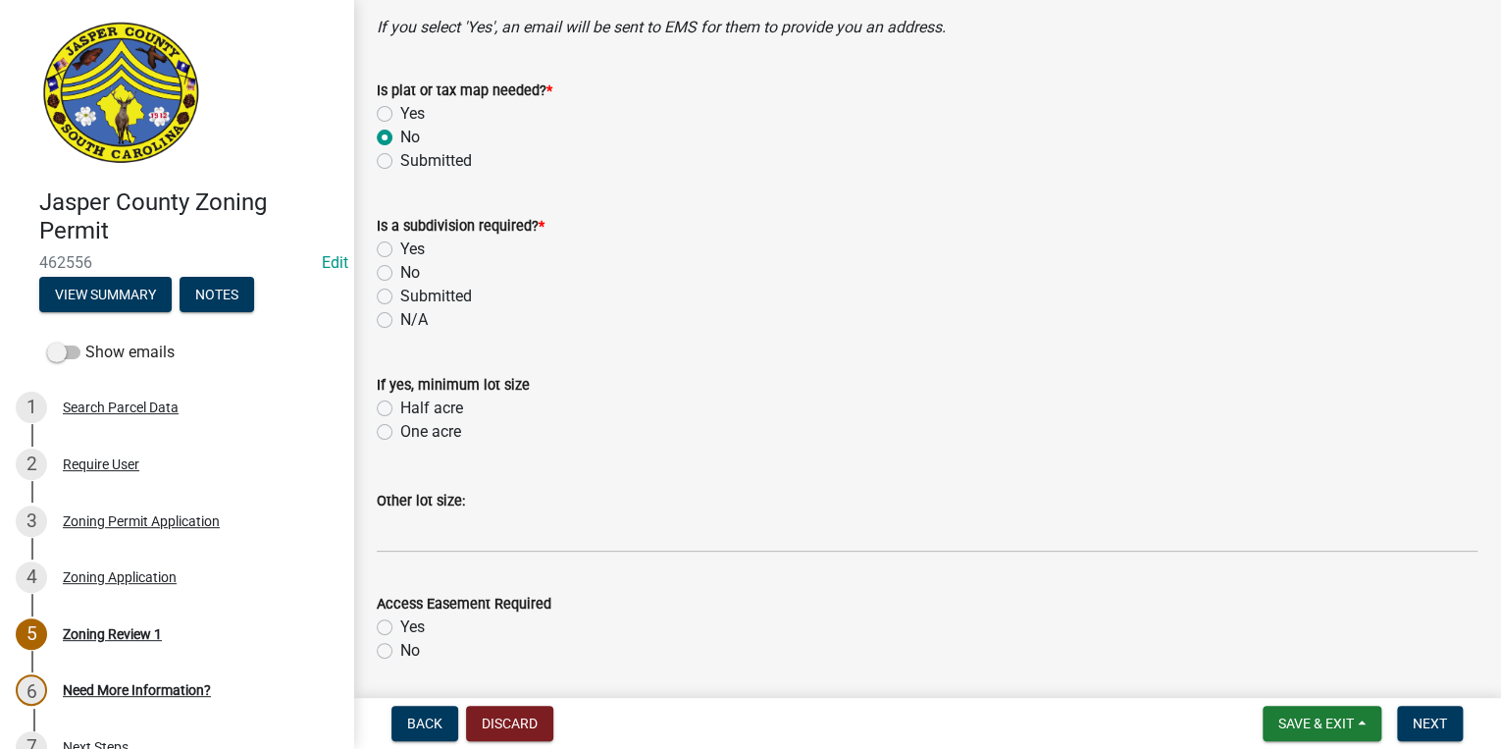
scroll to position [1256, 0]
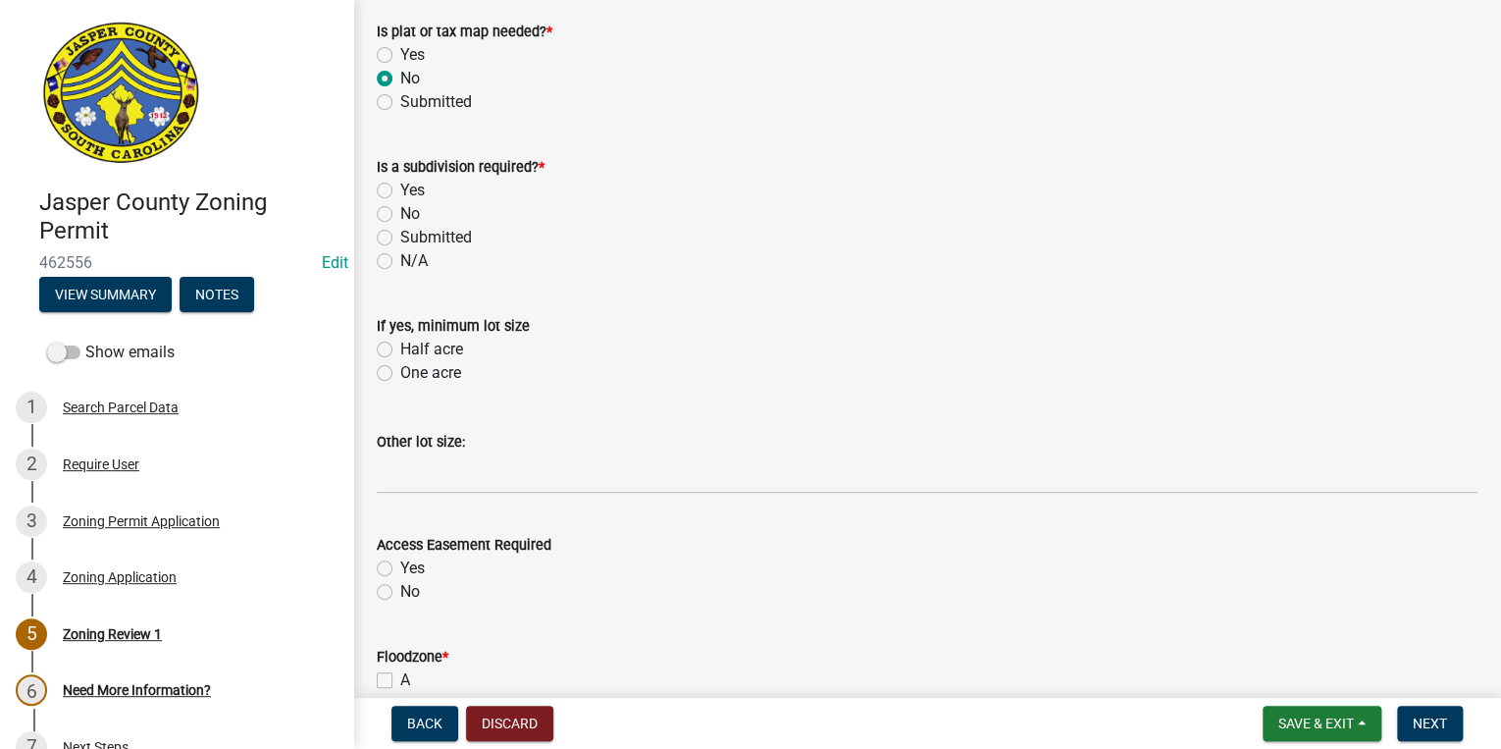
click at [400, 213] on label "No" at bounding box center [410, 214] width 20 height 24
click at [400, 213] on input "No" at bounding box center [406, 208] width 13 height 13
radio input "true"
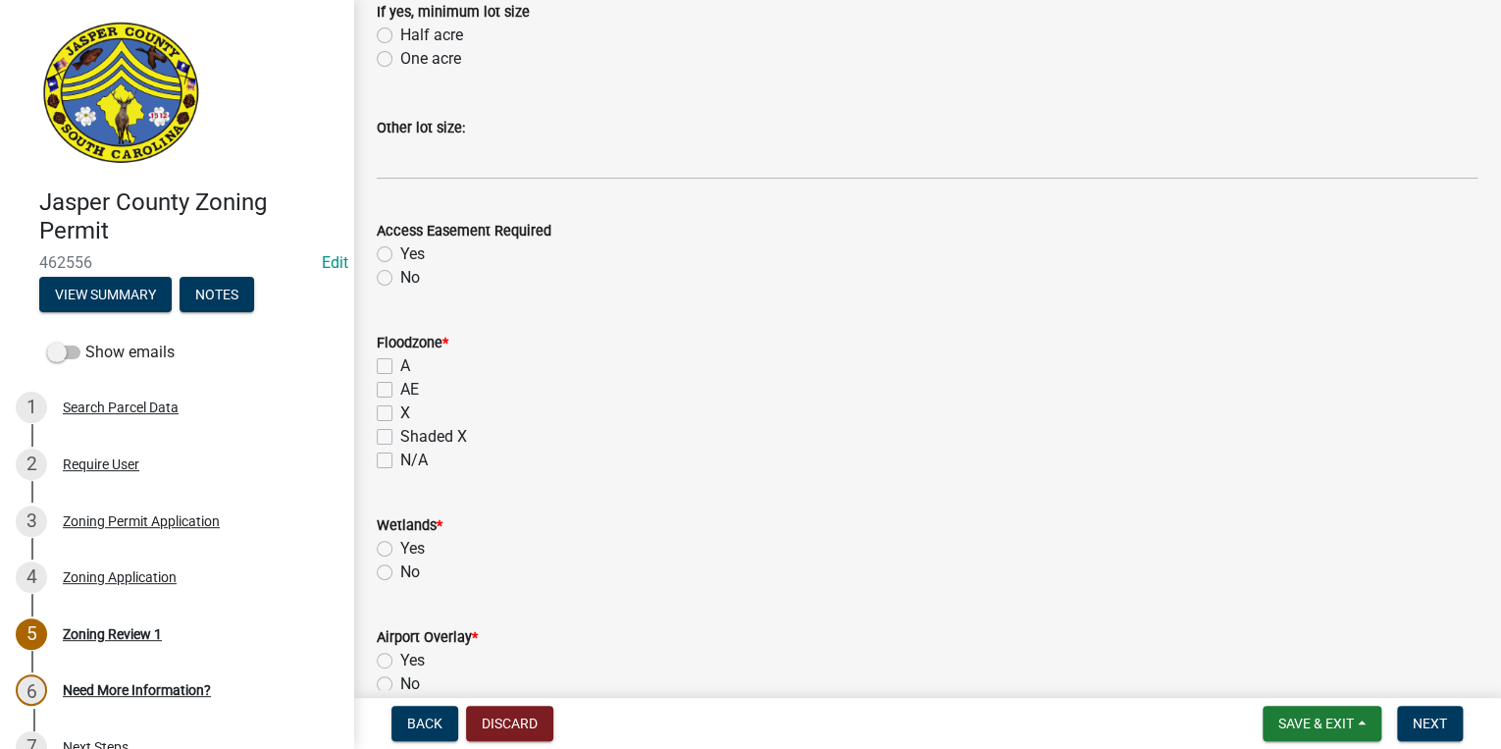
click at [400, 275] on label "No" at bounding box center [410, 278] width 20 height 24
click at [400, 275] on input "No" at bounding box center [406, 272] width 13 height 13
radio input "true"
click at [400, 416] on label "X" at bounding box center [405, 413] width 10 height 24
click at [400, 414] on input "X" at bounding box center [406, 407] width 13 height 13
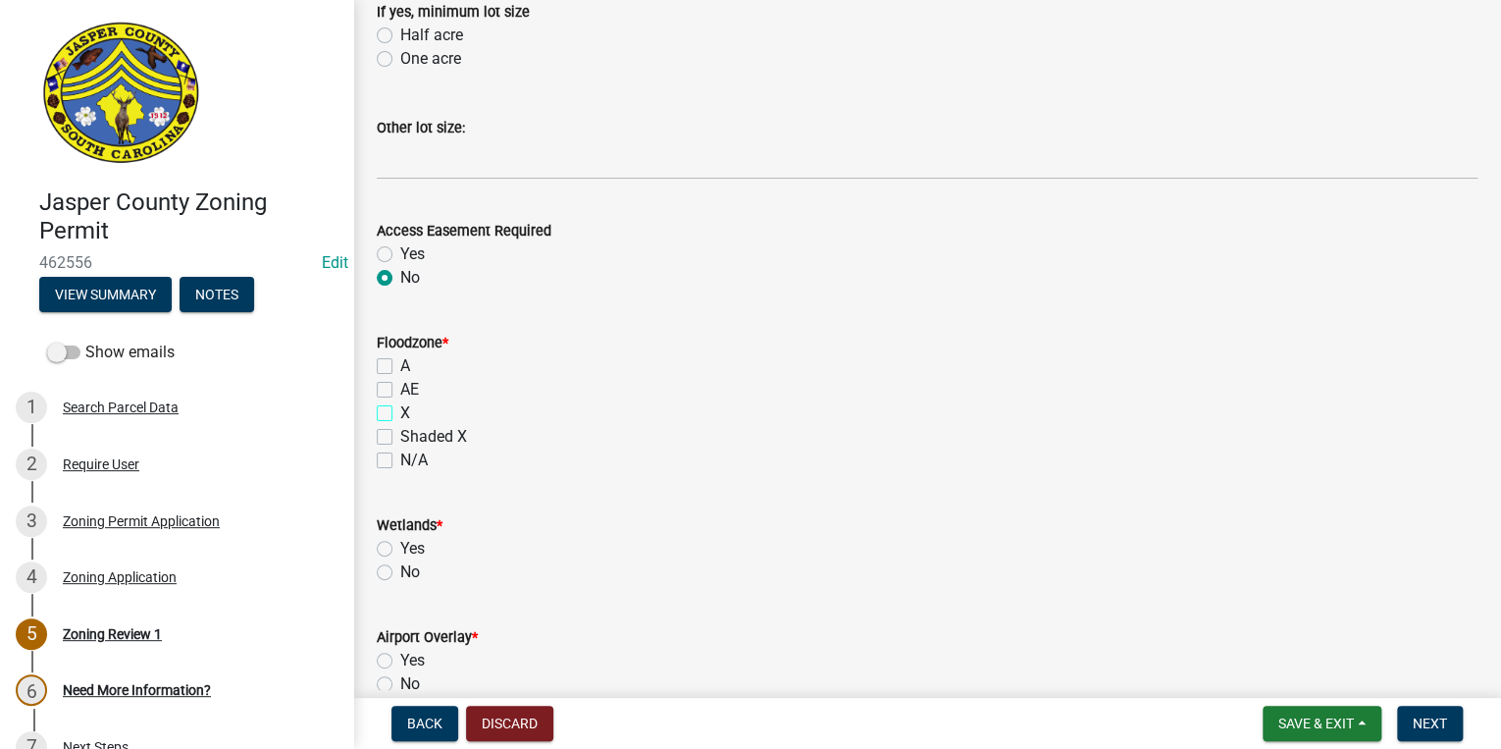
checkbox input "true"
checkbox input "false"
checkbox input "true"
checkbox input "false"
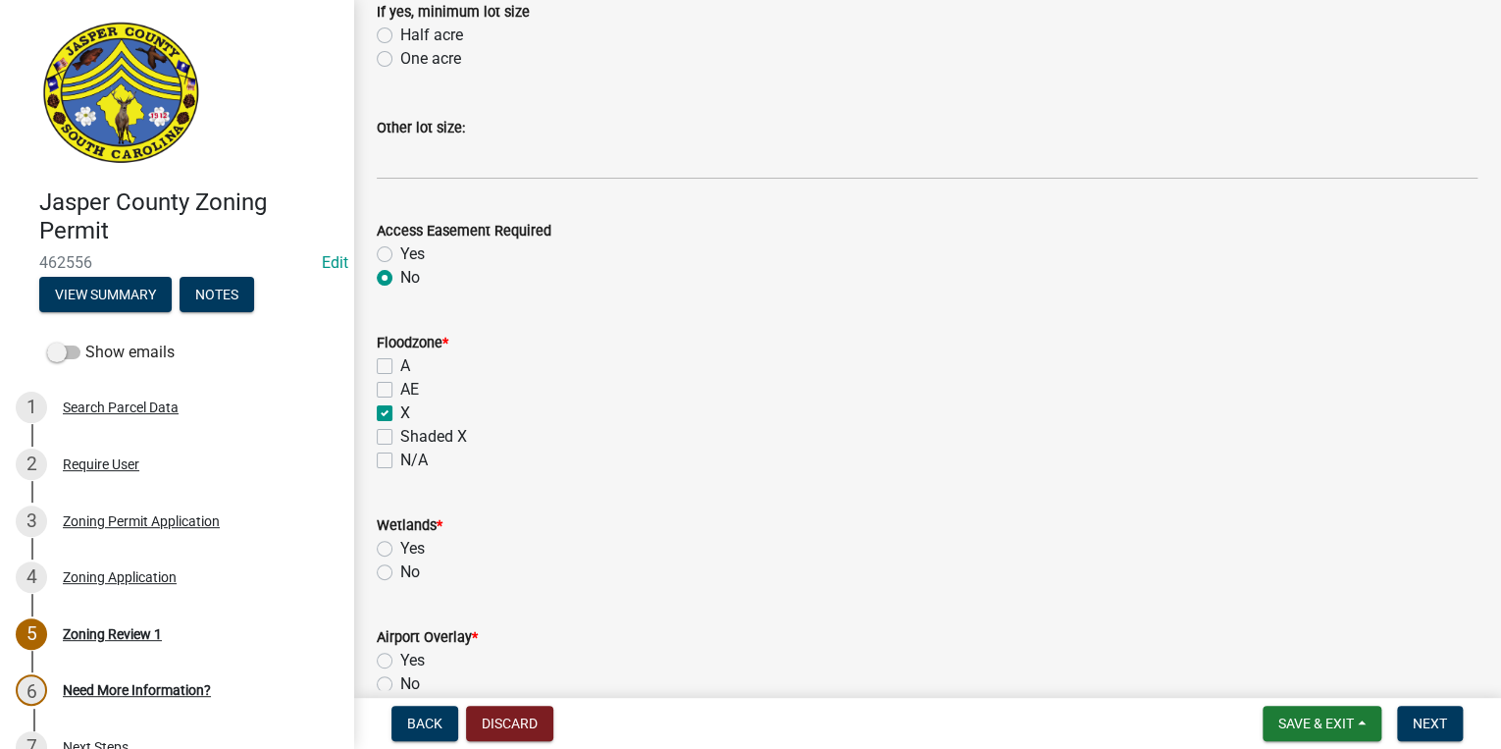
checkbox input "false"
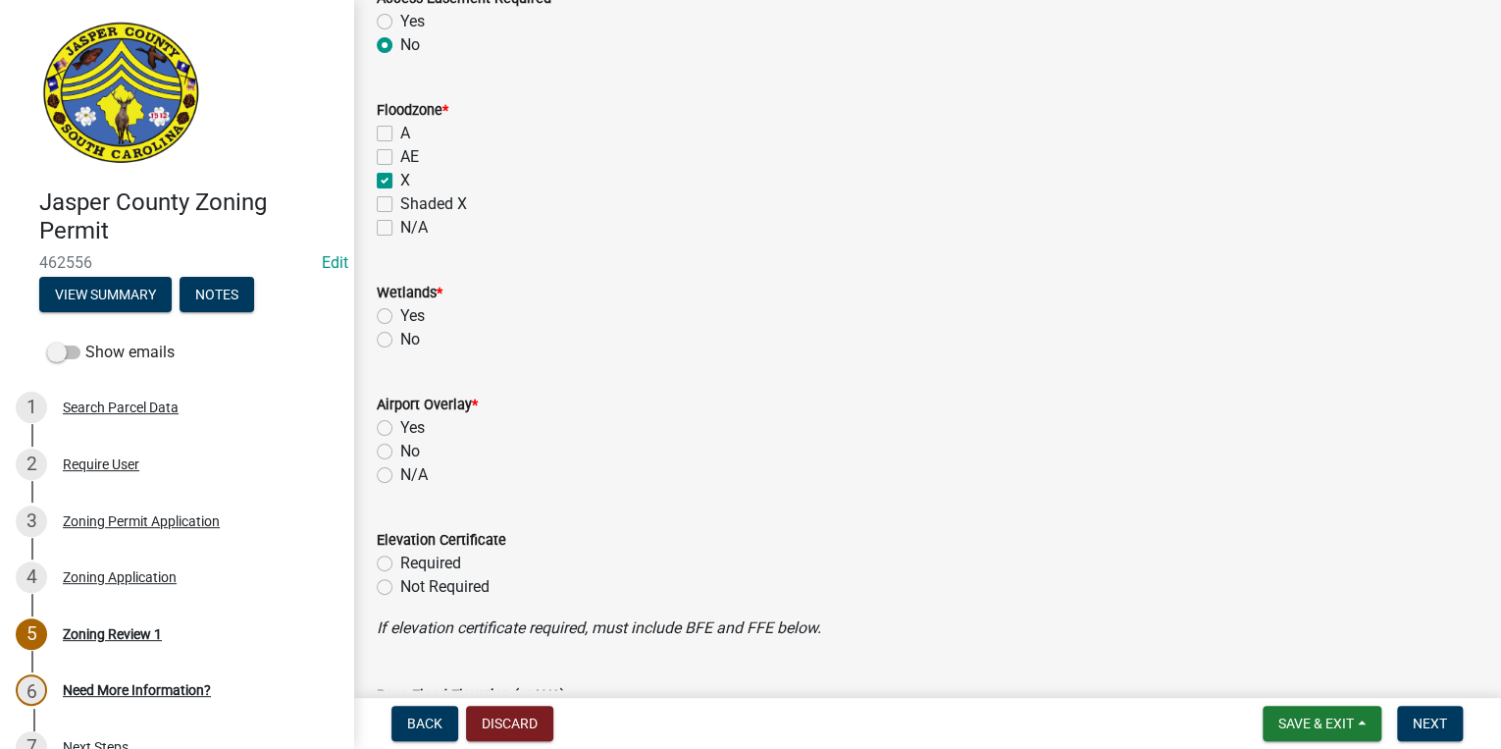
scroll to position [1805, 0]
click at [400, 337] on label "No" at bounding box center [410, 337] width 20 height 24
click at [400, 337] on input "No" at bounding box center [406, 331] width 13 height 13
radio input "true"
click at [400, 451] on label "No" at bounding box center [410, 449] width 20 height 24
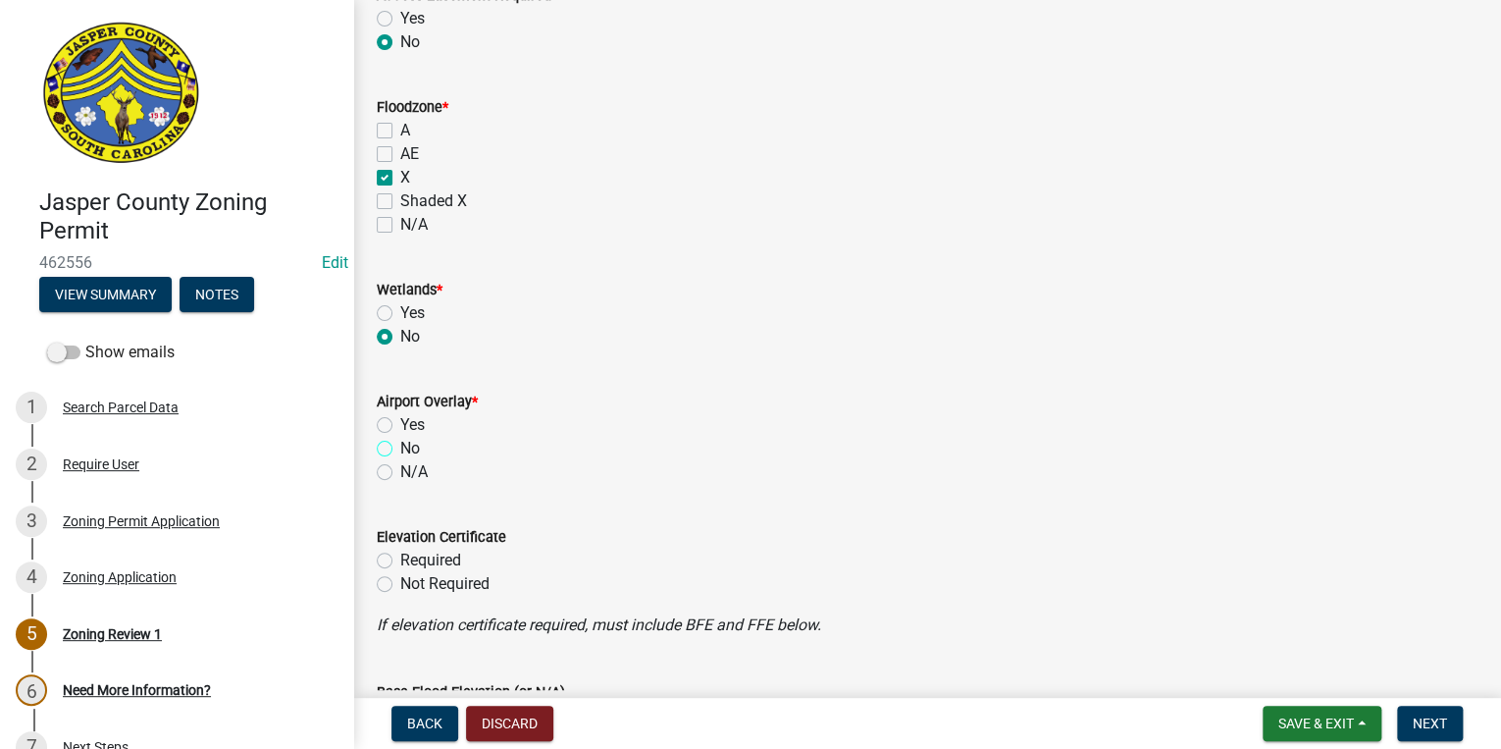
click at [400, 449] on input "No" at bounding box center [406, 443] width 13 height 13
radio input "true"
click at [596, 426] on div "Yes" at bounding box center [927, 425] width 1101 height 24
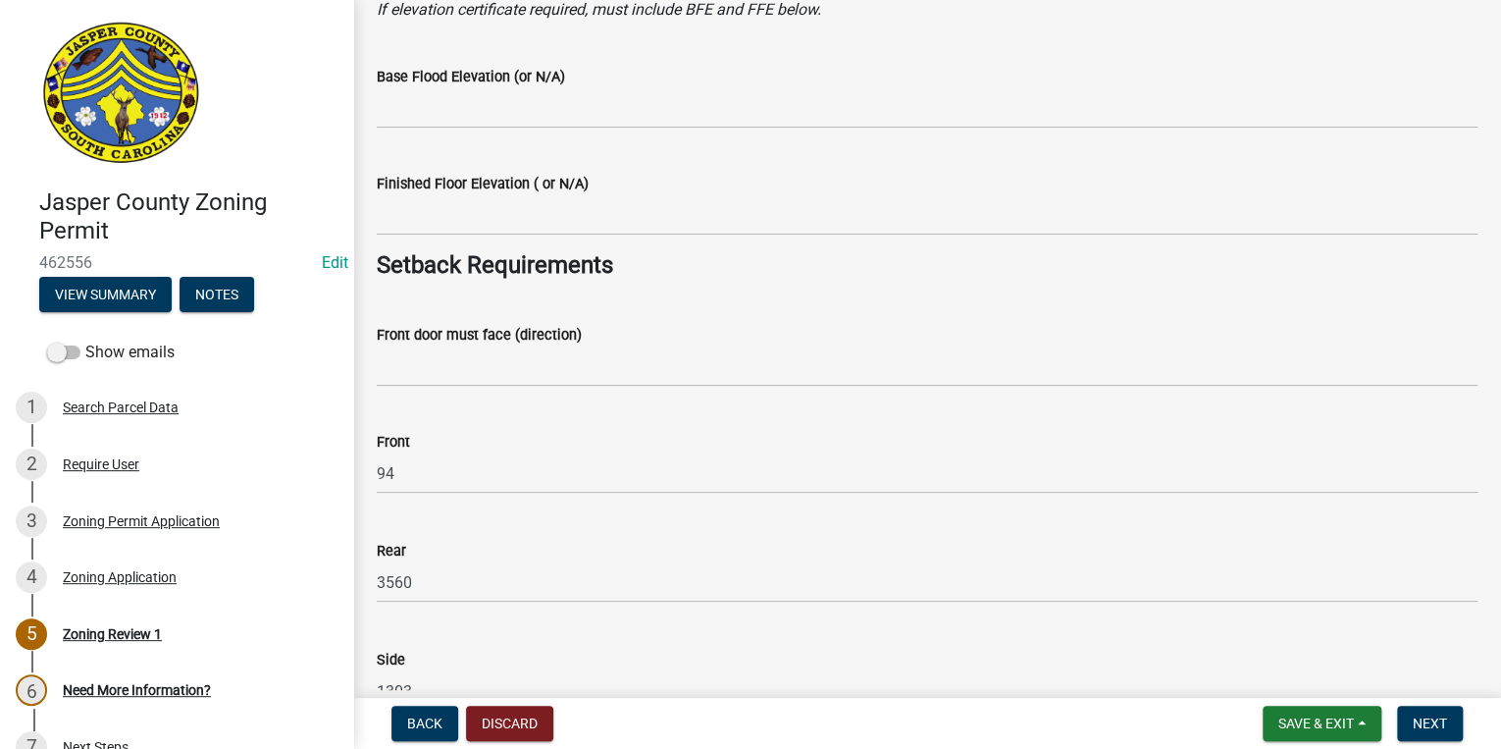
scroll to position [2511, 0]
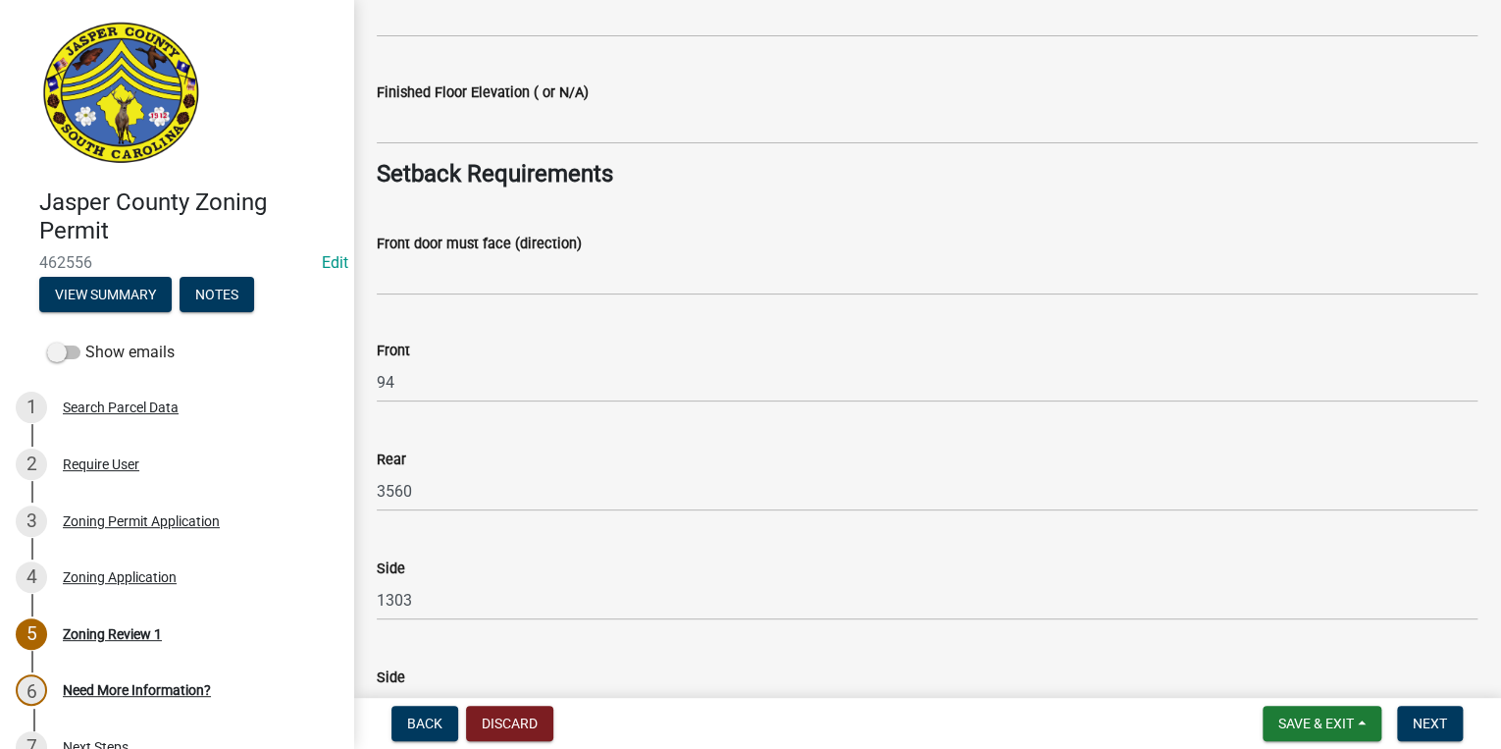
click at [568, 297] on wm-data-entity-input "Front door must face (direction)" at bounding box center [927, 257] width 1101 height 107
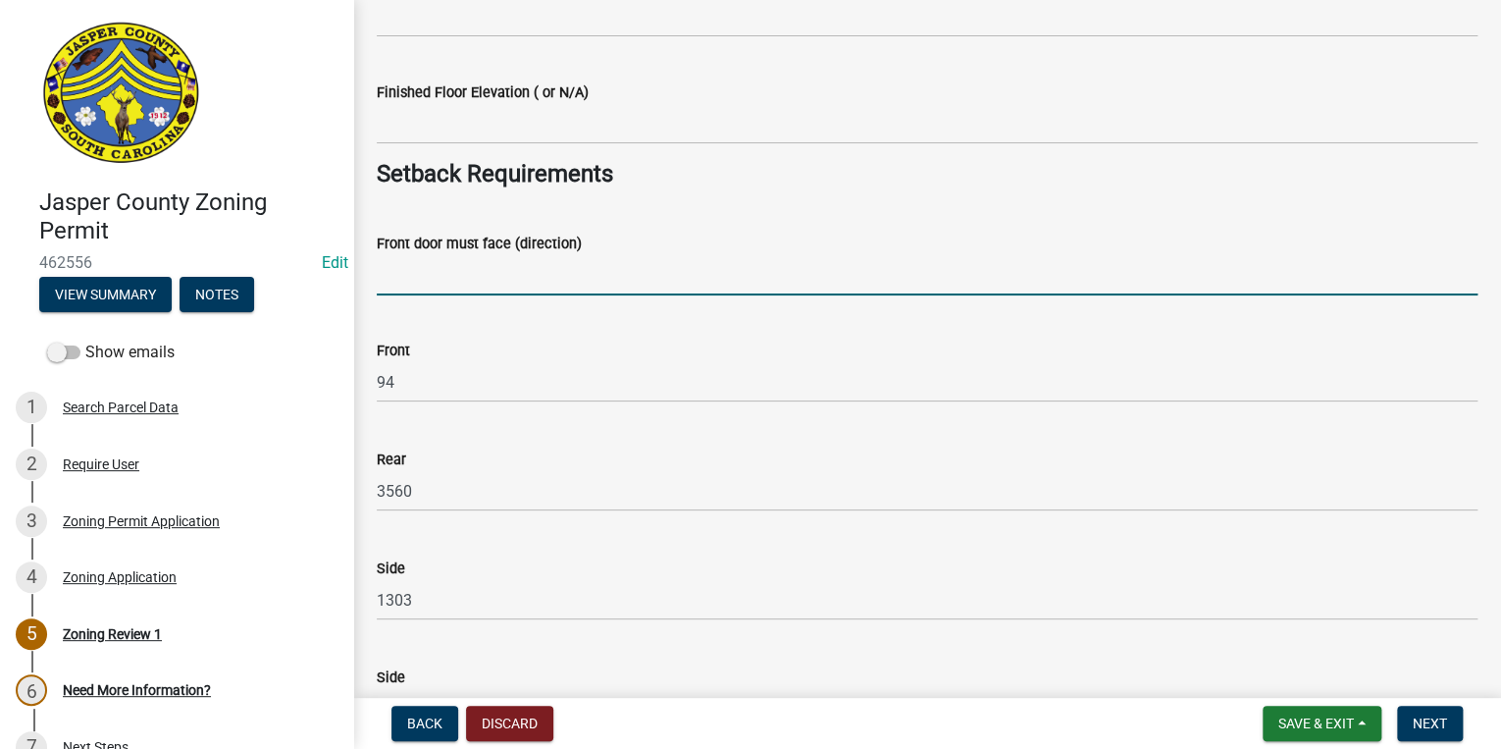
click at [565, 286] on input "Front door must face (direction)" at bounding box center [927, 275] width 1101 height 40
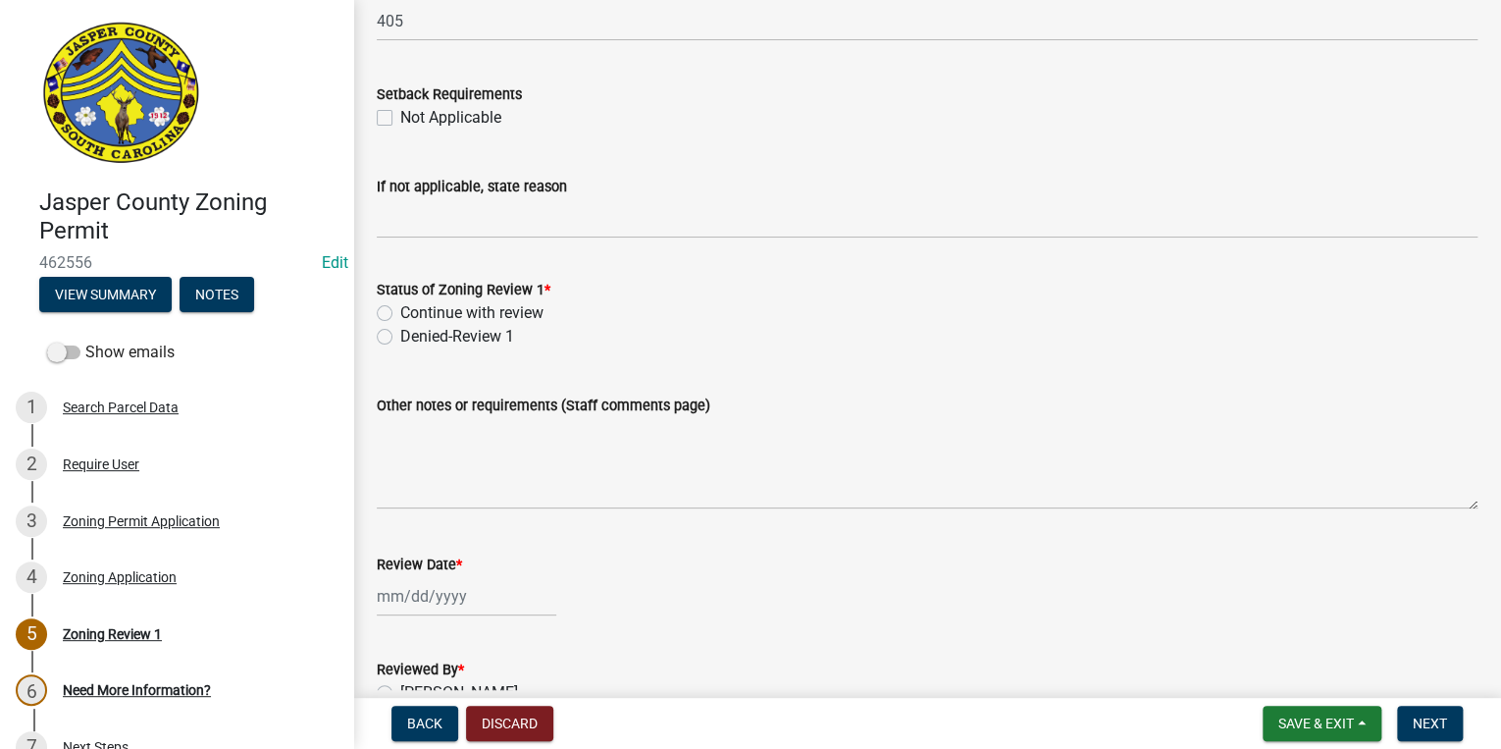
scroll to position [3218, 0]
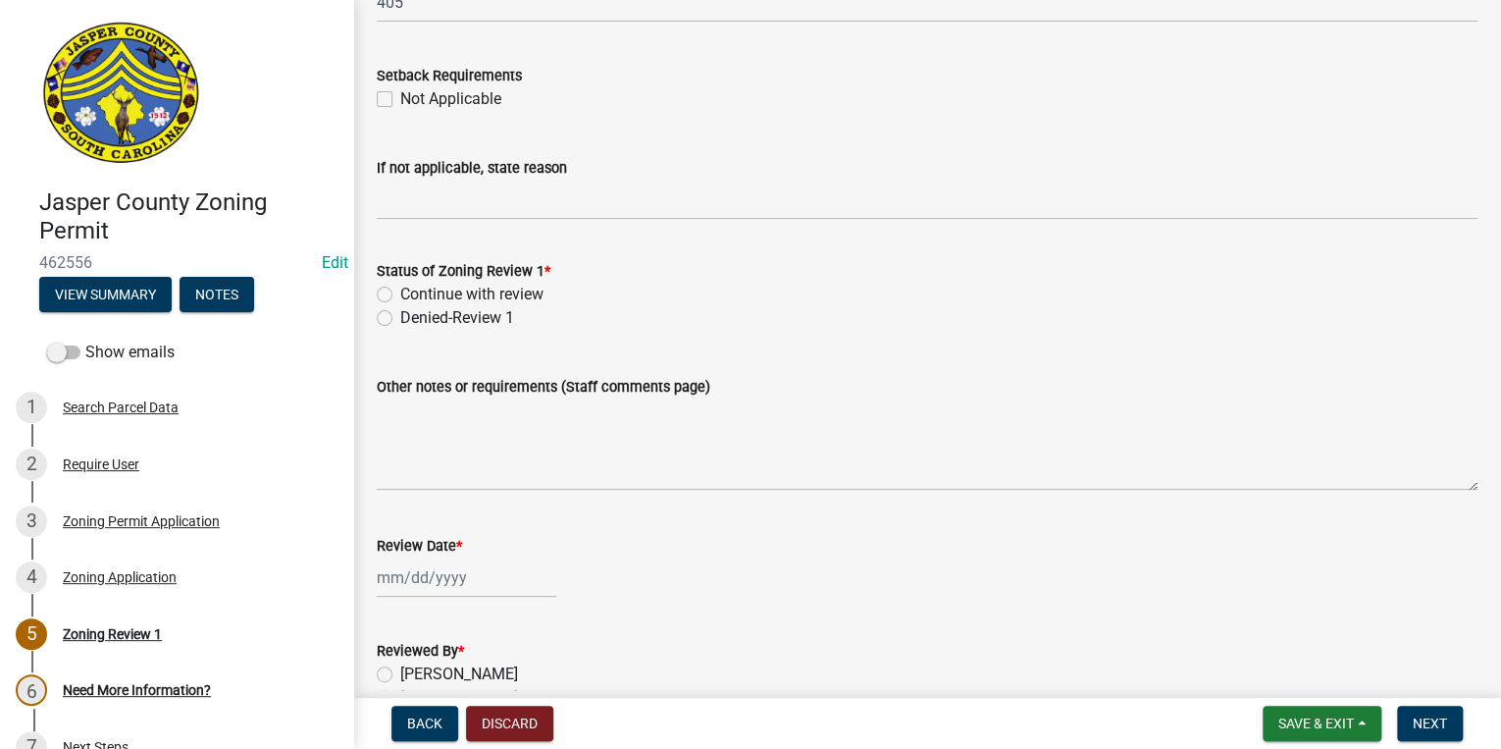
type input "LOG HALL RD"
click at [1303, 699] on nav "Back Discard Save & Exit Save Save & Exit Next" at bounding box center [927, 723] width 1148 height 51
click at [1302, 716] on span "Save & Exit" at bounding box center [1316, 723] width 76 height 16
click at [1278, 634] on button "Save" at bounding box center [1302, 624] width 157 height 47
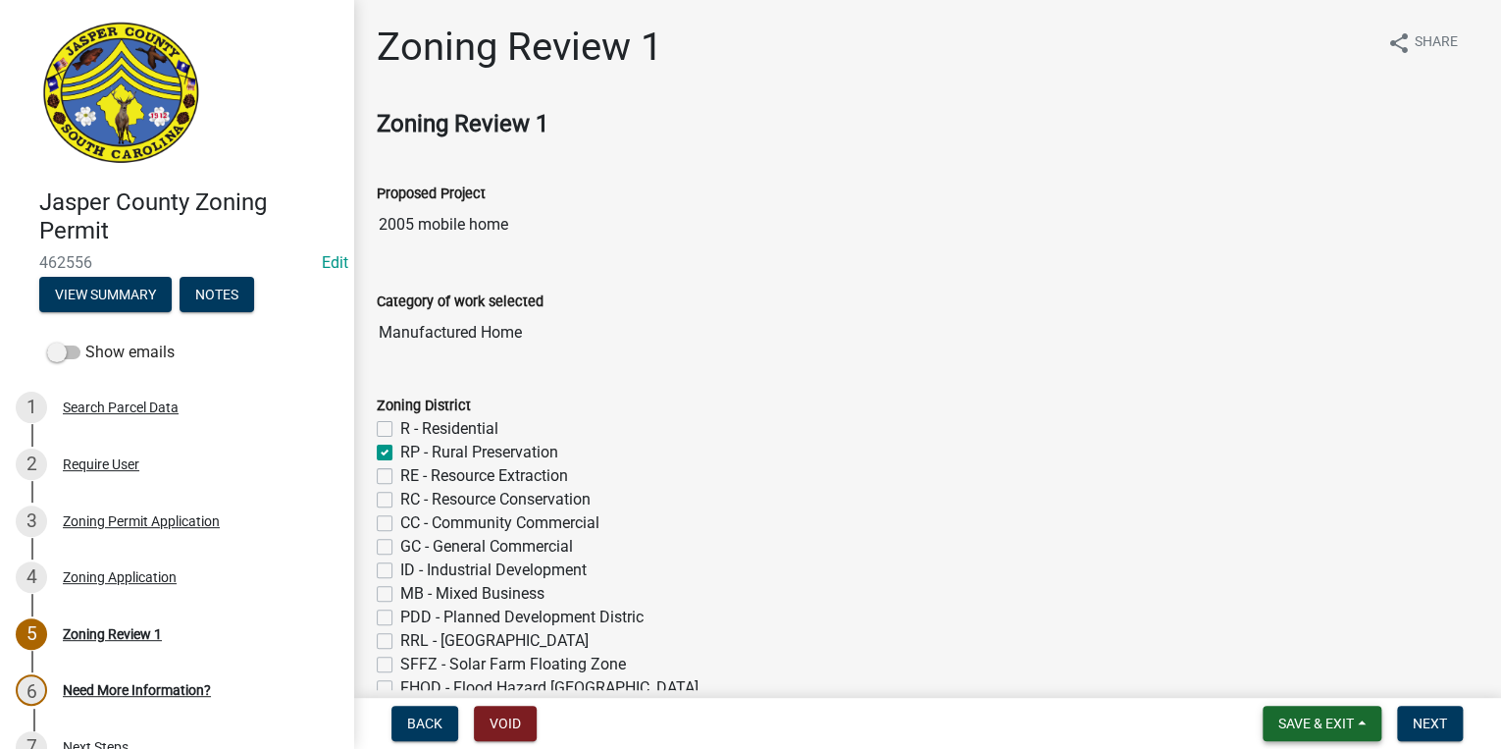
click at [1279, 723] on span "Save & Exit" at bounding box center [1316, 723] width 76 height 16
click at [1267, 636] on button "Save" at bounding box center [1302, 624] width 157 height 47
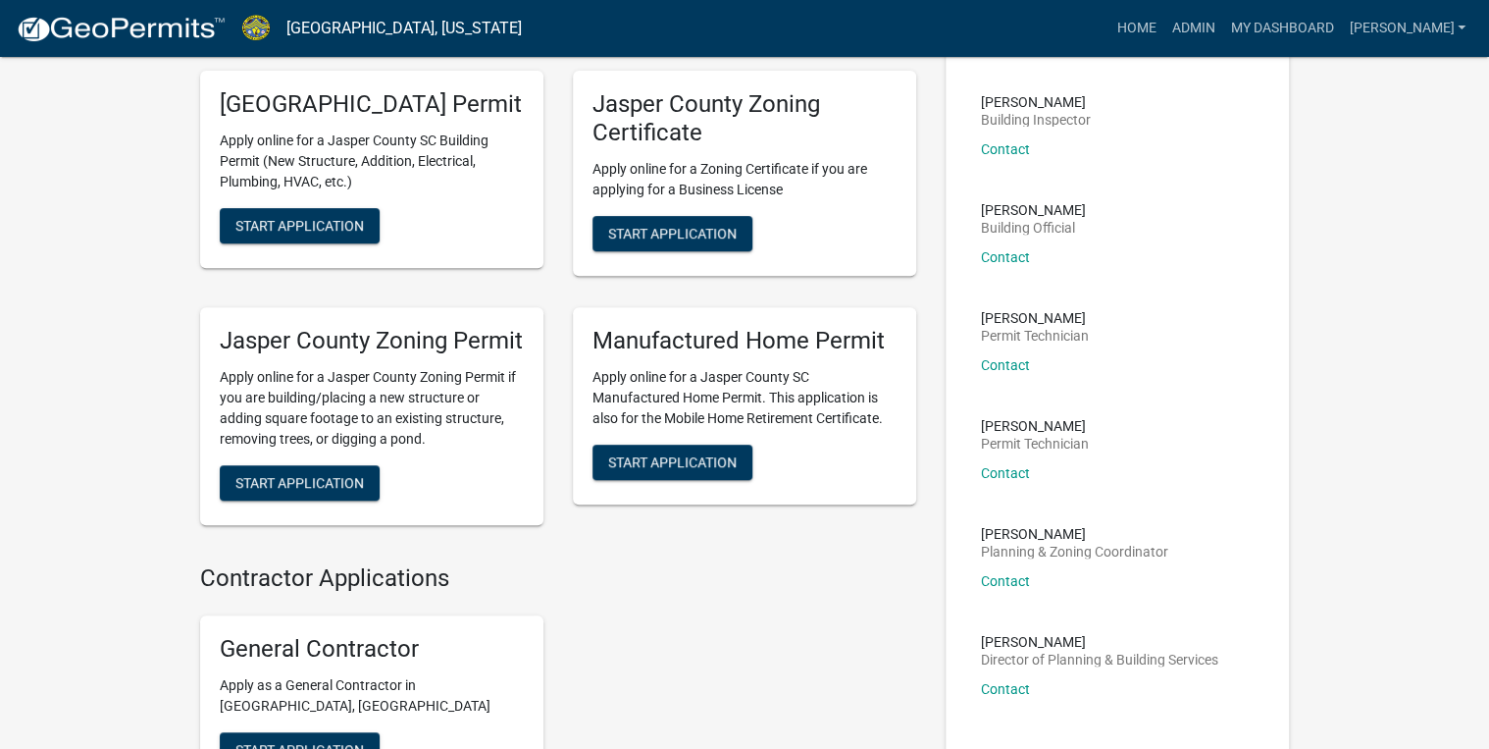
scroll to position [314, 0]
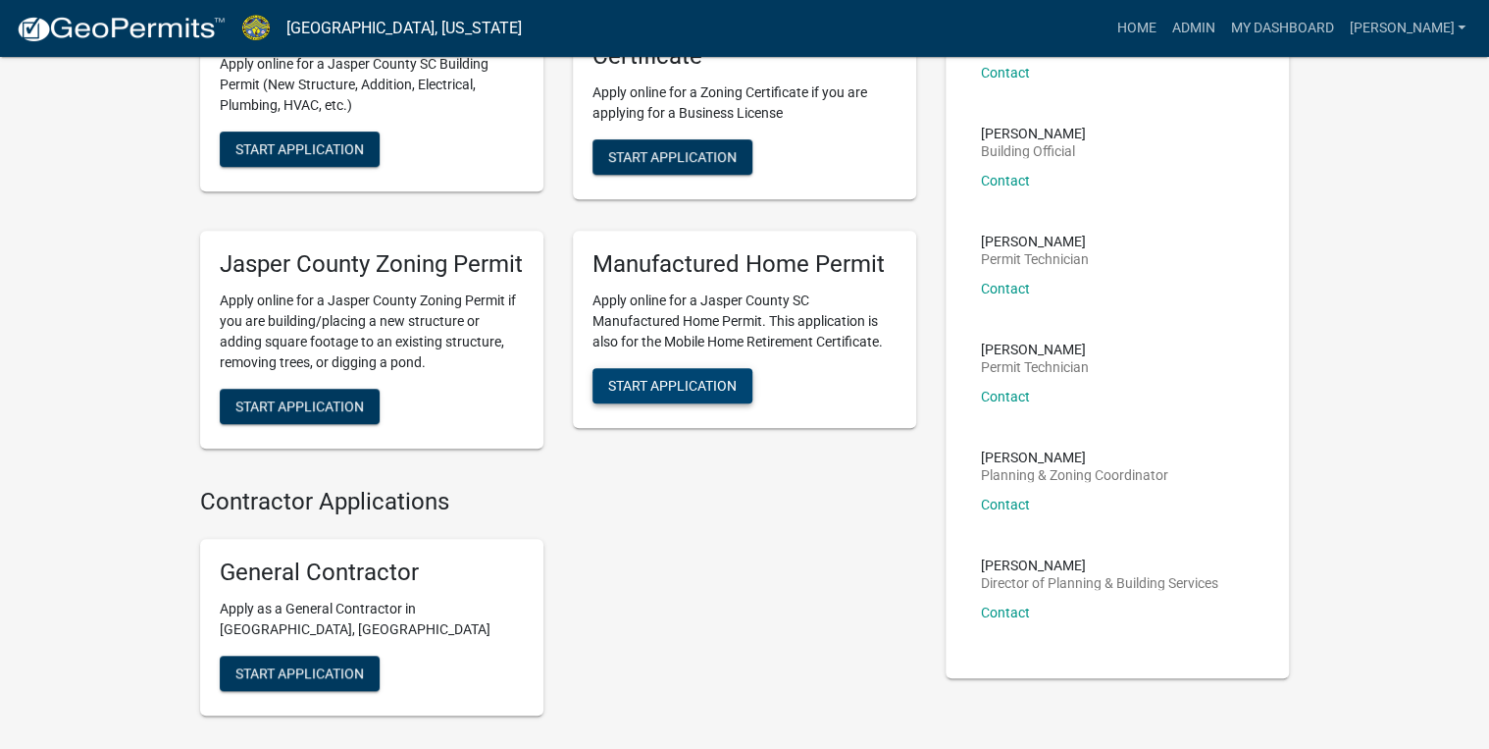
click at [681, 392] on span "Start Application" at bounding box center [672, 385] width 129 height 16
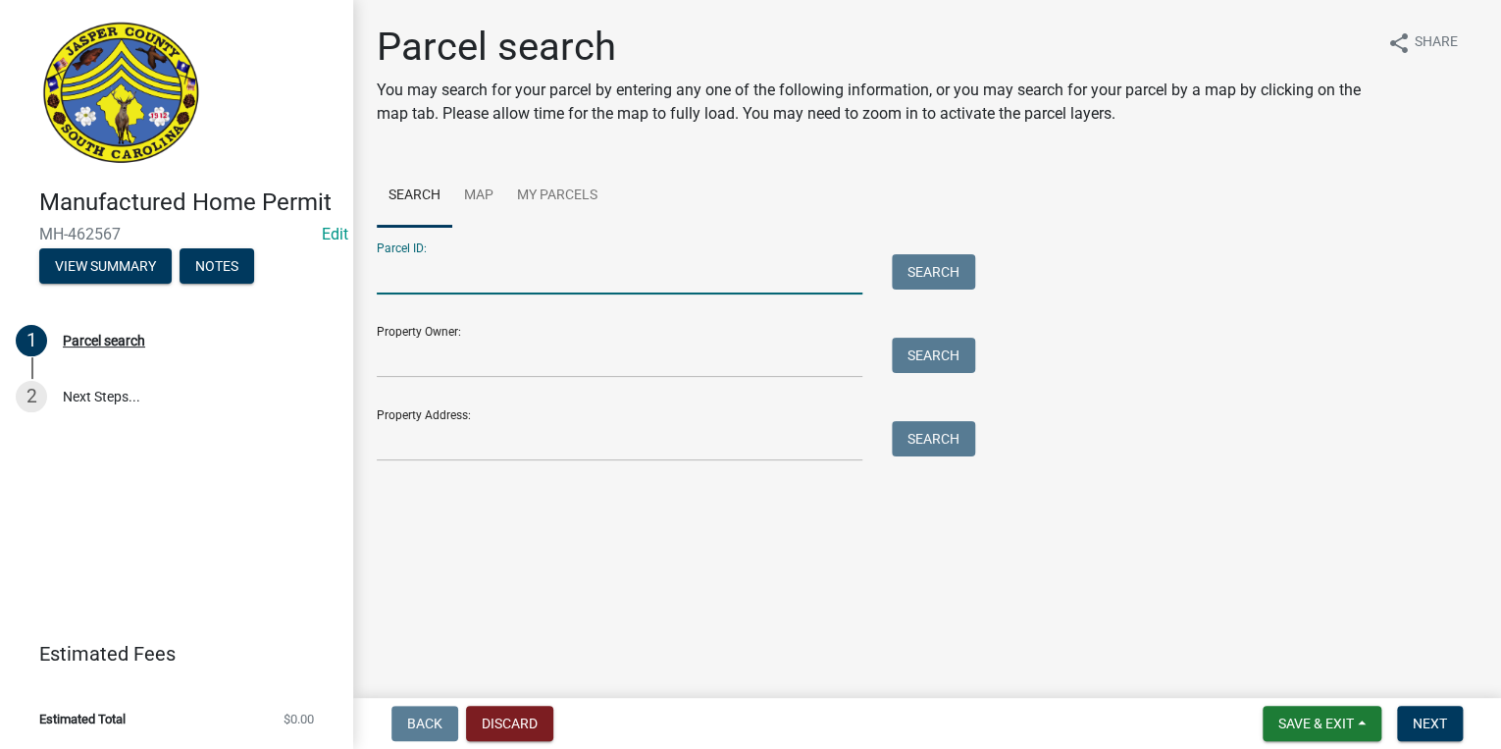
click at [473, 283] on input "Parcel ID:" at bounding box center [620, 274] width 486 height 40
paste input "[PHONE_NUMBER]"
drag, startPoint x: 404, startPoint y: 273, endPoint x: 201, endPoint y: 291, distance: 203.9
click at [201, 291] on div "Manufactured Home Permit MH-462567 Edit View Summary Notes 1 Parcel search 2 Ne…" at bounding box center [750, 374] width 1501 height 749
type input "[PHONE_NUMBER]"
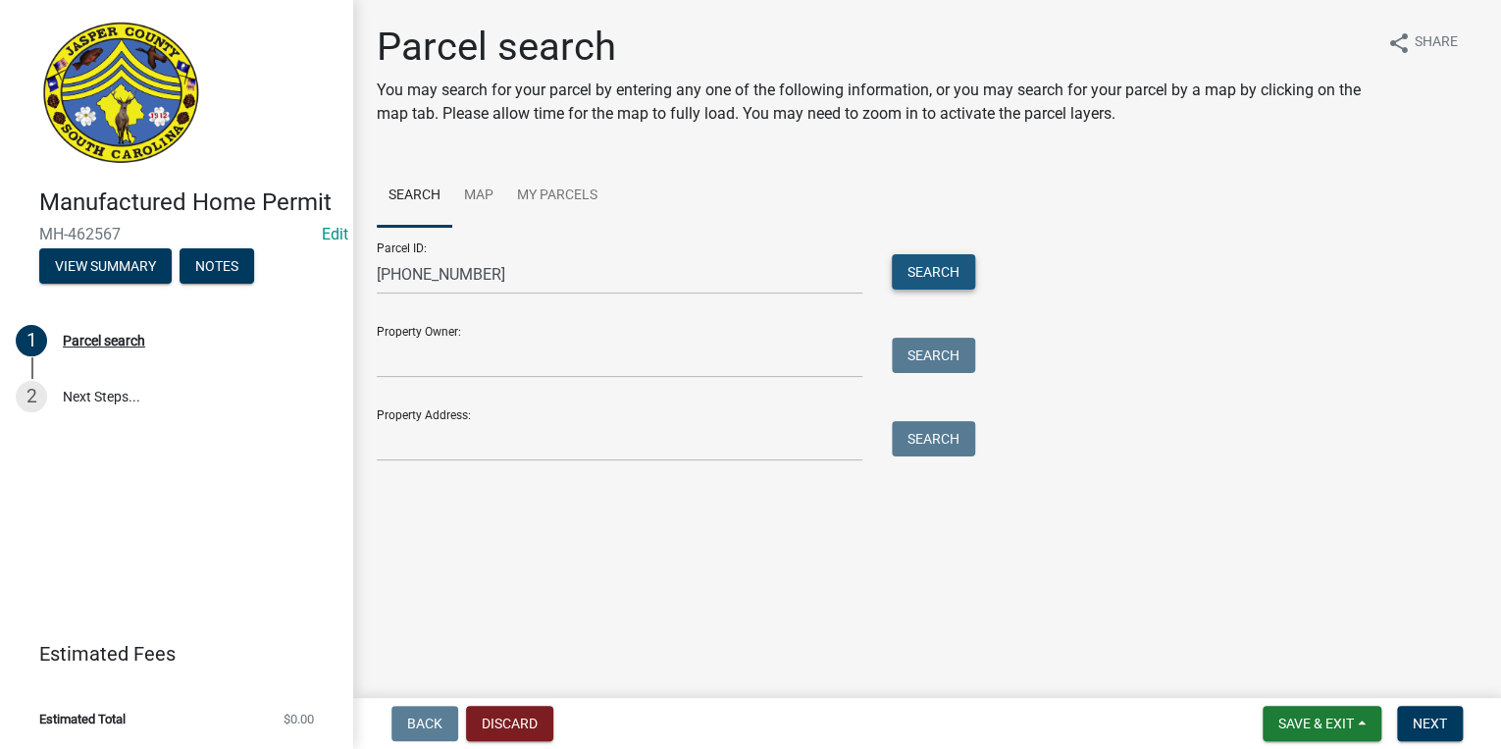
click at [919, 272] on button "Search" at bounding box center [933, 271] width 83 height 35
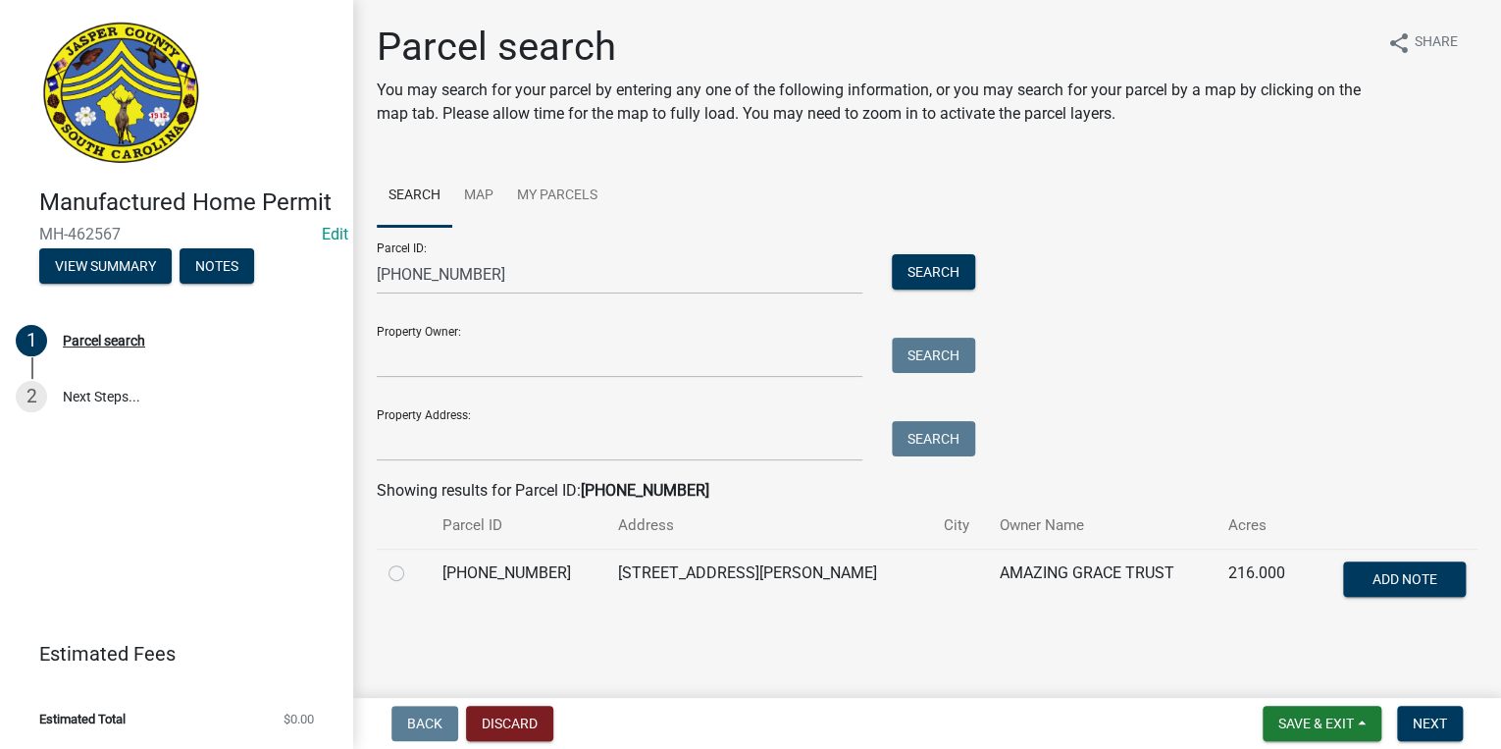
click at [412, 561] on label at bounding box center [412, 561] width 0 height 0
click at [412, 574] on input "radio" at bounding box center [418, 567] width 13 height 13
radio input "true"
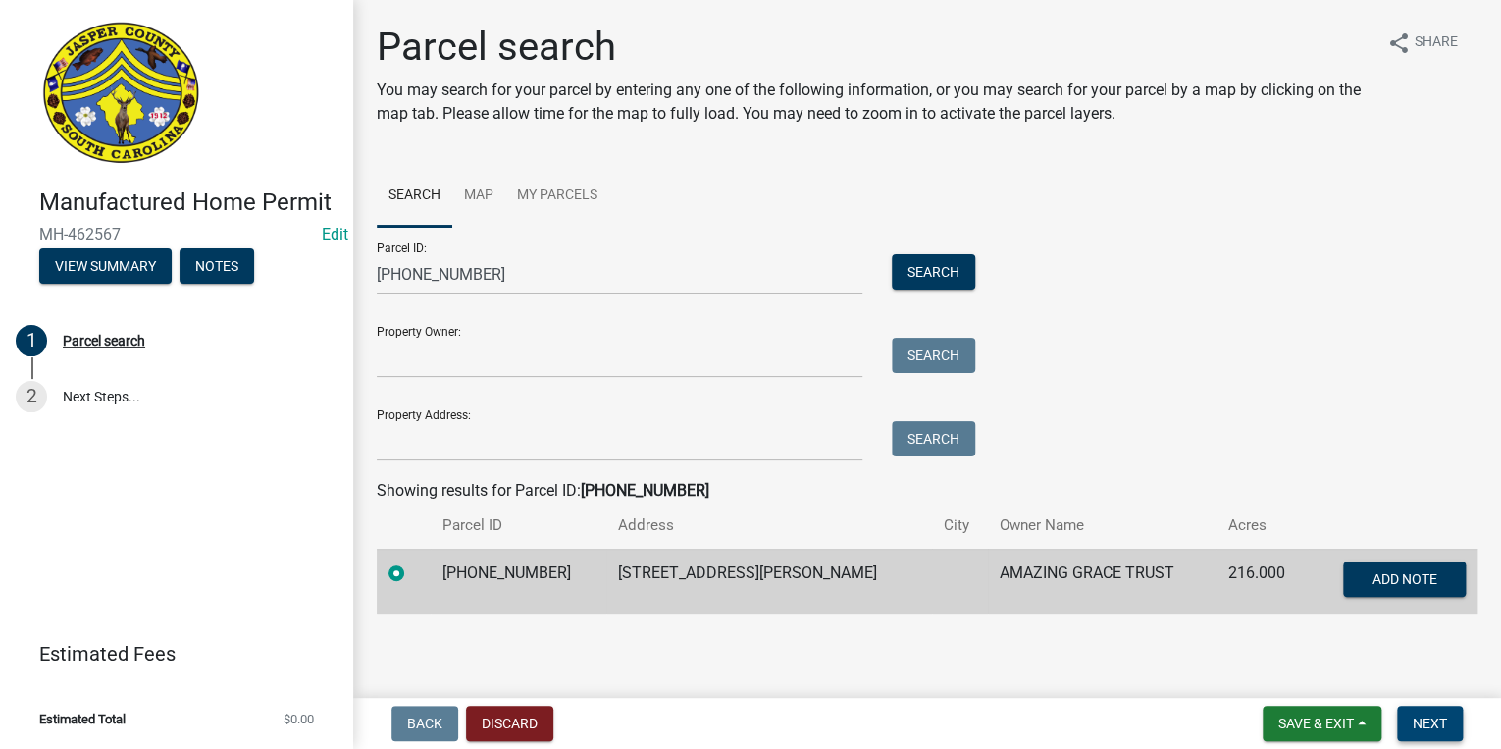
click at [1444, 726] on span "Next" at bounding box center [1430, 723] width 34 height 16
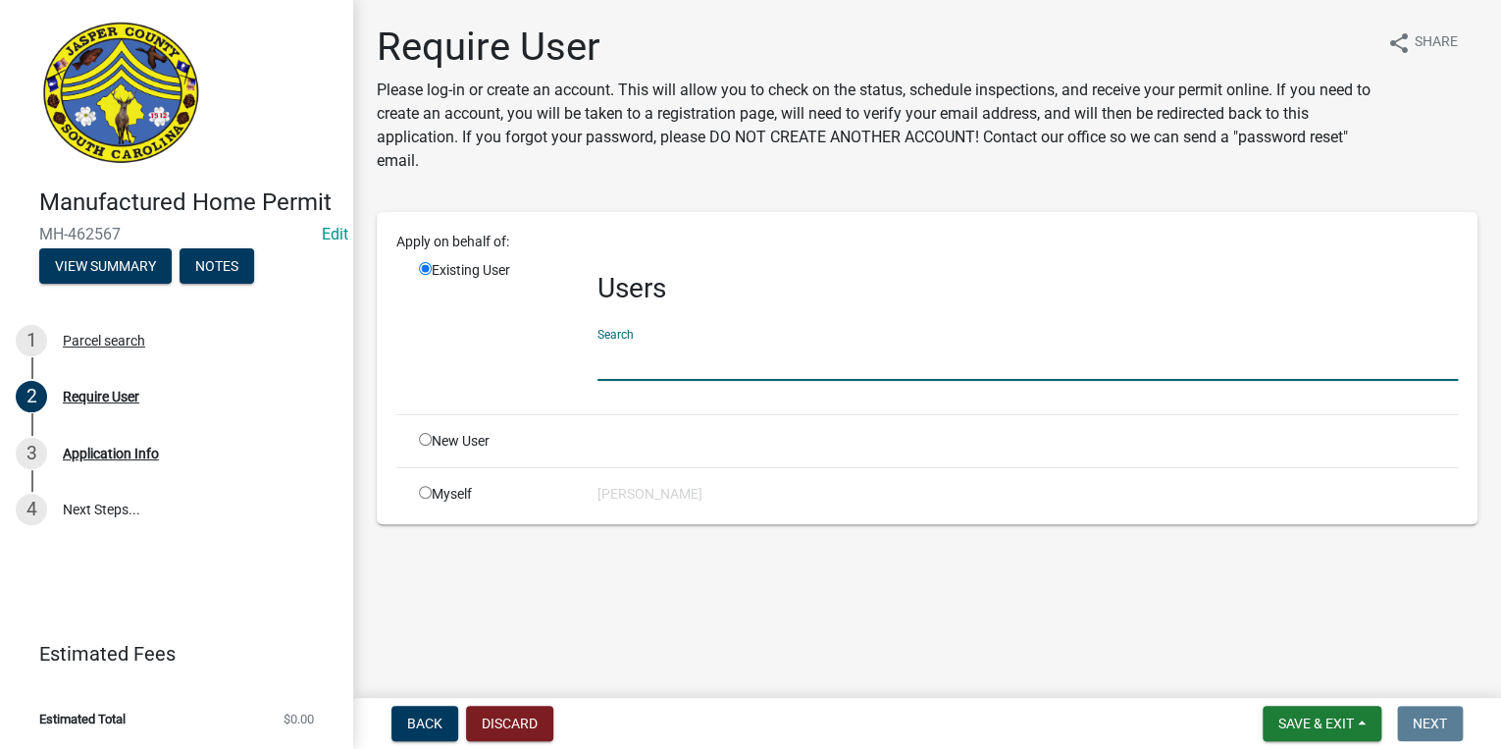
click at [735, 370] on input "text" at bounding box center [1027, 360] width 860 height 40
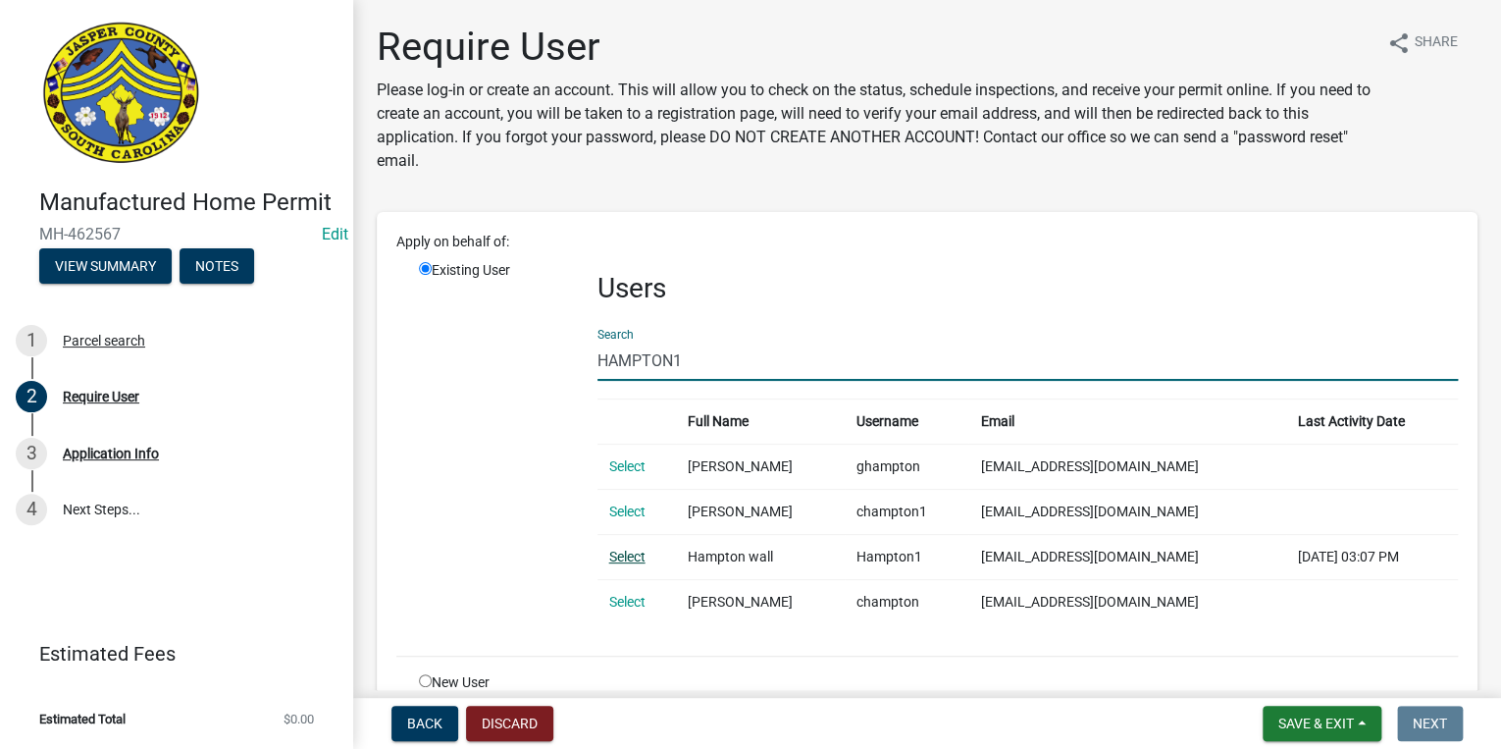
type input "HAMPTON1"
click at [624, 559] on link "Select" at bounding box center [627, 556] width 36 height 16
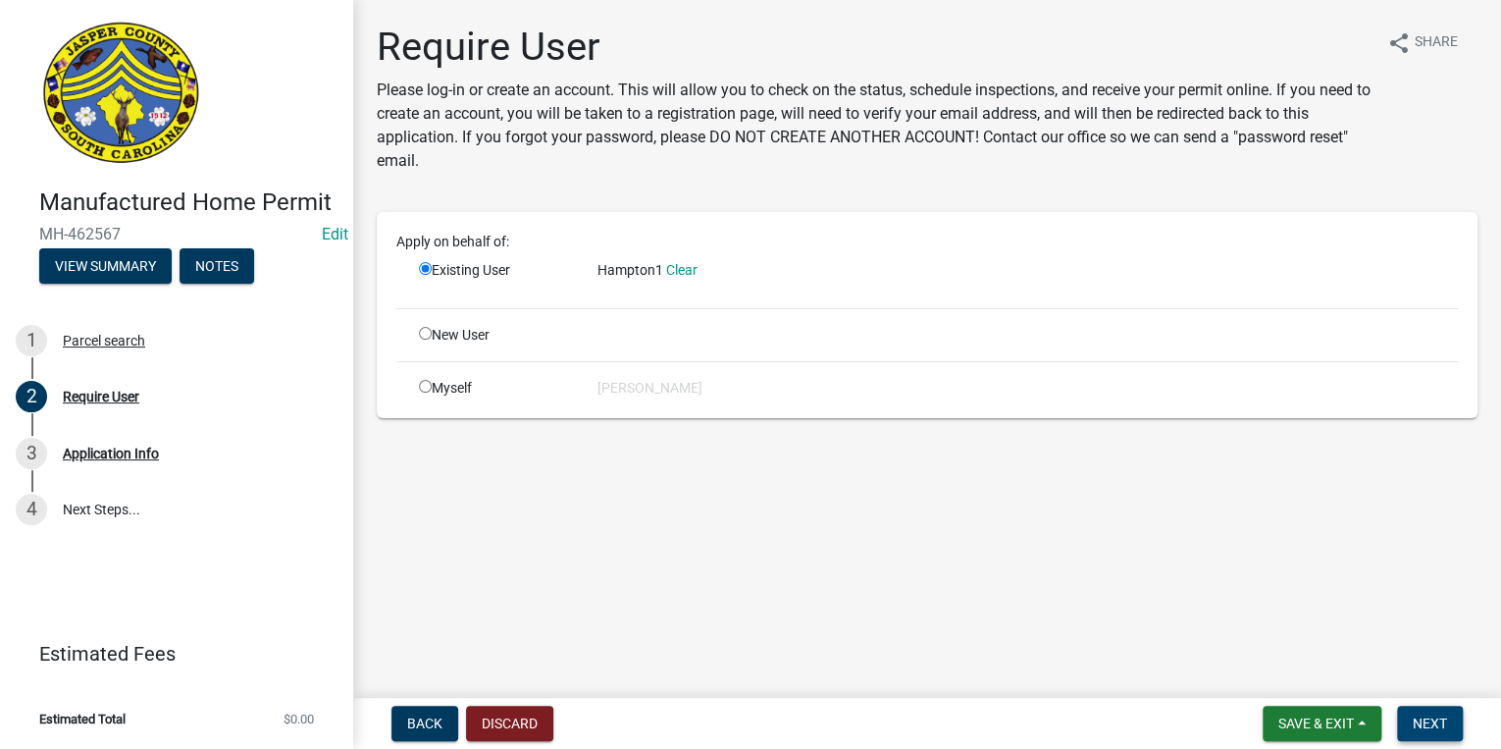
click at [1438, 710] on button "Next" at bounding box center [1430, 722] width 66 height 35
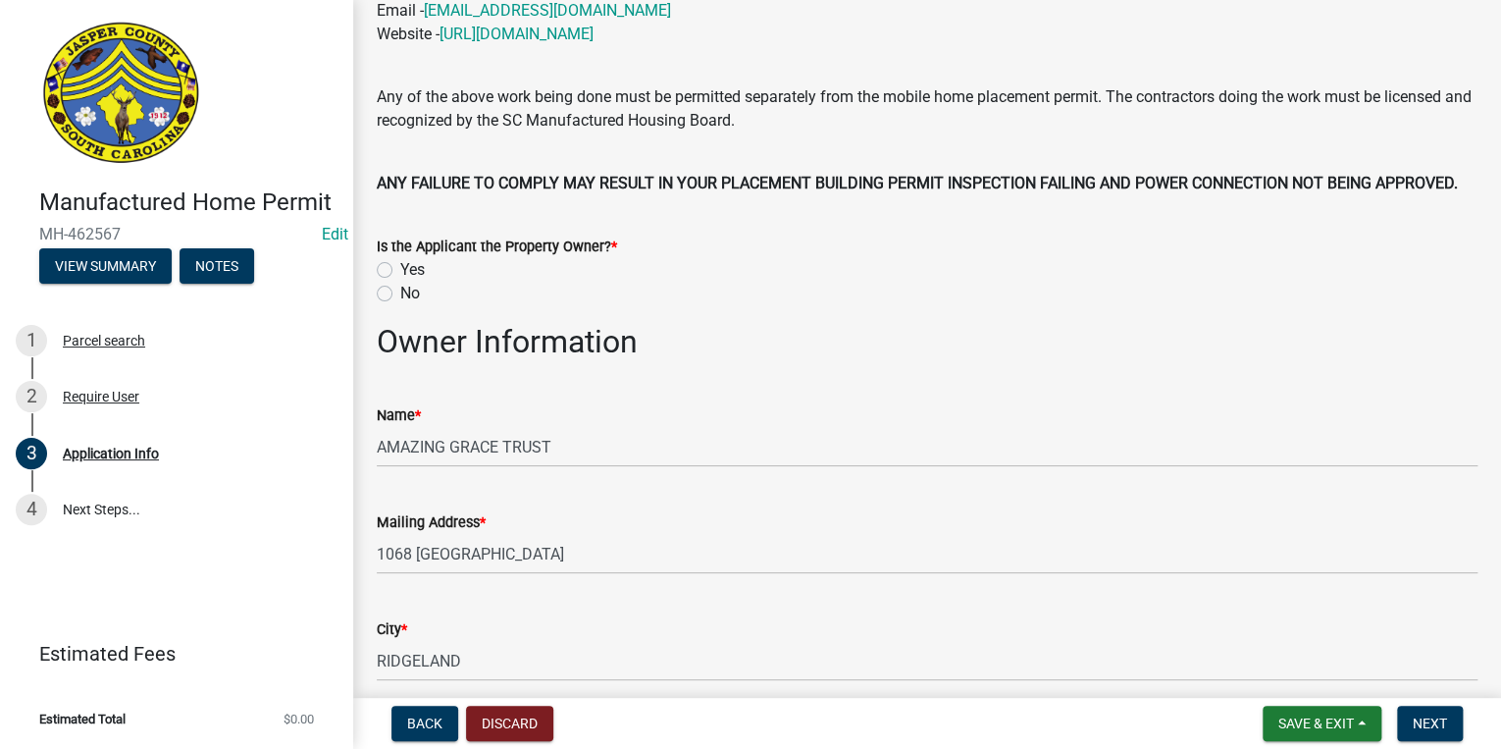
scroll to position [628, 0]
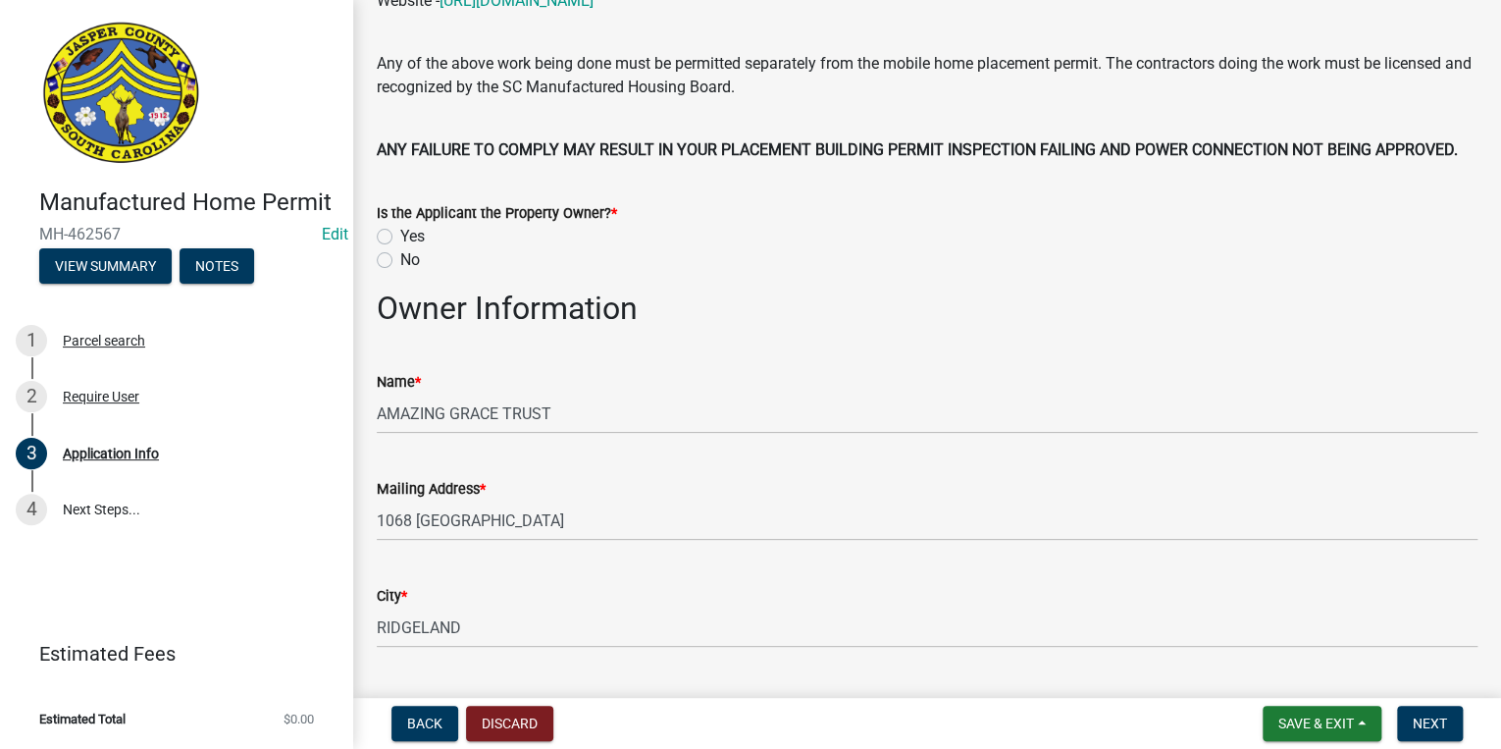
click at [400, 231] on label "Yes" at bounding box center [412, 237] width 25 height 24
click at [400, 231] on input "Yes" at bounding box center [406, 231] width 13 height 13
radio input "true"
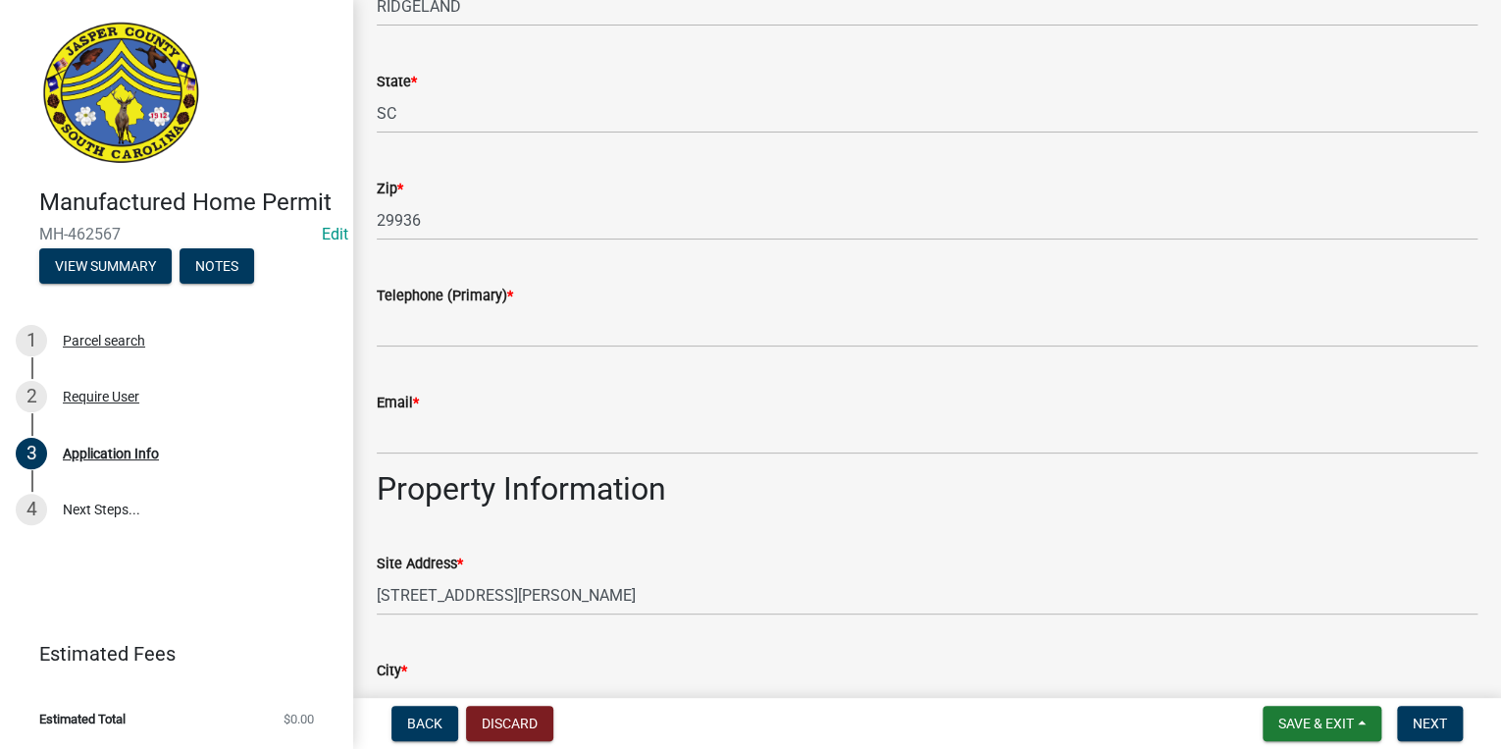
scroll to position [1256, 0]
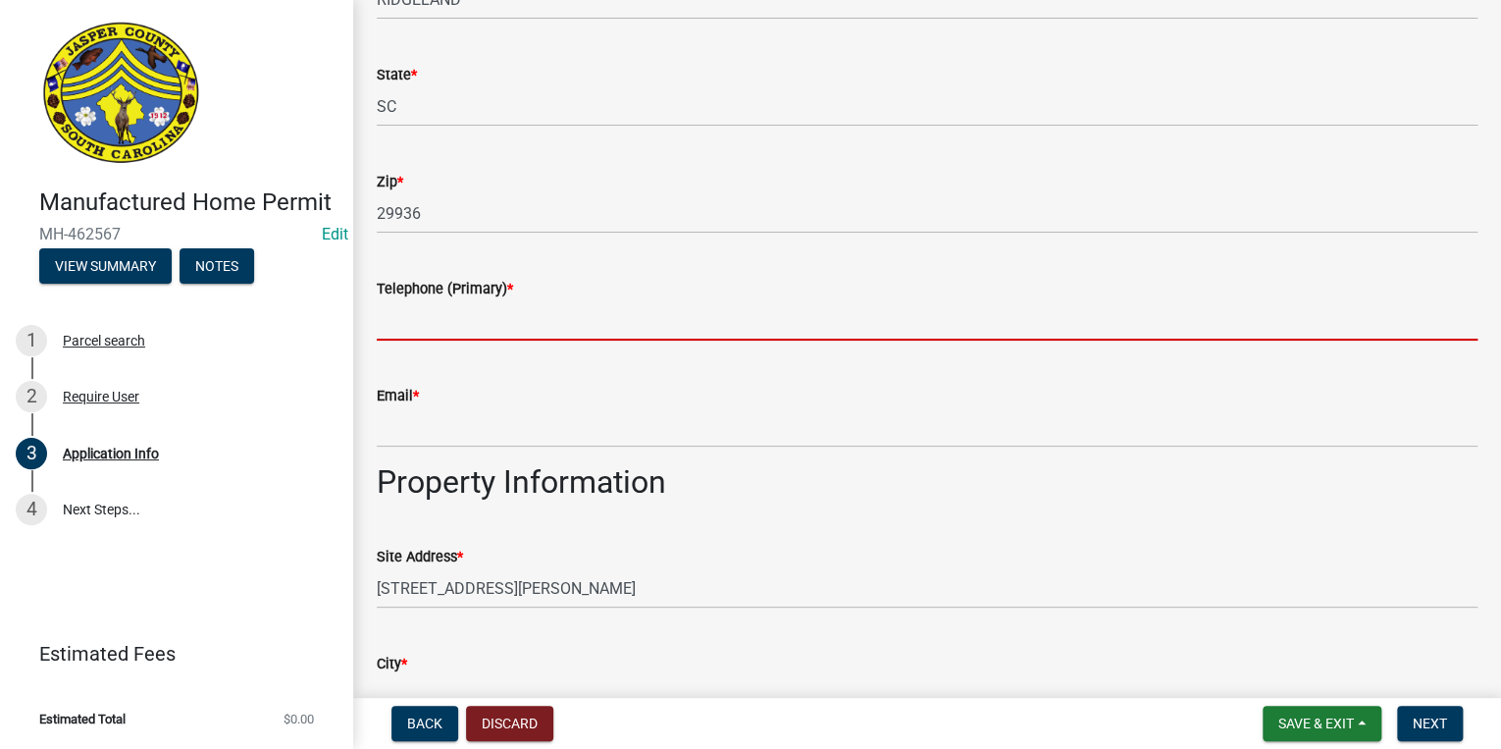
click at [501, 321] on input "Telephone (Primary) *" at bounding box center [927, 320] width 1101 height 40
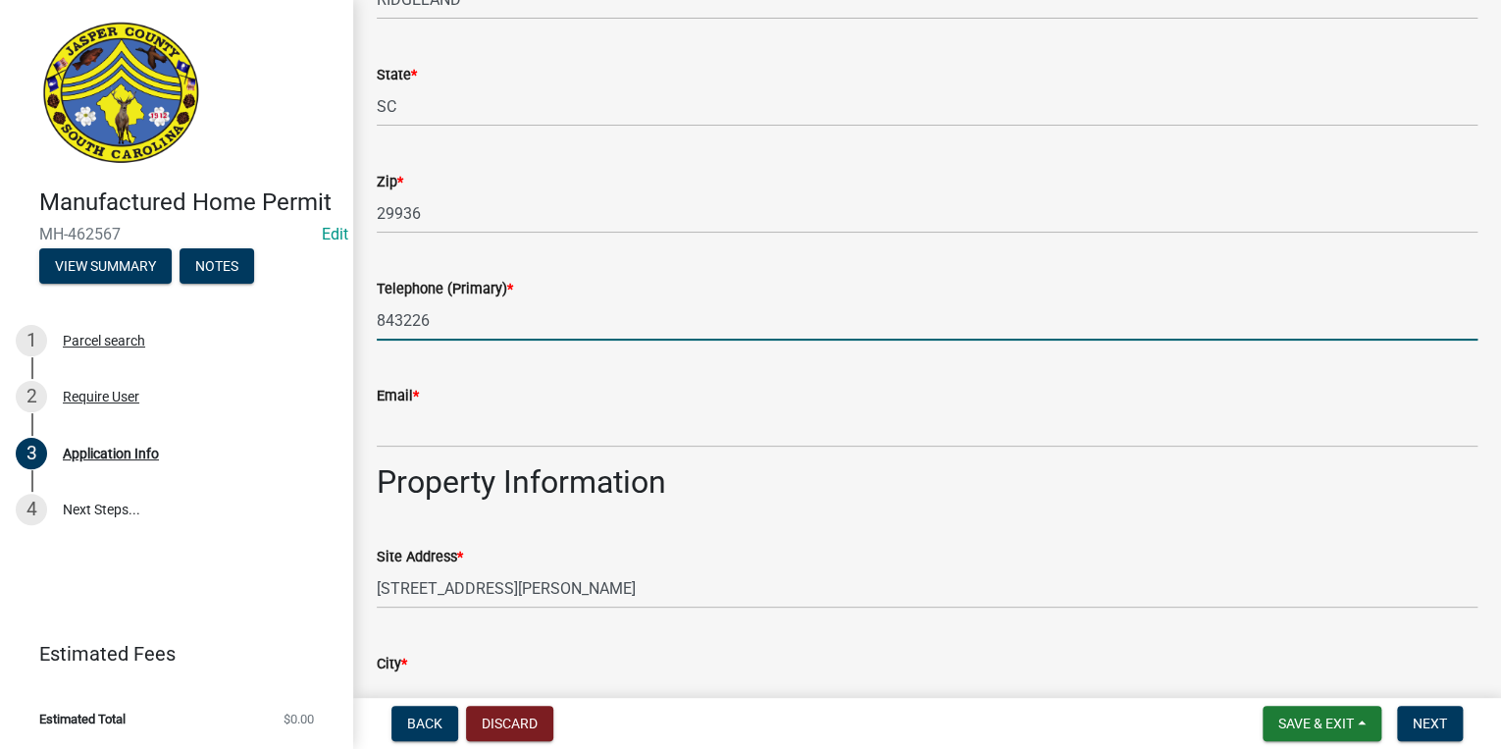
type input "843226"
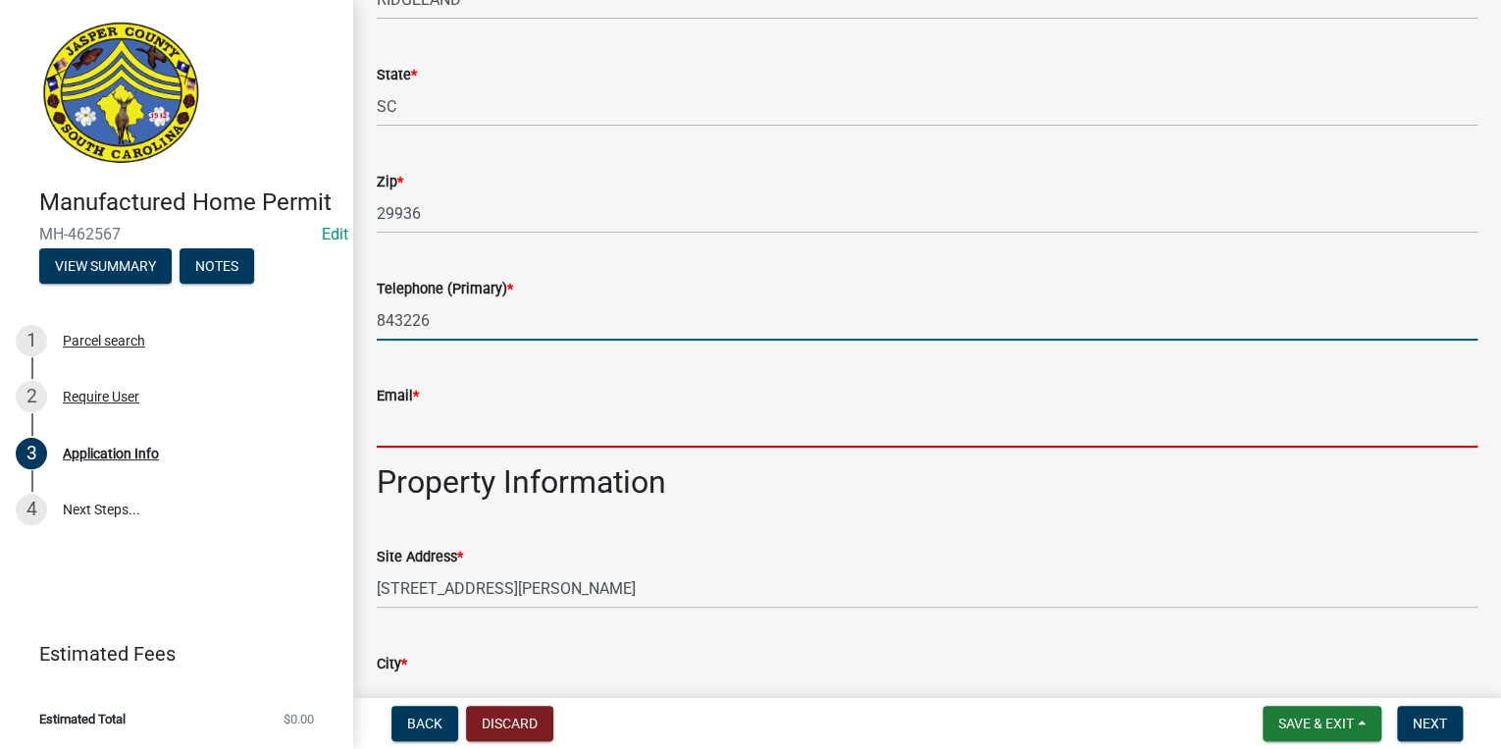
click at [789, 450] on wm-data-entity-input "Email *" at bounding box center [927, 409] width 1101 height 107
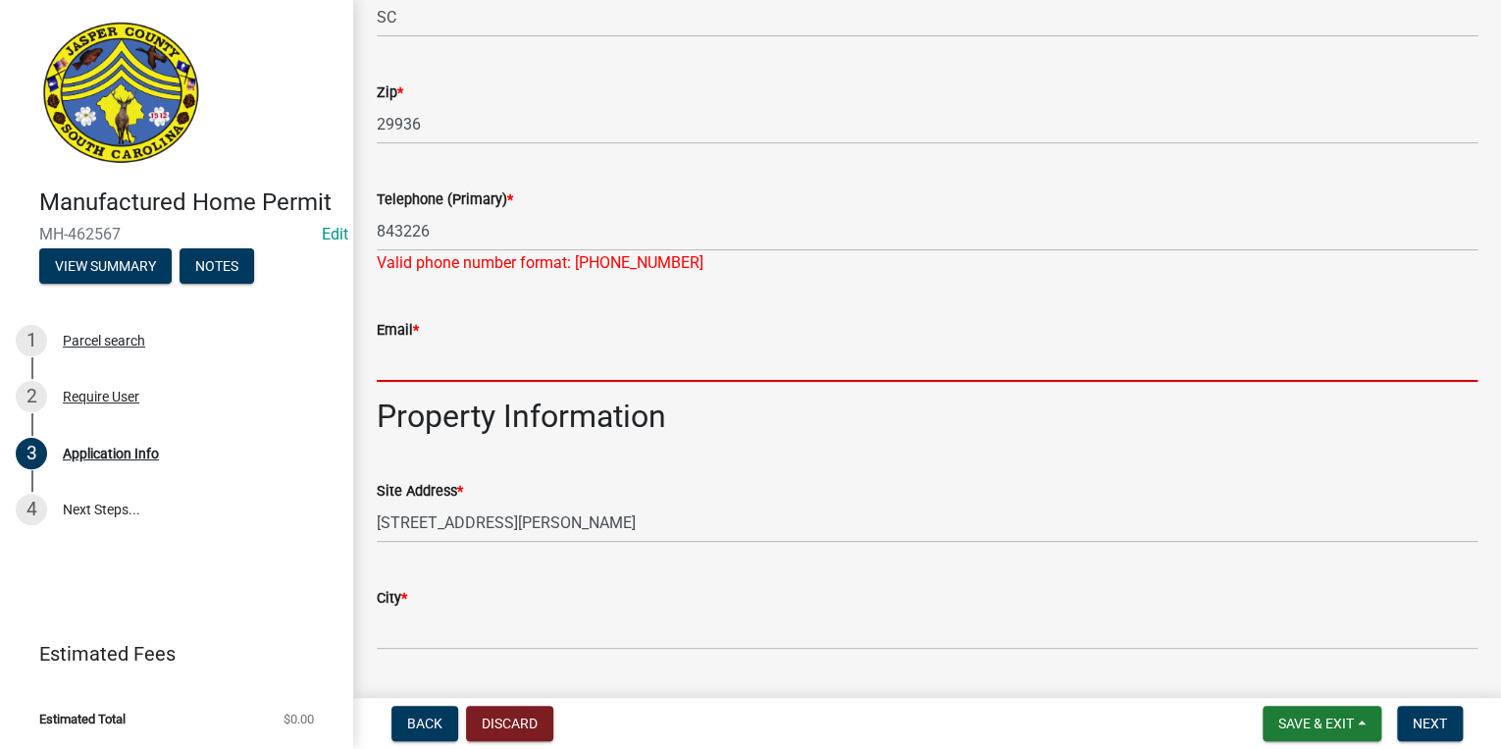
scroll to position [1491, 0]
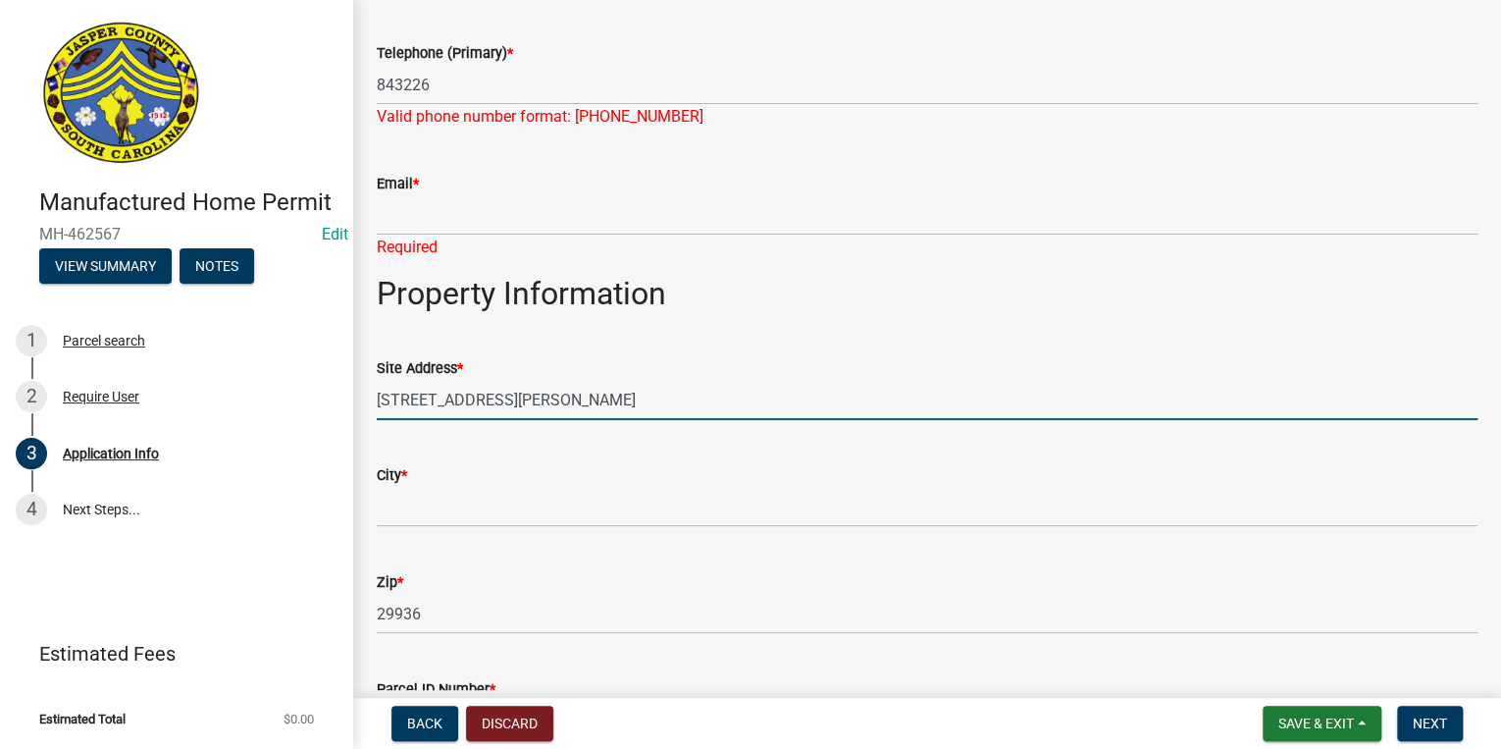
click at [404, 372] on form "Site Address * 4854 LOG HALL RD" at bounding box center [927, 388] width 1101 height 64
click at [404, 400] on input "4854 LOG HALL RD" at bounding box center [927, 400] width 1101 height 40
type input "4876 LOG HALL RD"
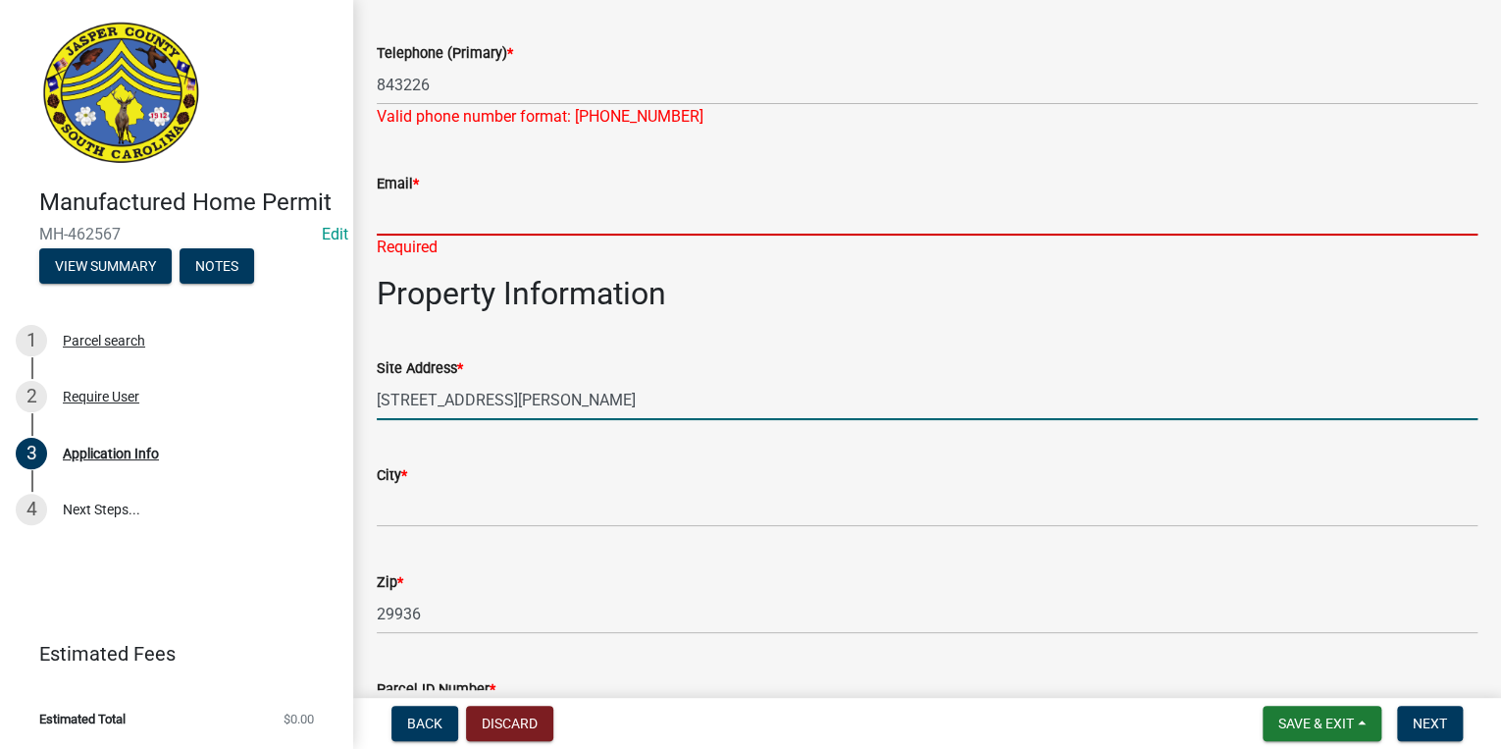
type input "fjiprobuilders@icloud.com"
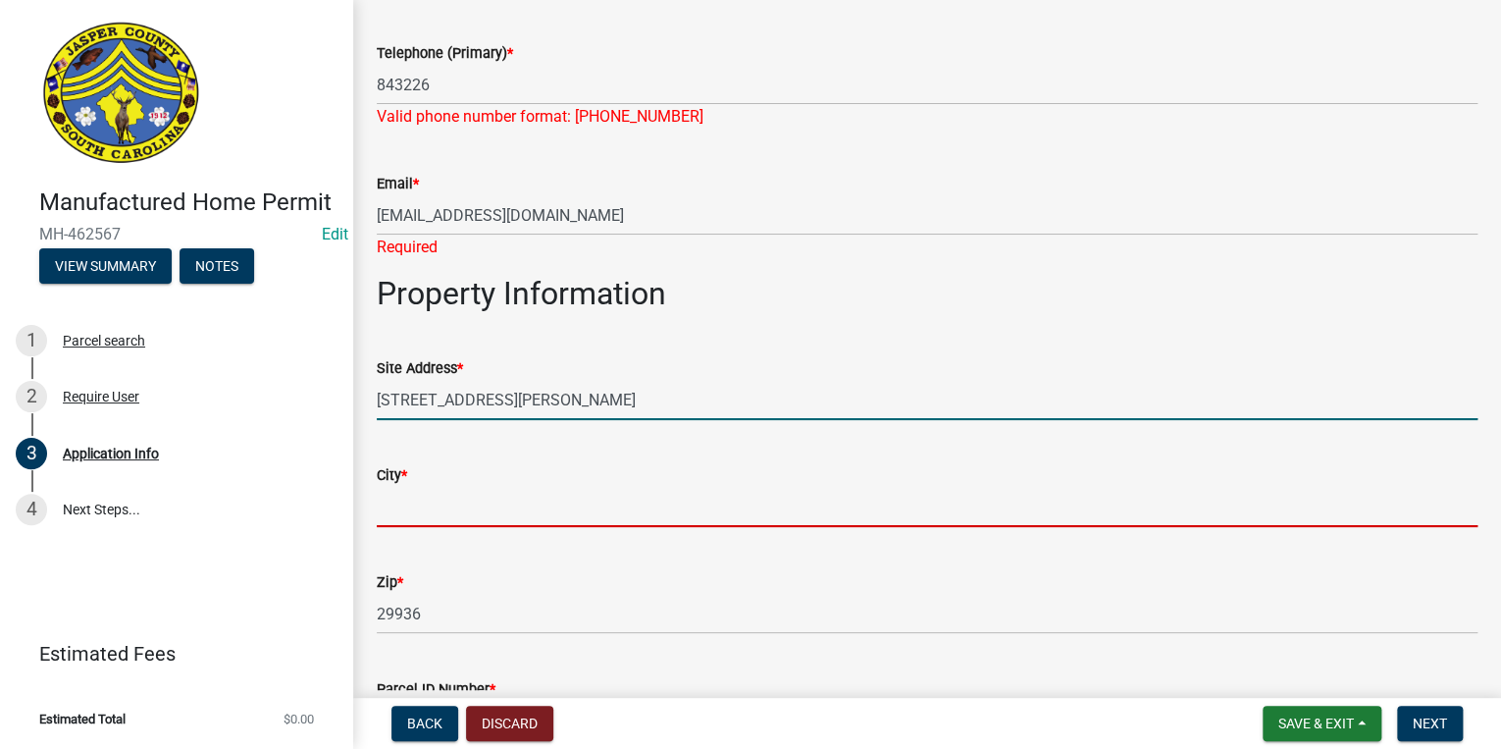
type input "ridgeland"
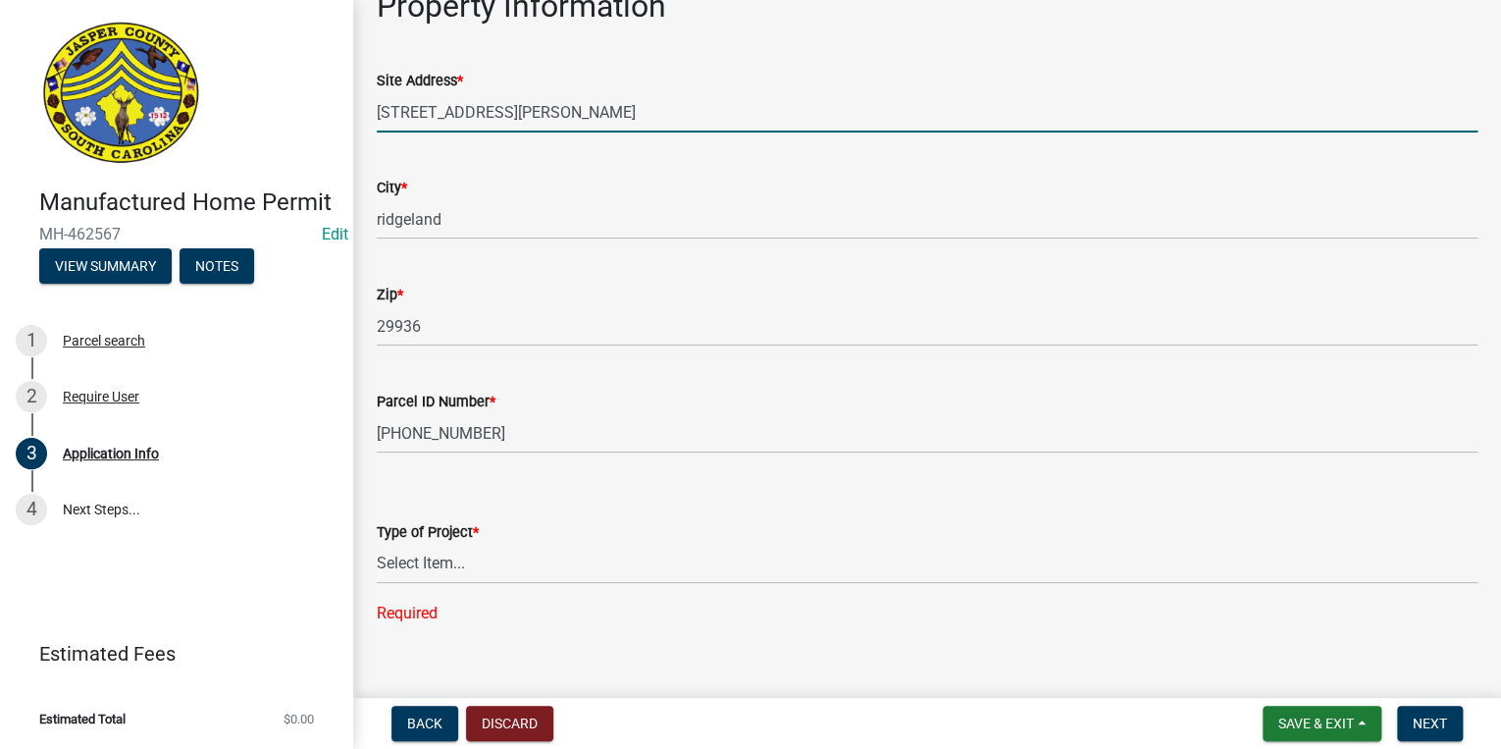
scroll to position [1782, 0]
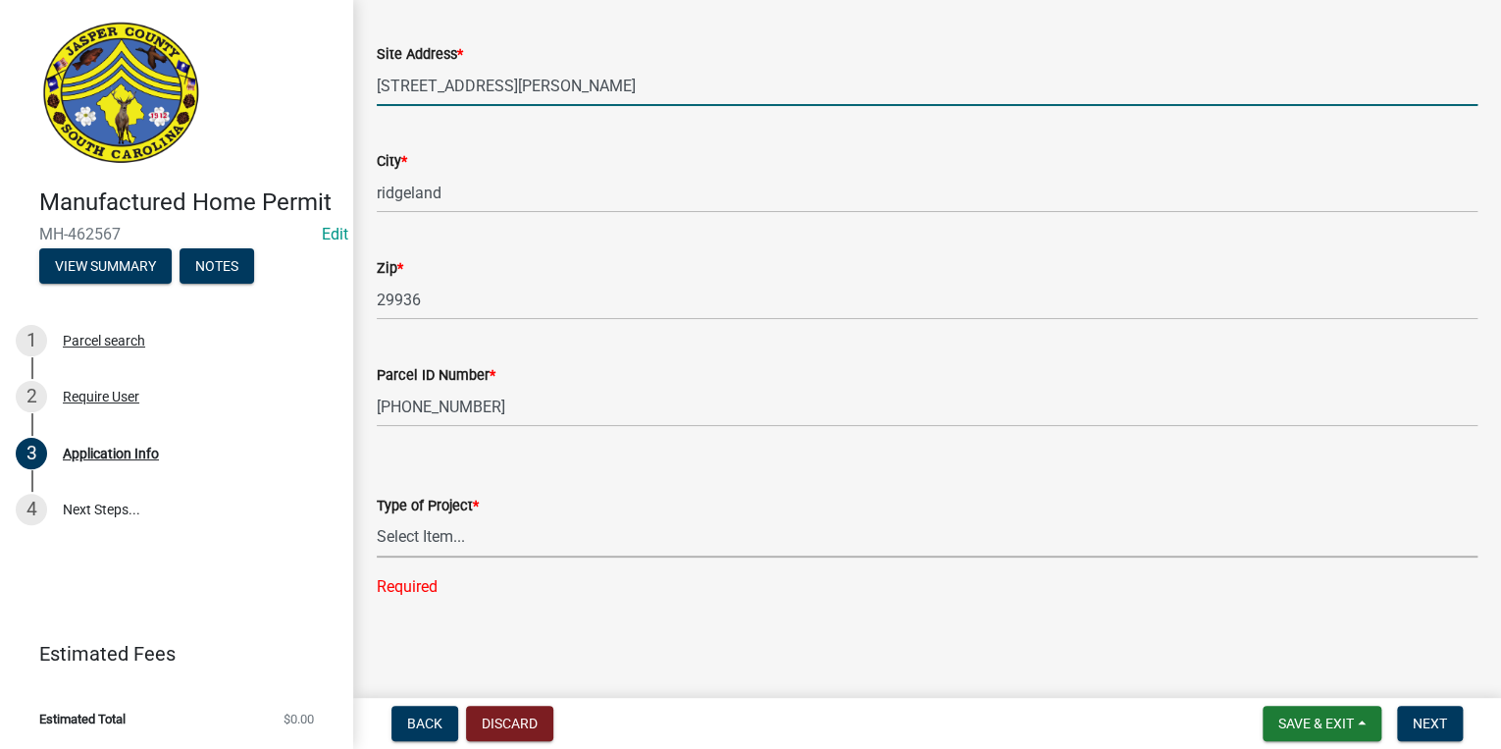
click at [443, 530] on select "Select Item... Manufactured Home Installation Mobile Home Retirement - Certific…" at bounding box center [927, 537] width 1101 height 40
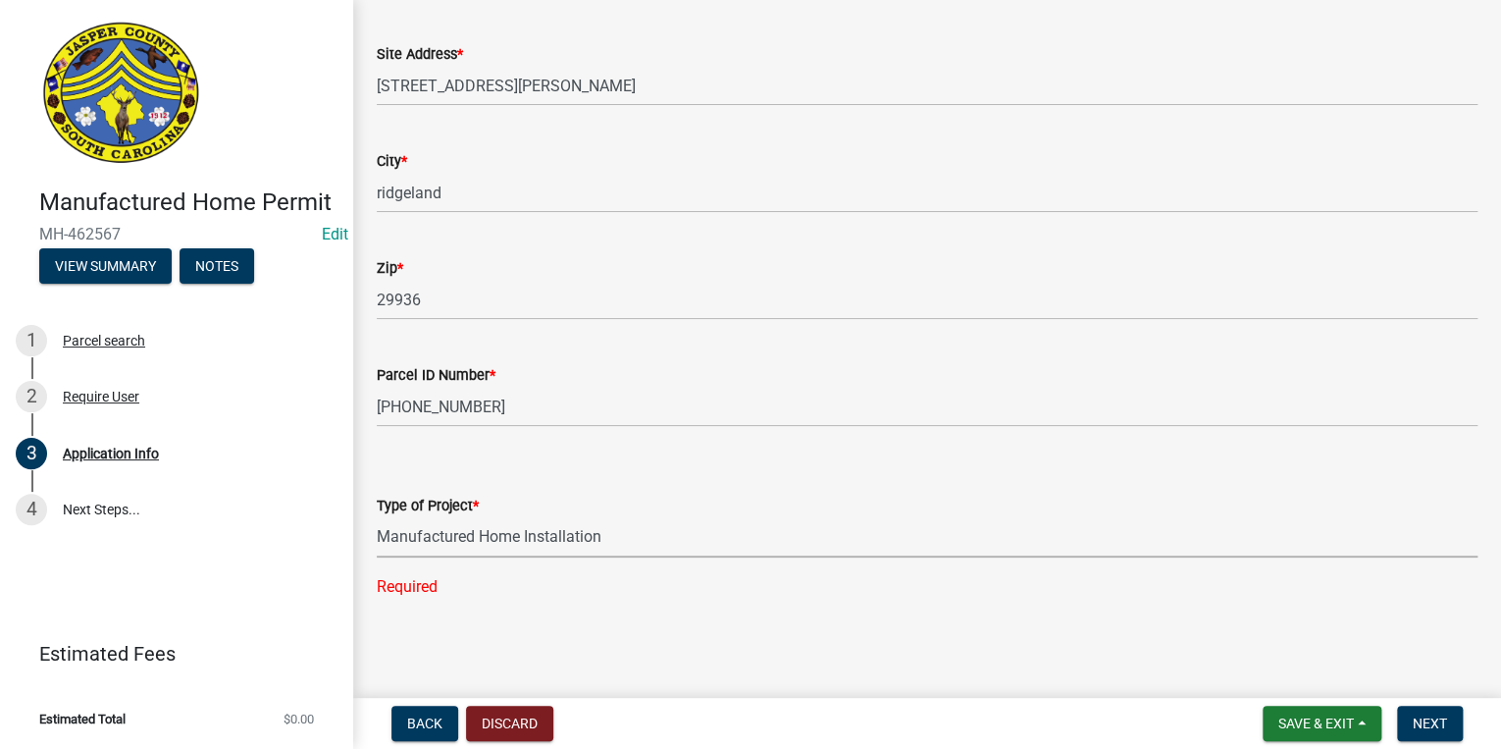
click at [377, 554] on select "Select Item... Manufactured Home Installation Mobile Home Retirement - Certific…" at bounding box center [927, 537] width 1101 height 40
select select "00748aa1-56c2-4786-b7ff-9b3cb1d8d455"
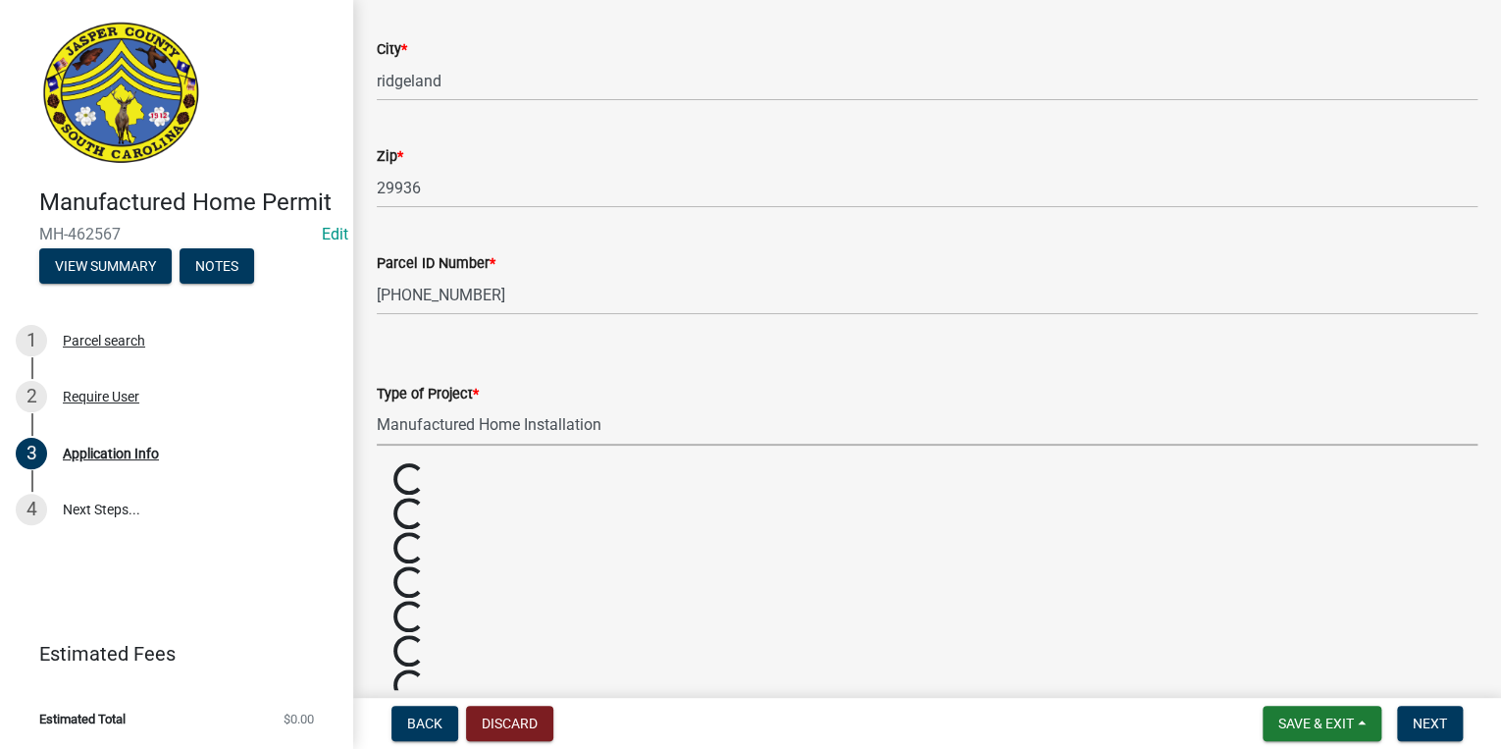
scroll to position [2096, 0]
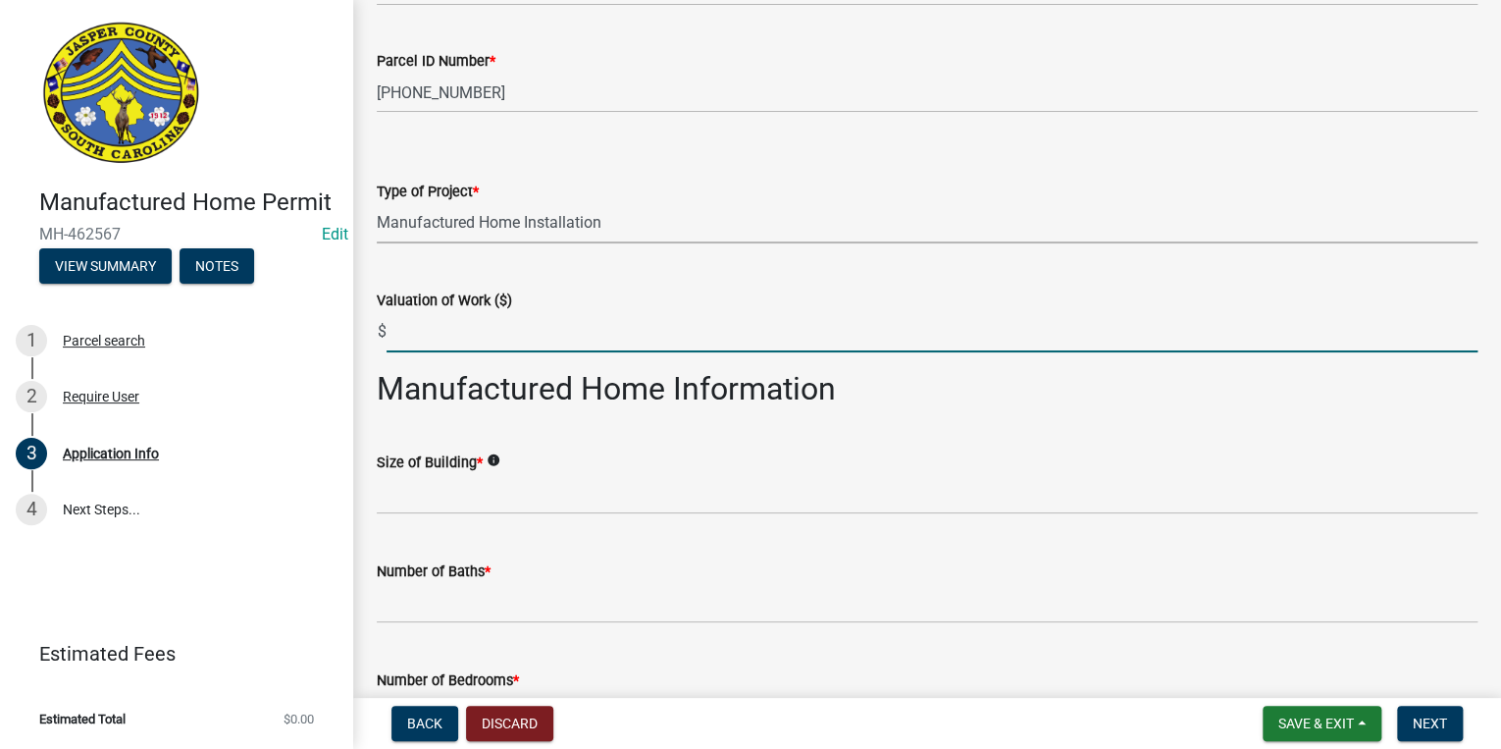
click at [477, 326] on input "text" at bounding box center [932, 332] width 1091 height 40
type input "500"
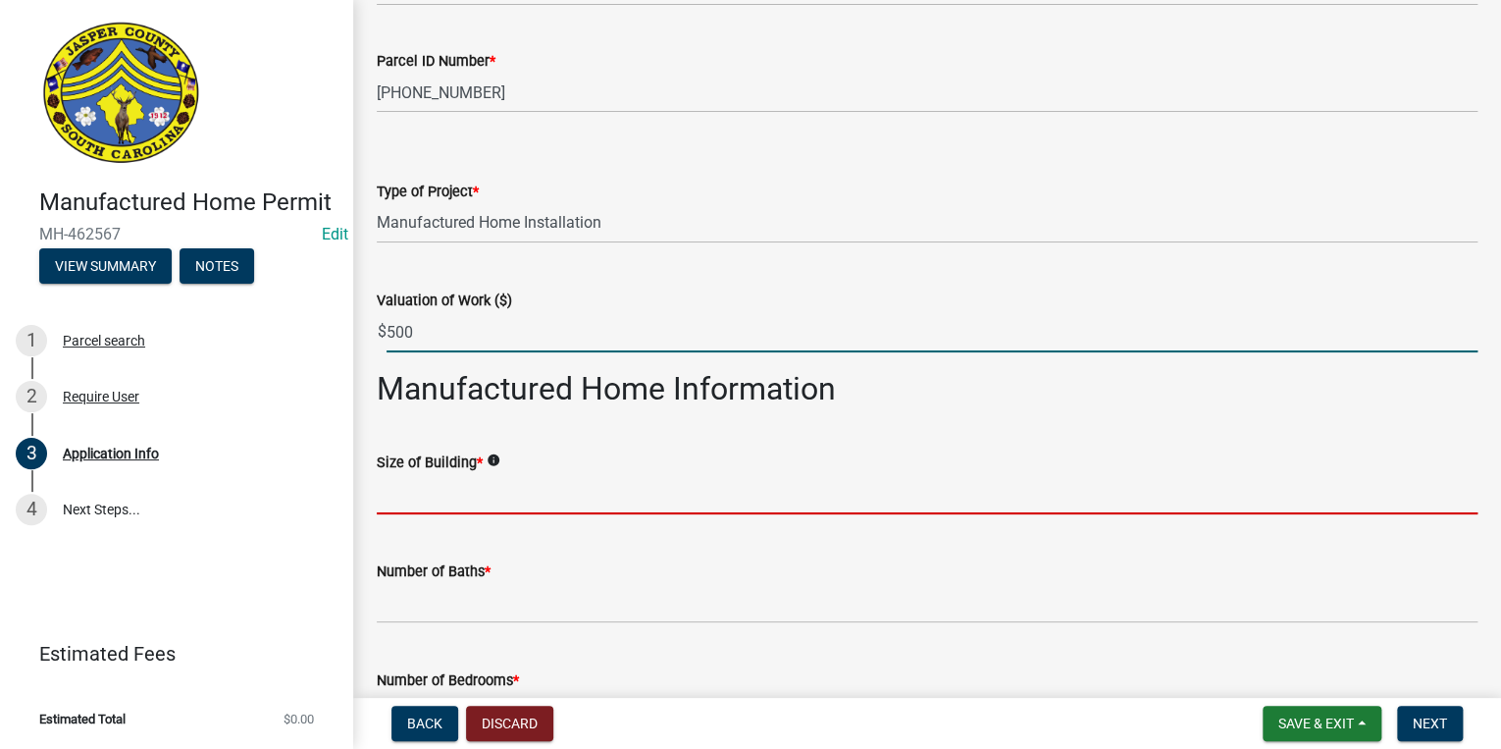
click at [401, 511] on input "text" at bounding box center [927, 494] width 1101 height 40
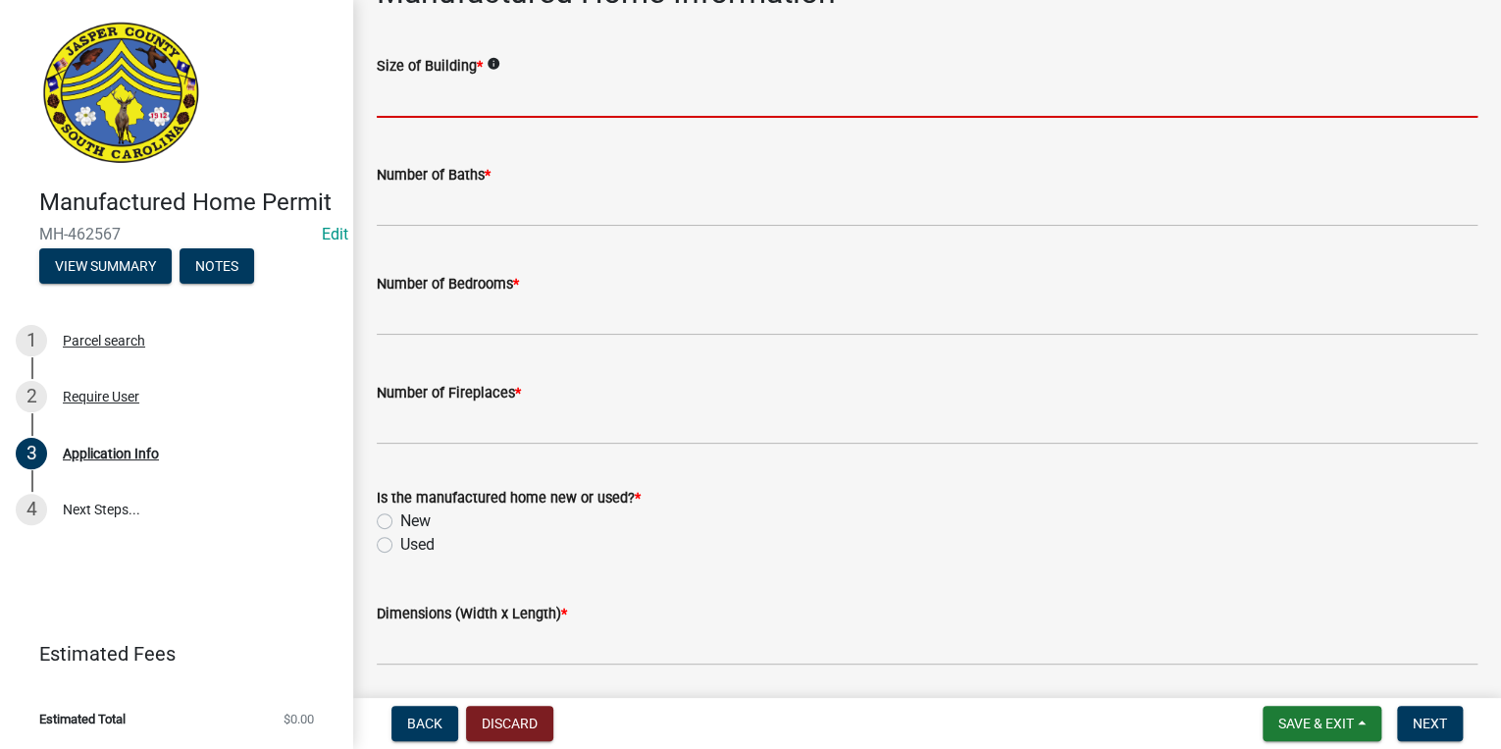
scroll to position [2723, 0]
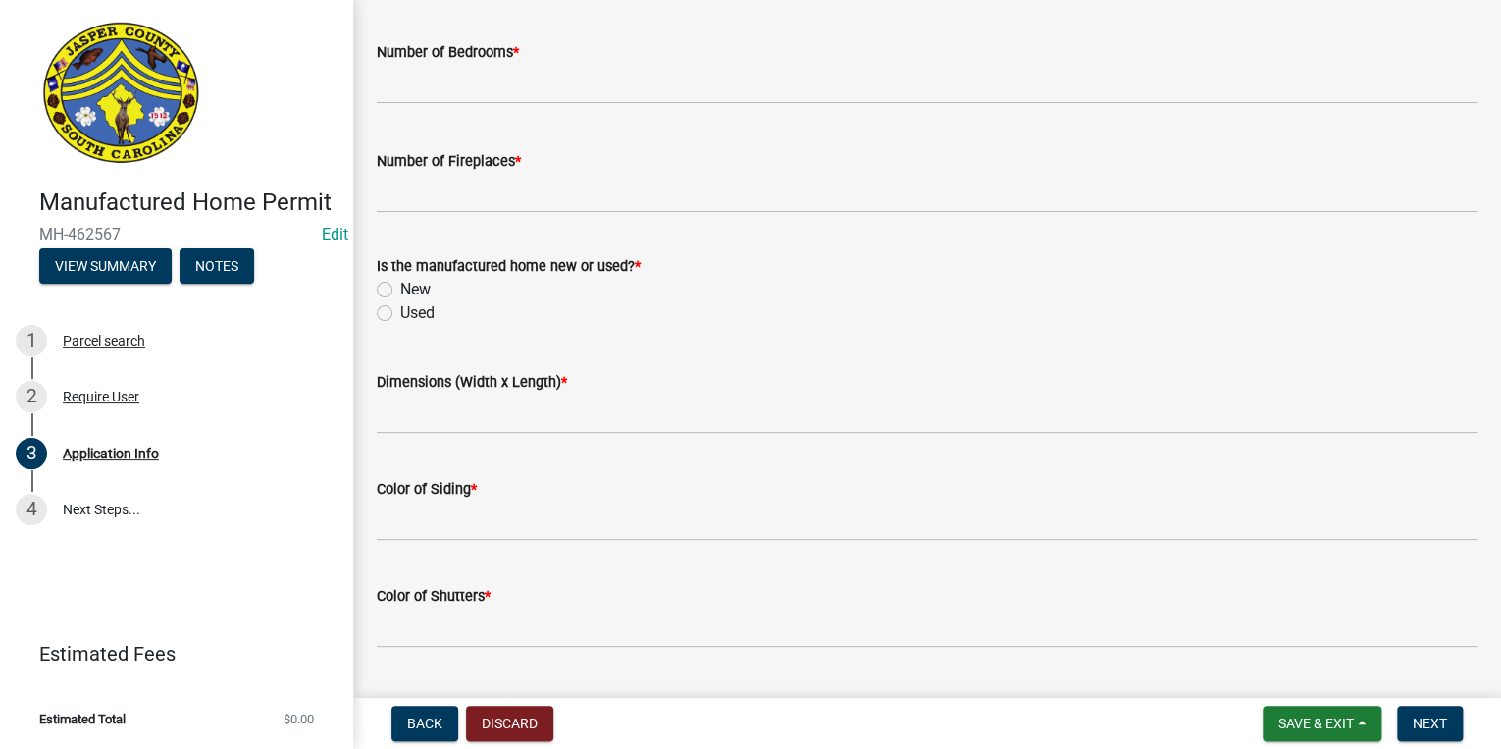
click at [400, 306] on label "Used" at bounding box center [417, 313] width 34 height 24
click at [400, 306] on input "Used" at bounding box center [406, 307] width 13 height 13
radio input "true"
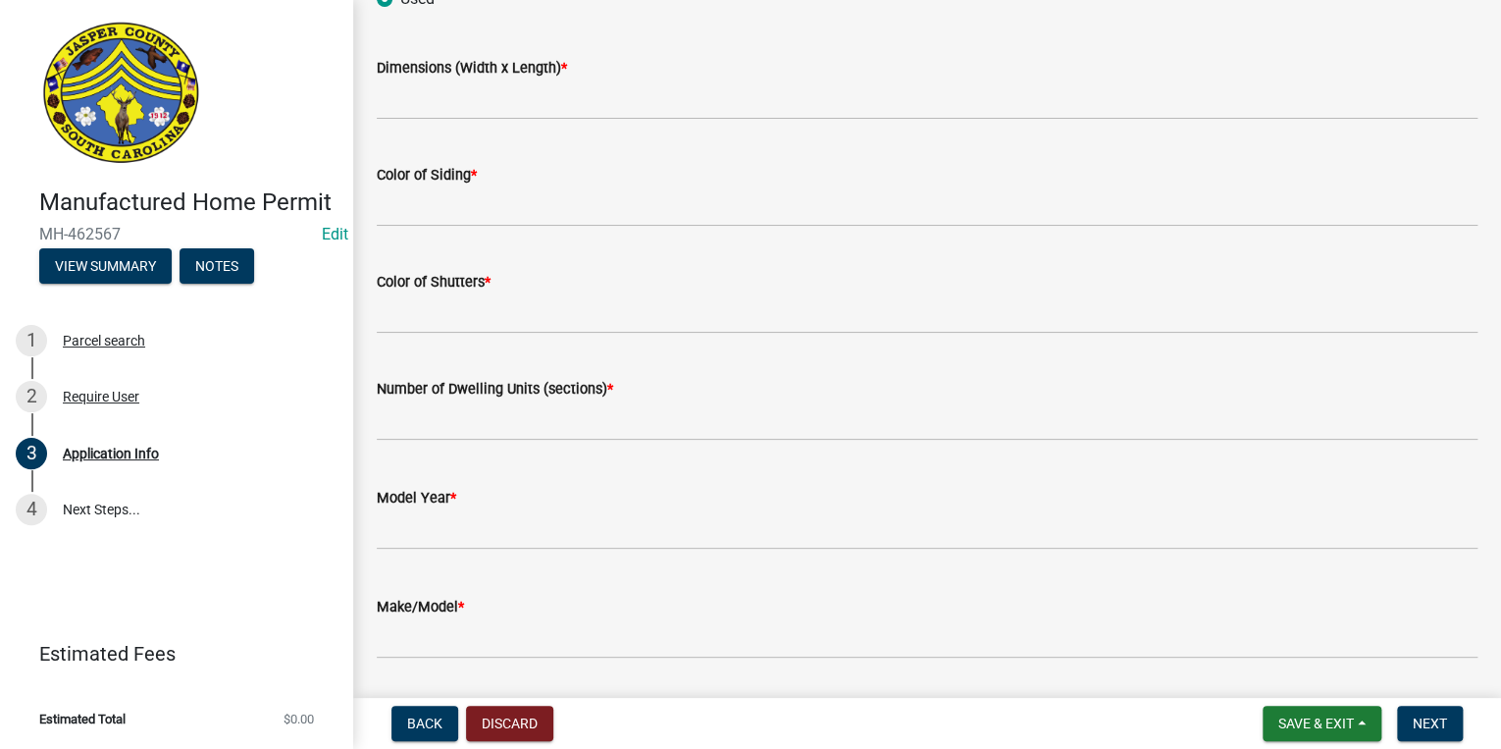
scroll to position [3234, 0]
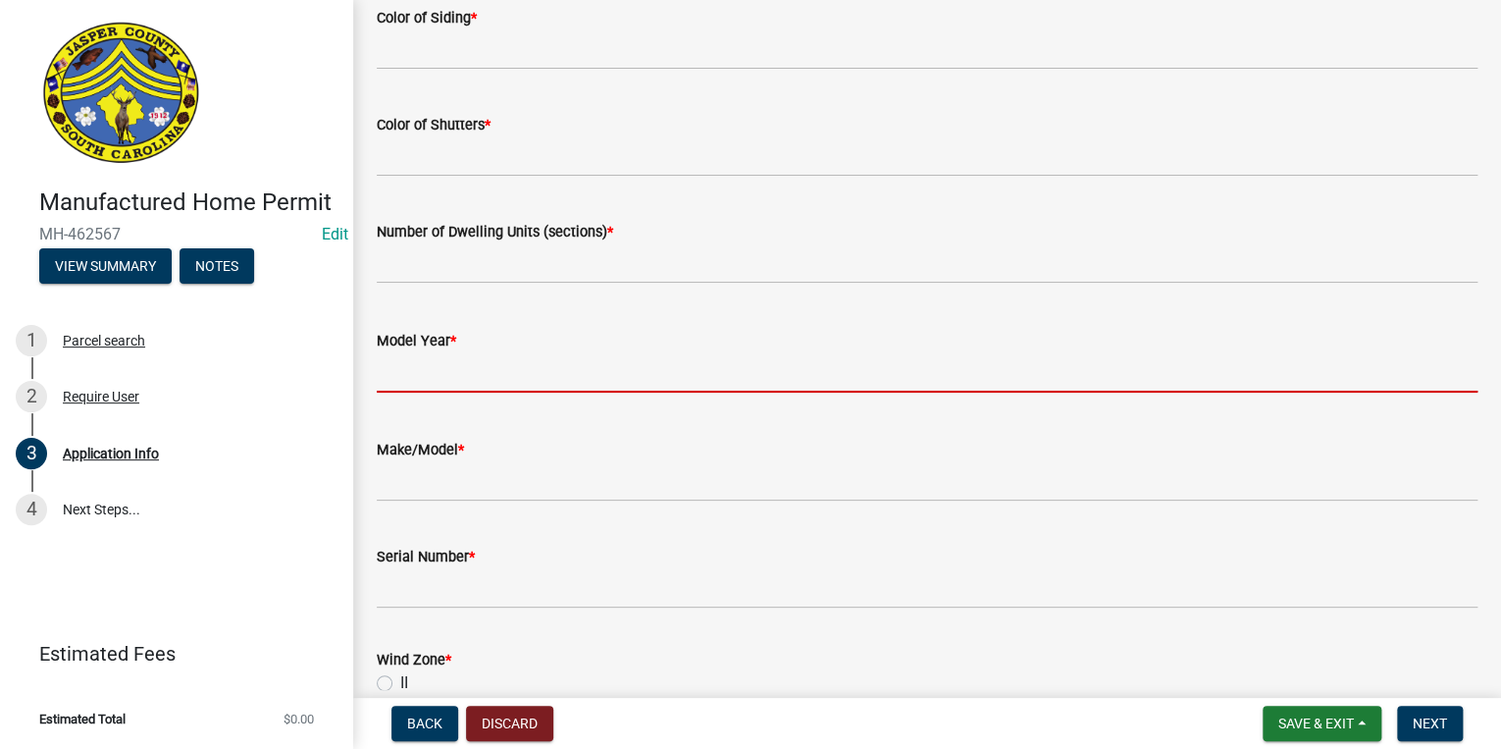
click at [486, 375] on input "text" at bounding box center [927, 372] width 1101 height 40
click at [802, 451] on div "Make/Model *" at bounding box center [927, 455] width 1101 height 91
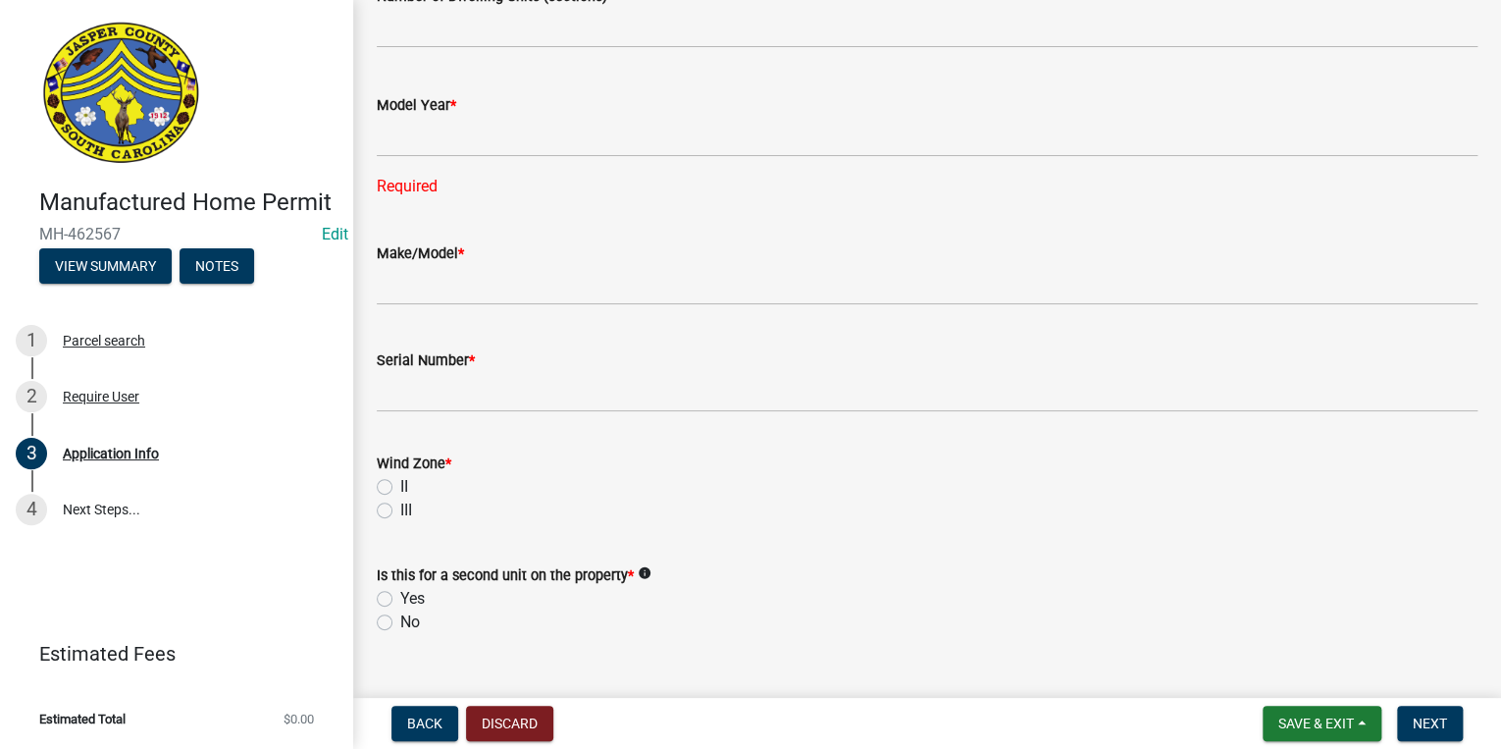
scroll to position [3547, 0]
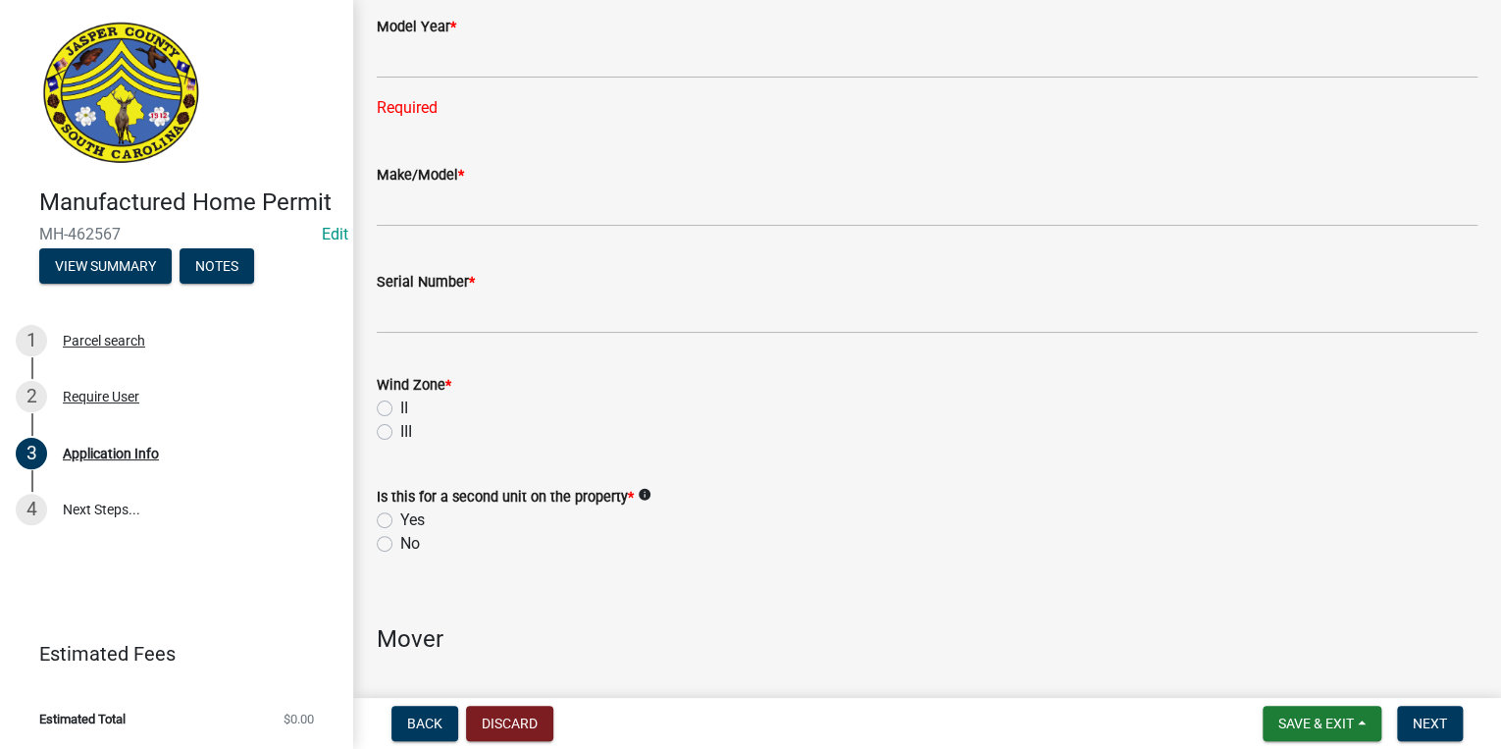
click at [400, 430] on label "III" at bounding box center [406, 432] width 12 height 24
click at [400, 430] on input "III" at bounding box center [406, 426] width 13 height 13
radio input "true"
click at [400, 409] on label "II" at bounding box center [404, 408] width 8 height 24
click at [400, 409] on input "II" at bounding box center [406, 402] width 13 height 13
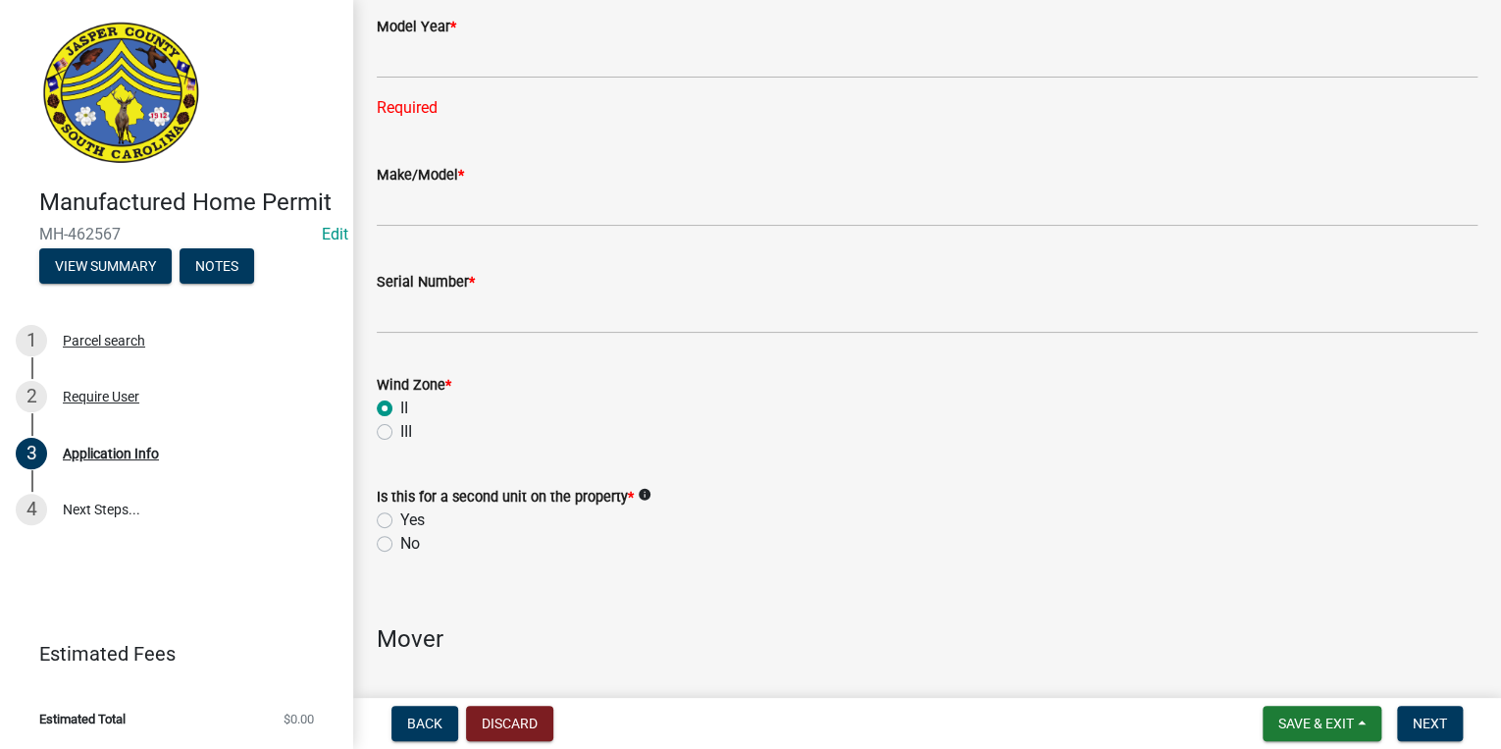
radio input "true"
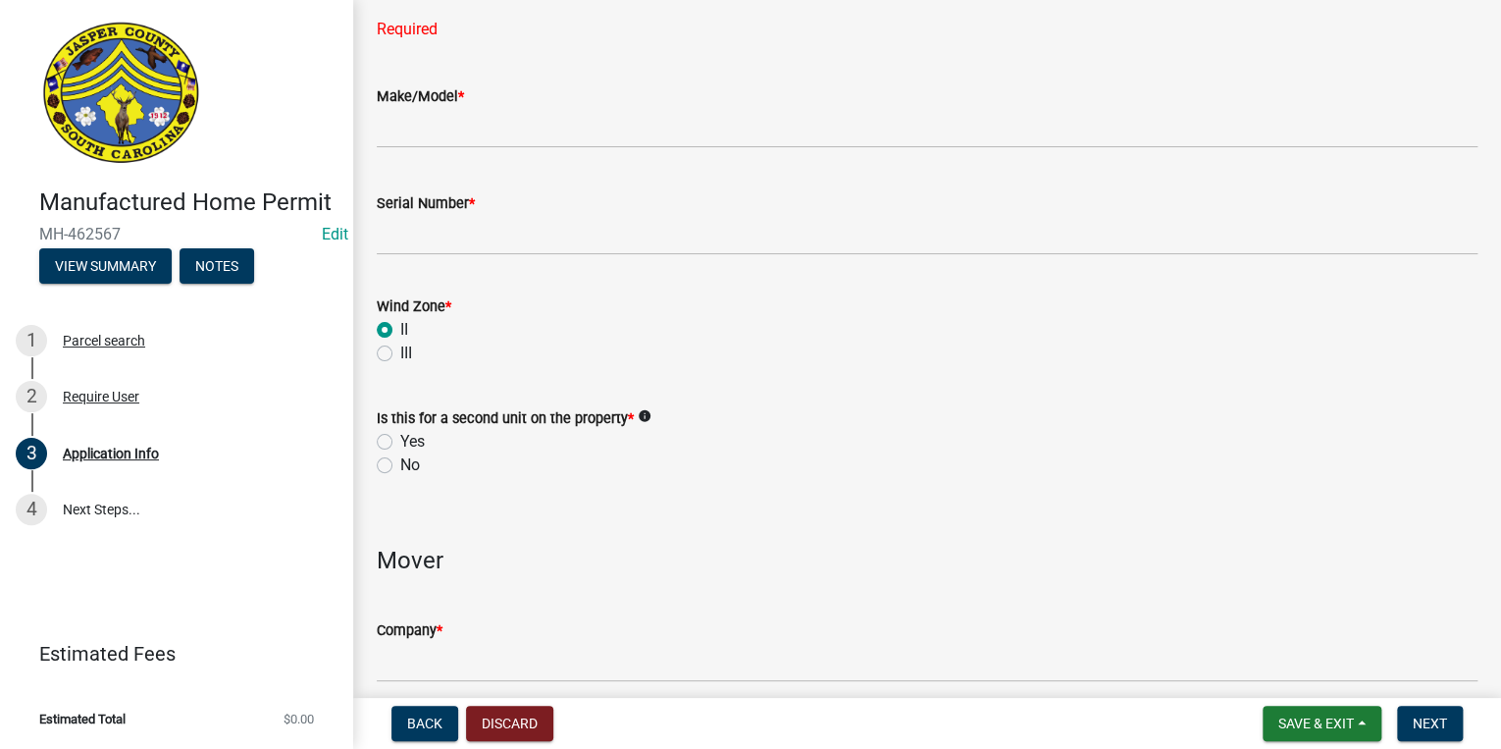
click at [400, 464] on label "No" at bounding box center [410, 465] width 20 height 24
click at [400, 464] on input "No" at bounding box center [406, 459] width 13 height 13
radio input "true"
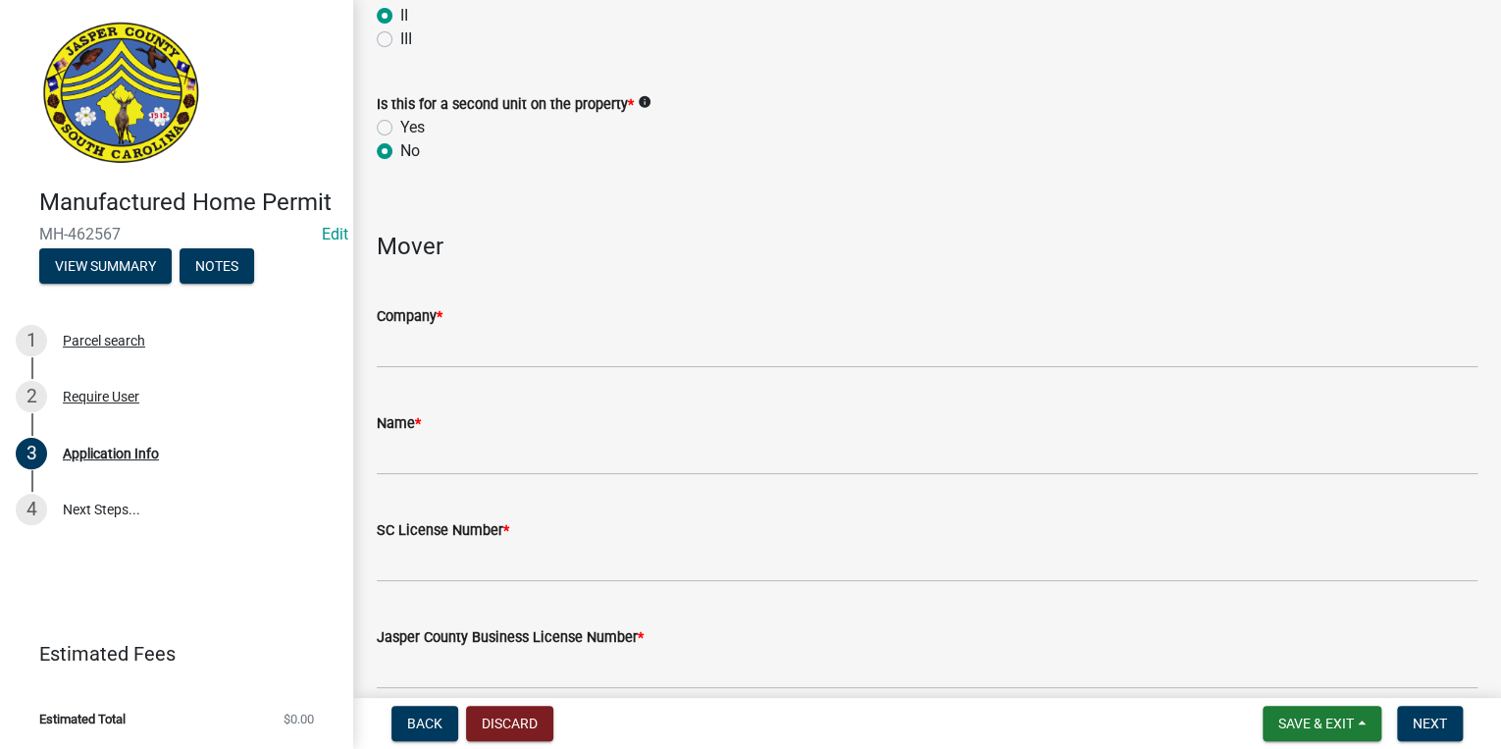
scroll to position [3940, 0]
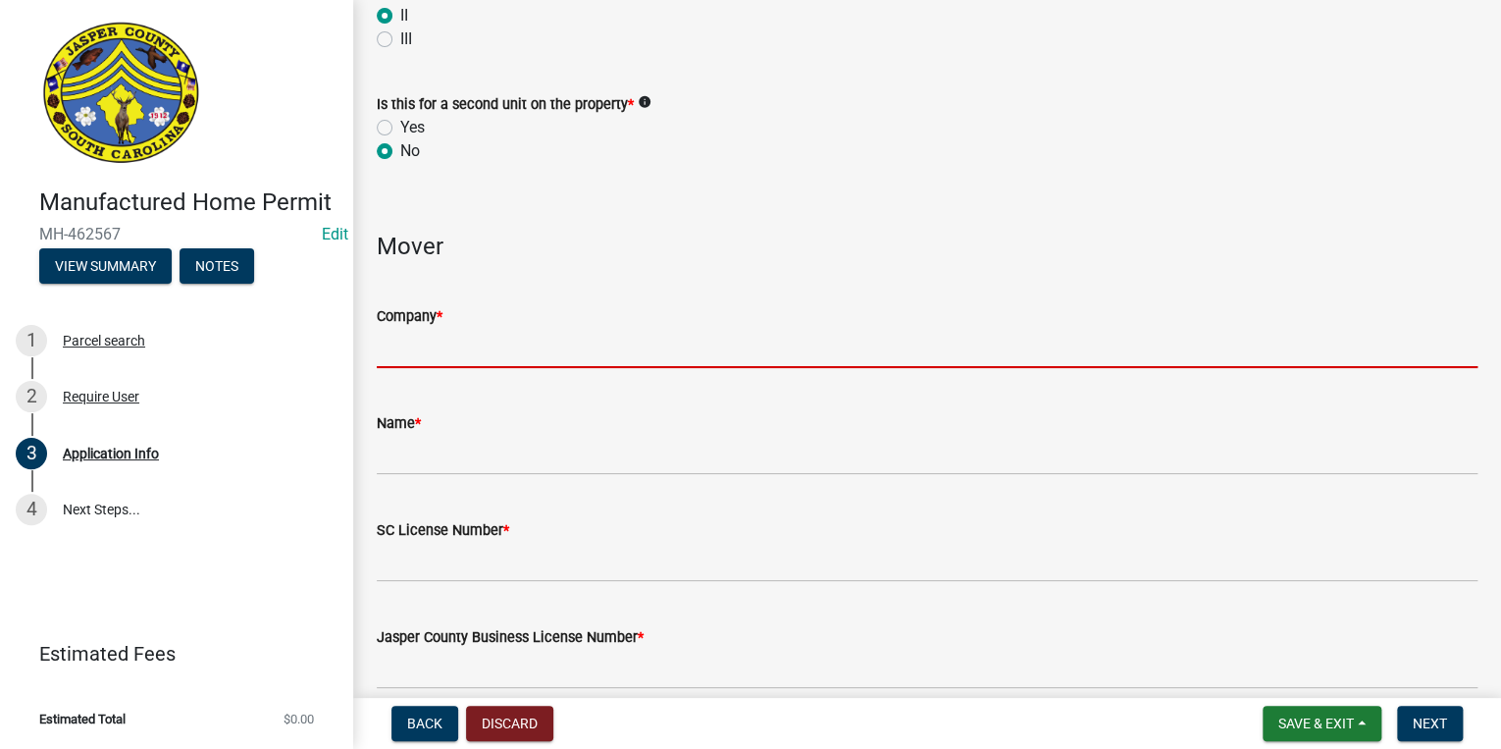
click at [489, 362] on input "Company *" at bounding box center [927, 348] width 1101 height 40
click at [415, 329] on input "Company *" at bounding box center [927, 348] width 1101 height 40
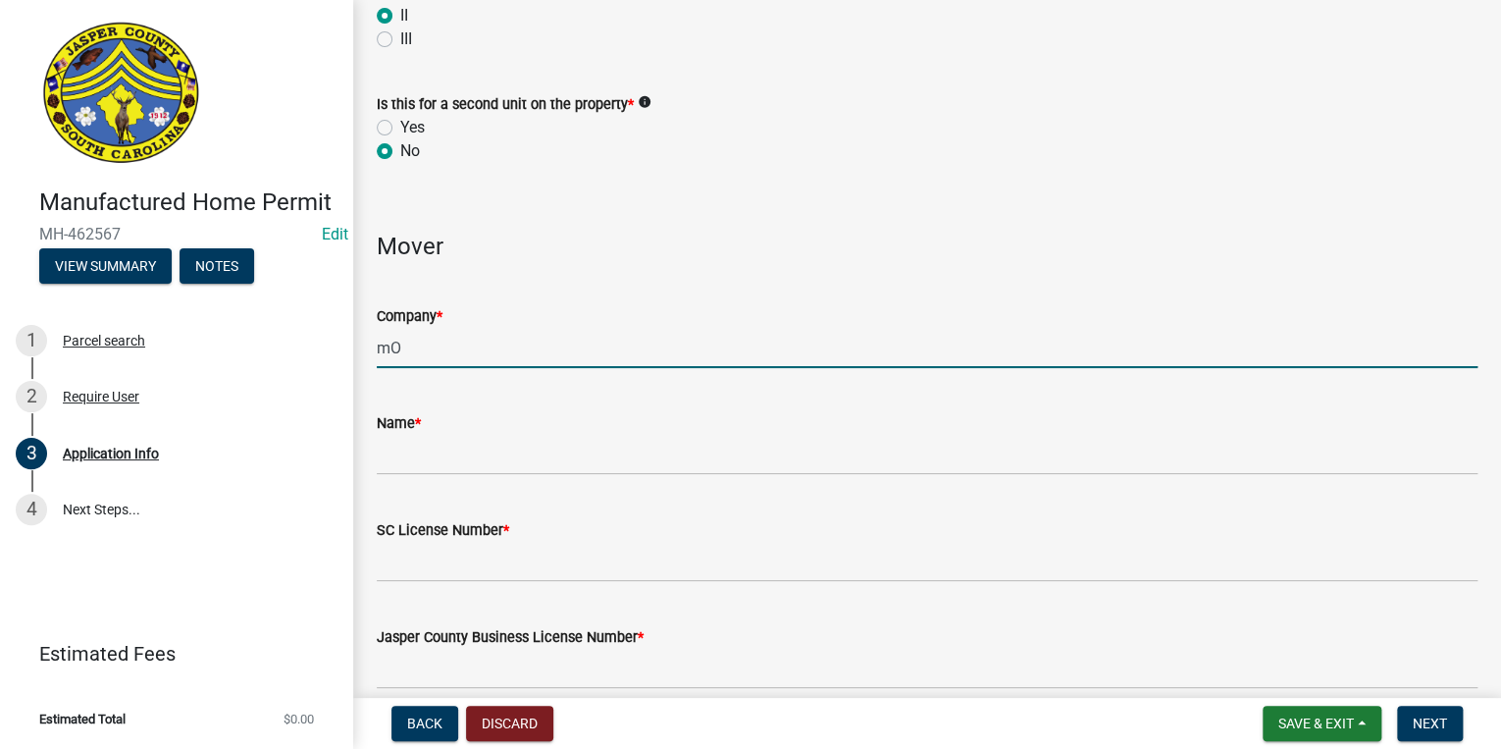
type input "m"
drag, startPoint x: 707, startPoint y: 338, endPoint x: 319, endPoint y: 354, distance: 388.8
click at [319, 354] on div "Manufactured Home Permit MH-462567 Edit View Summary Notes 1 Parcel search 2 Re…" at bounding box center [750, 374] width 1501 height 749
type input "Moved a couple of feet in the same property"
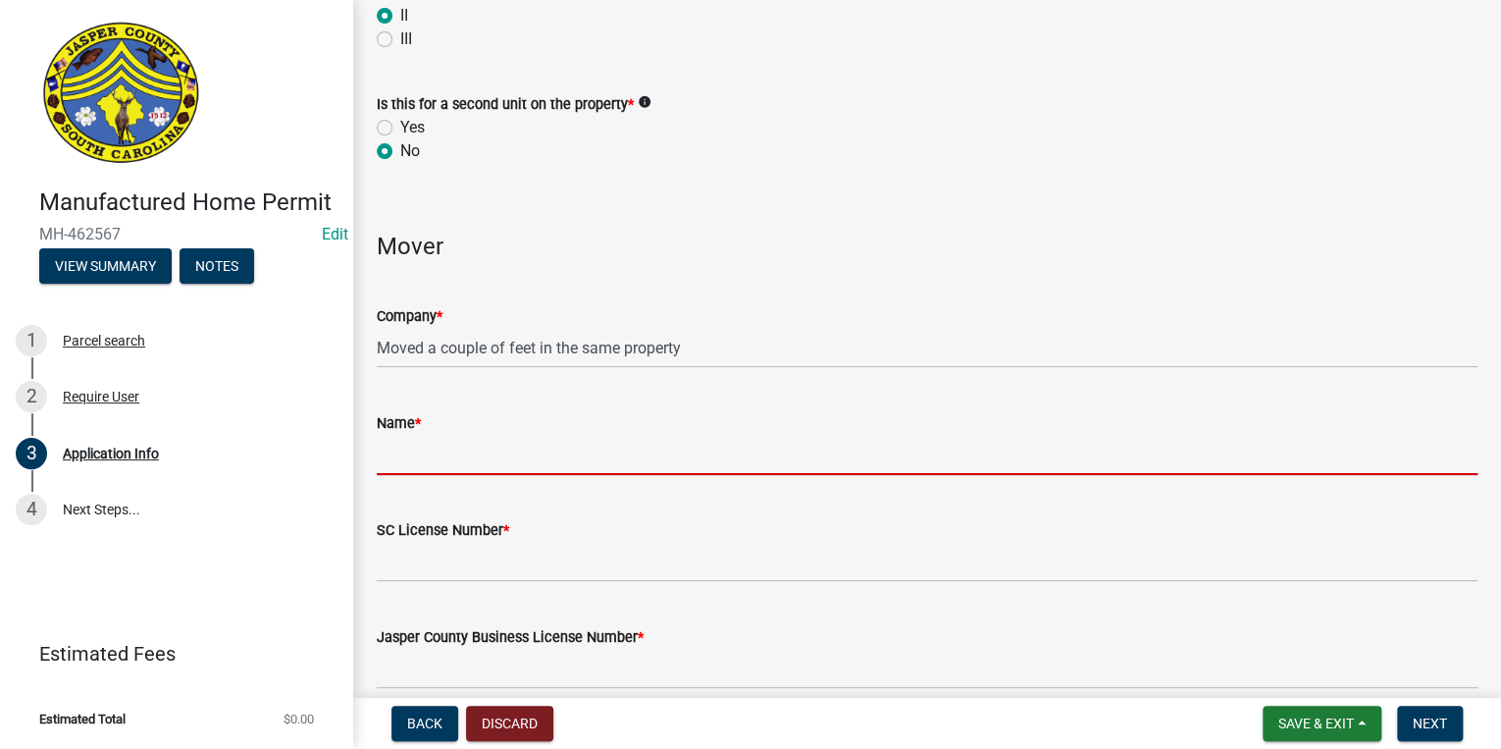
click at [410, 451] on input "Name *" at bounding box center [927, 455] width 1101 height 40
paste input "Moved a couple of feet in the same property"
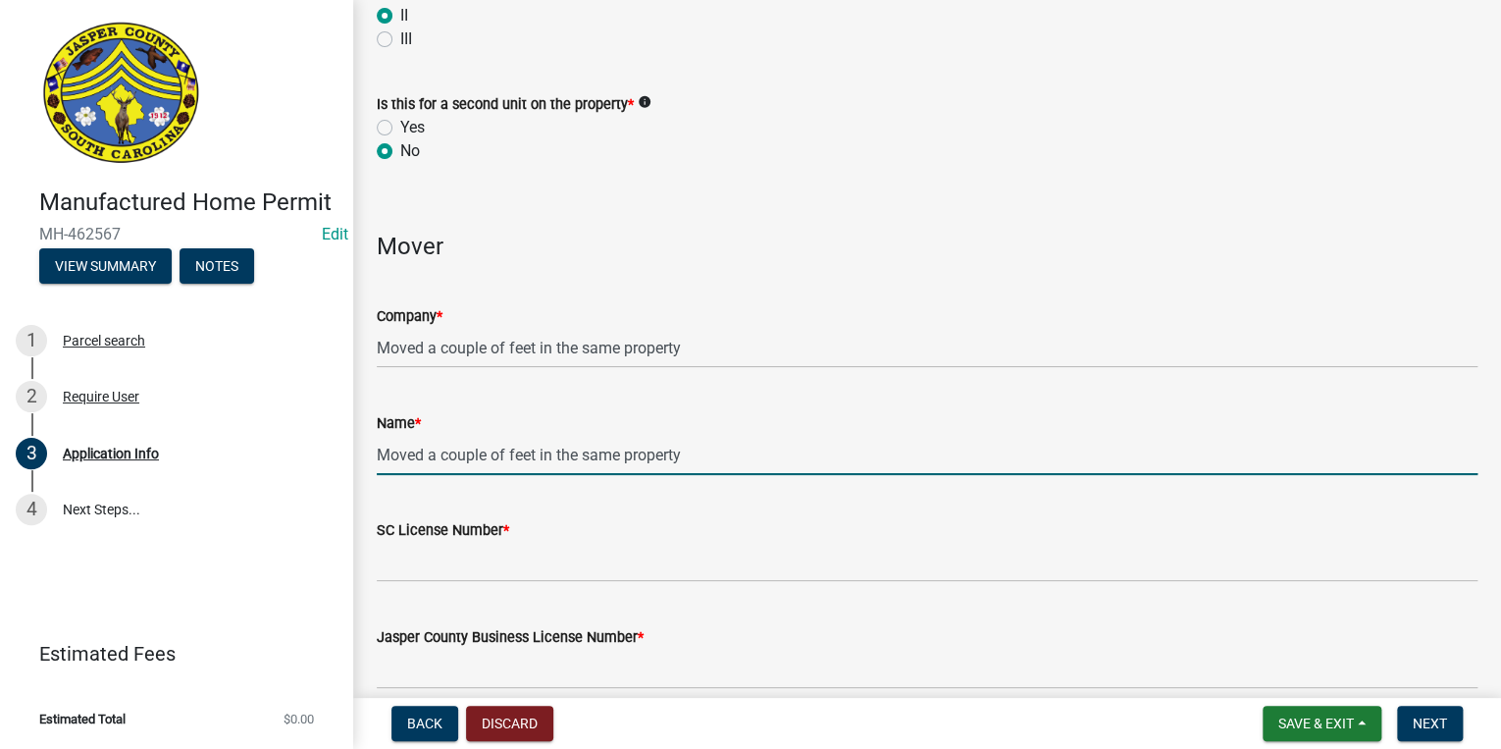
type input "Moved a couple of feet in the same property"
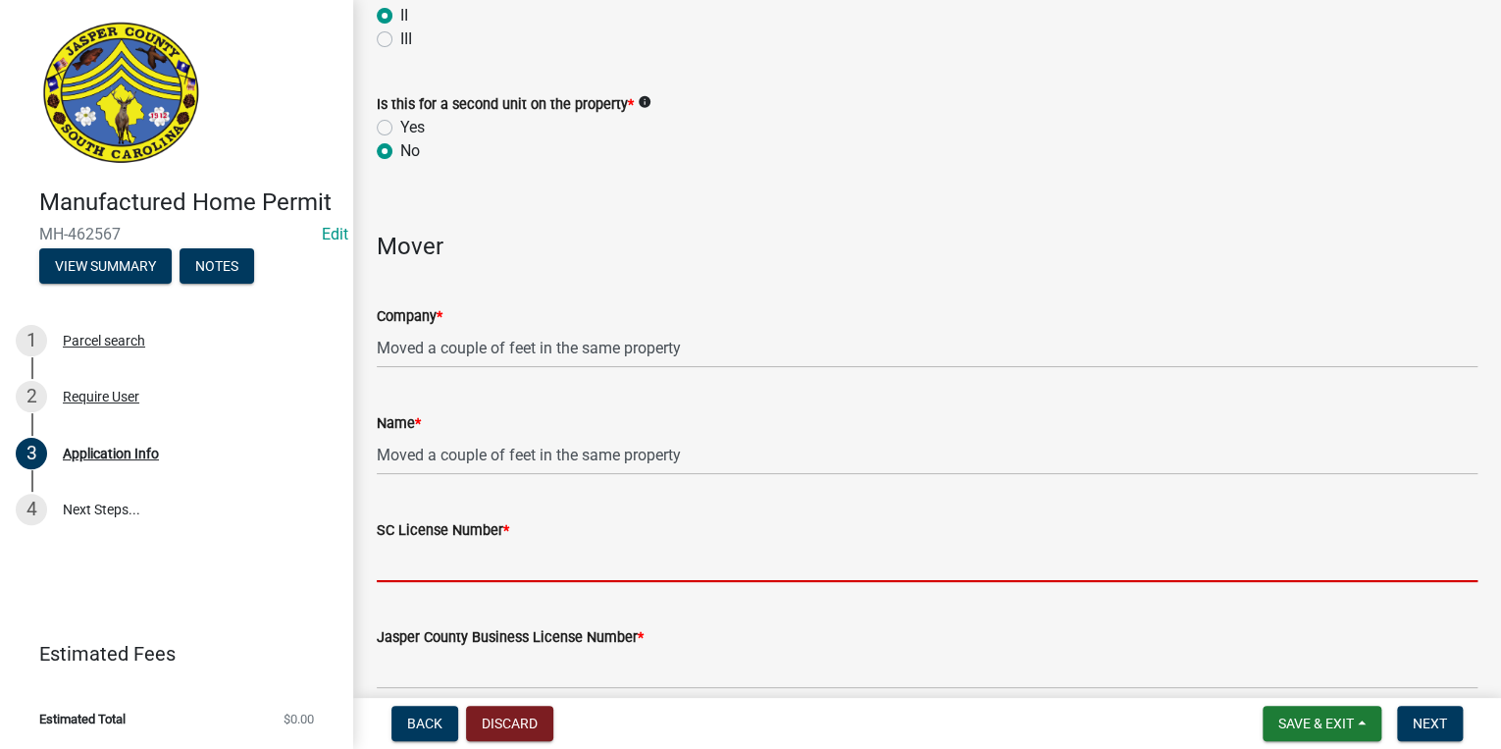
click at [403, 561] on input "SC License Number *" at bounding box center [927, 562] width 1101 height 40
paste input "Moved a couple of feet in the same property"
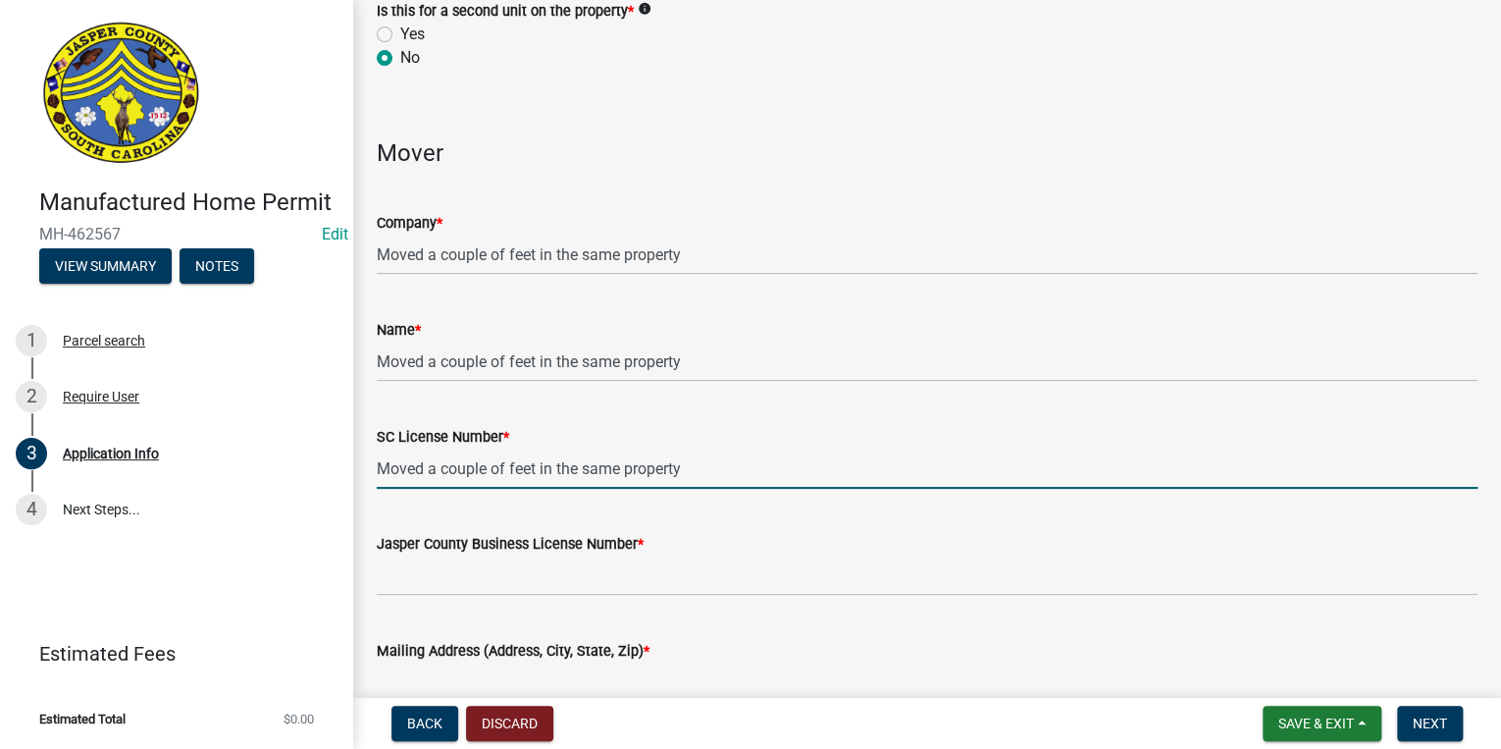
scroll to position [4175, 0]
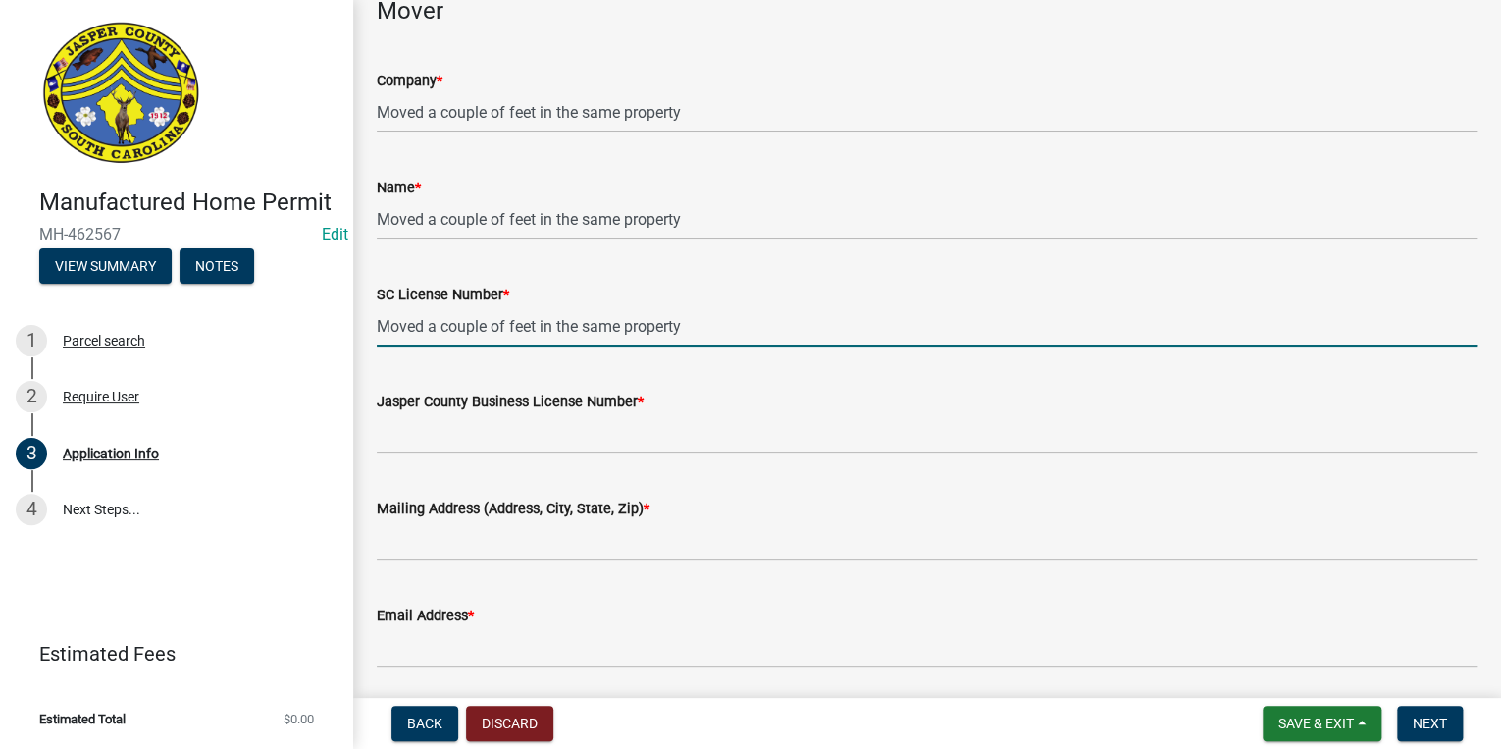
type input "Moved a couple of feet in the same property"
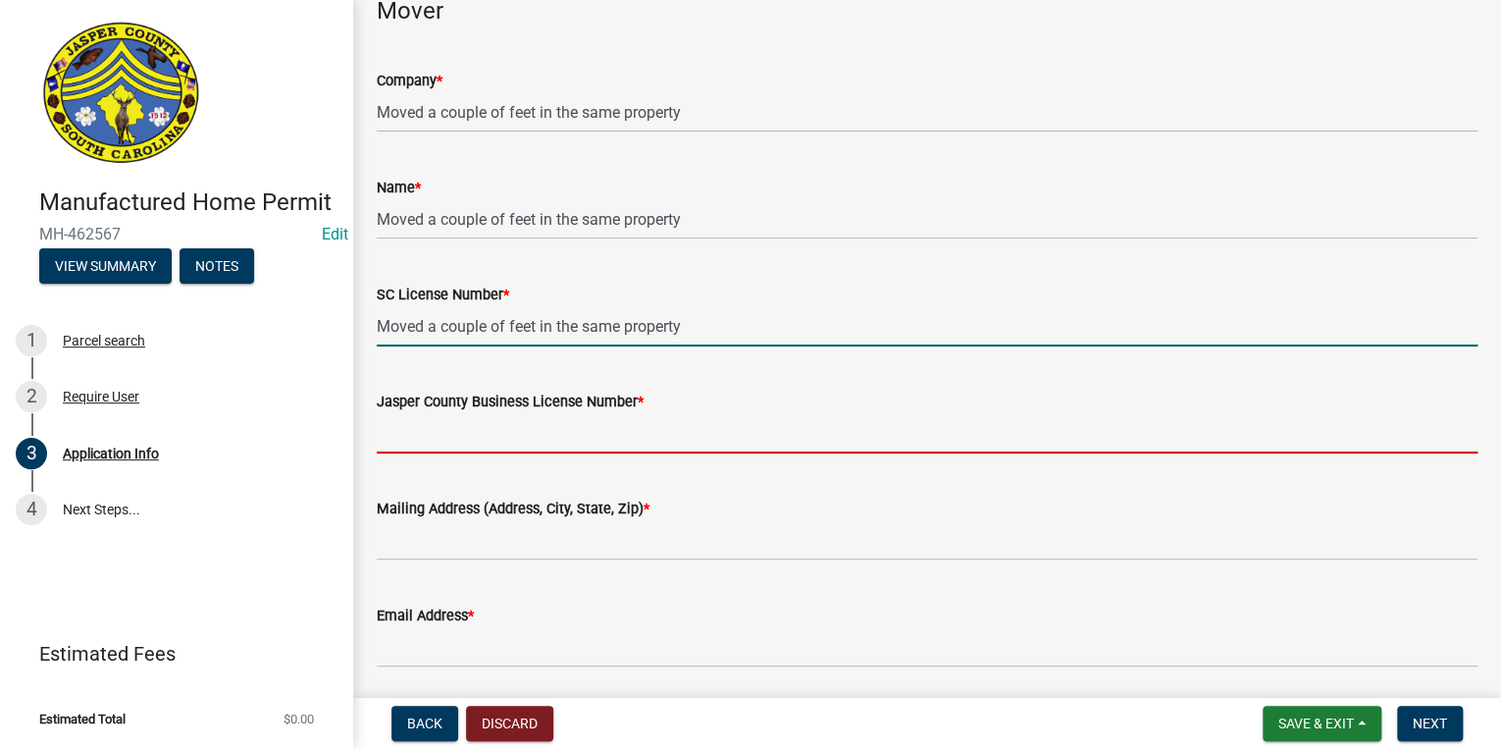
click at [428, 420] on input "Jasper County Business License Number *" at bounding box center [927, 433] width 1101 height 40
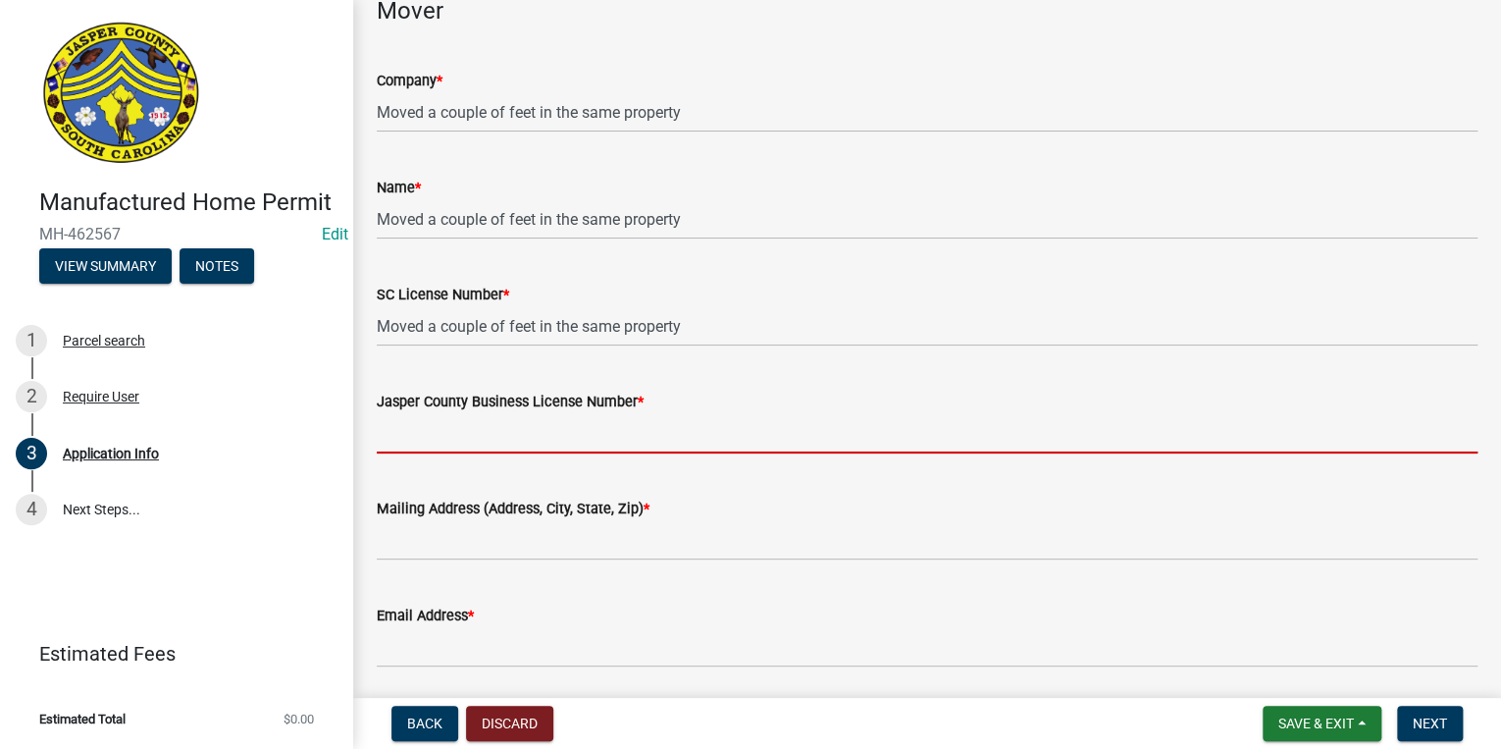
paste input "Moved a couple of feet in the same property"
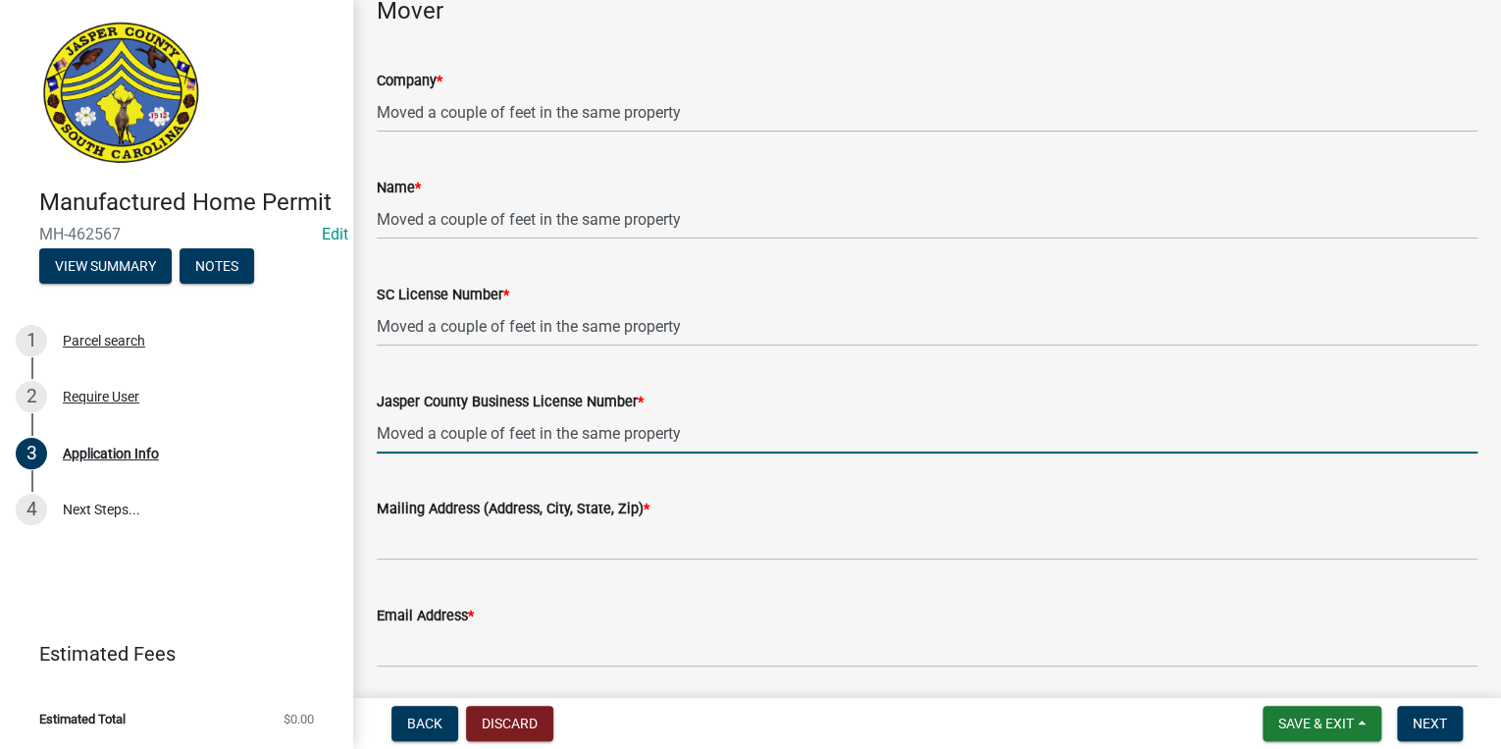
type input "Moved a couple of feet in the same property"
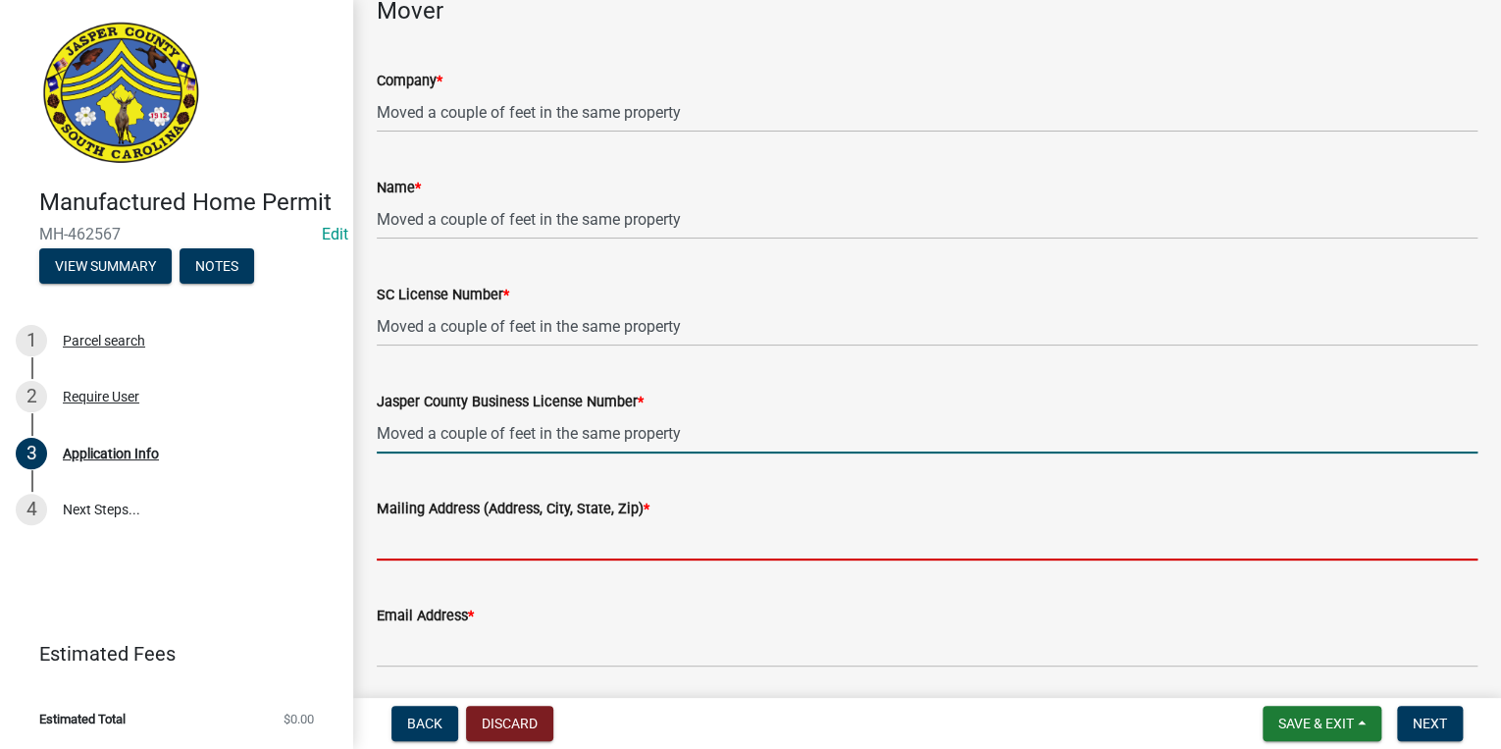
click at [434, 524] on input "Mailing Address (Address, City, State, Zip) *" at bounding box center [927, 540] width 1101 height 40
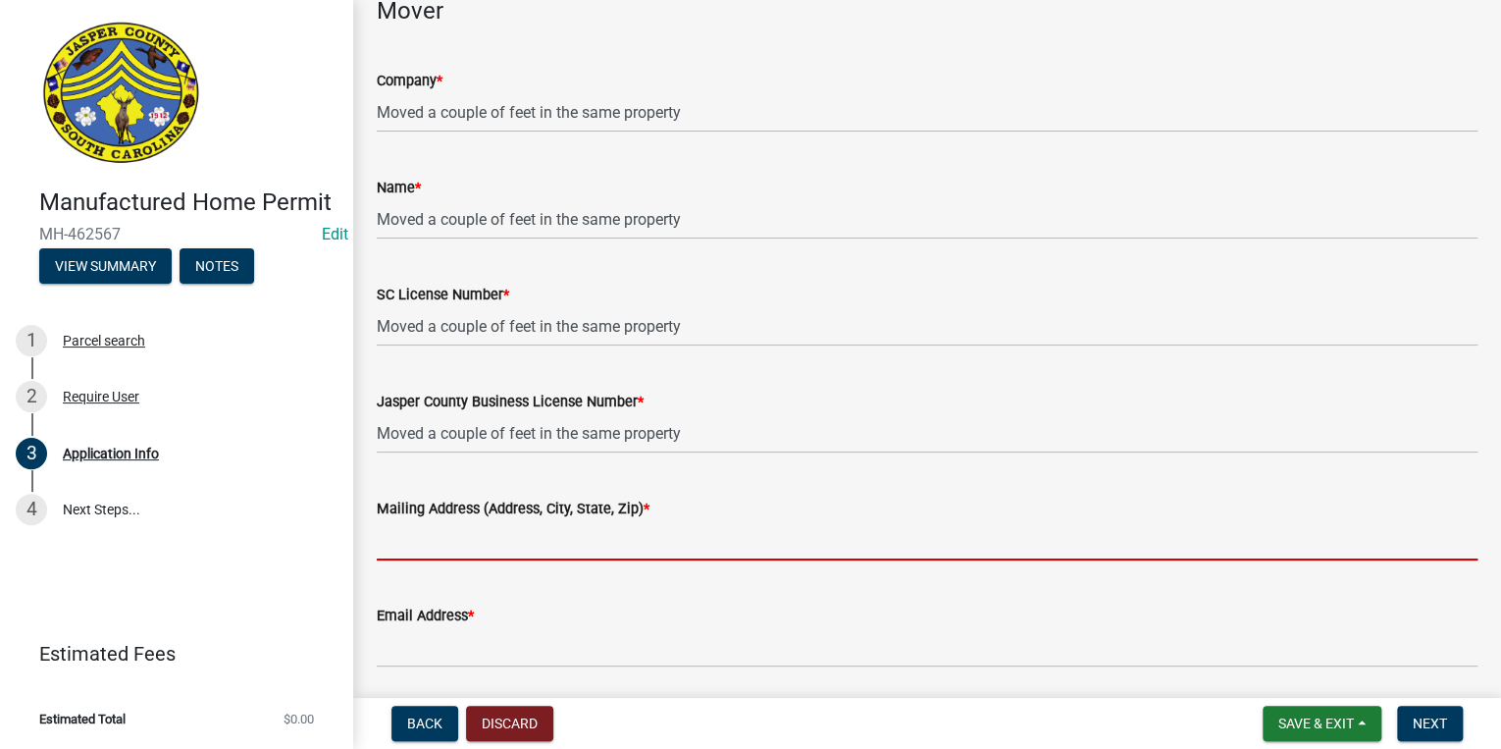
paste input "Moved a couple of feet in the same property"
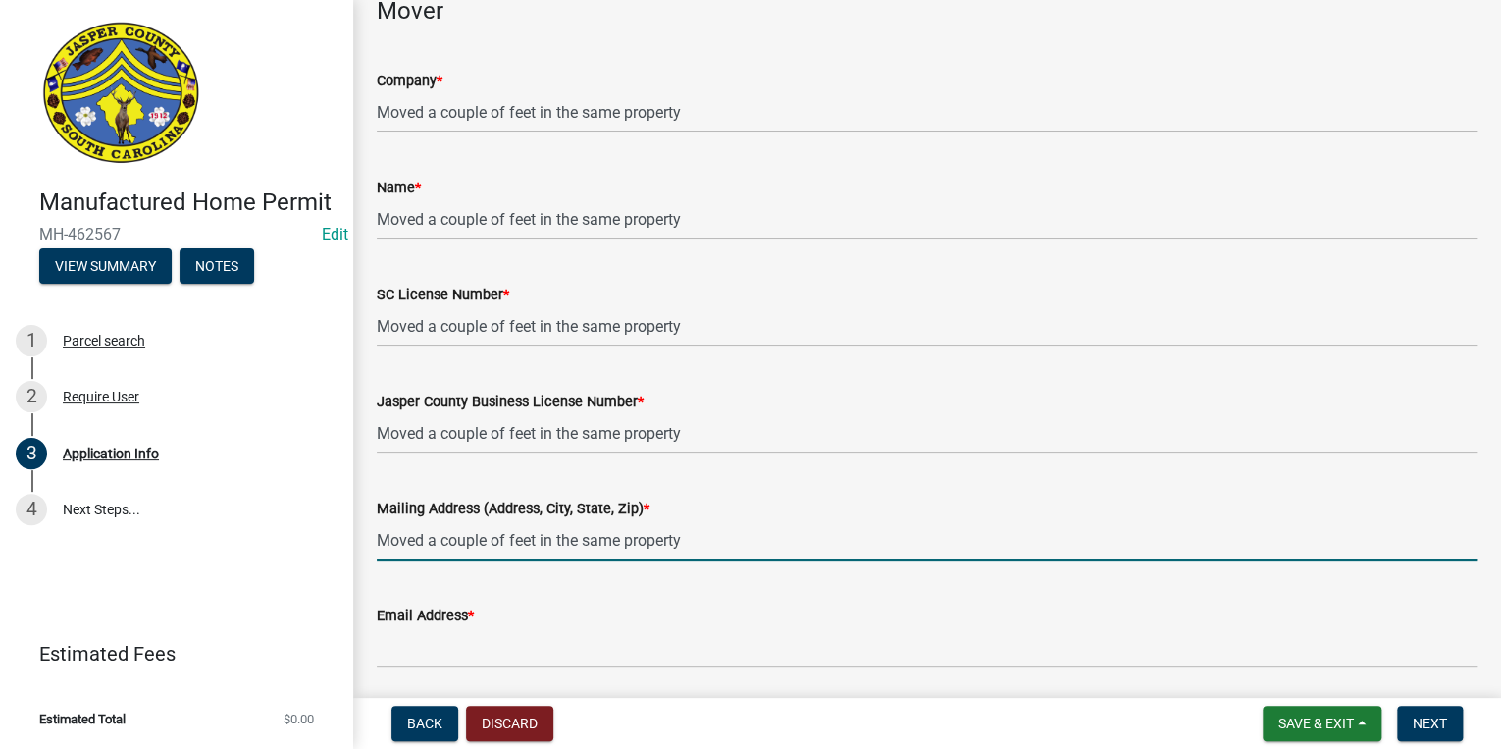
type input "Moved a couple of feet in the same property"
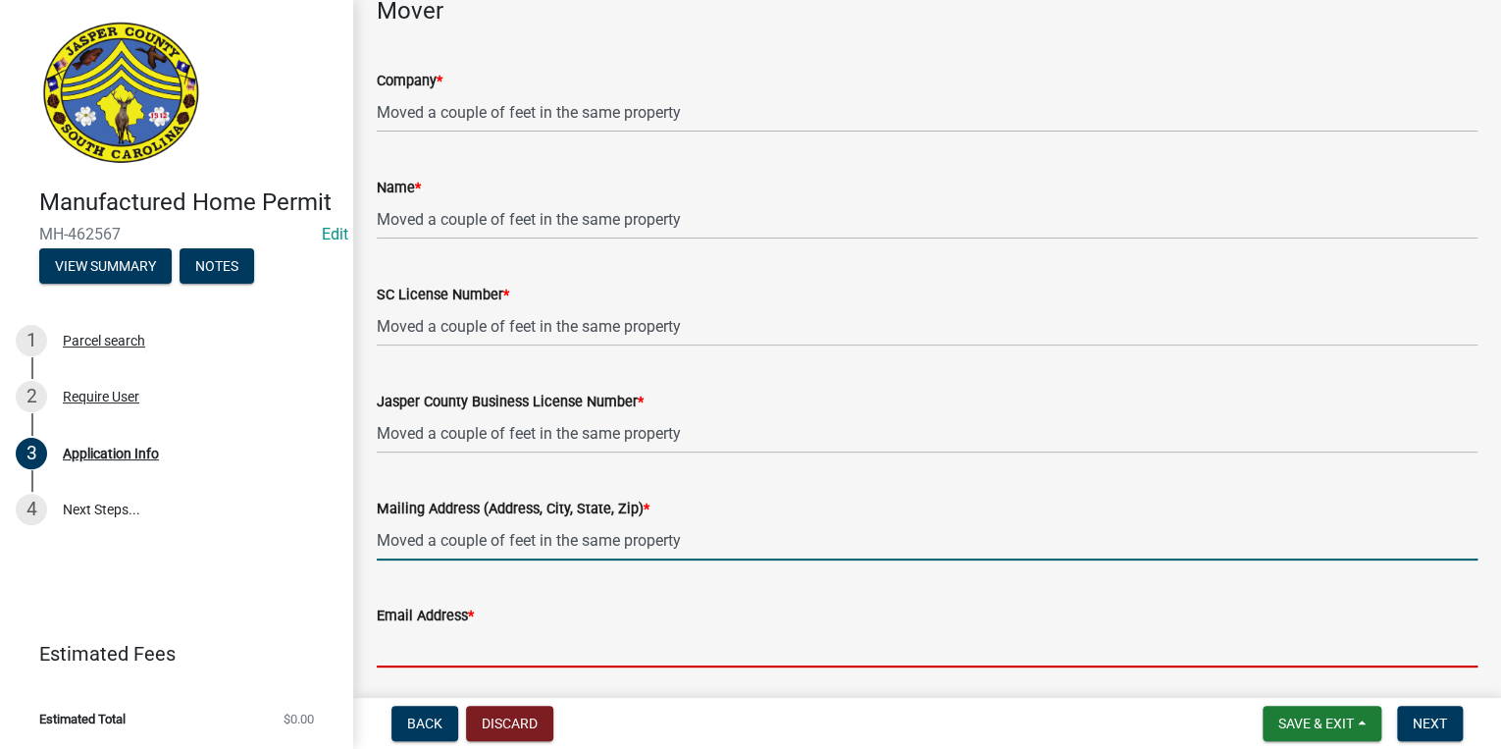
click at [409, 648] on input "Email Address *" at bounding box center [927, 647] width 1101 height 40
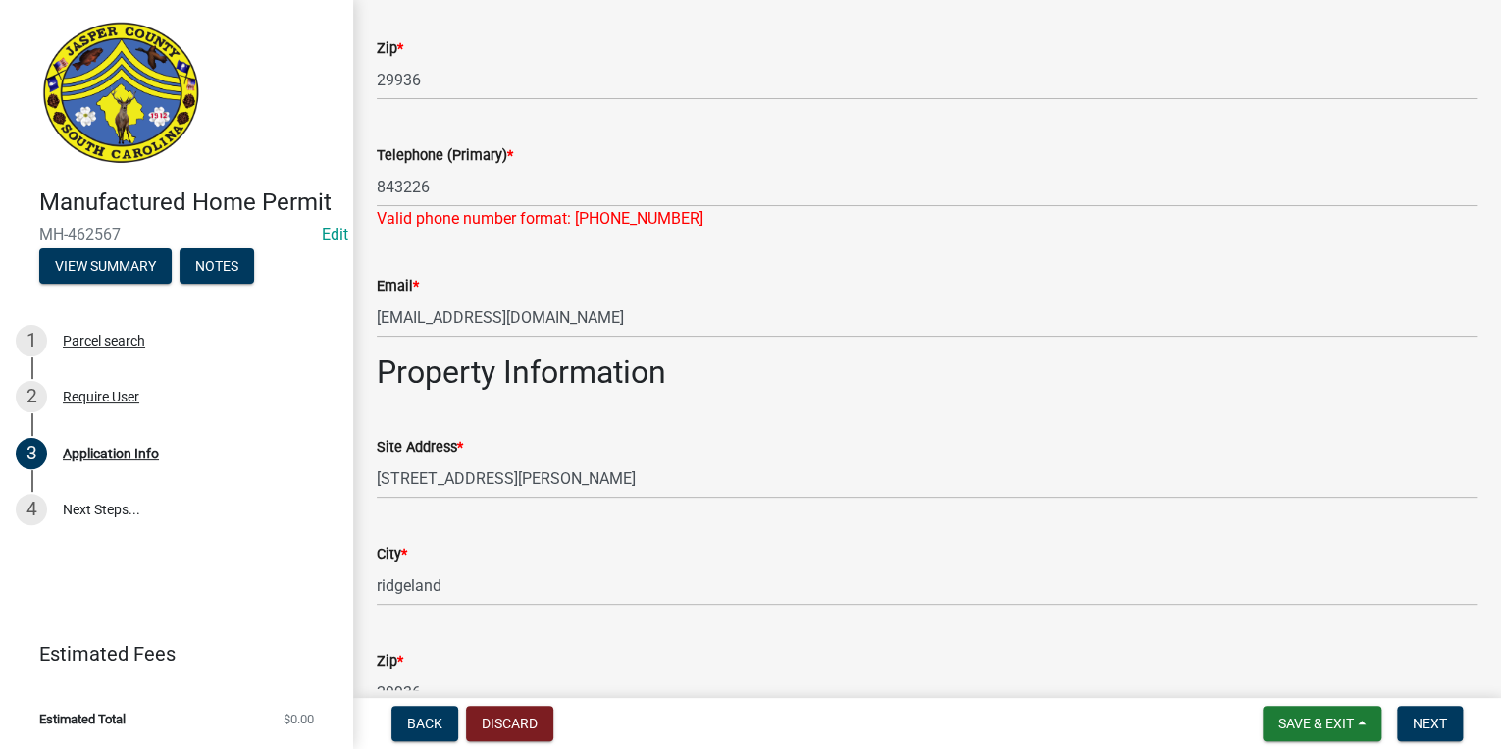
scroll to position [1350, 0]
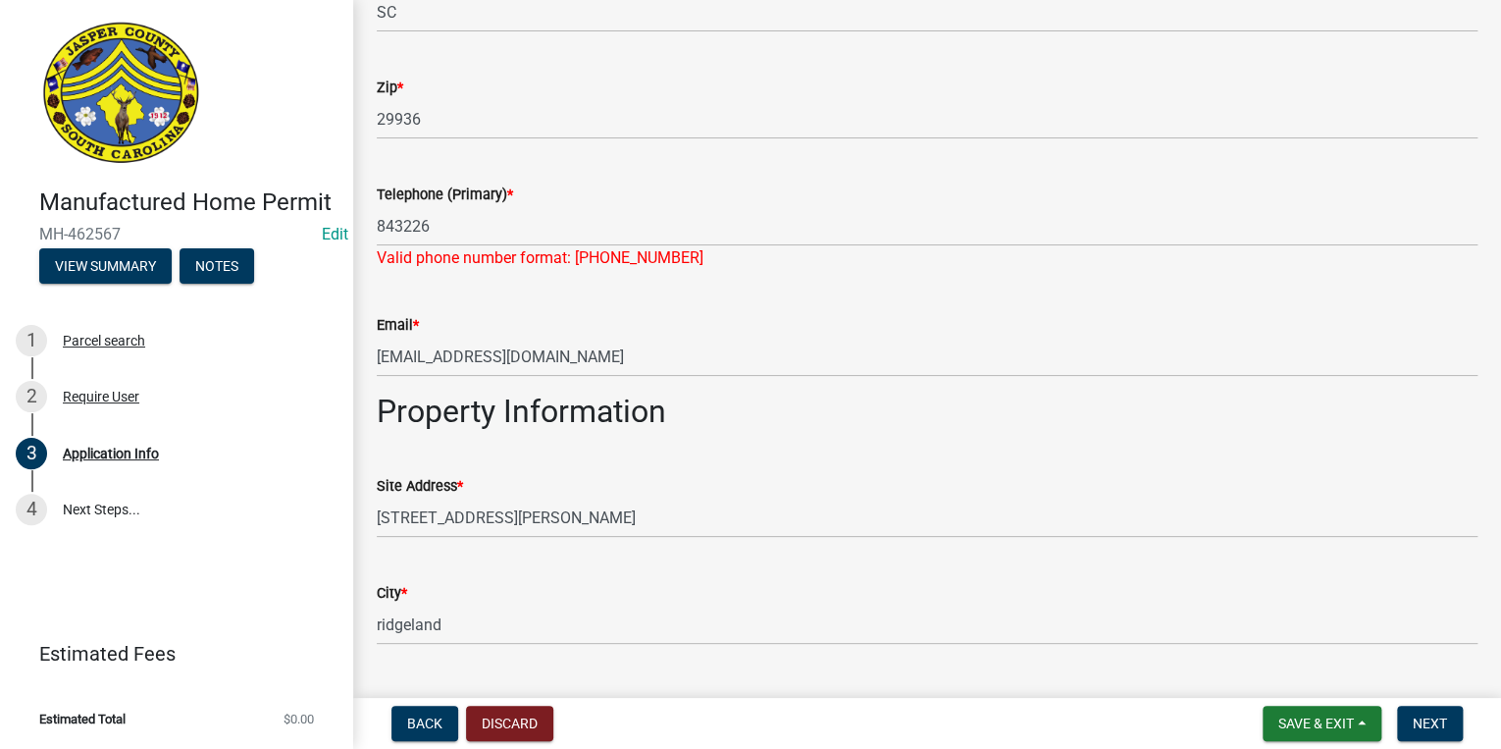
type input "na@gmail.com"
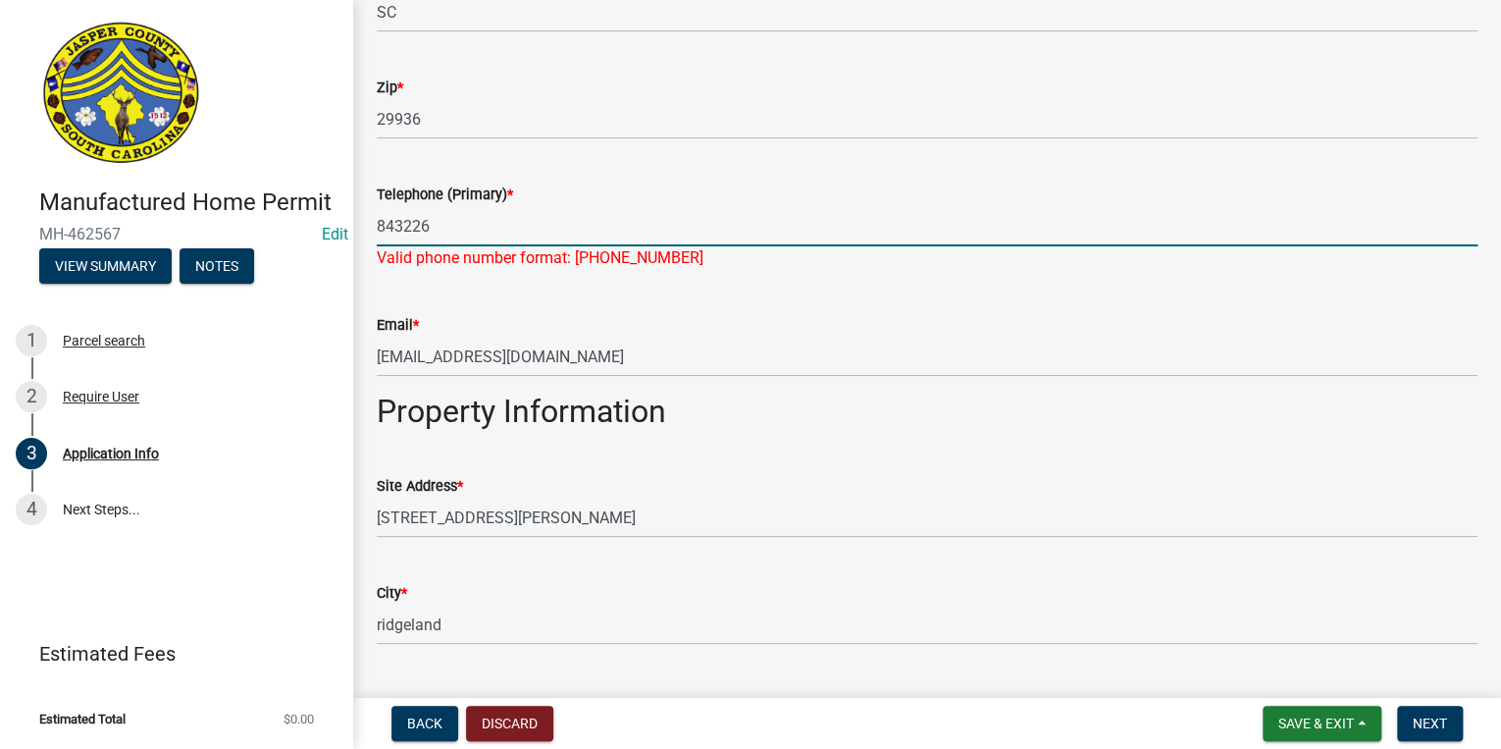
click at [478, 235] on input "843226" at bounding box center [927, 226] width 1101 height 40
type input "8432260974"
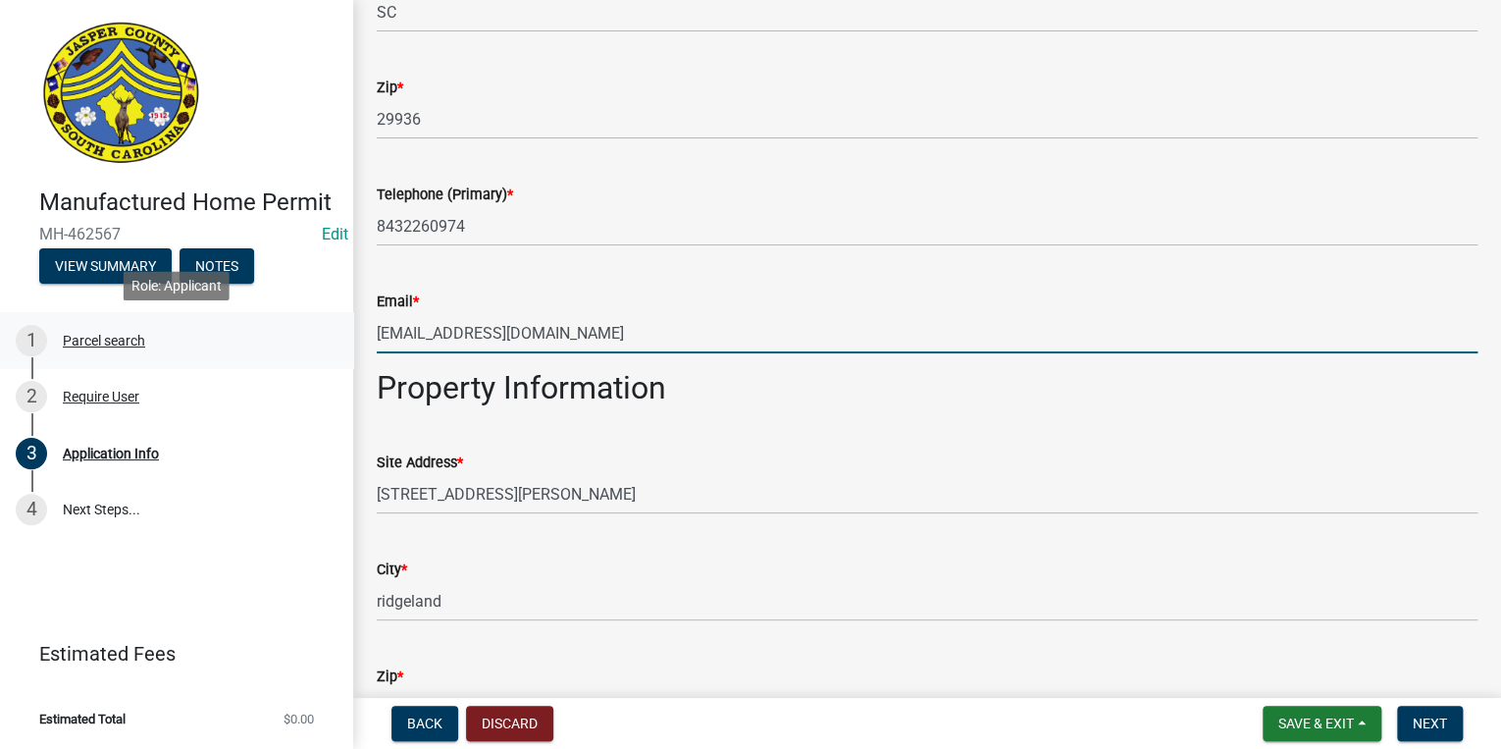
drag, startPoint x: 632, startPoint y: 331, endPoint x: 174, endPoint y: 316, distance: 458.4
click at [174, 316] on div "Manufactured Home Permit MH-462567 Edit View Summary Notes 1 Parcel search 2 Re…" at bounding box center [750, 374] width 1501 height 749
click at [496, 334] on input "hampwall@gmaol.com" at bounding box center [927, 333] width 1101 height 40
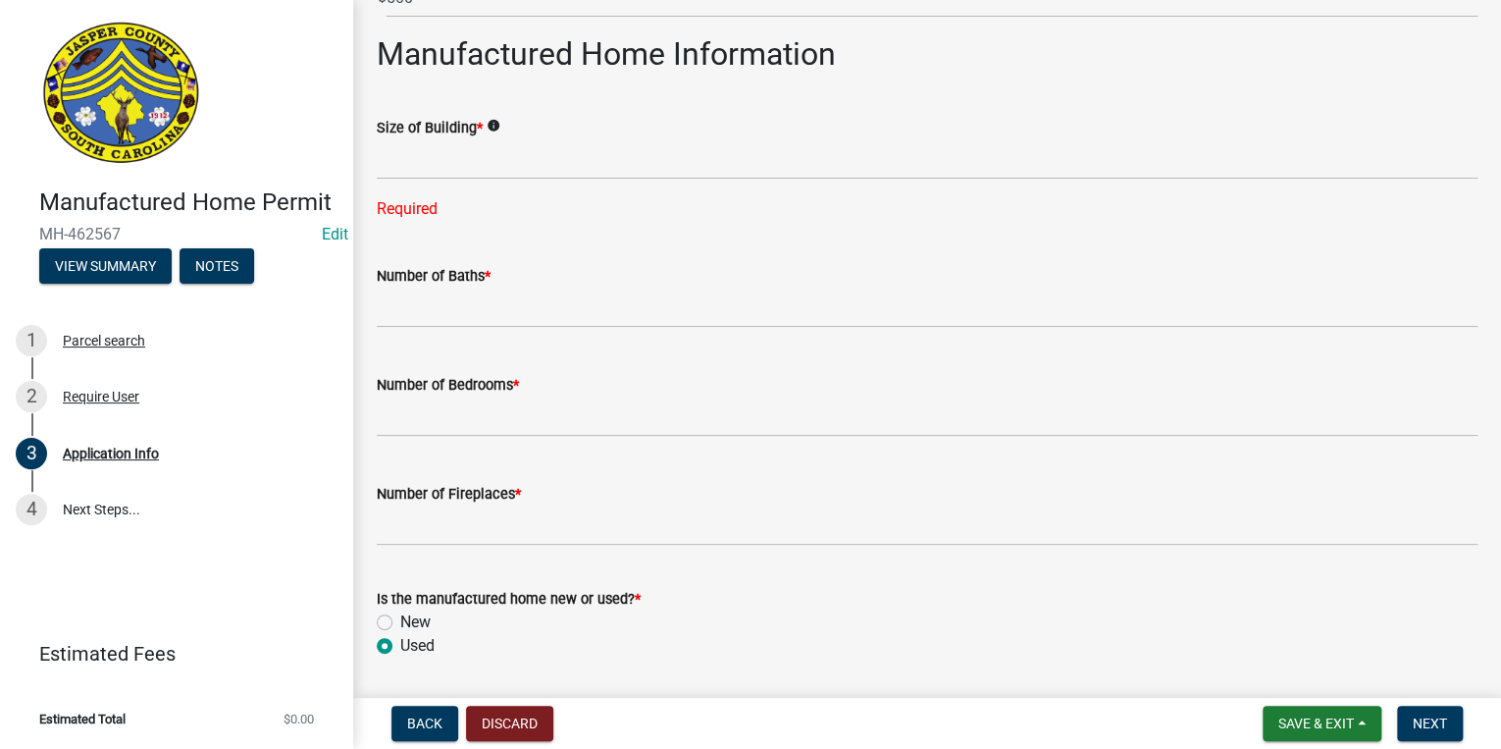
scroll to position [2449, 0]
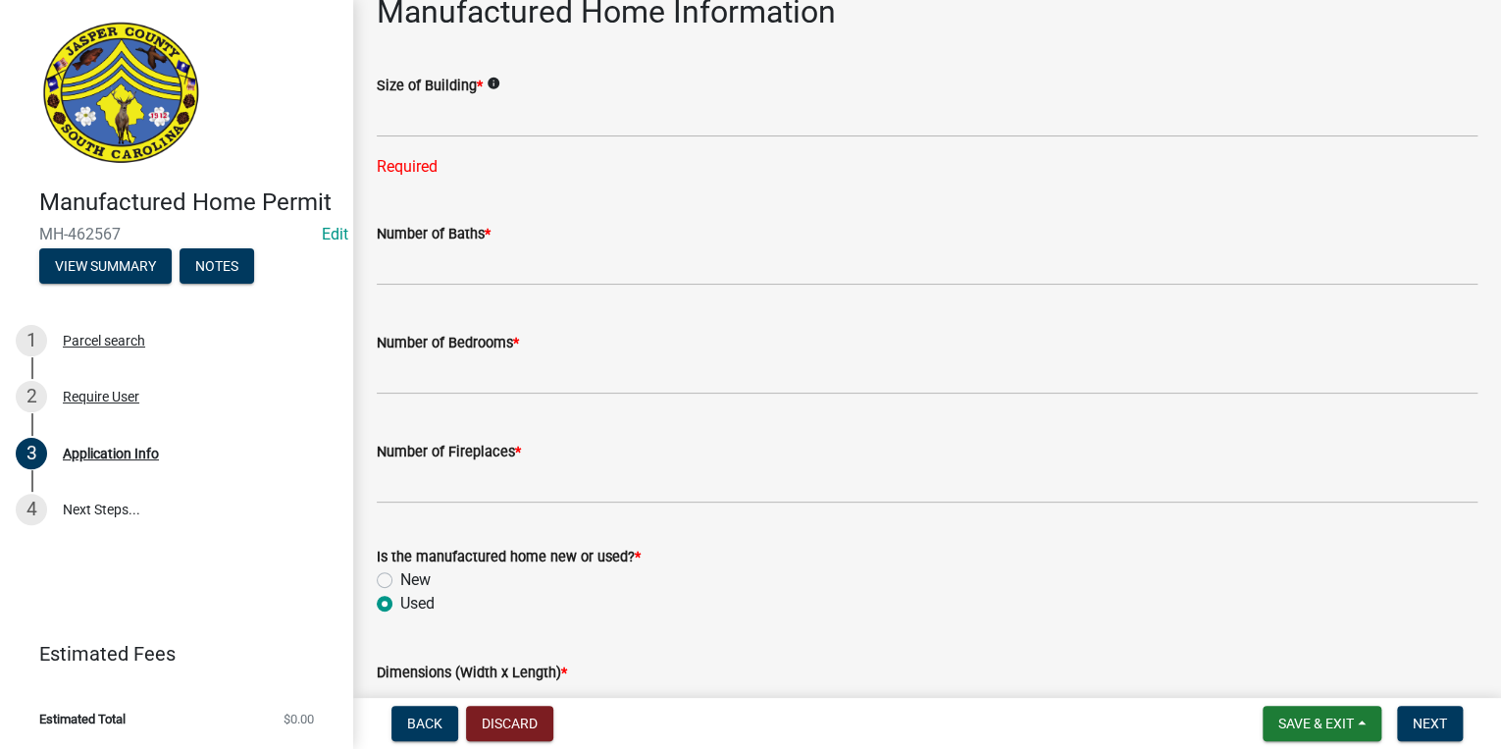
type input "hampwall@gmail.com"
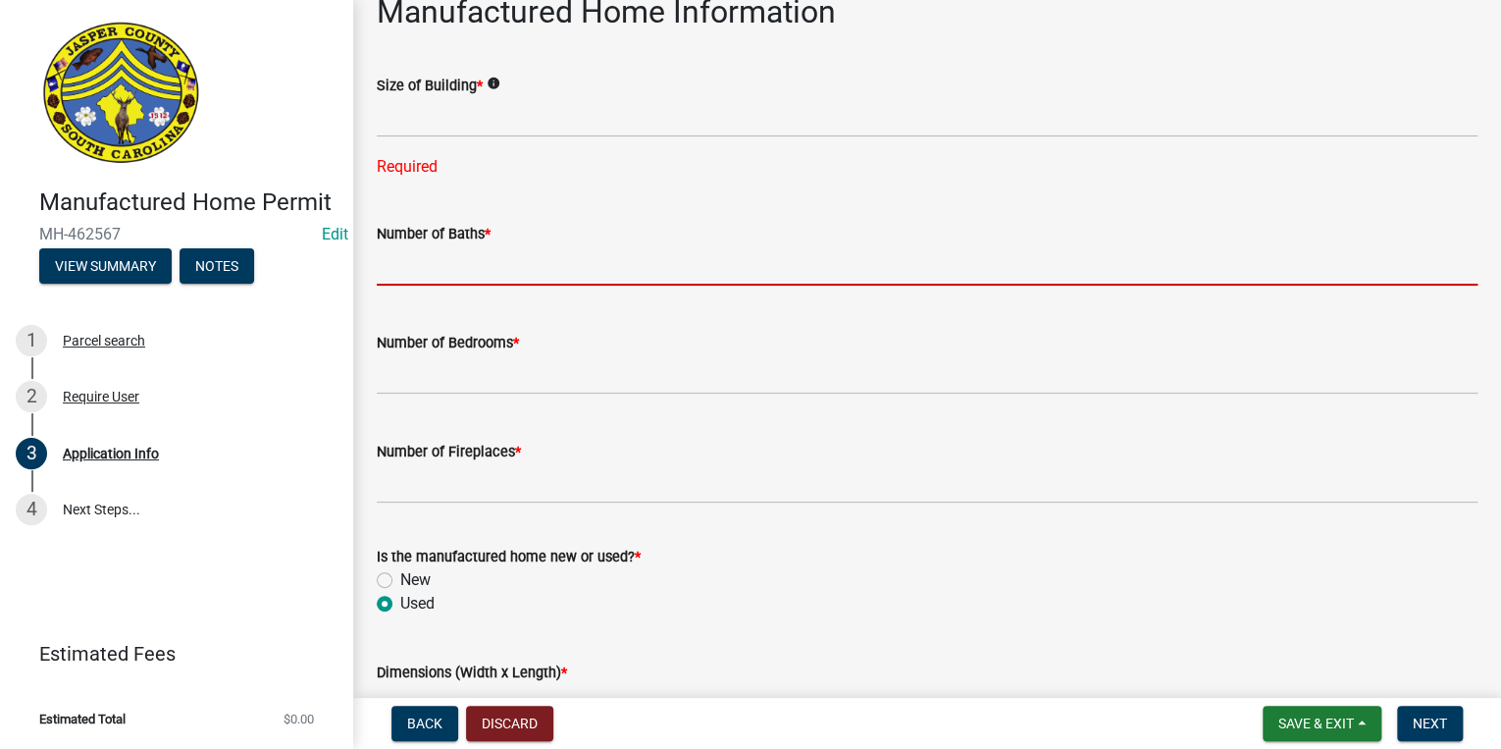
click at [468, 276] on input "text" at bounding box center [927, 265] width 1101 height 40
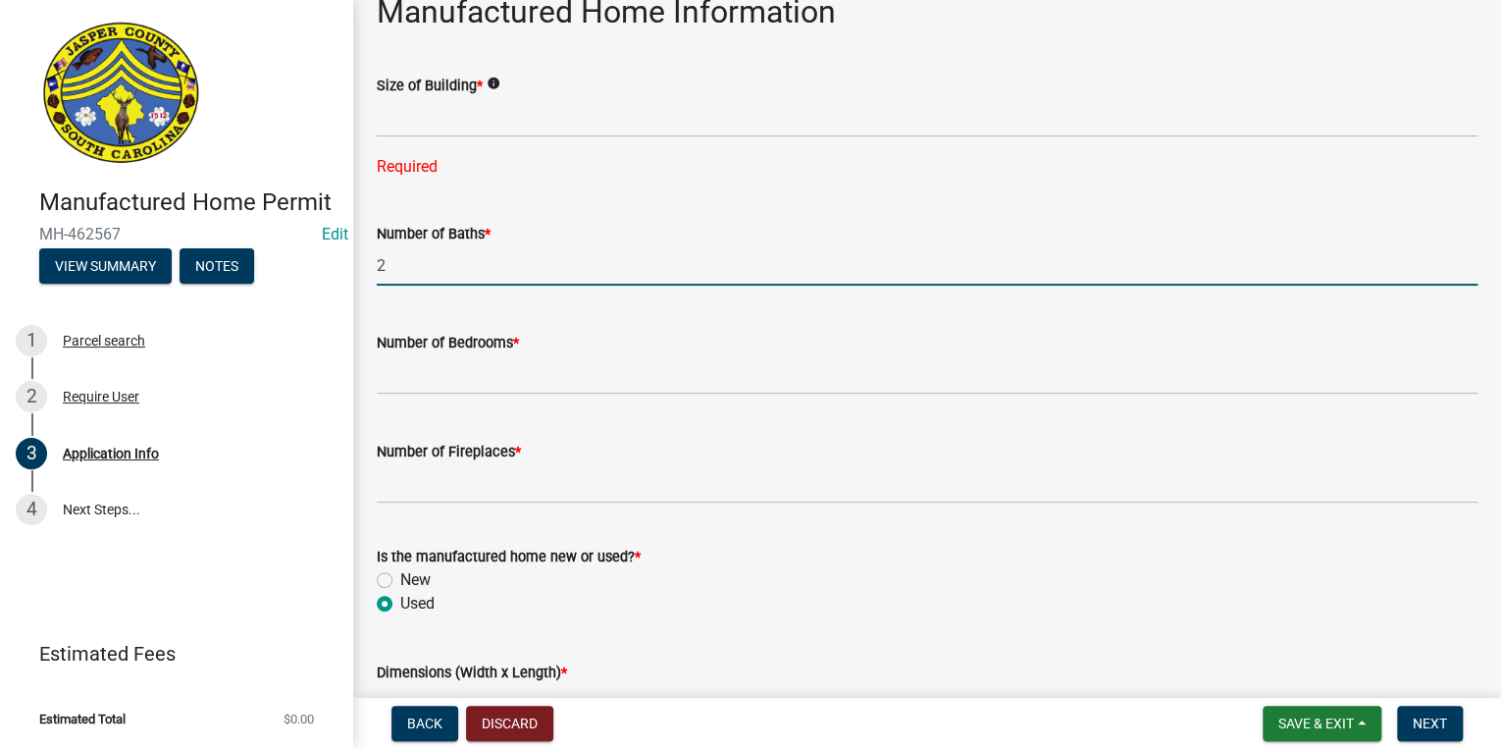
type input "2"
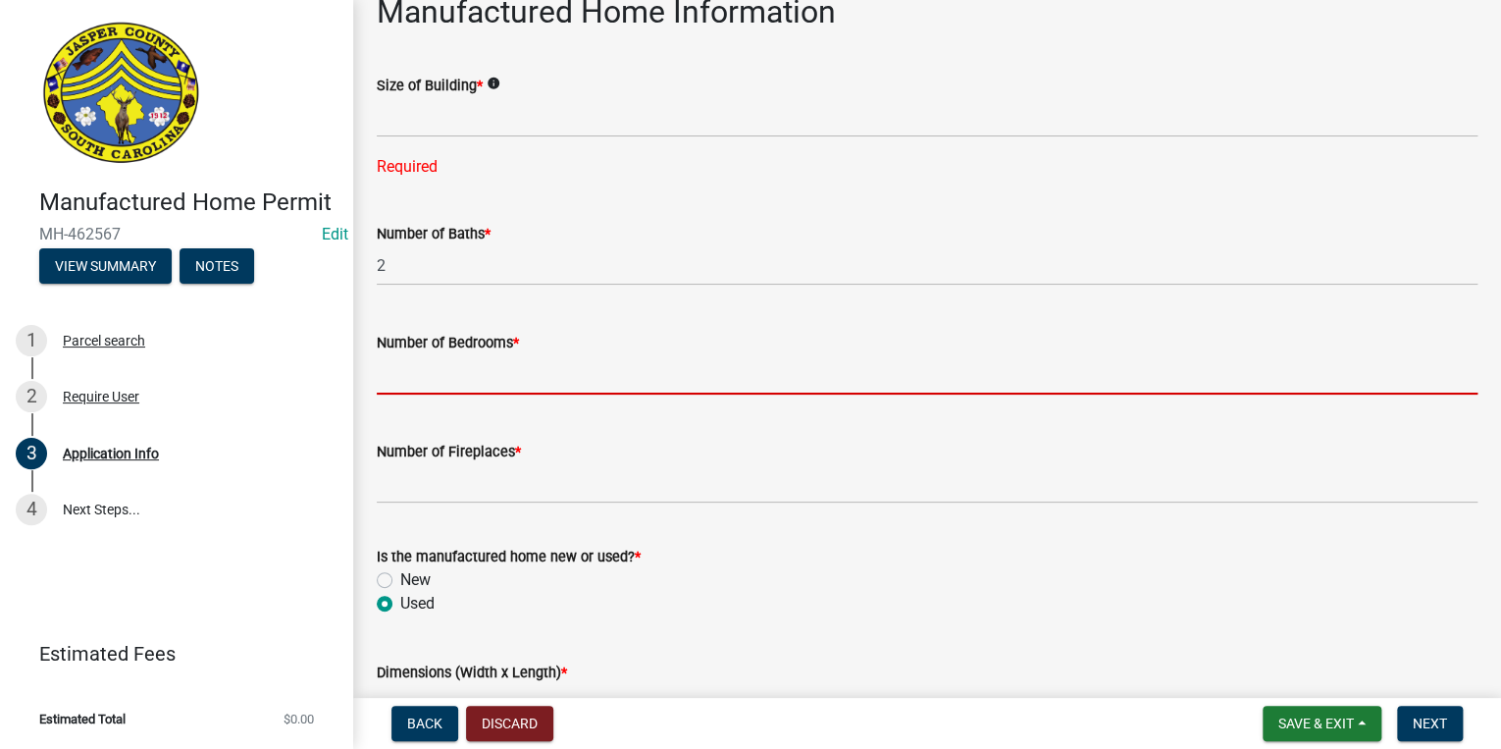
drag, startPoint x: 467, startPoint y: 360, endPoint x: 455, endPoint y: 353, distance: 13.6
click at [463, 358] on input "text" at bounding box center [927, 374] width 1101 height 40
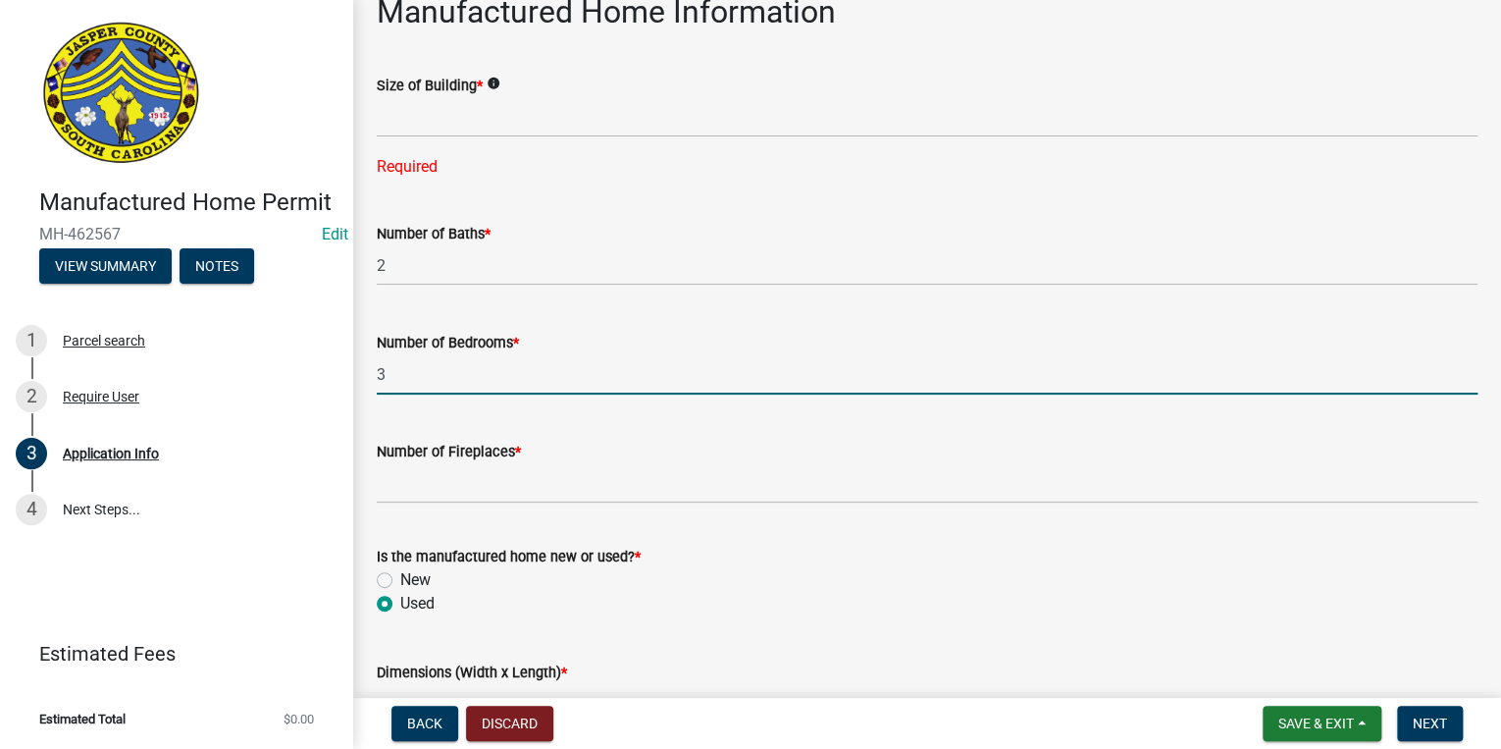
type input "3"
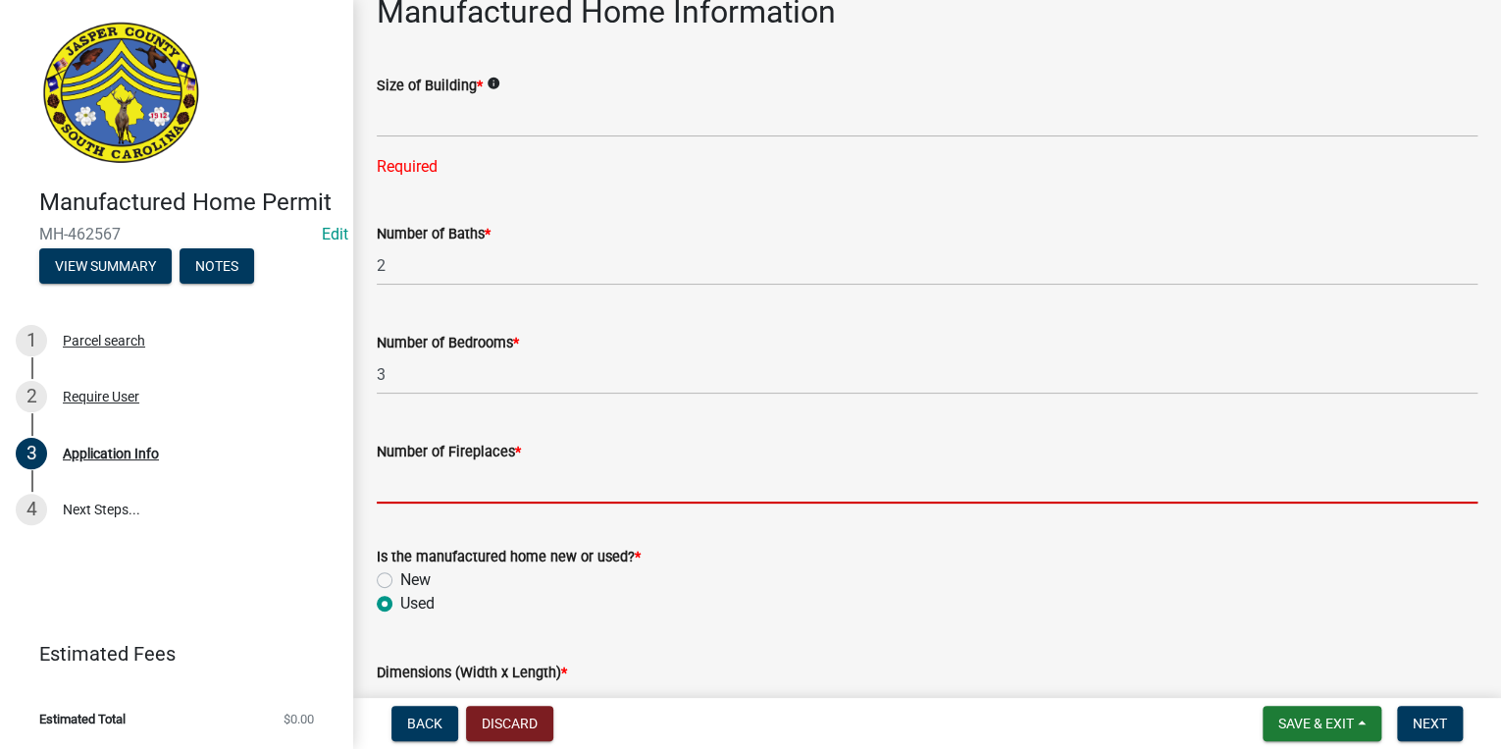
click at [490, 470] on input "text" at bounding box center [927, 483] width 1101 height 40
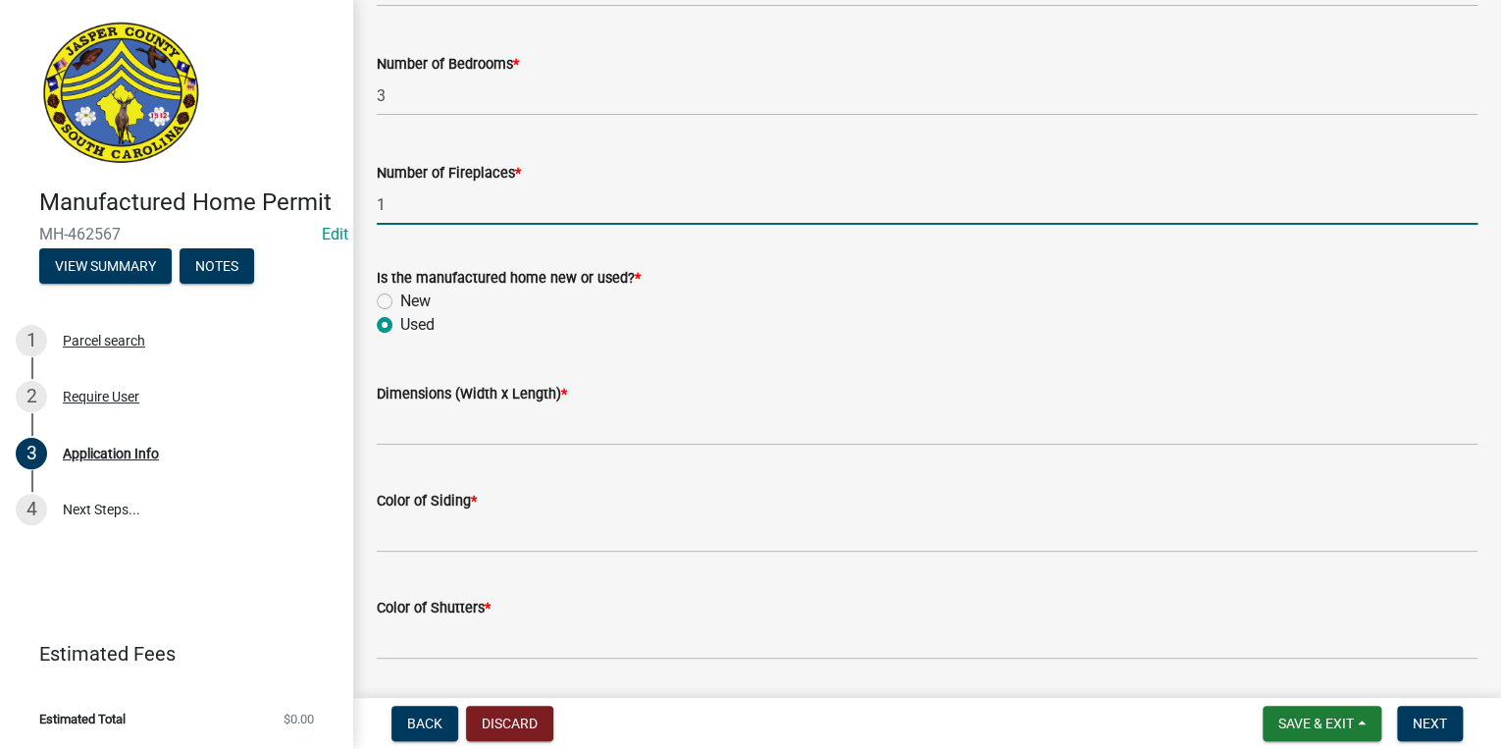
scroll to position [2763, 0]
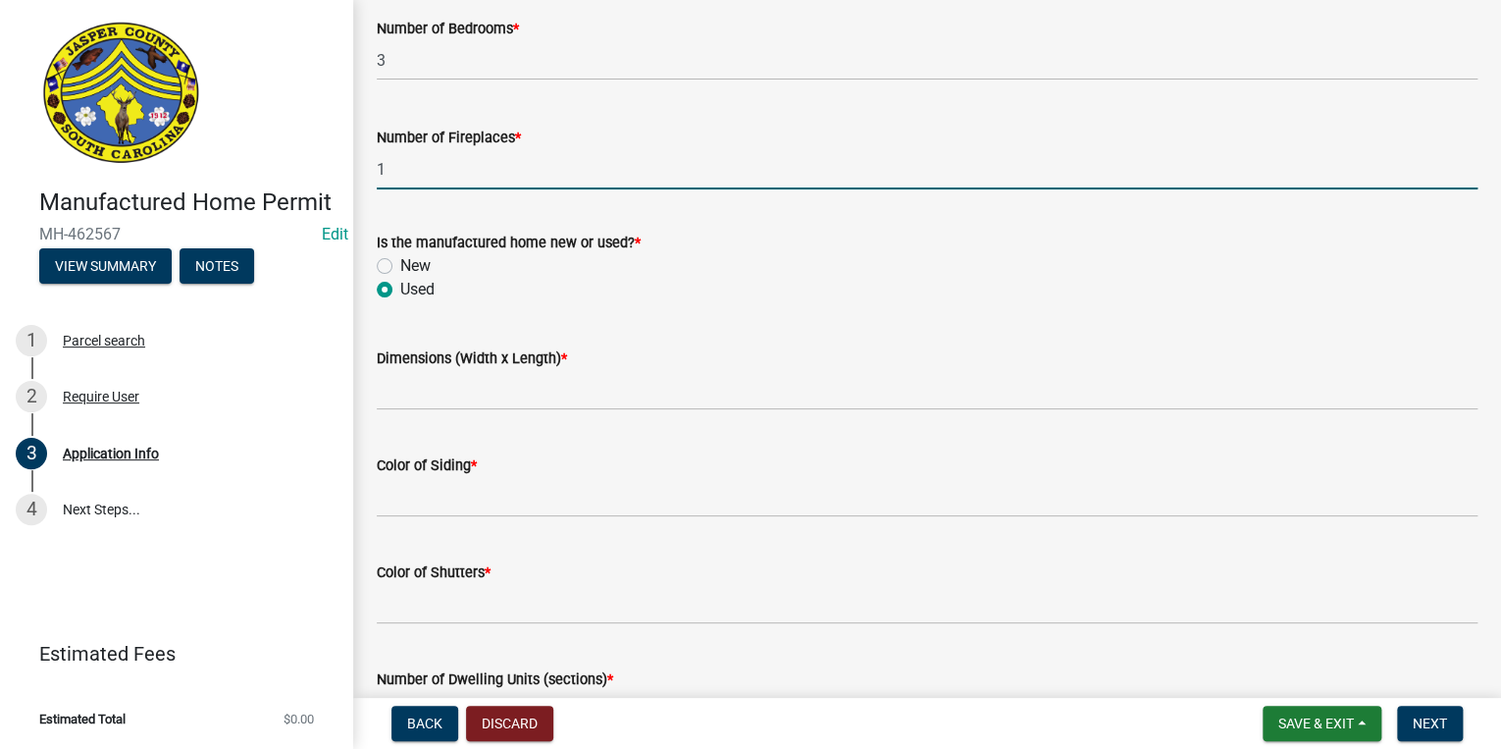
type input "1"
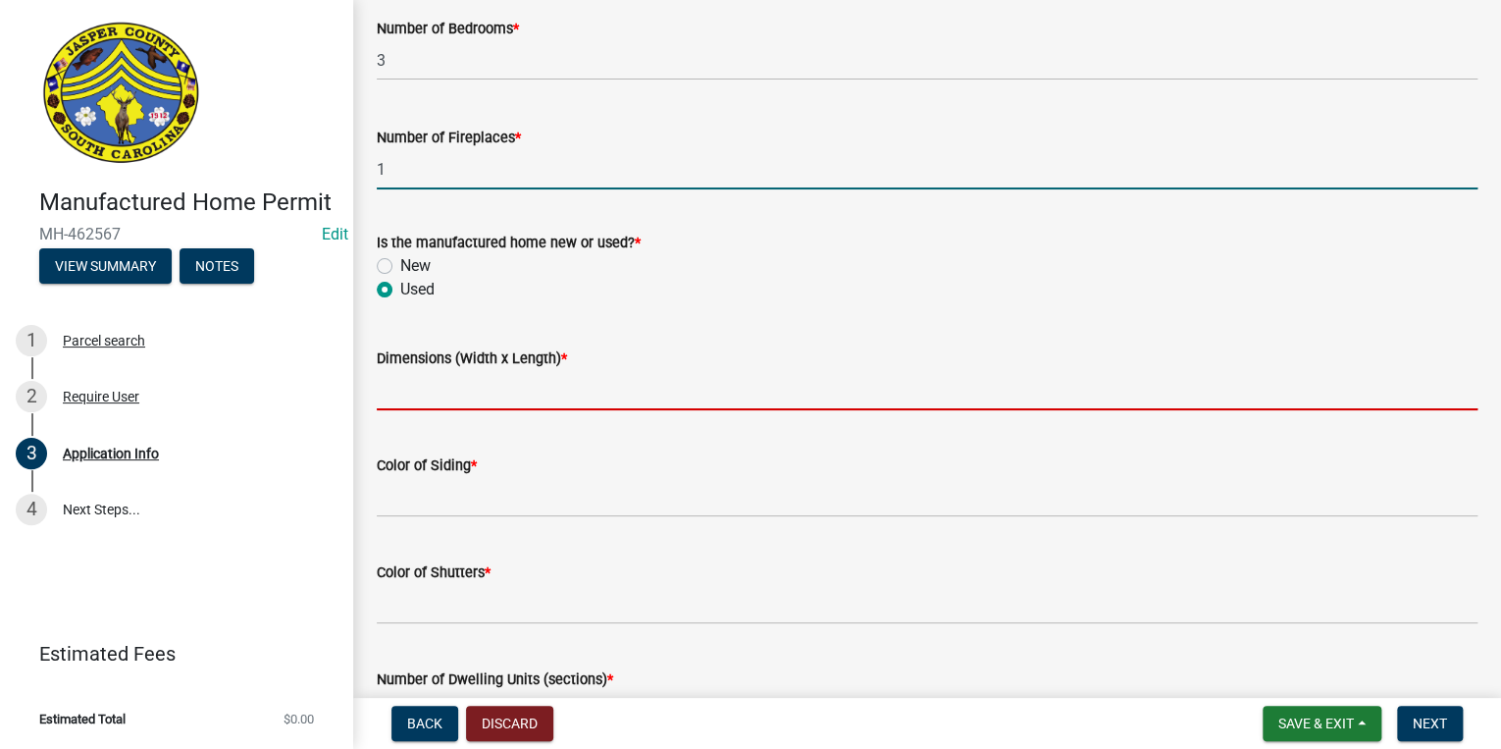
click at [469, 399] on input "Dimensions (Width x Length) *" at bounding box center [927, 390] width 1101 height 40
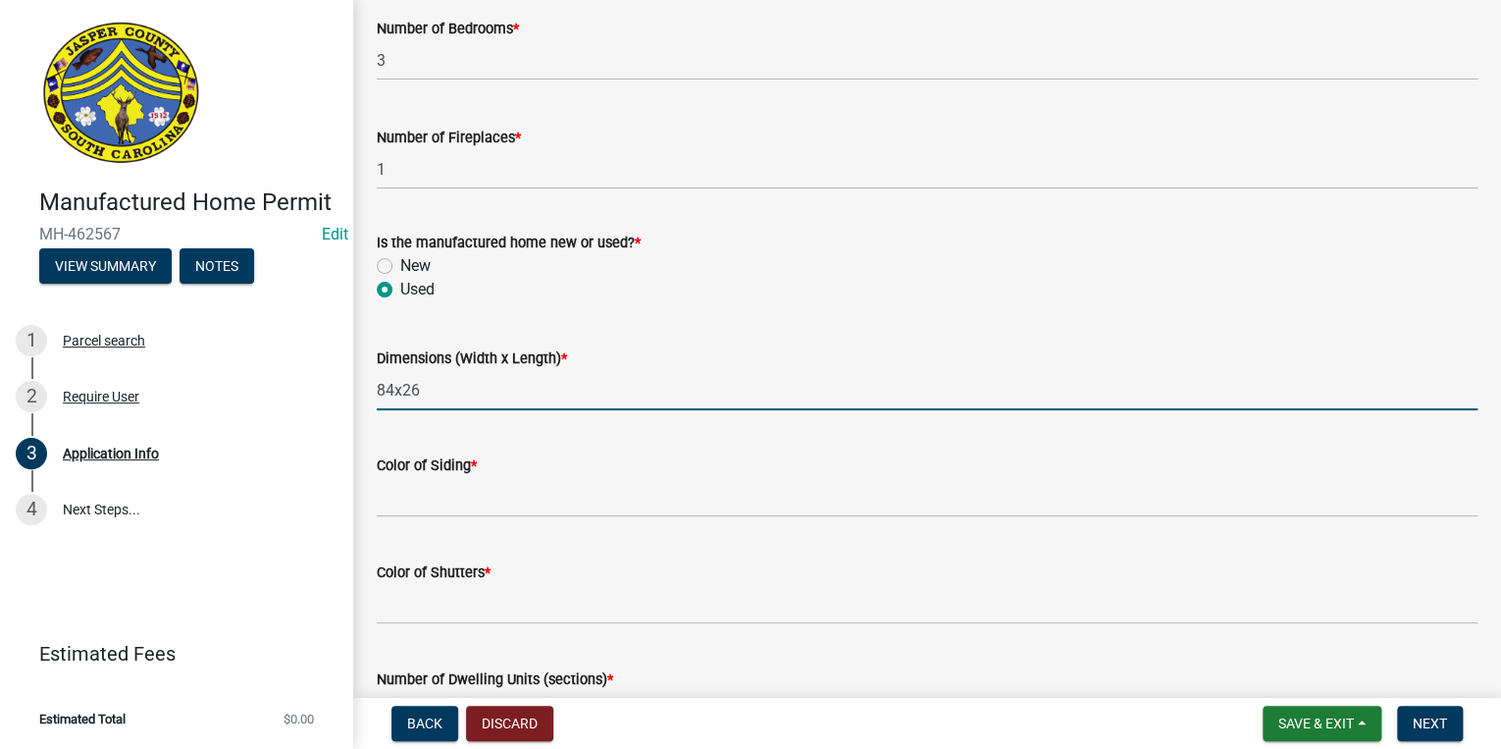
type input "84x26"
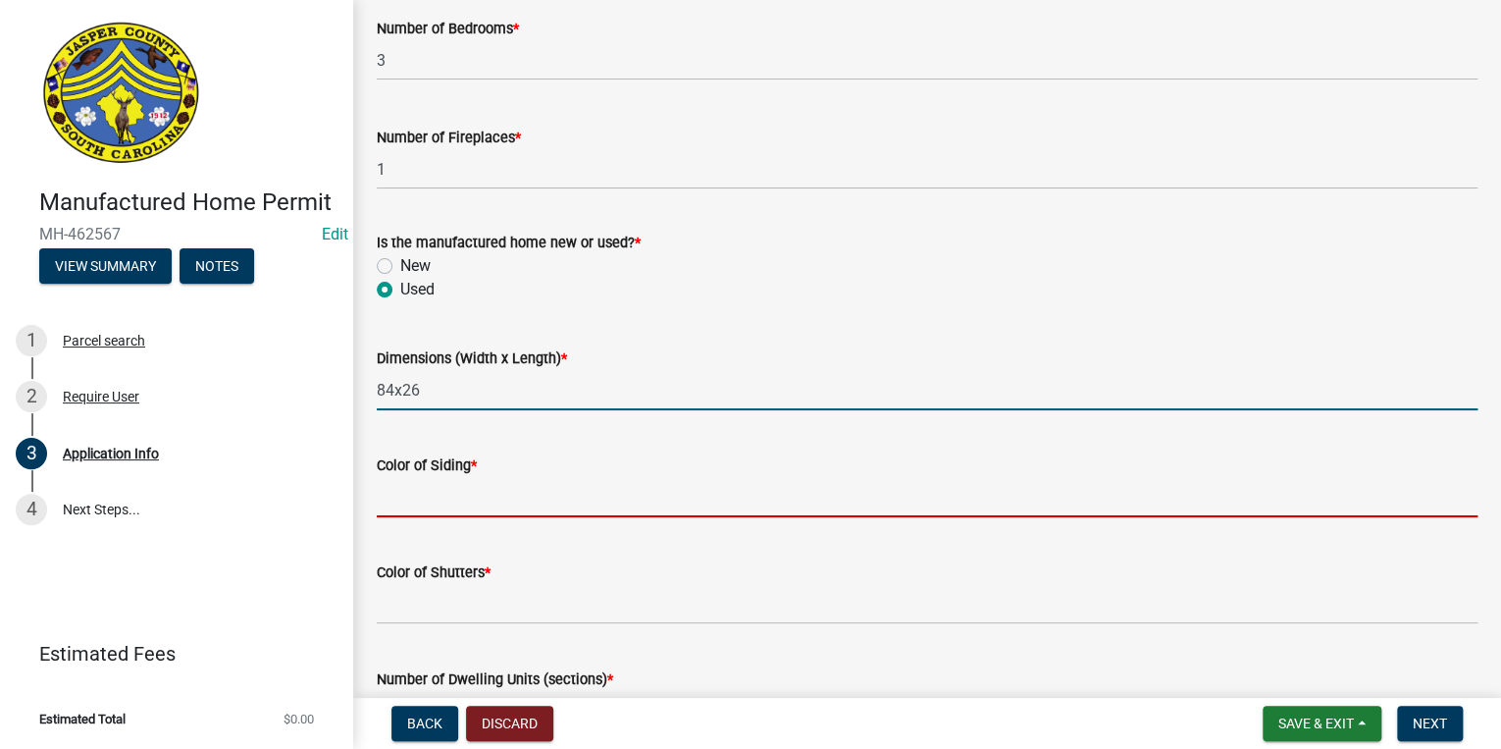
click at [554, 496] on input "Color of Siding *" at bounding box center [927, 497] width 1101 height 40
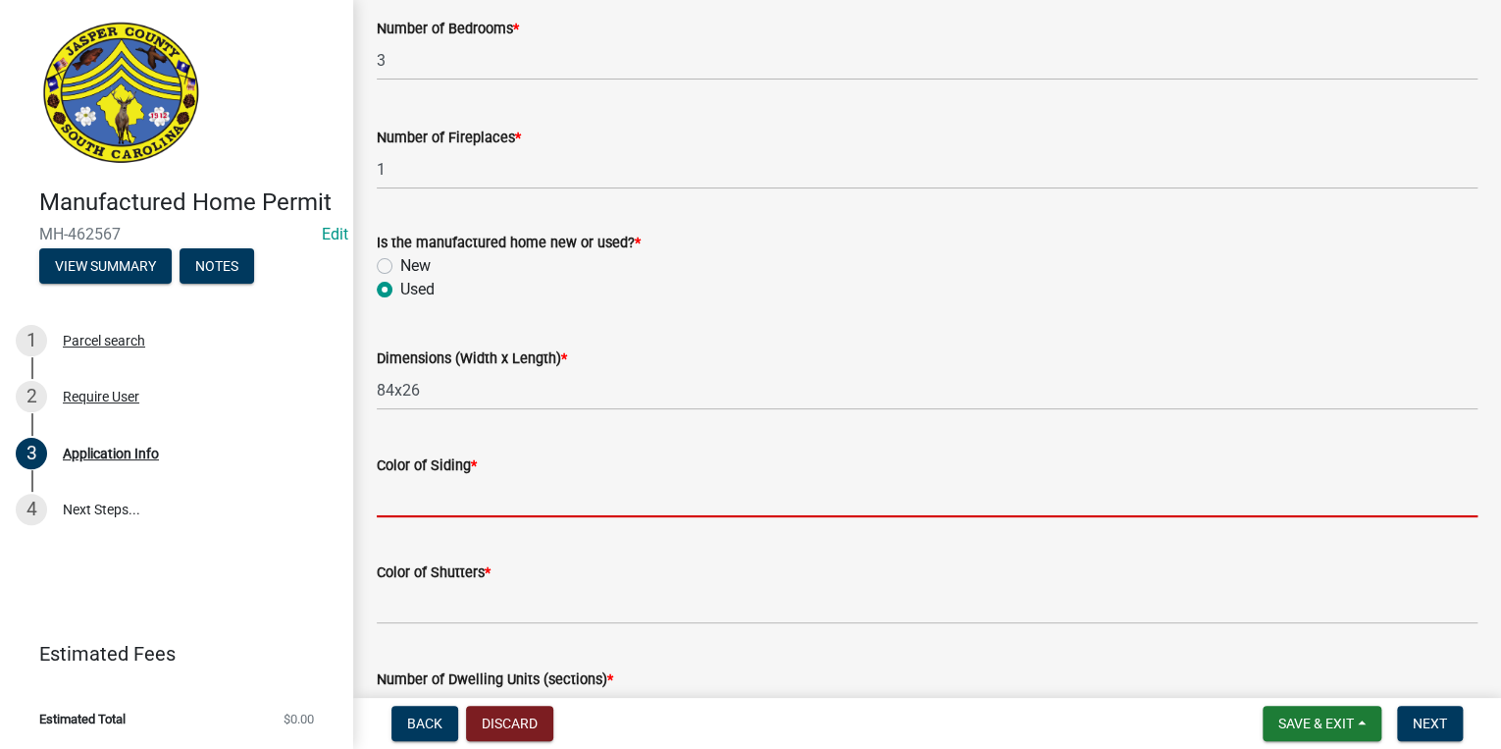
type input "tan"
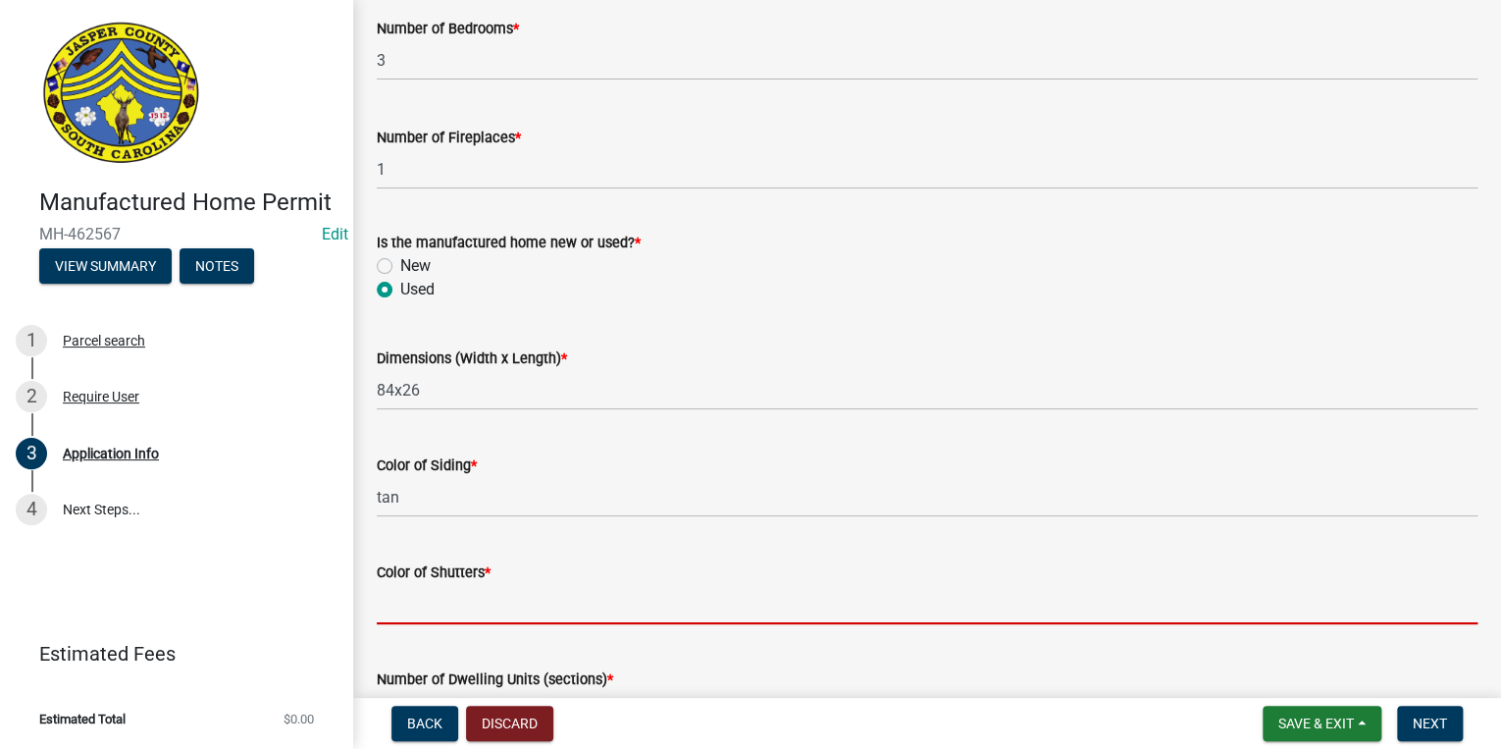
click at [463, 599] on input "Color of Shutters *" at bounding box center [927, 604] width 1101 height 40
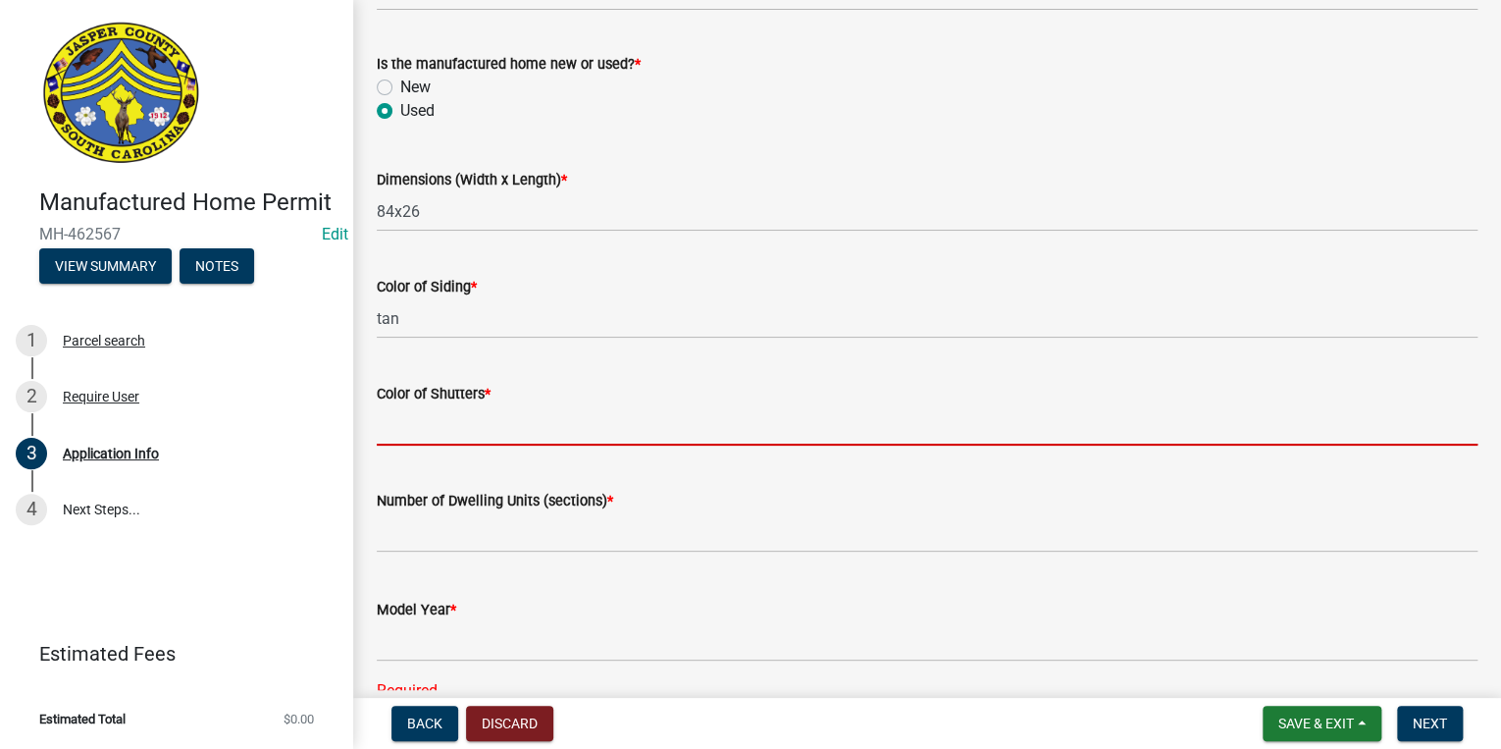
scroll to position [2998, 0]
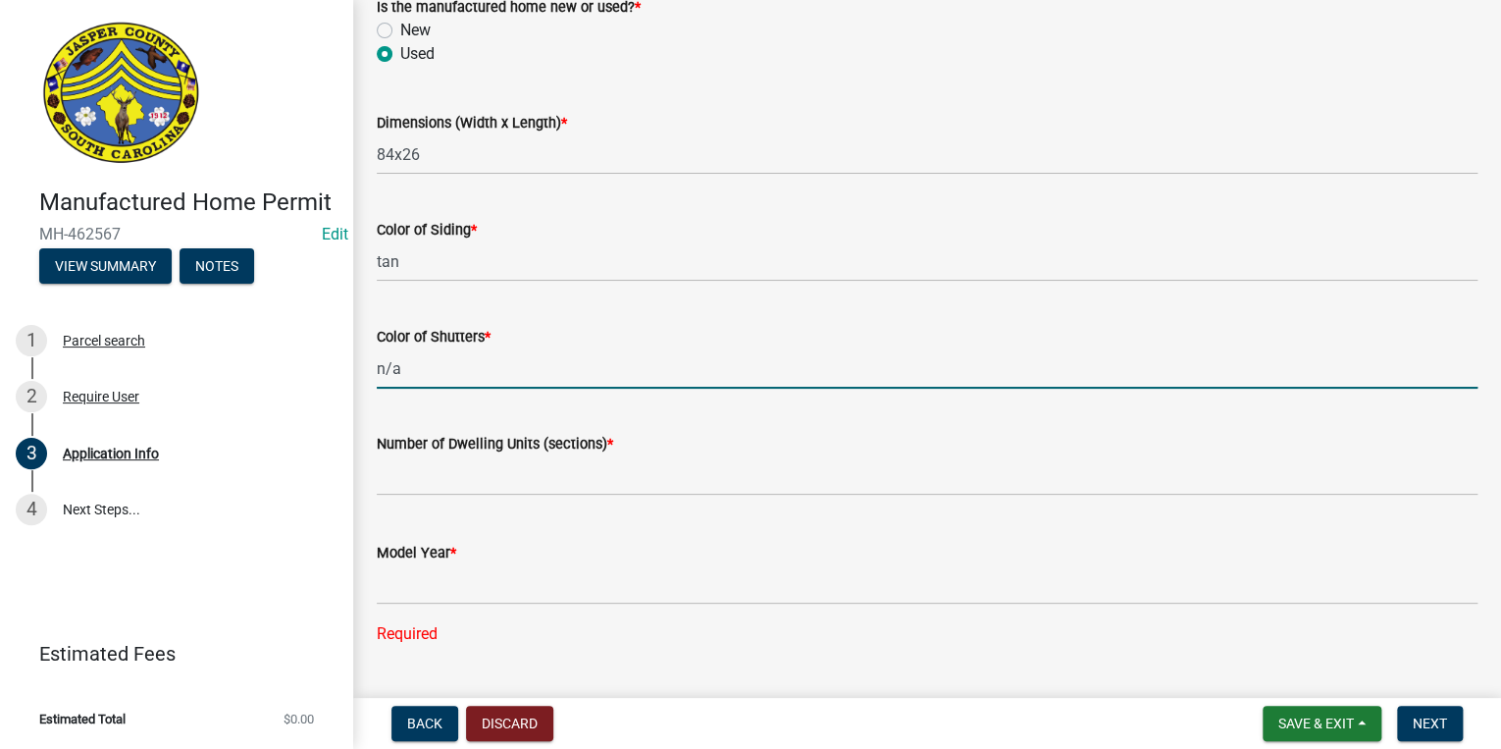
type input "n/a"
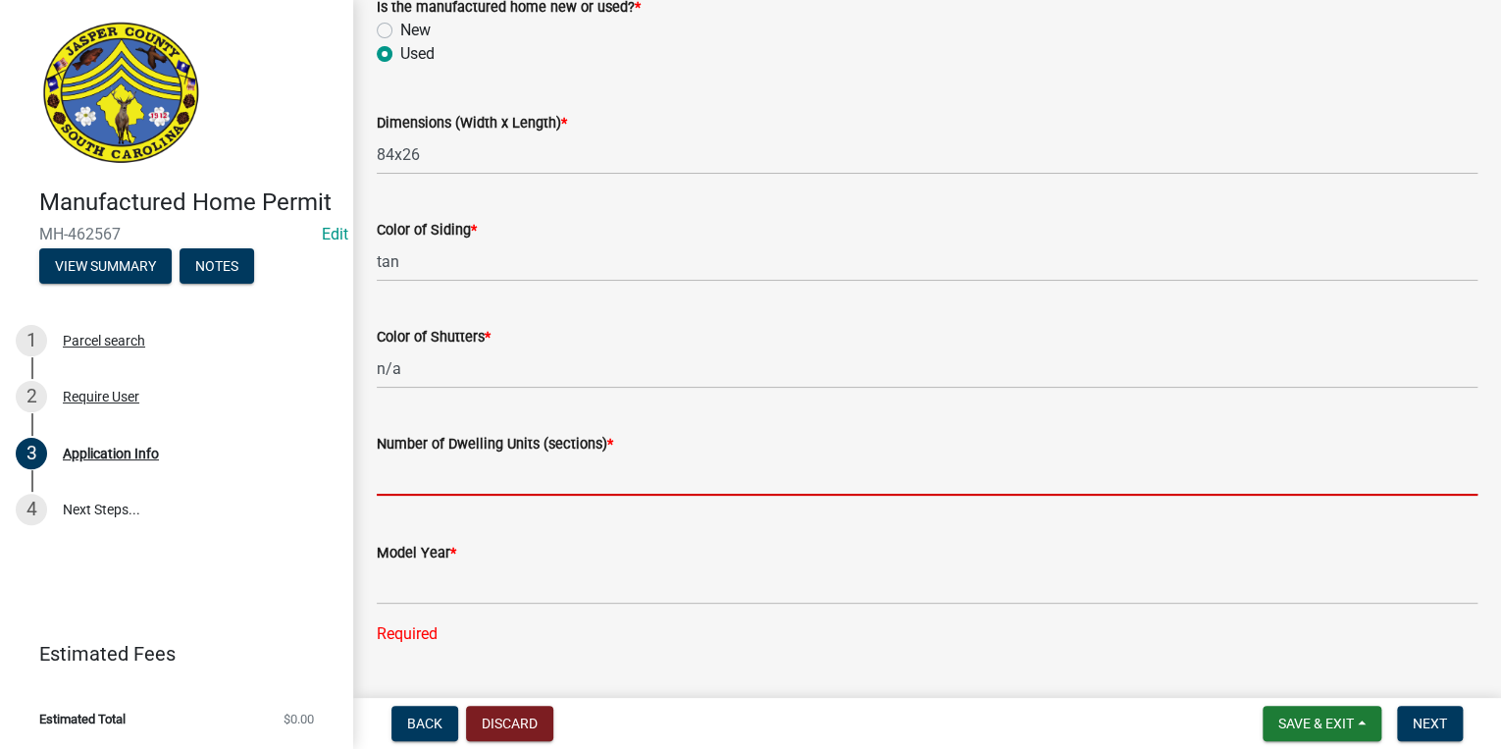
click at [549, 467] on input "text" at bounding box center [927, 475] width 1101 height 40
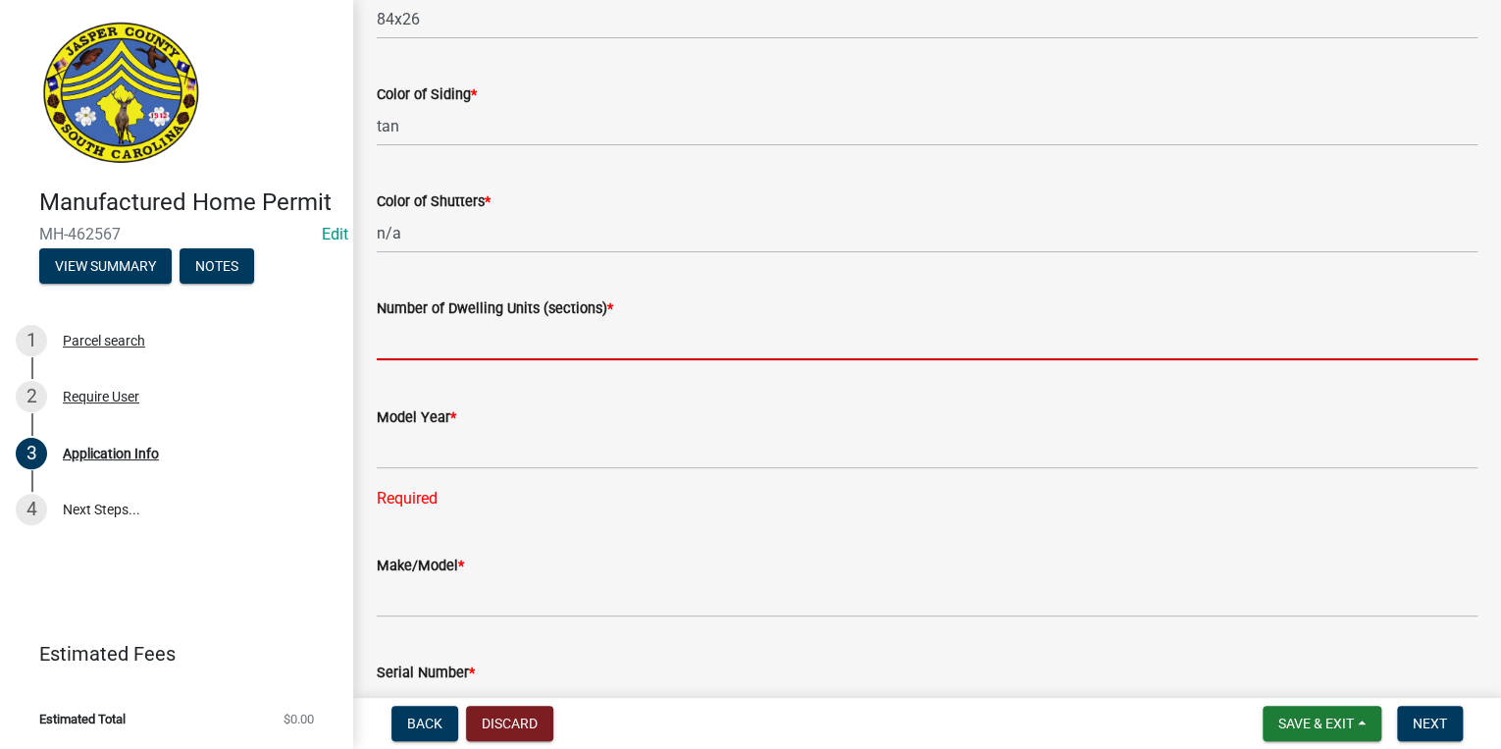
scroll to position [3155, 0]
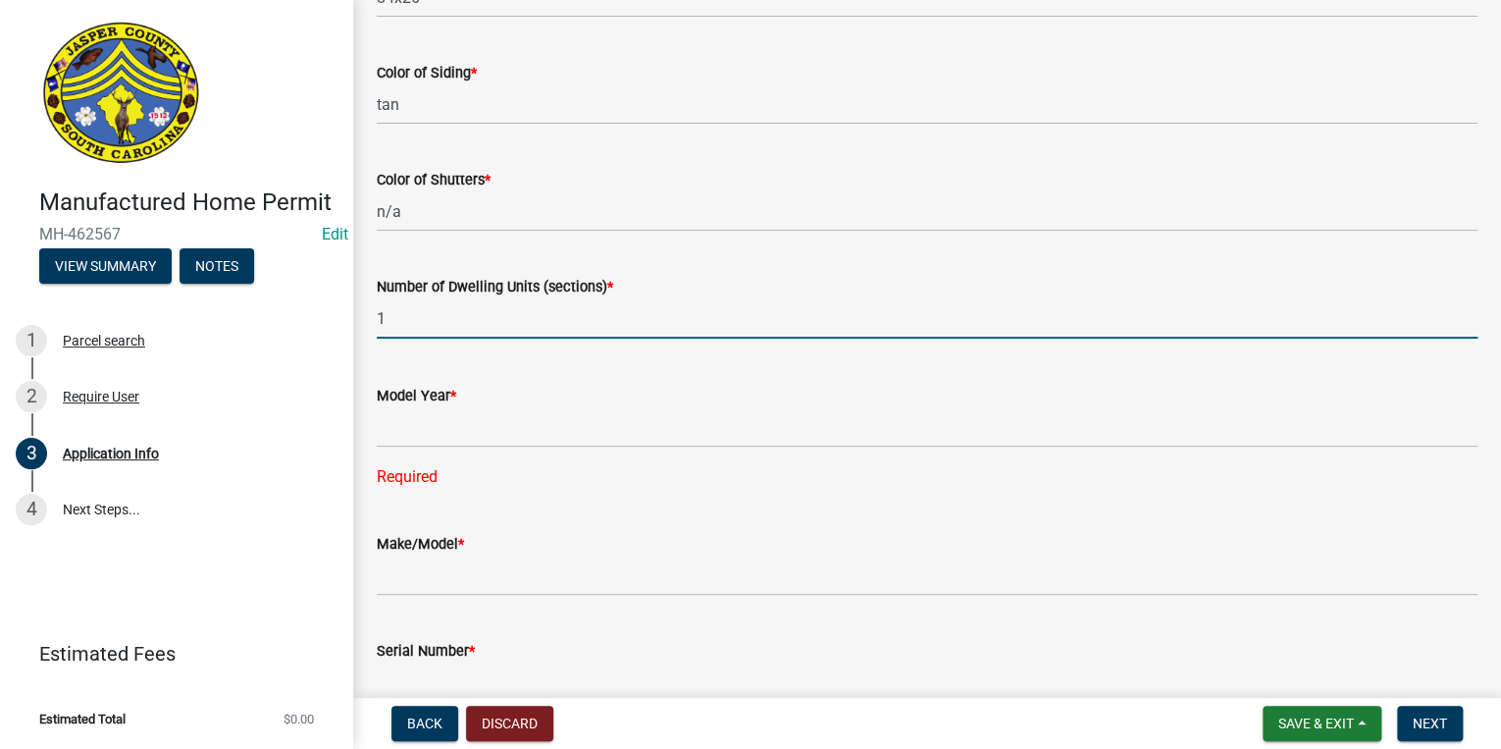
type input "1"
click at [570, 448] on div "Model Year * Required" at bounding box center [927, 422] width 1101 height 132
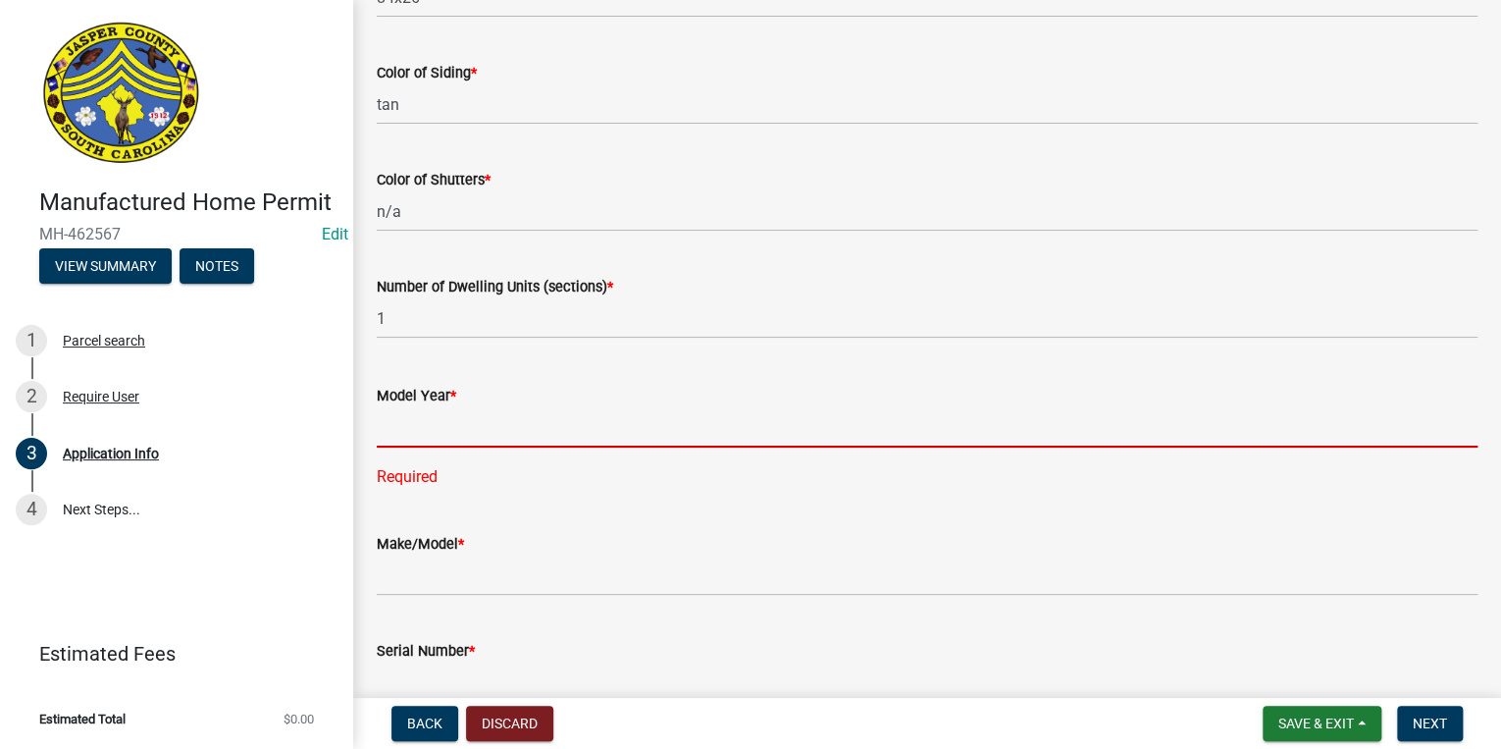
click at [389, 436] on input "text" at bounding box center [927, 427] width 1101 height 40
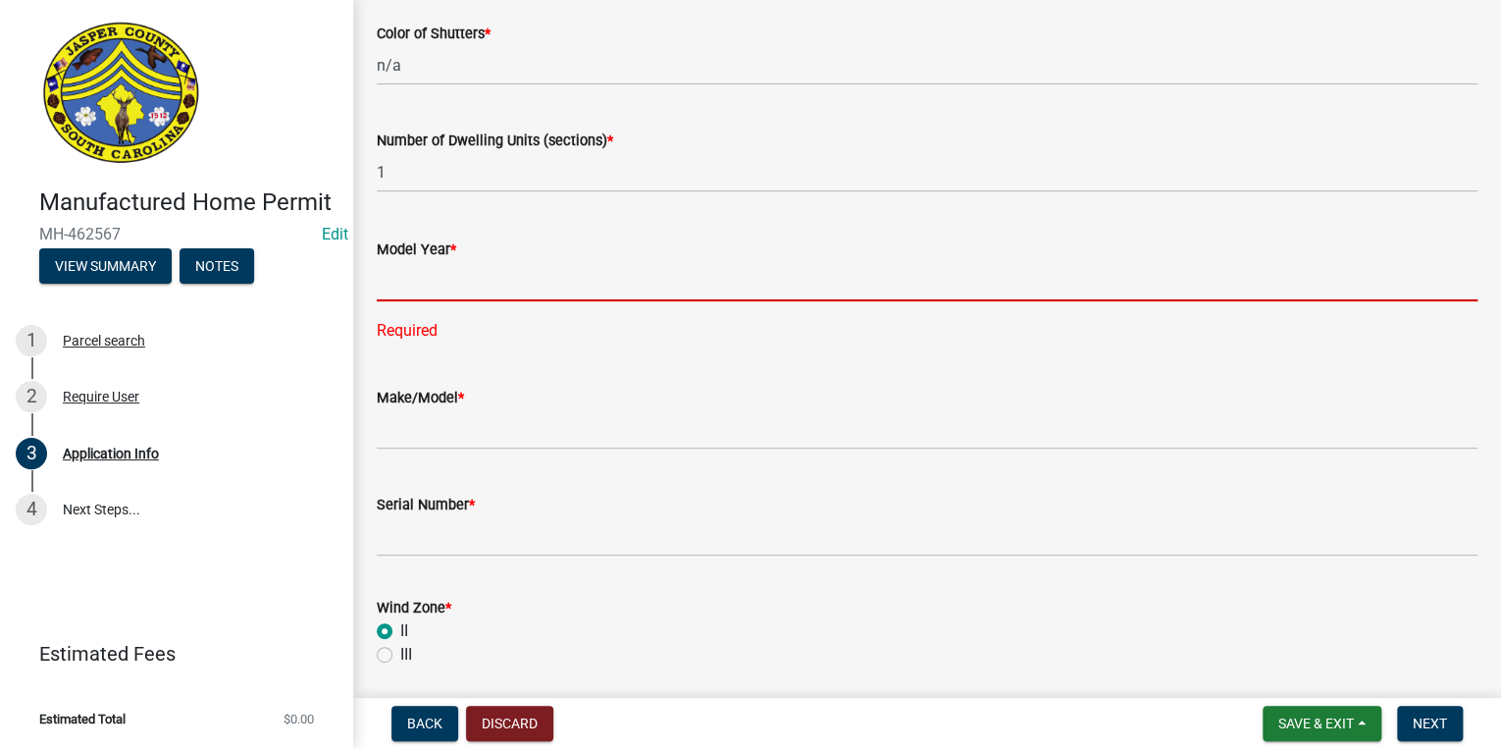
scroll to position [3312, 0]
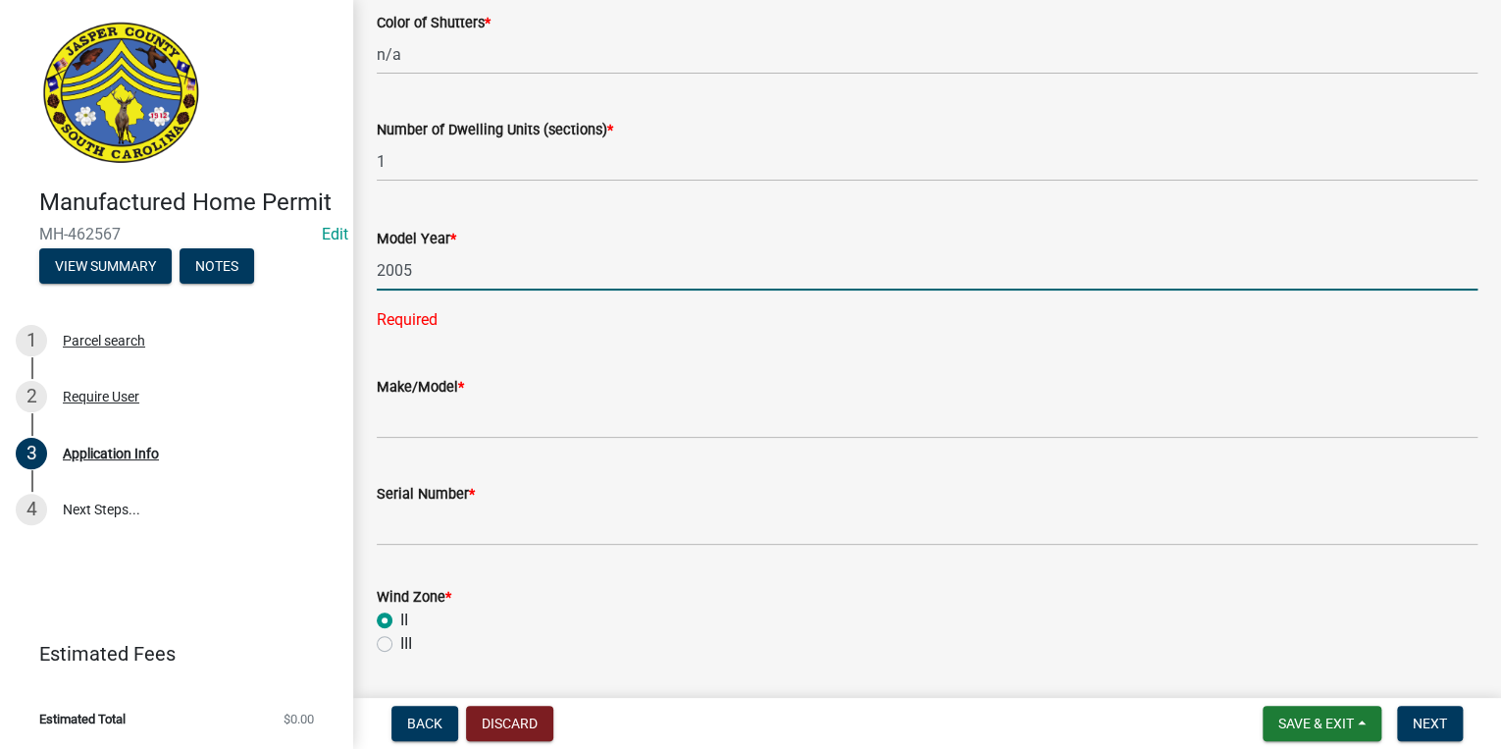
type input "2005"
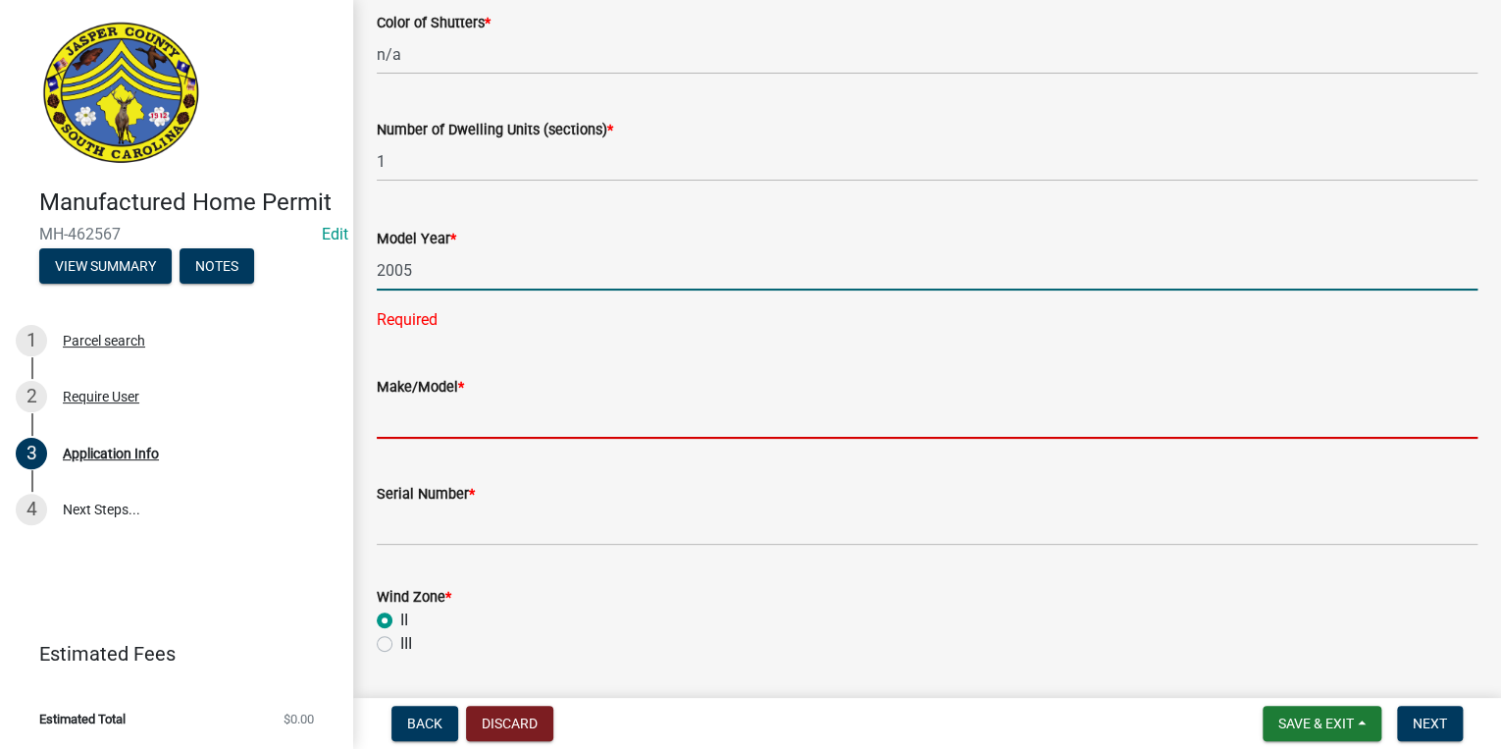
click at [516, 412] on wm-data-entity-input "Make/Model *" at bounding box center [927, 400] width 1101 height 107
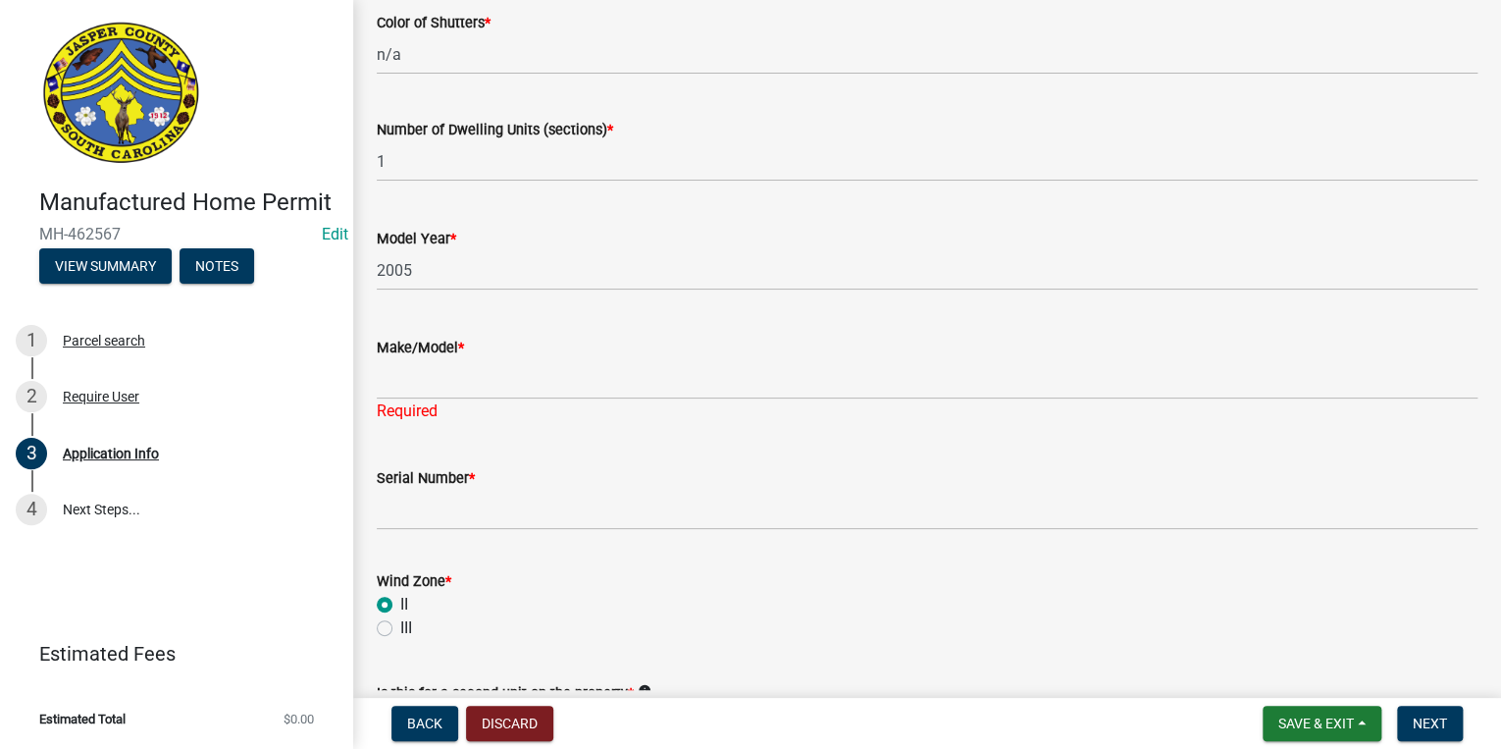
click at [891, 440] on div "Serial Number *" at bounding box center [927, 484] width 1101 height 91
click at [1299, 722] on span "Save & Exit" at bounding box center [1316, 723] width 76 height 16
click at [1301, 629] on button "Save" at bounding box center [1302, 624] width 157 height 47
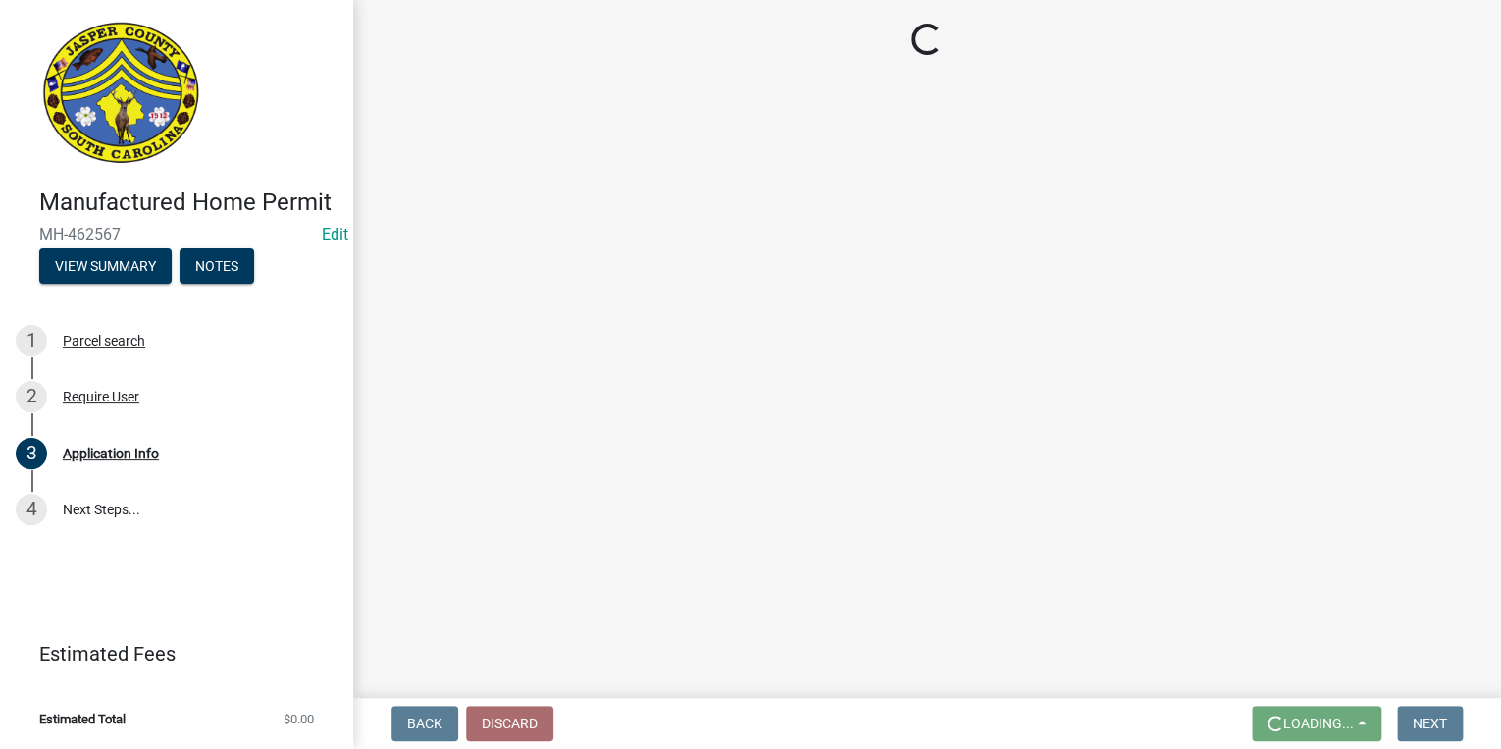
scroll to position [0, 0]
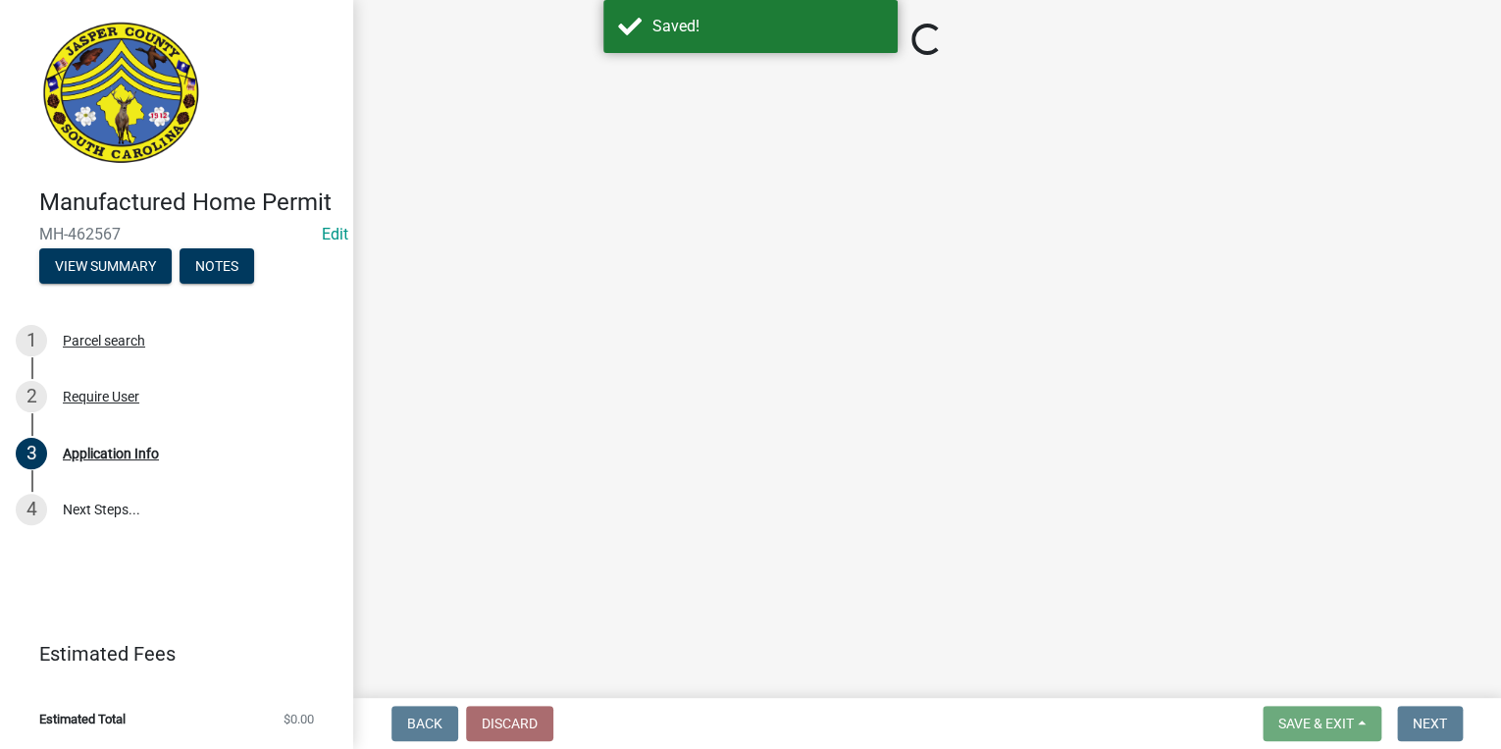
select select "00748aa1-56c2-4786-b7ff-9b3cb1d8d455"
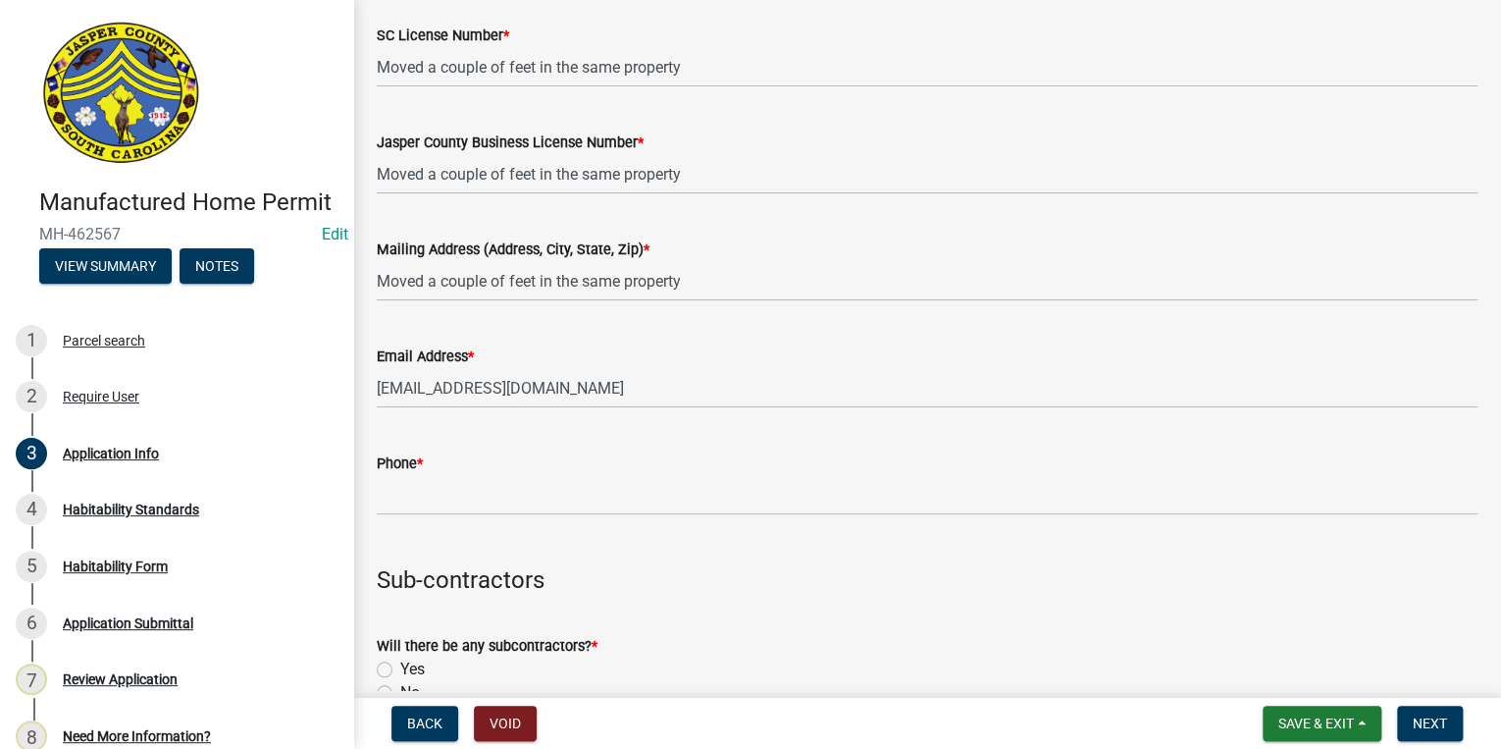
scroll to position [4474, 0]
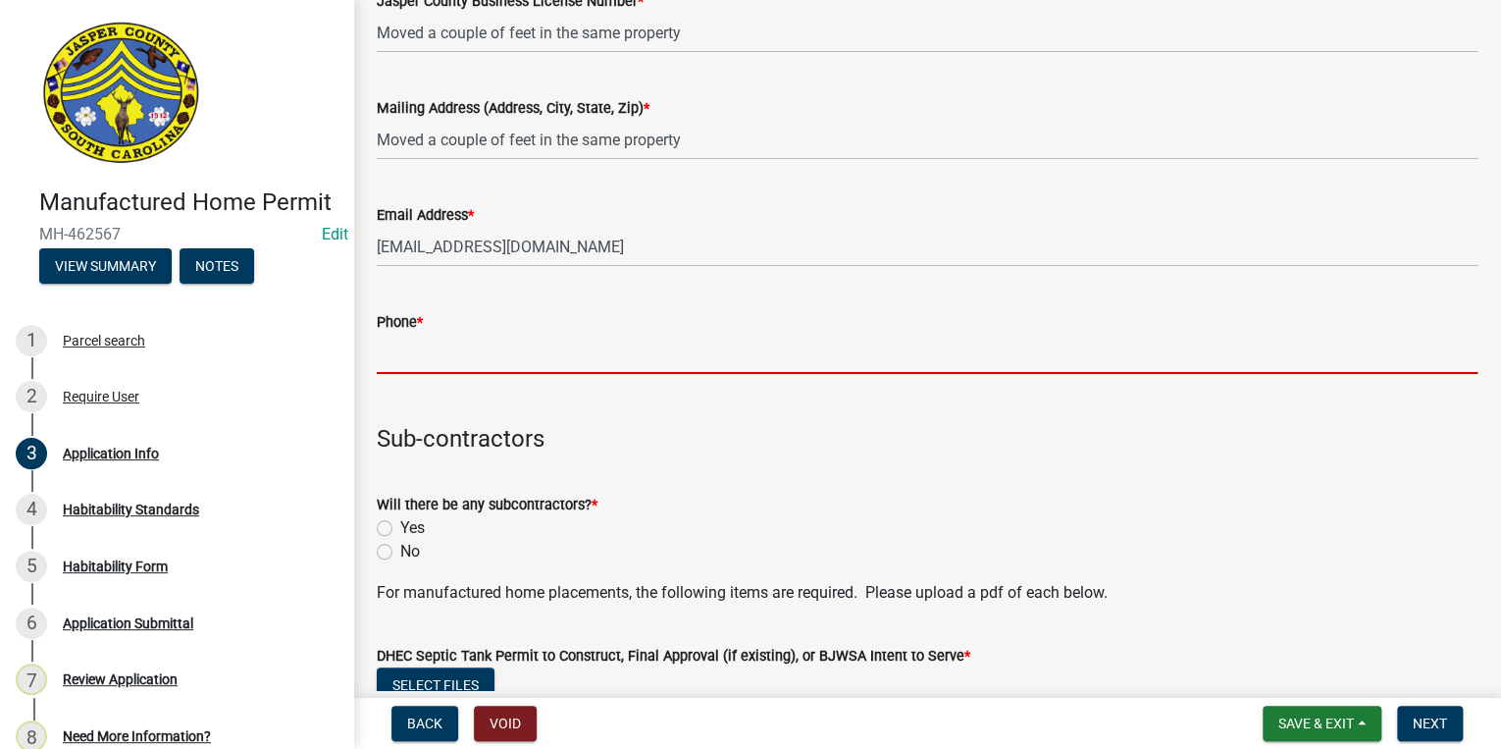
click at [457, 361] on input "Phone *" at bounding box center [927, 354] width 1101 height 40
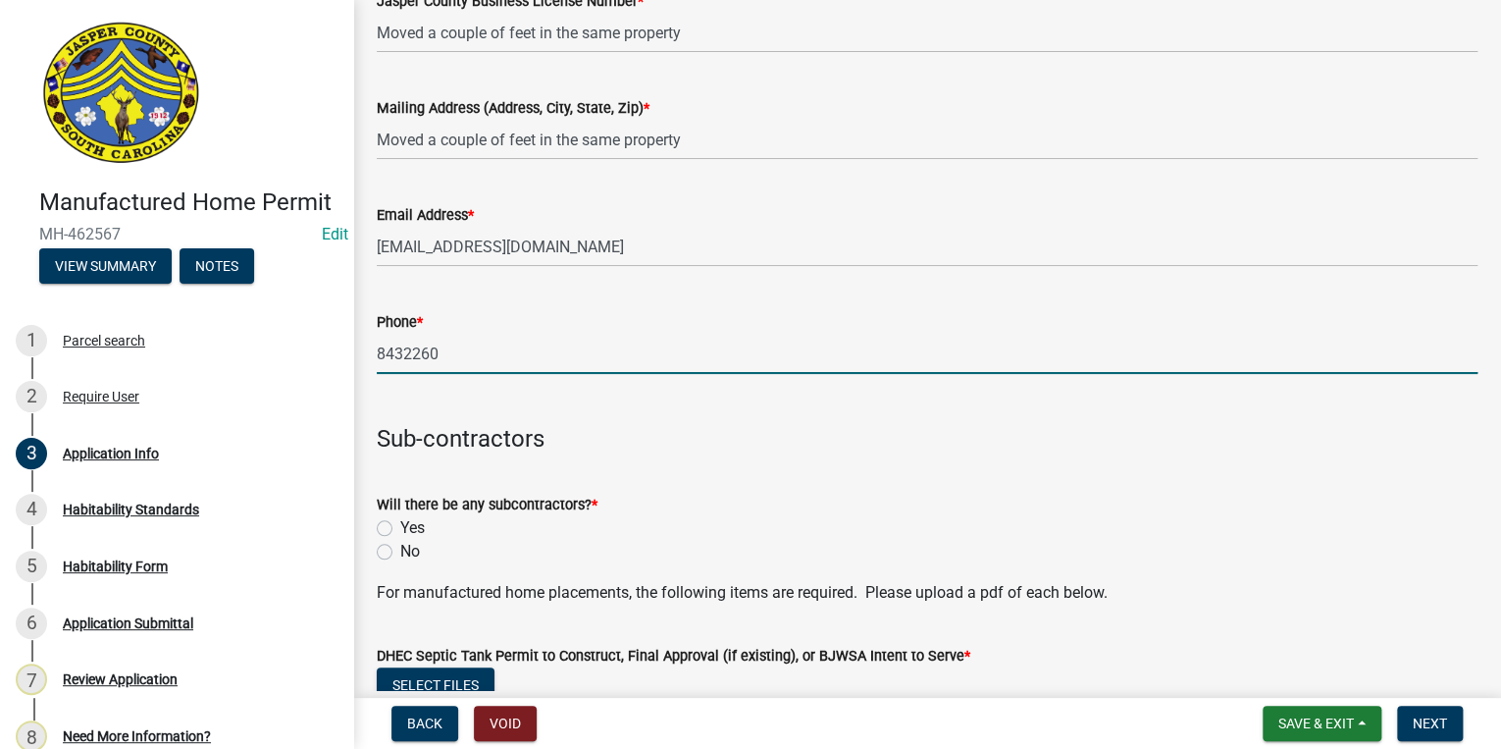
type input "8432260974"
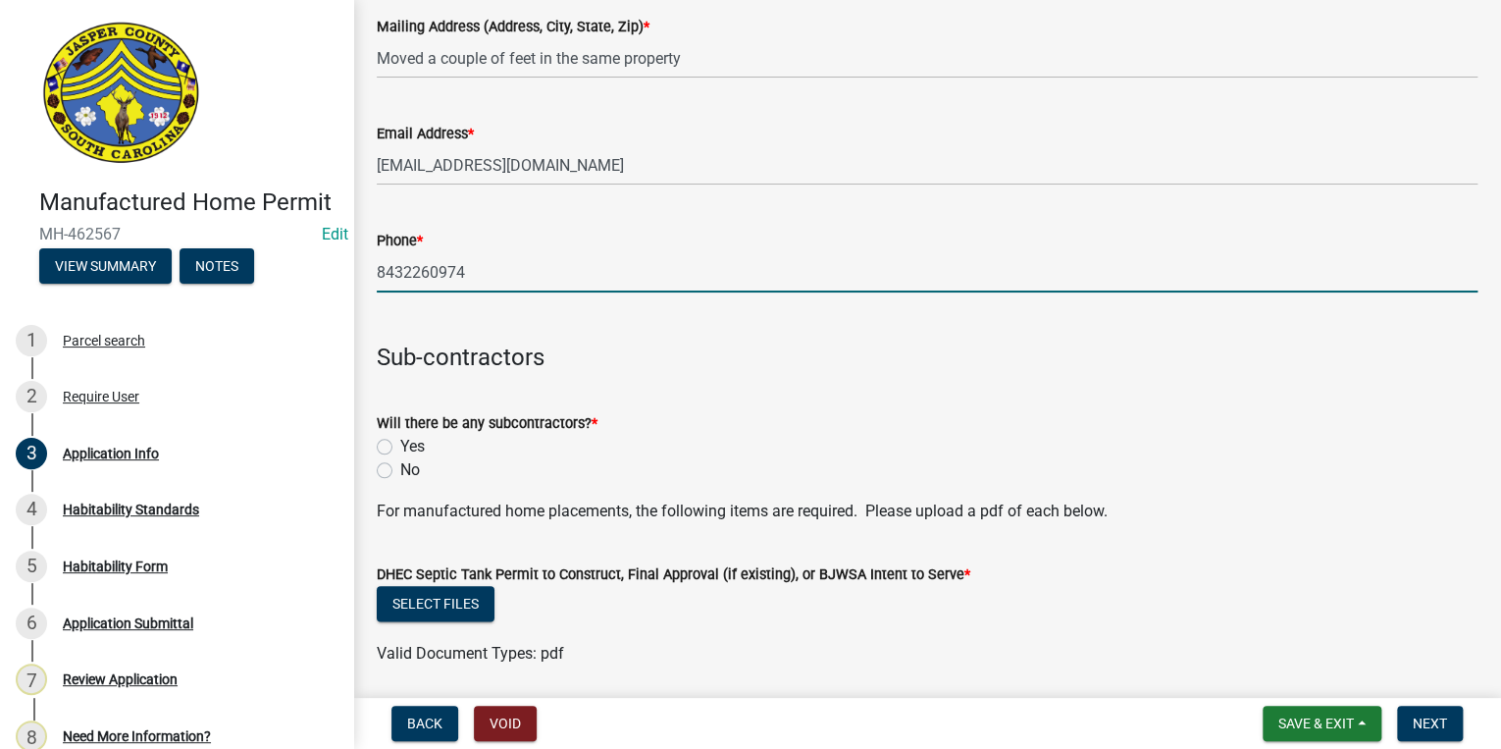
scroll to position [4631, 0]
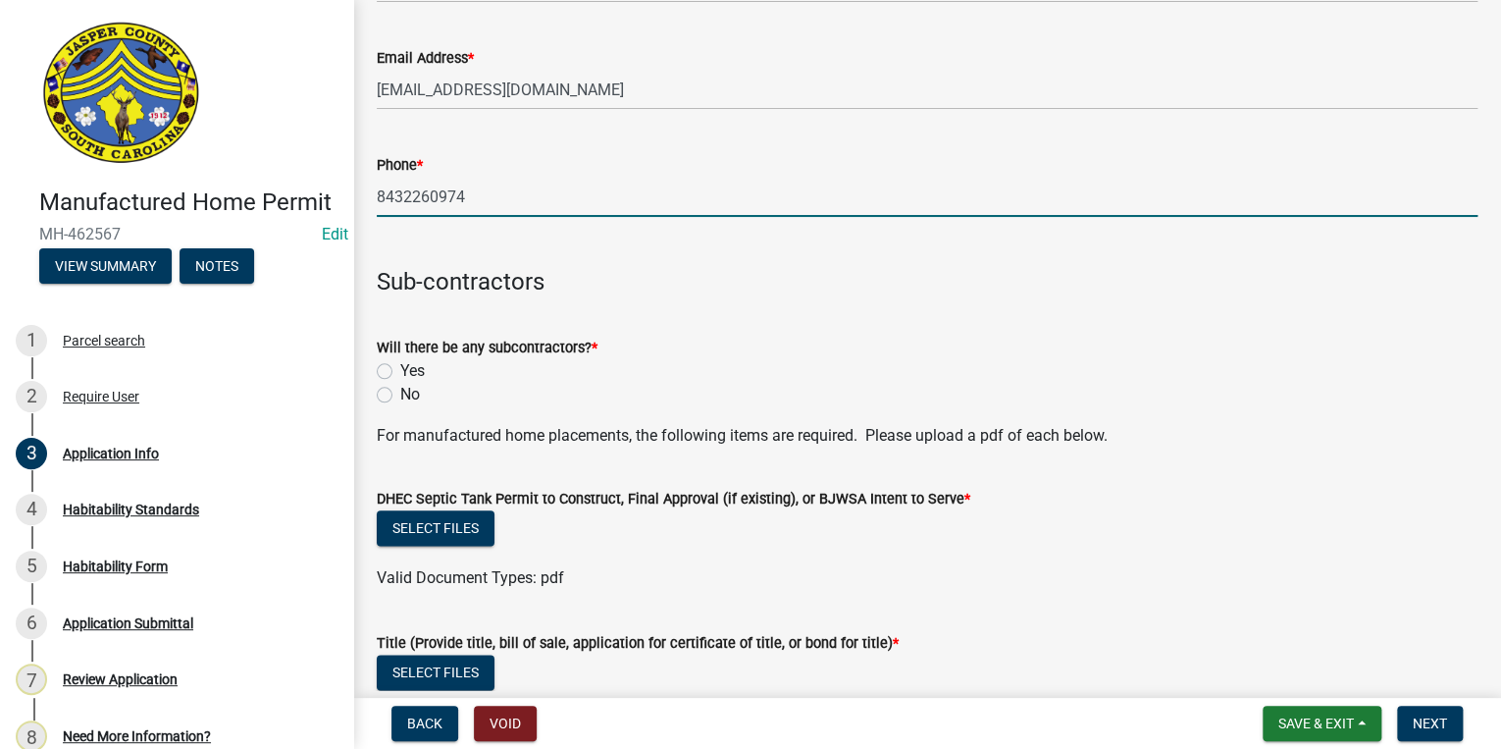
click at [400, 393] on label "No" at bounding box center [410, 395] width 20 height 24
click at [400, 393] on input "No" at bounding box center [406, 389] width 13 height 13
radio input "true"
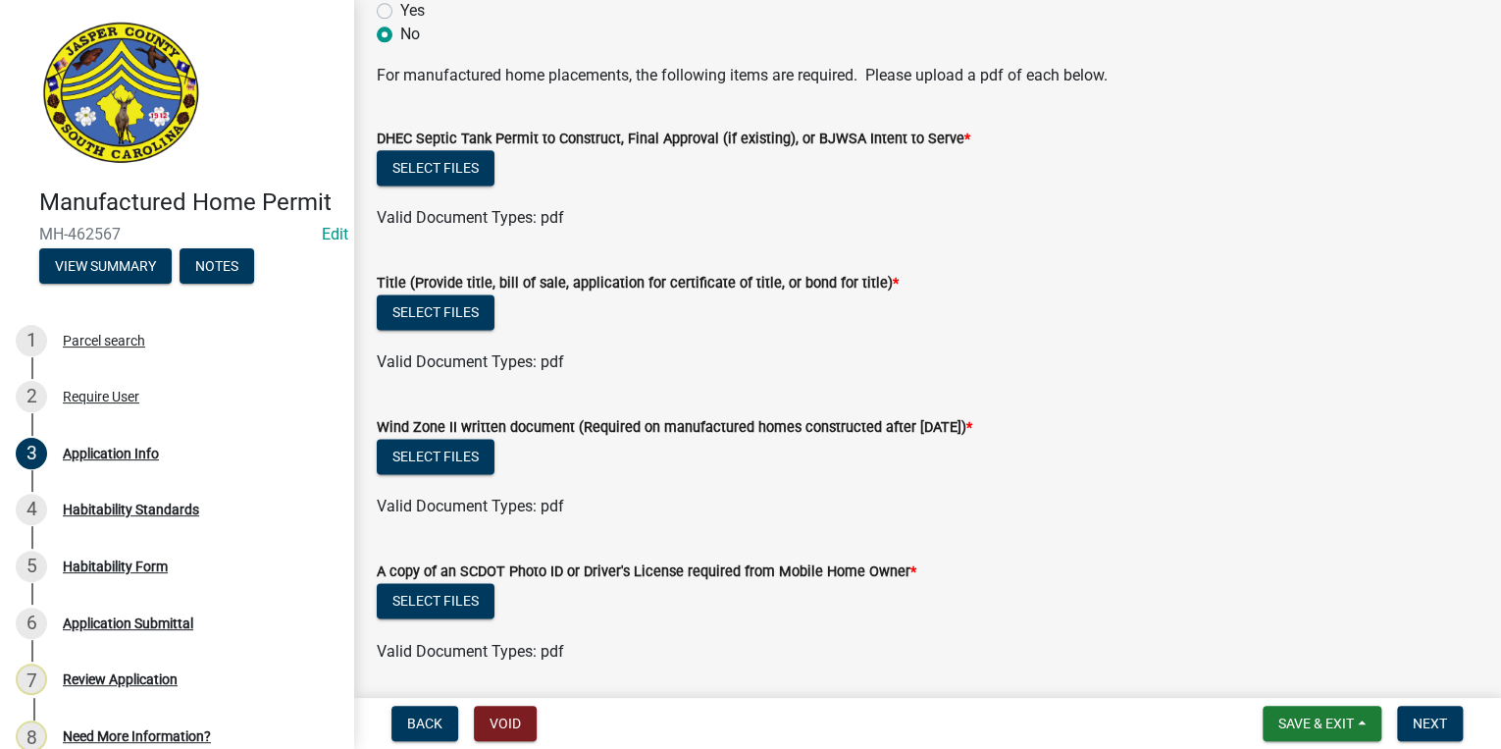
scroll to position [5180, 0]
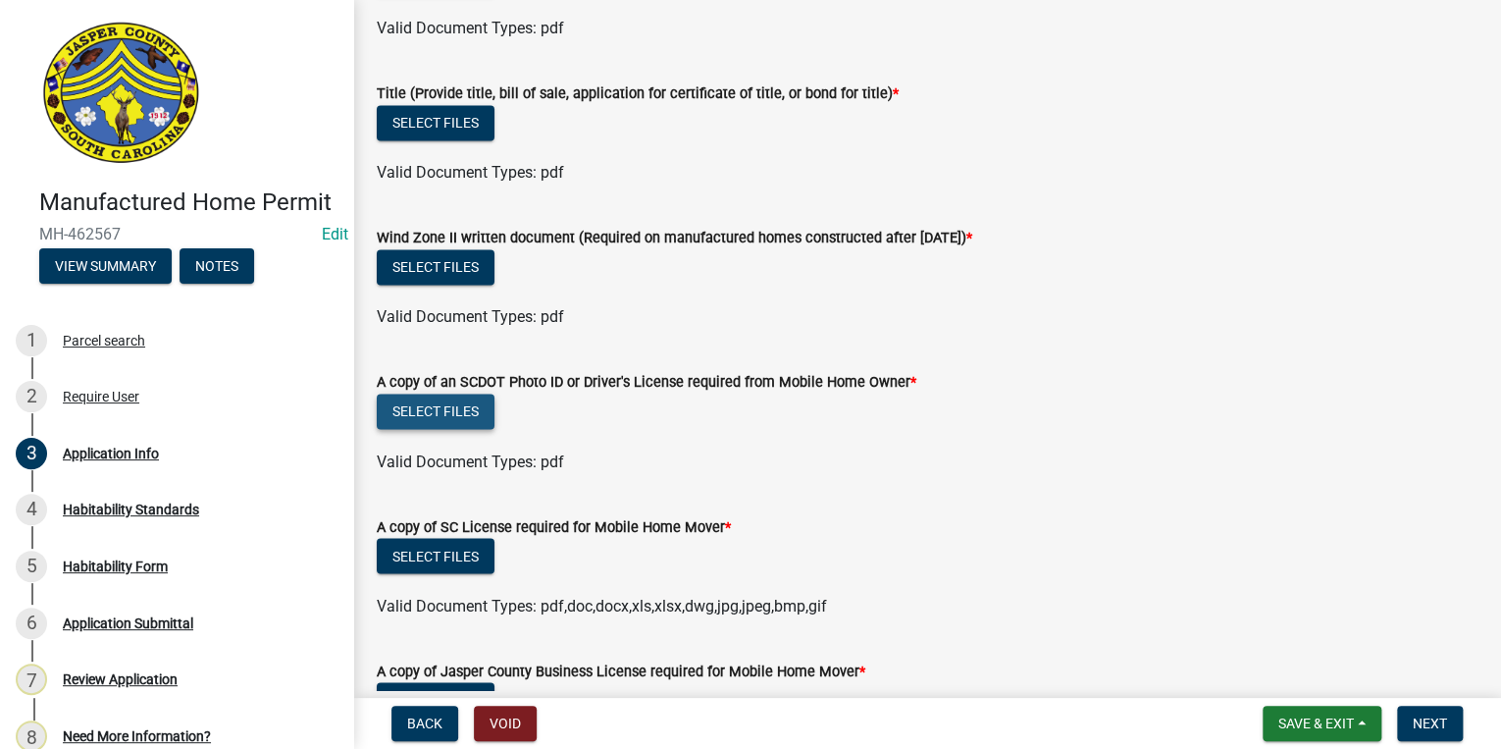
click at [433, 412] on button "Select files" at bounding box center [436, 410] width 118 height 35
click at [993, 630] on wm-data-entity-input "A copy of SC License required for Mobile Home Mover * Select files Valid Docume…" at bounding box center [927, 563] width 1101 height 144
click at [462, 416] on button "Select files" at bounding box center [436, 410] width 118 height 35
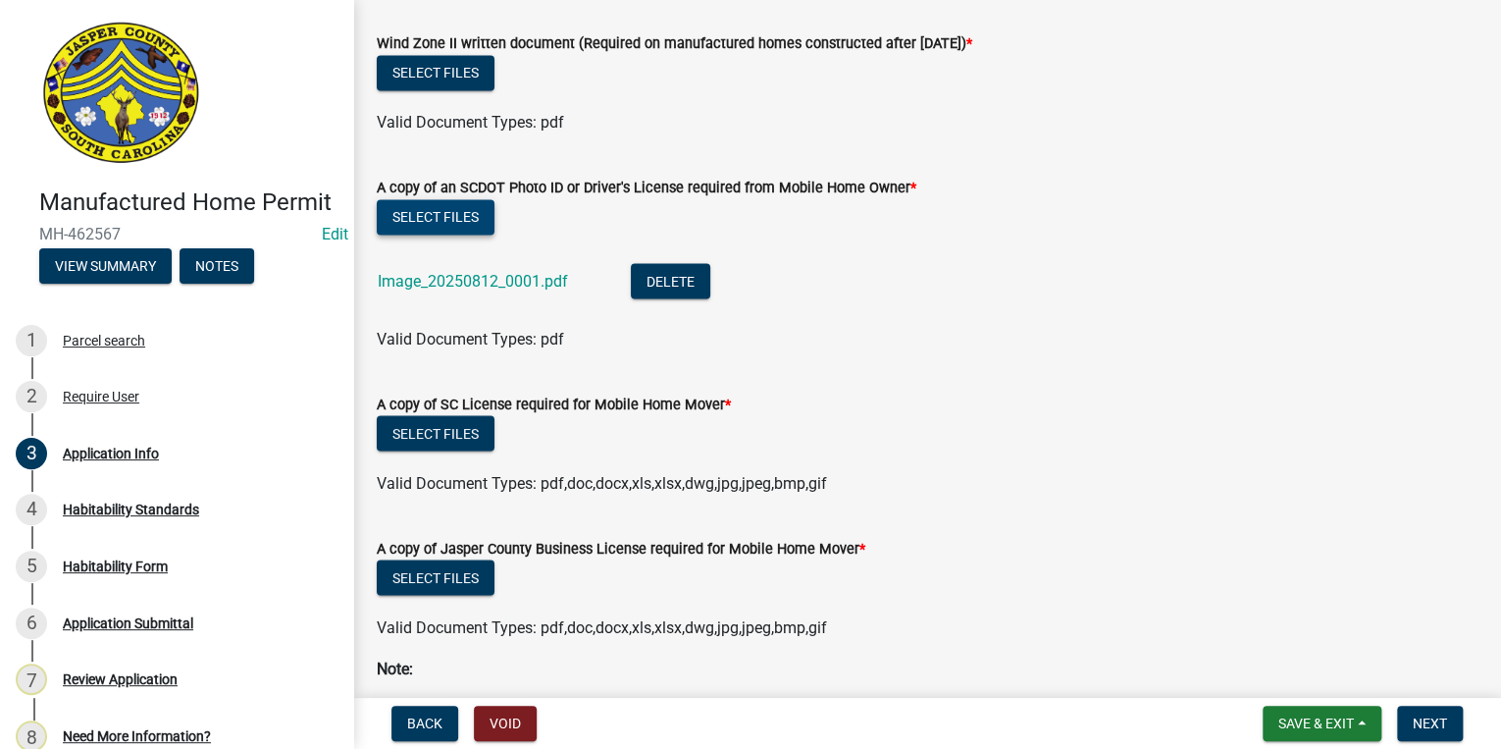
scroll to position [5415, 0]
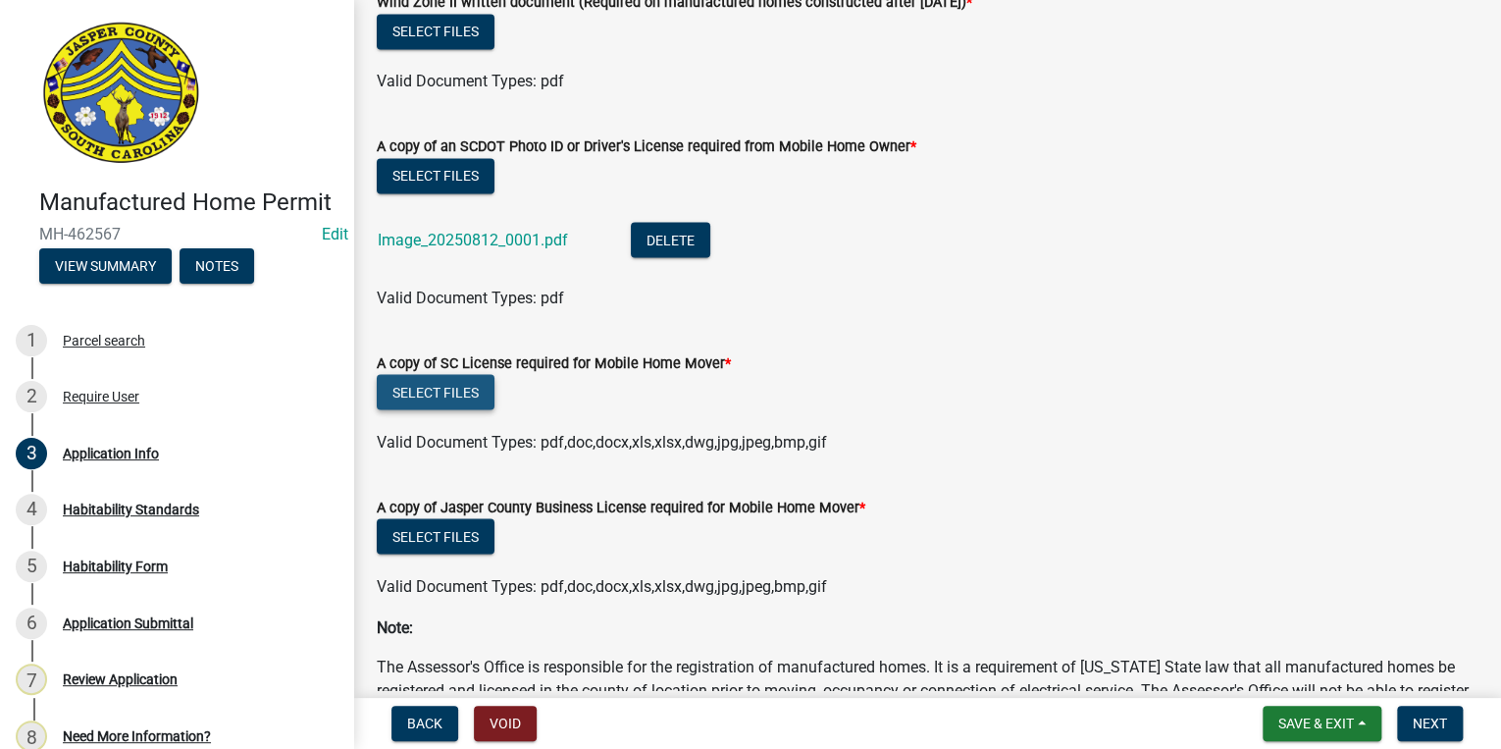
click at [438, 390] on button "Select files" at bounding box center [436, 391] width 118 height 35
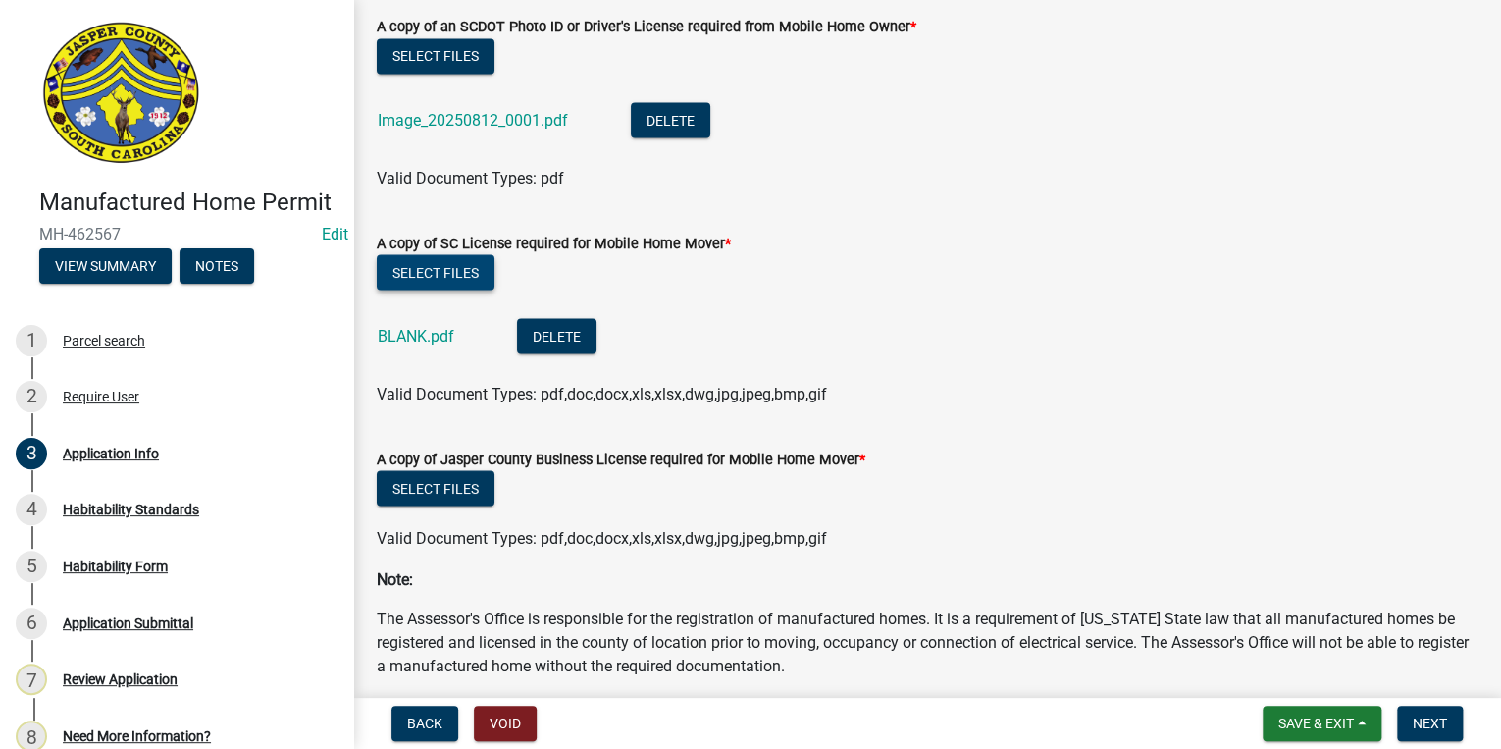
scroll to position [5572, 0]
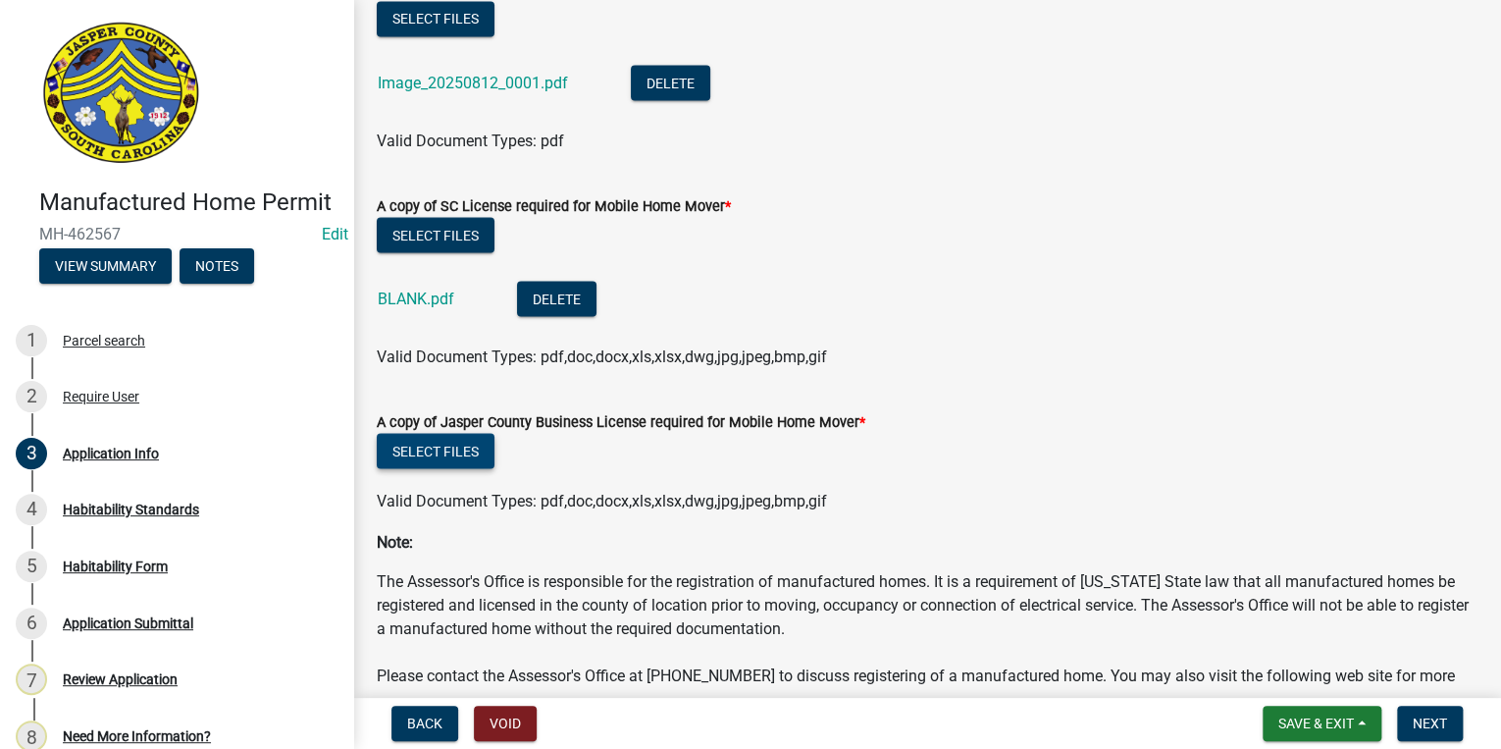
click at [475, 451] on button "Select files" at bounding box center [436, 450] width 118 height 35
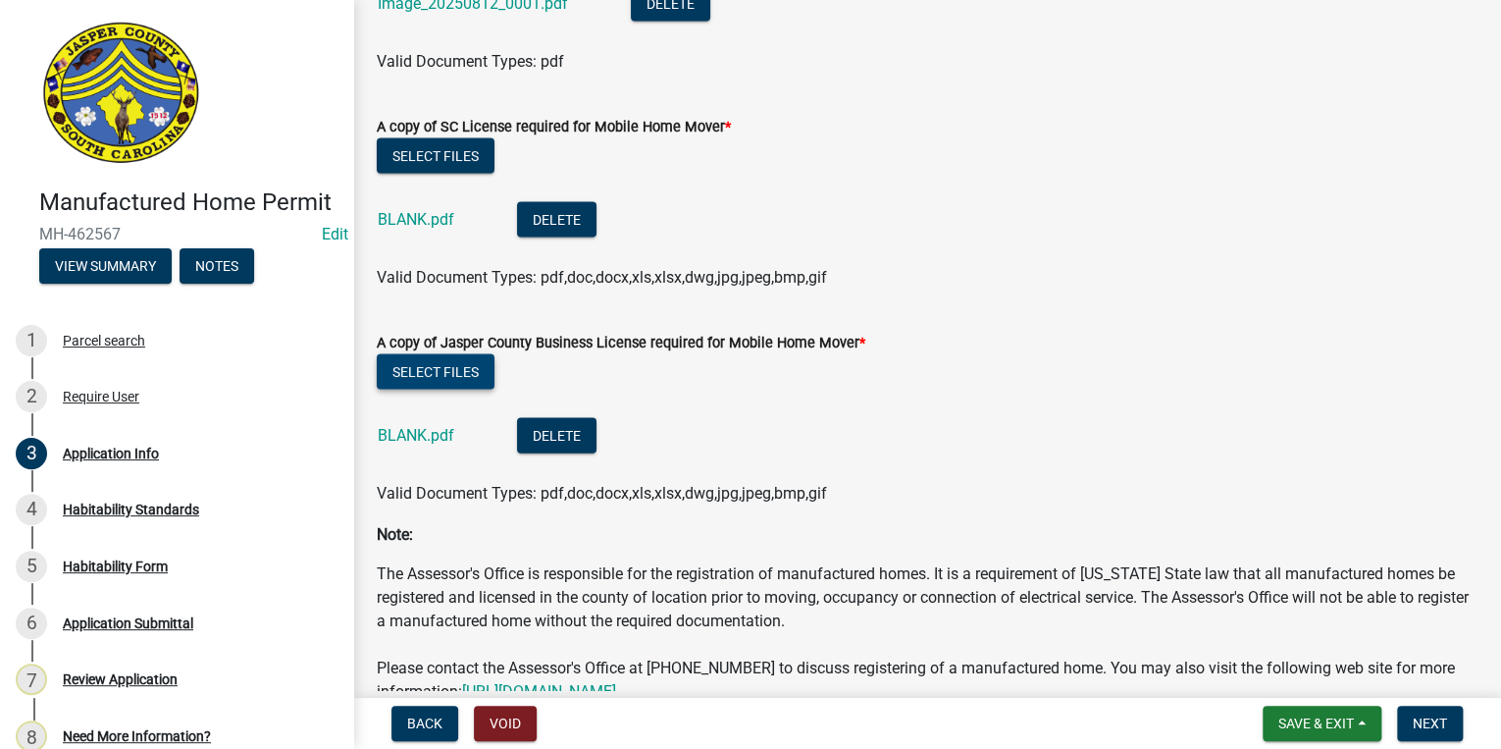
scroll to position [5757, 0]
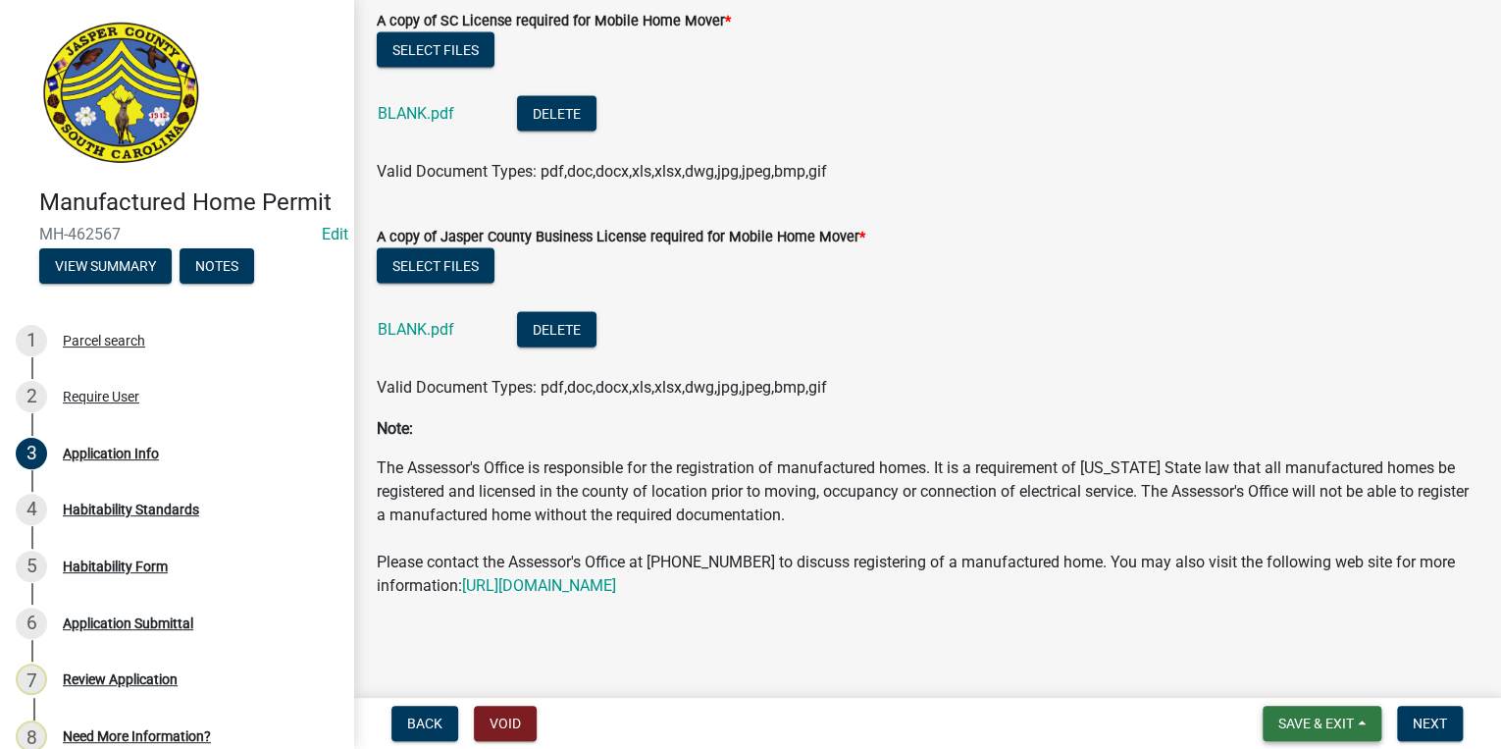
click at [1332, 720] on span "Save & Exit" at bounding box center [1316, 723] width 76 height 16
click at [1295, 669] on button "Save & Exit" at bounding box center [1302, 671] width 157 height 47
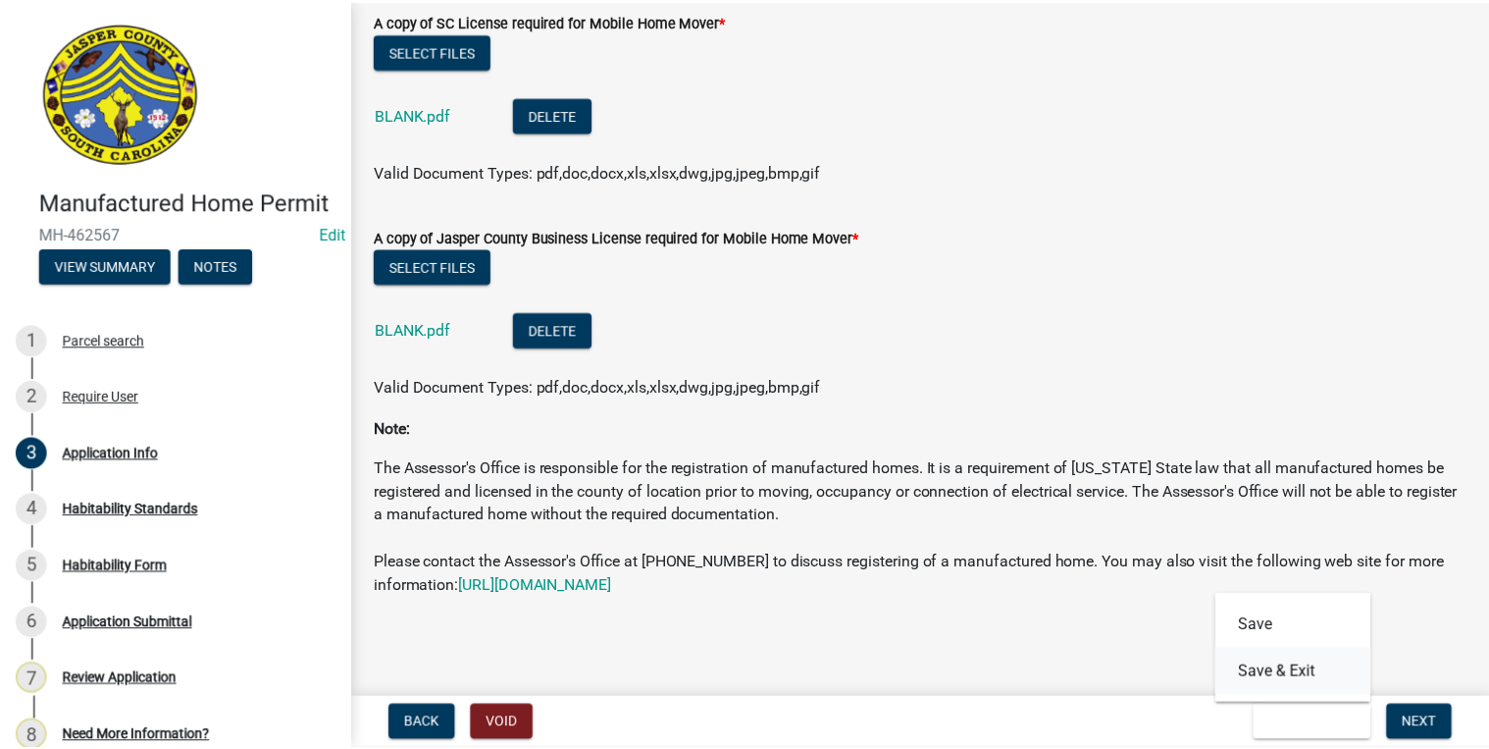
scroll to position [0, 0]
